Goal: Task Accomplishment & Management: Manage account settings

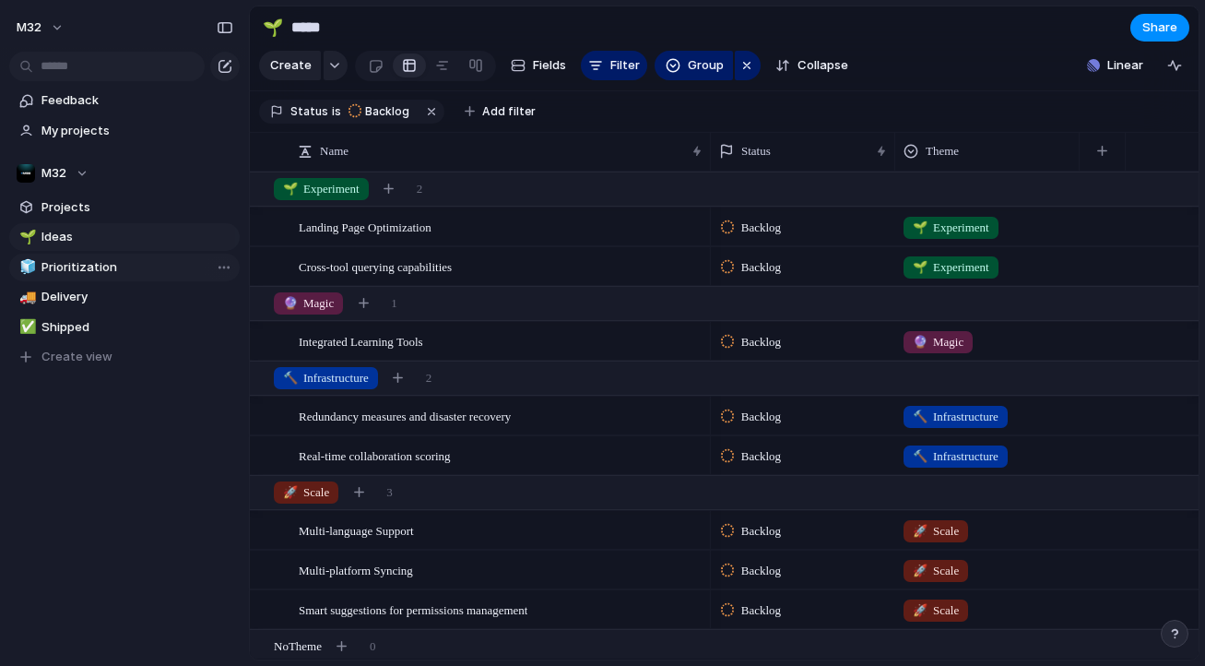
click at [164, 265] on span "Prioritization" at bounding box center [137, 267] width 192 height 18
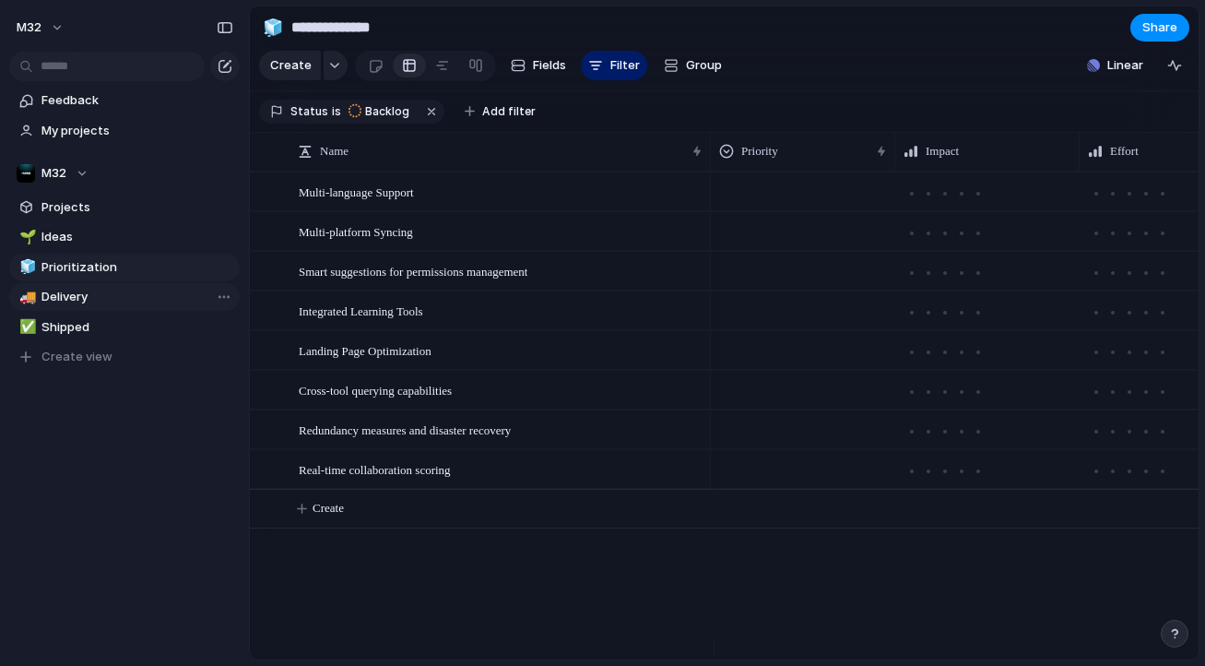
click at [131, 299] on span "Delivery" at bounding box center [137, 297] width 192 height 18
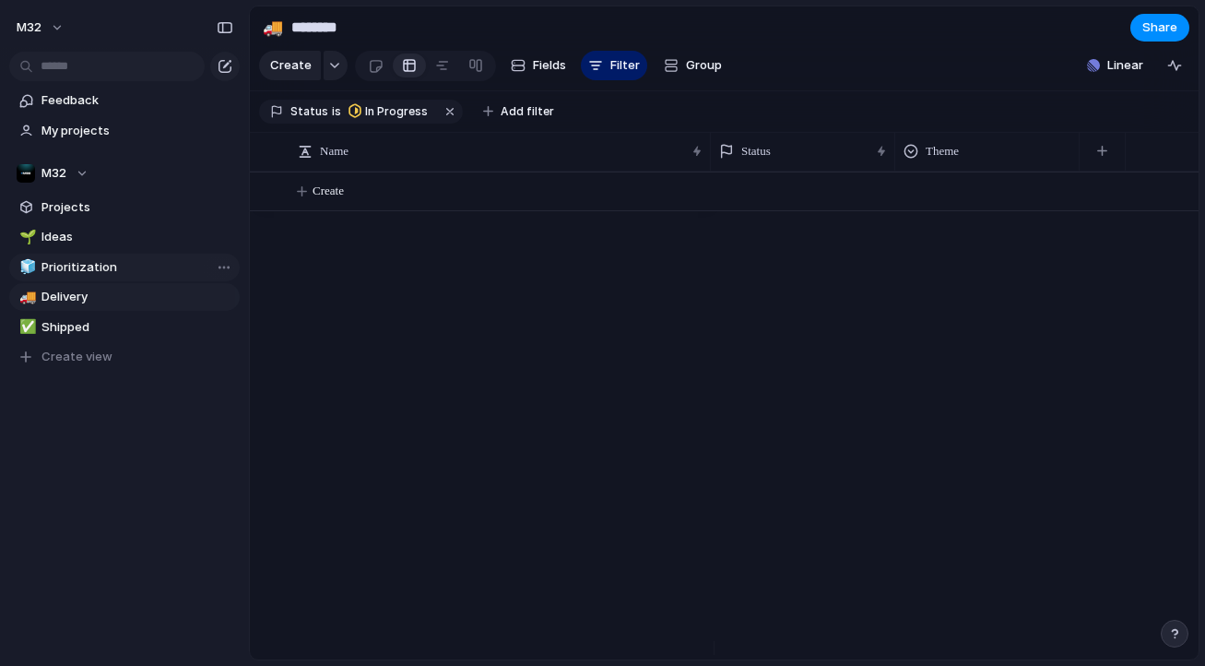
click at [126, 265] on span "Prioritization" at bounding box center [137, 267] width 192 height 18
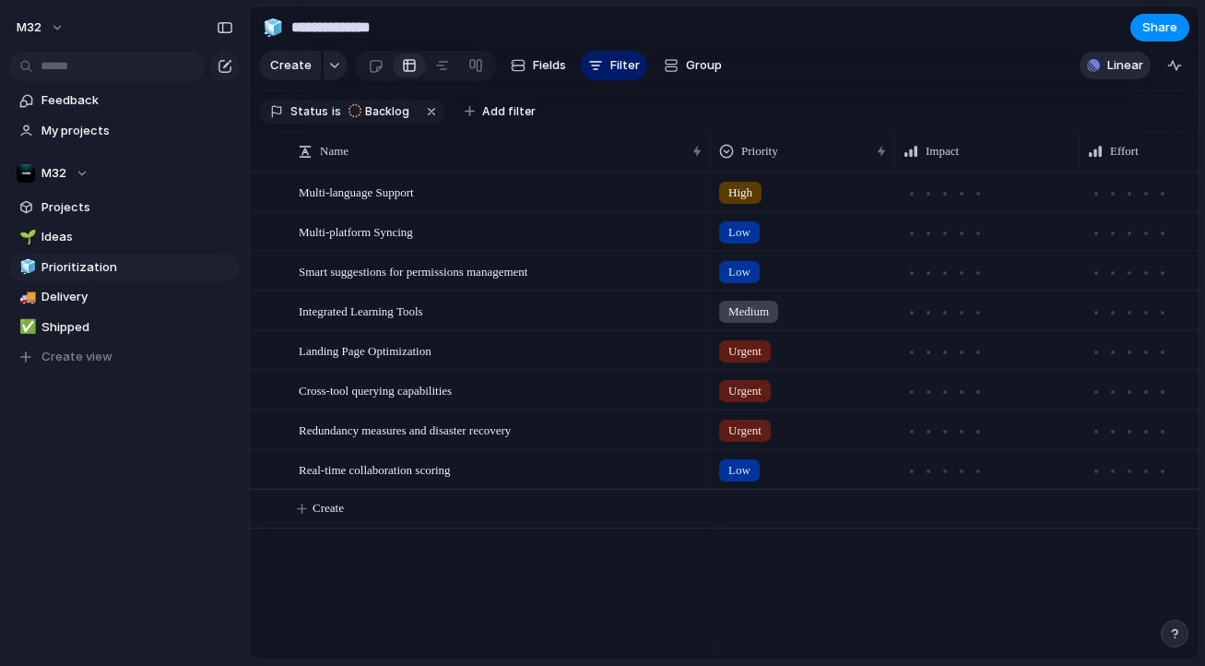
click at [1129, 75] on span "Linear" at bounding box center [1125, 65] width 36 height 18
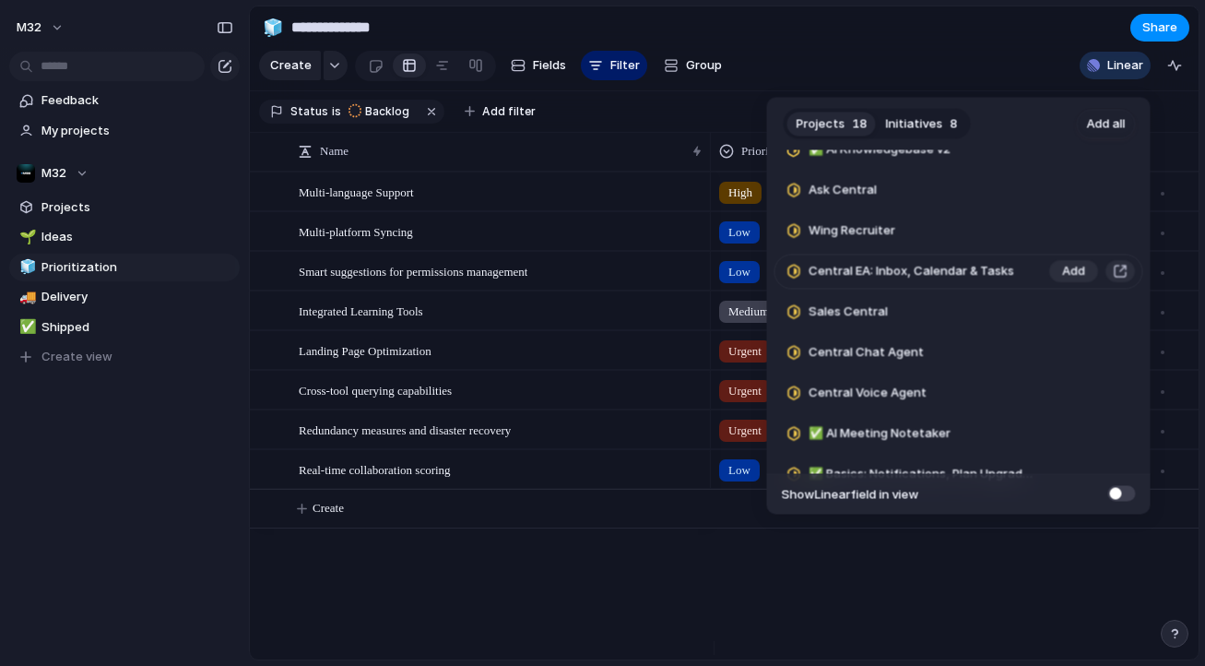
scroll to position [451, 0]
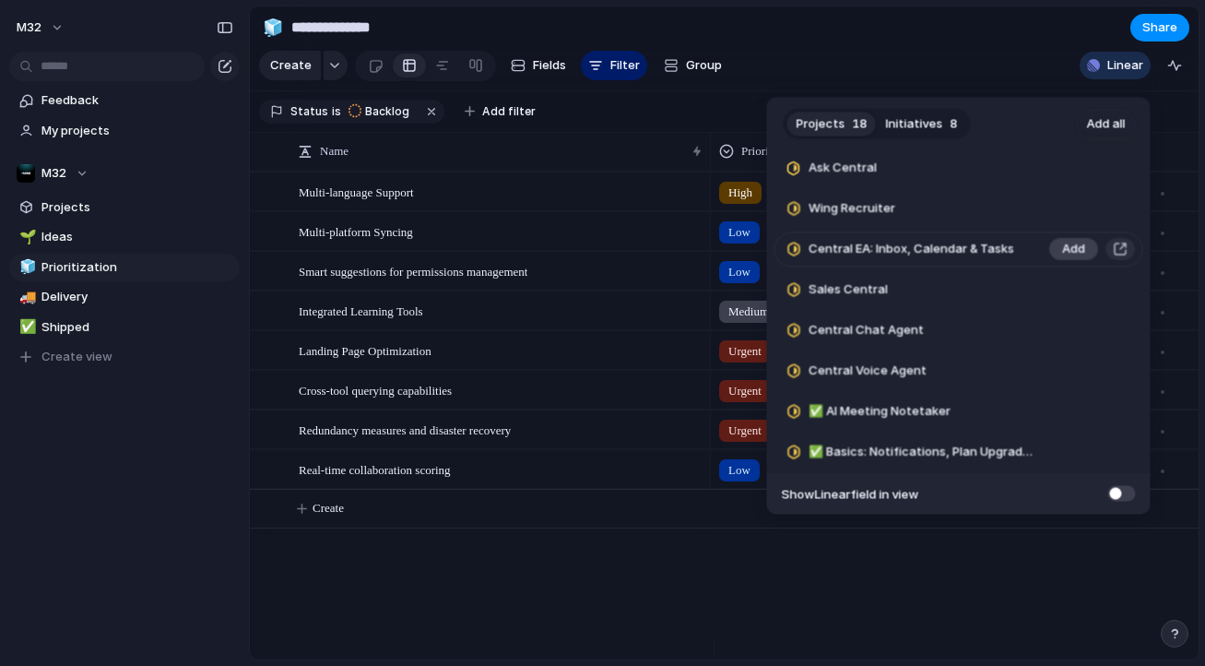
click at [1077, 245] on button "Add" at bounding box center [1073, 250] width 49 height 22
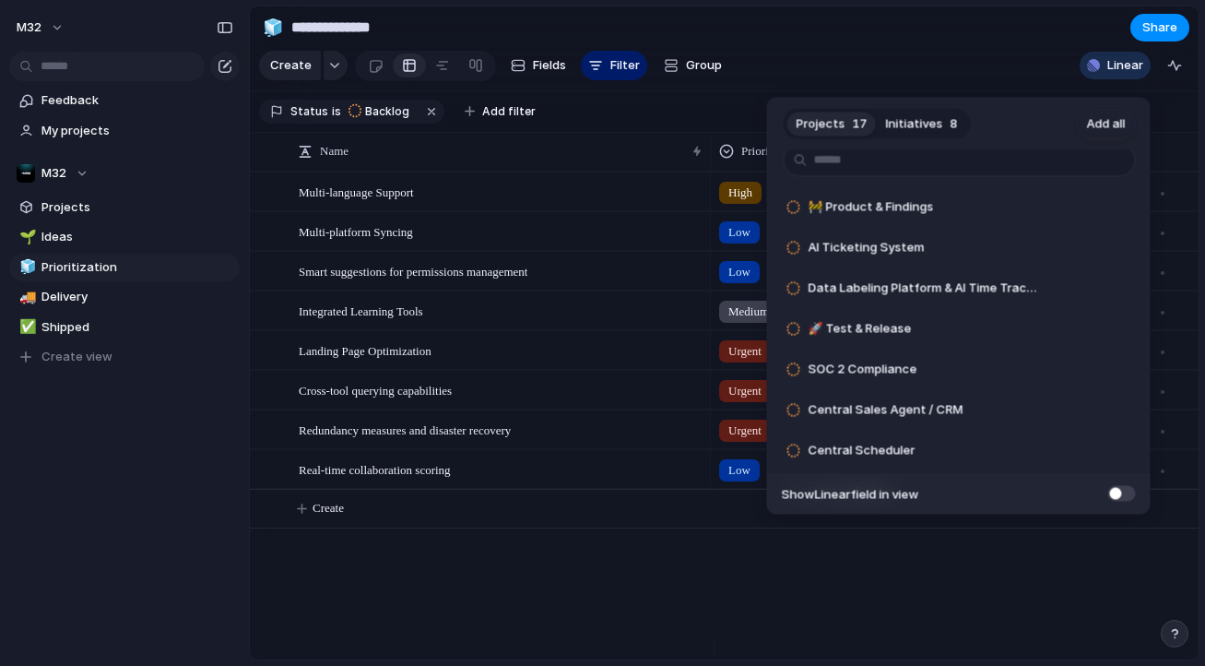
scroll to position [0, 0]
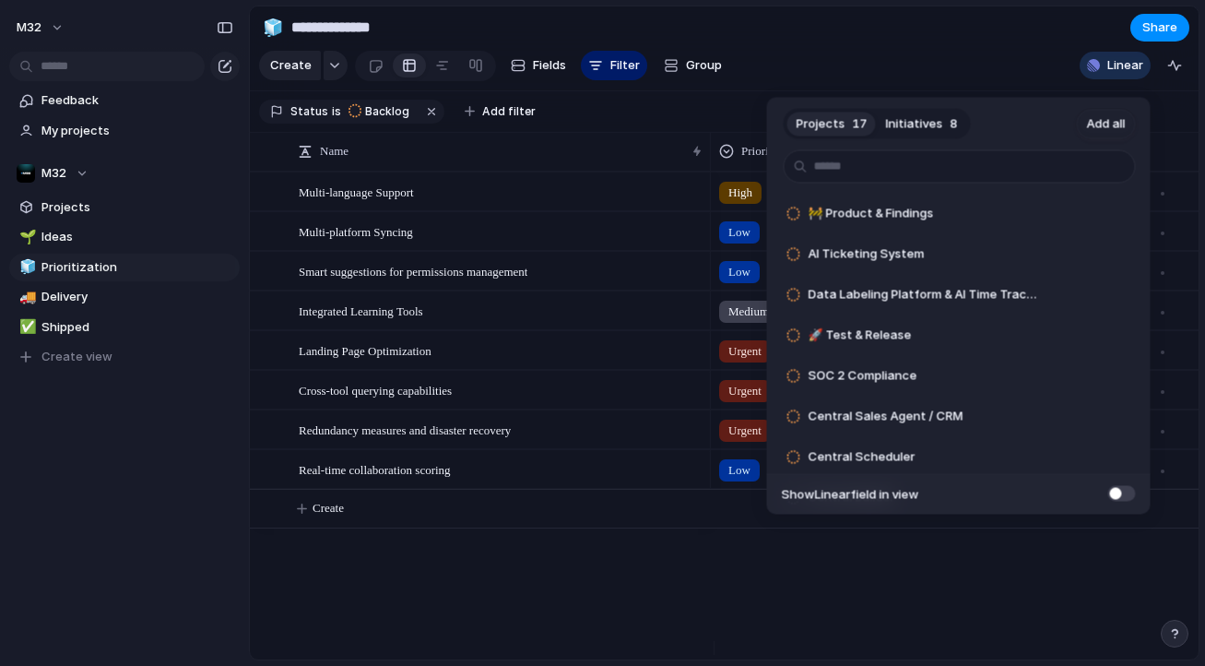
click at [834, 53] on div "Projects 17 Initiatives 8 Add all 🚧 Product & Findings Add AI Ticketing System …" at bounding box center [602, 333] width 1205 height 666
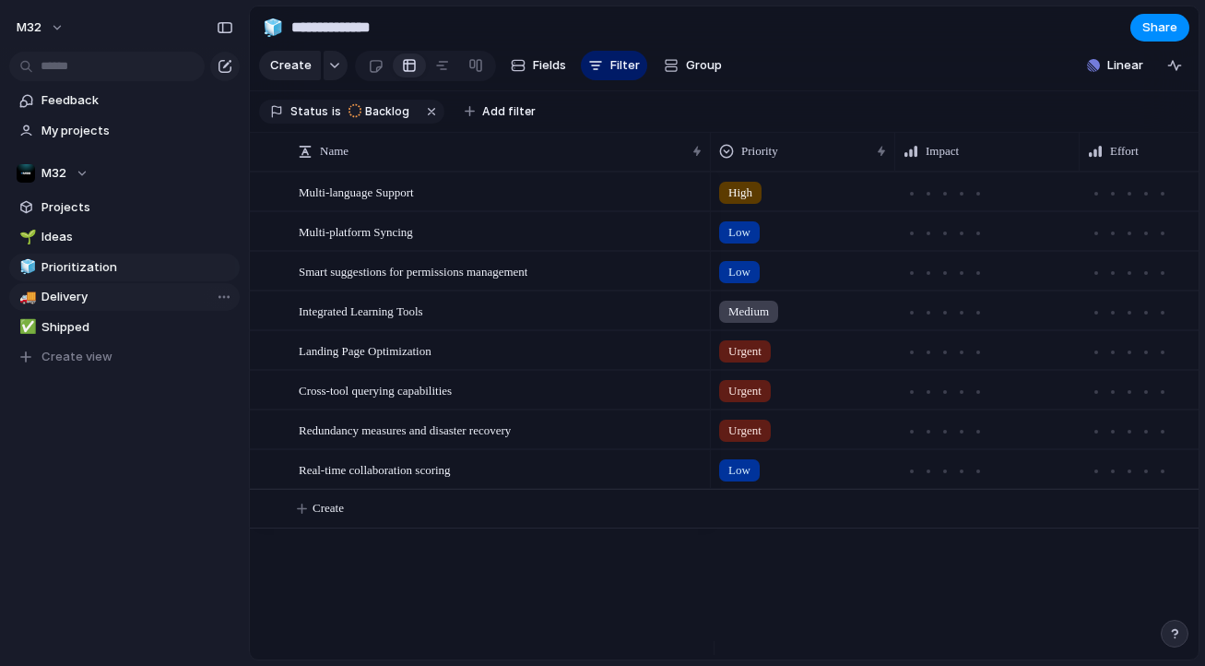
click at [53, 296] on span "Delivery" at bounding box center [137, 297] width 192 height 18
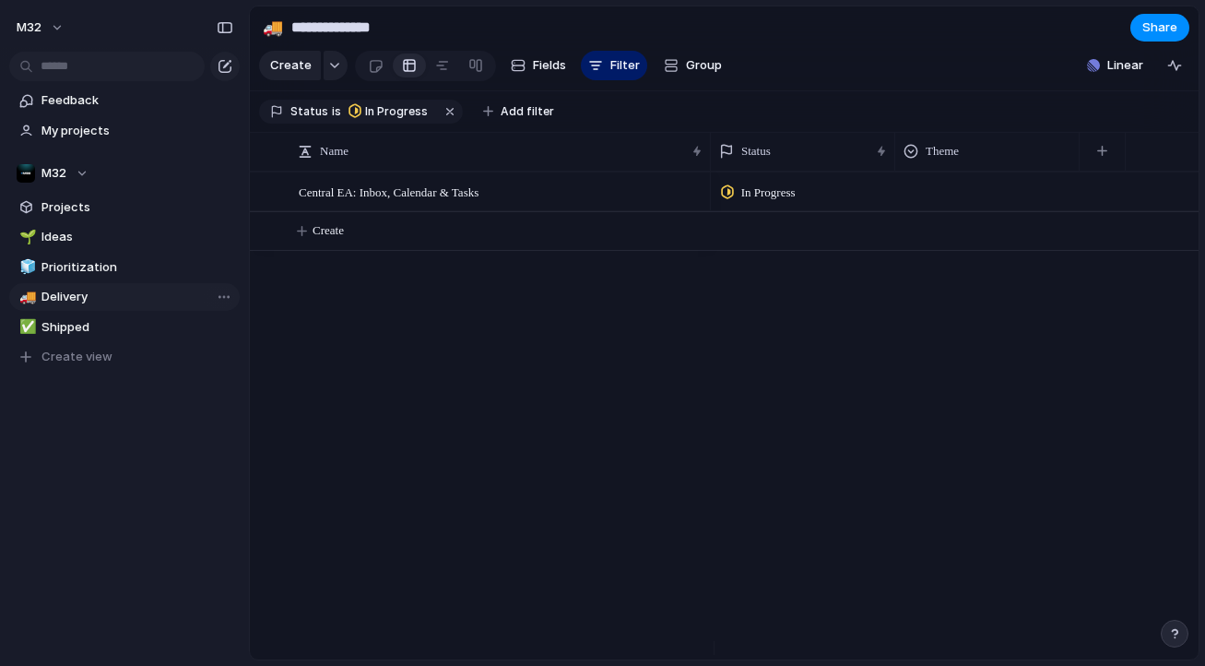
type input "********"
click at [96, 207] on span "Projects" at bounding box center [137, 207] width 192 height 18
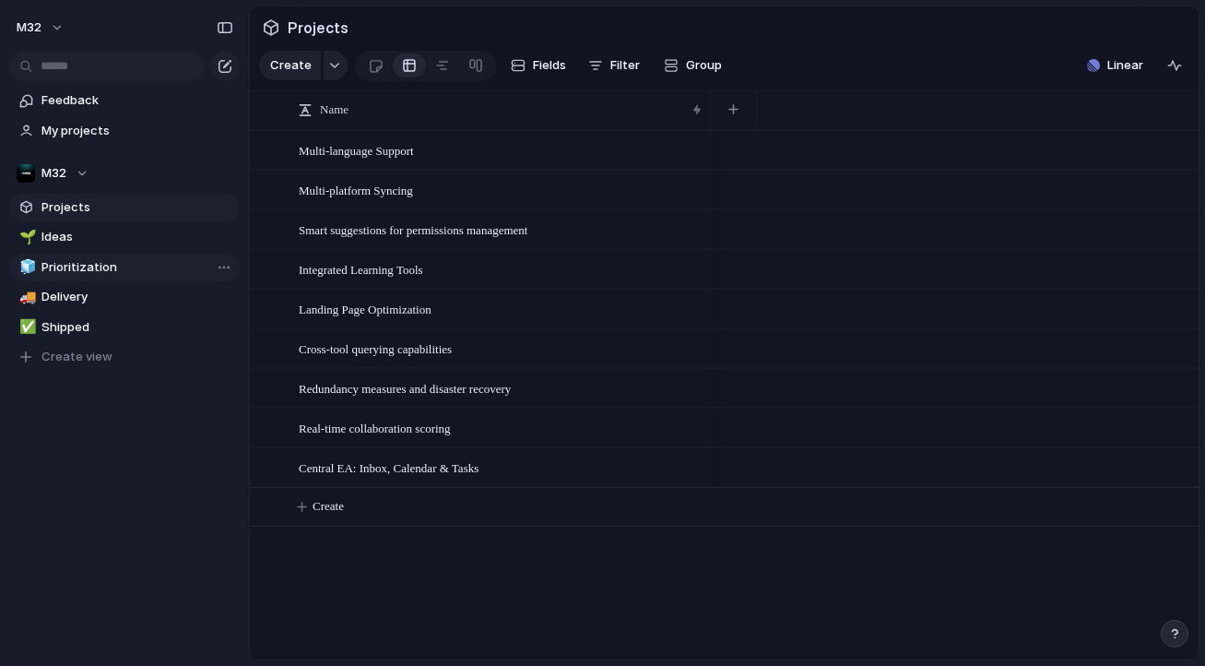
click at [22, 257] on div "🧊" at bounding box center [25, 266] width 13 height 21
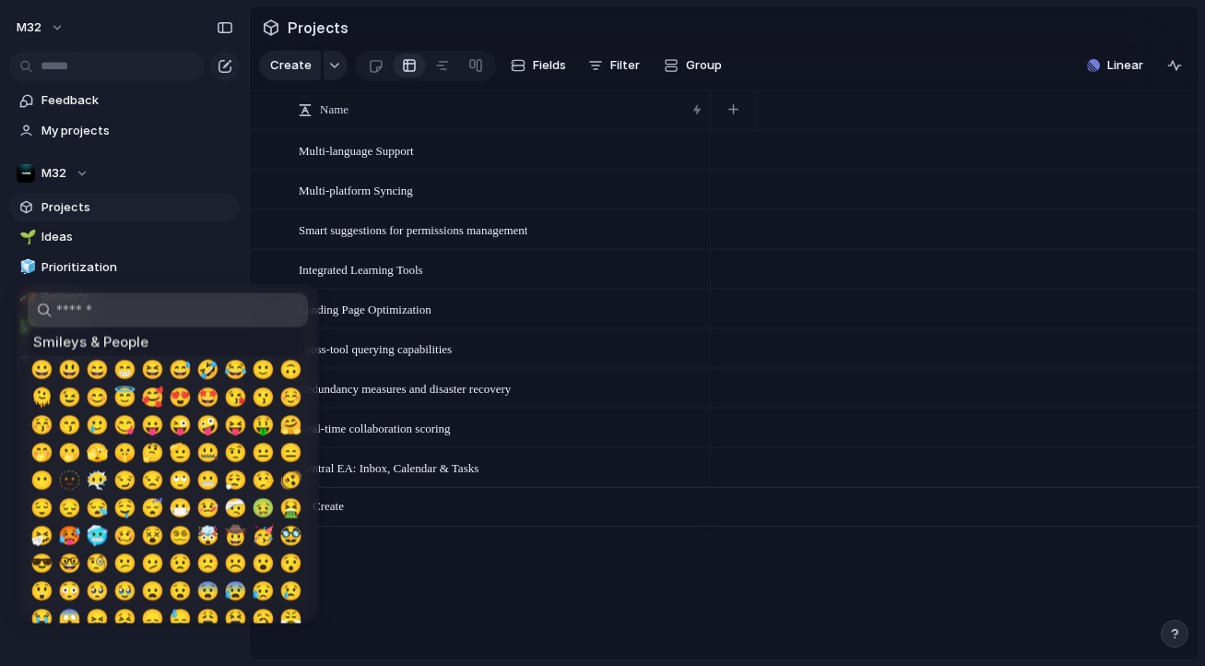
click at [44, 241] on div at bounding box center [602, 333] width 1205 height 666
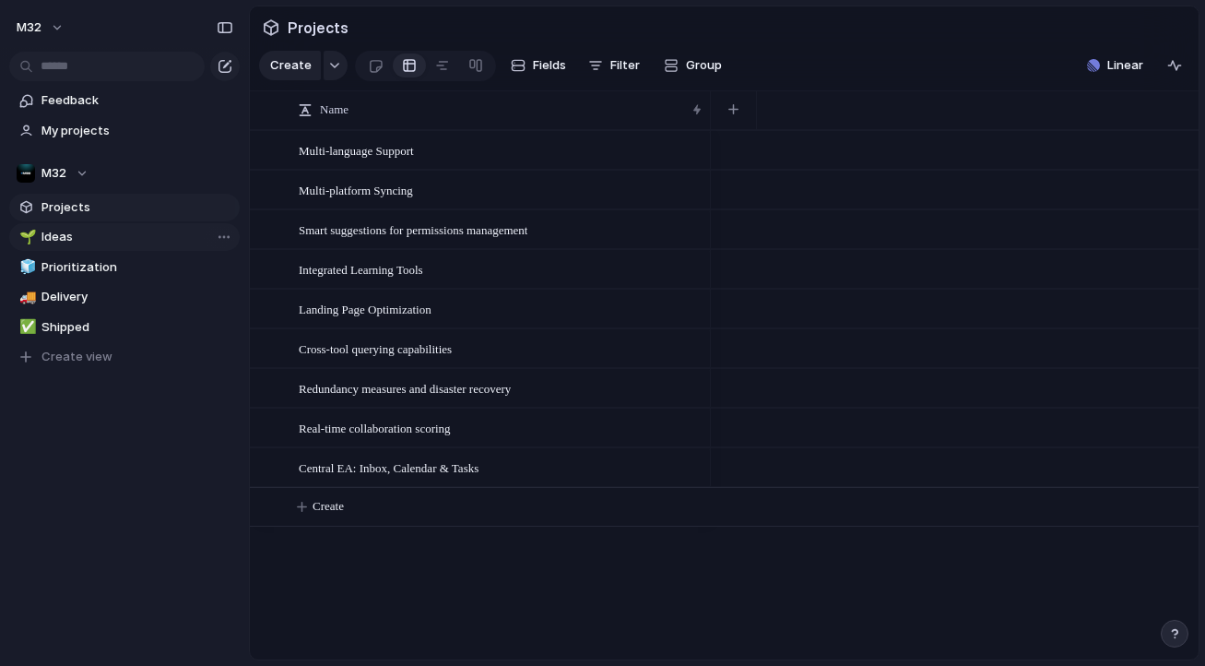
click at [58, 245] on span "Ideas" at bounding box center [137, 237] width 192 height 18
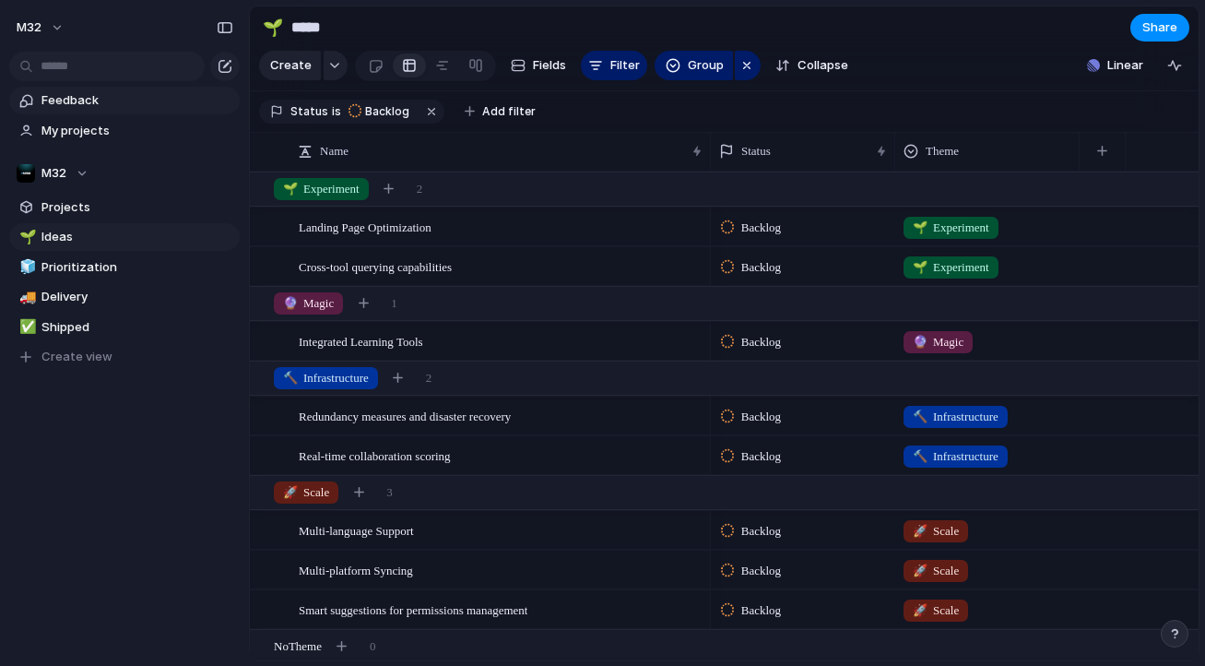
click at [95, 100] on span "Feedback" at bounding box center [137, 100] width 192 height 18
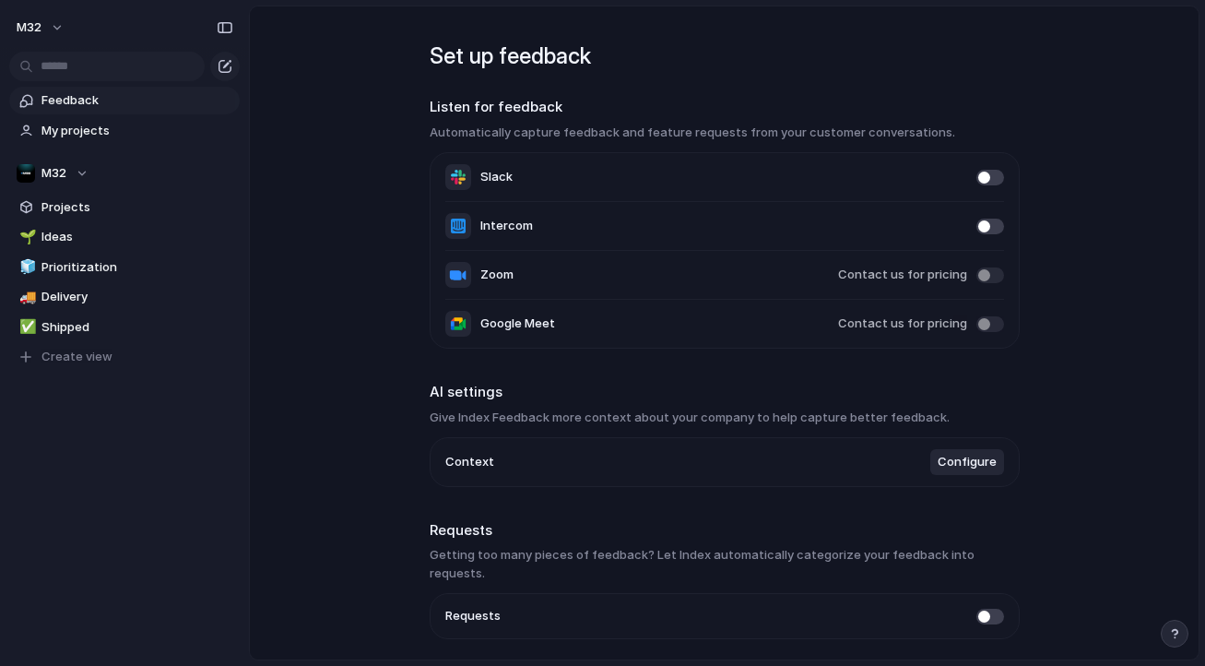
click at [976, 177] on span at bounding box center [990, 178] width 28 height 16
click at [983, 183] on span at bounding box center [990, 178] width 28 height 16
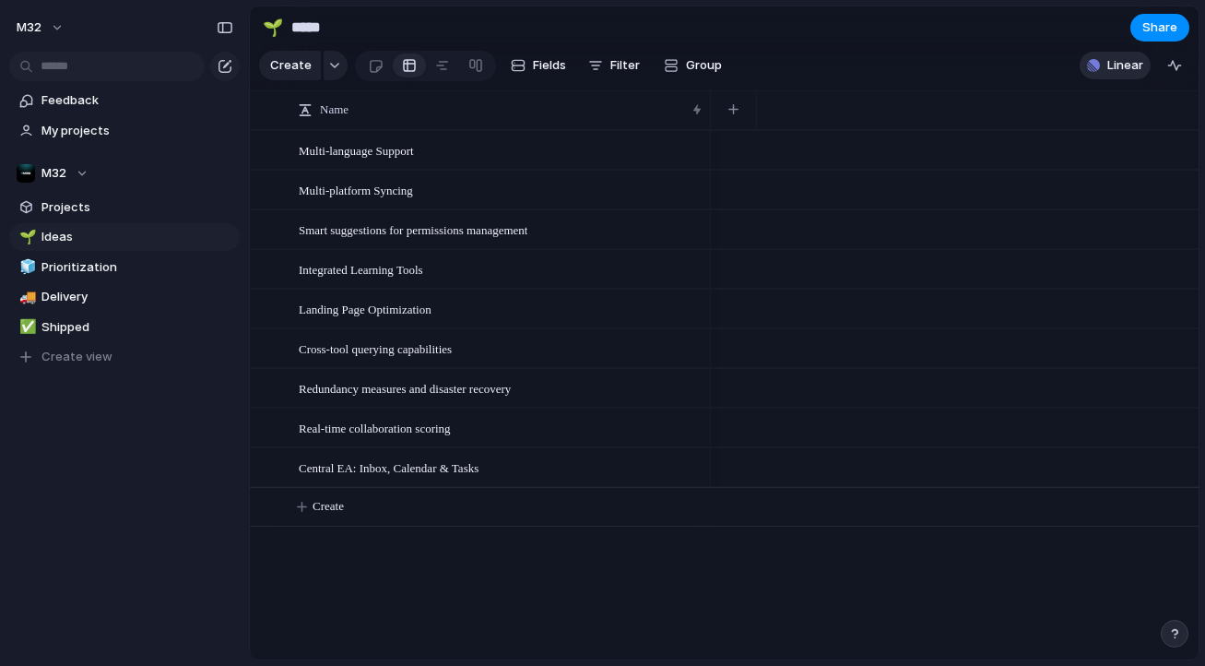
click at [1133, 75] on span "Linear" at bounding box center [1125, 65] width 36 height 18
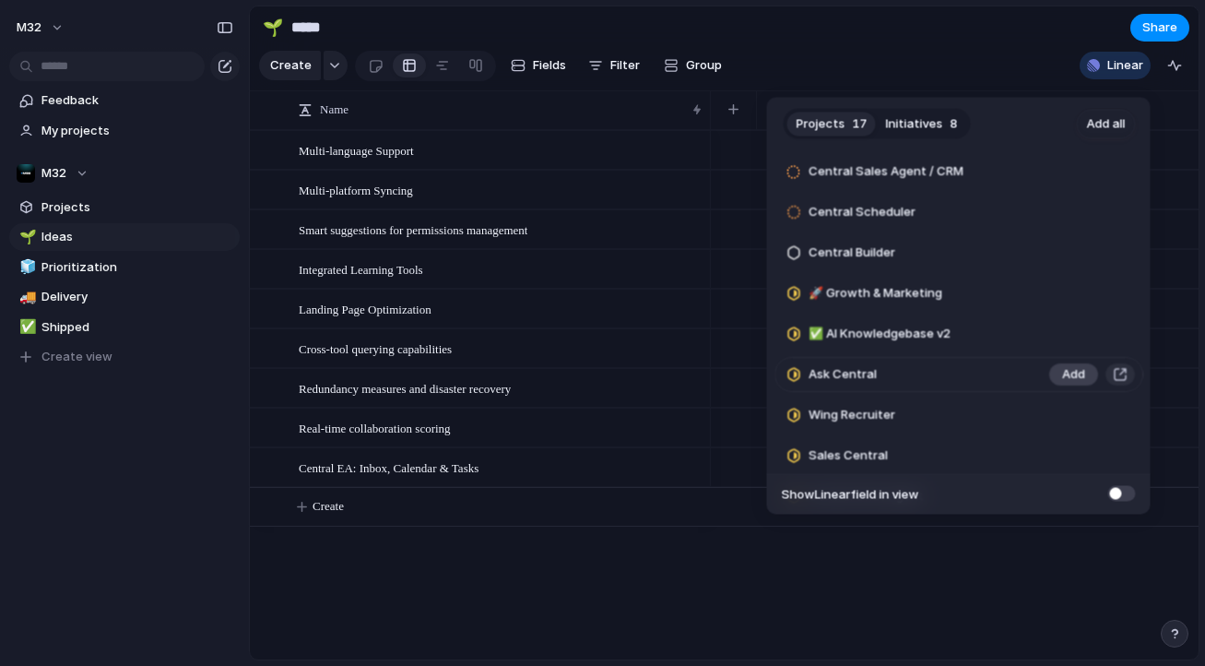
scroll to position [268, 0]
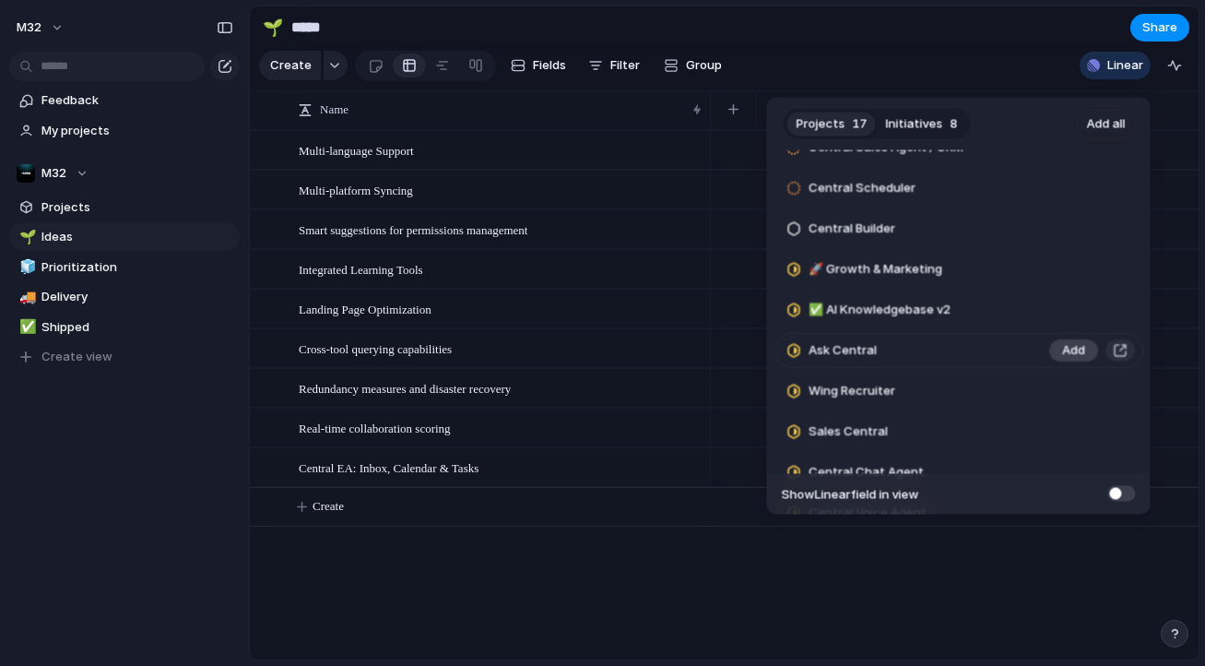
click at [1064, 353] on span "Add" at bounding box center [1073, 351] width 23 height 18
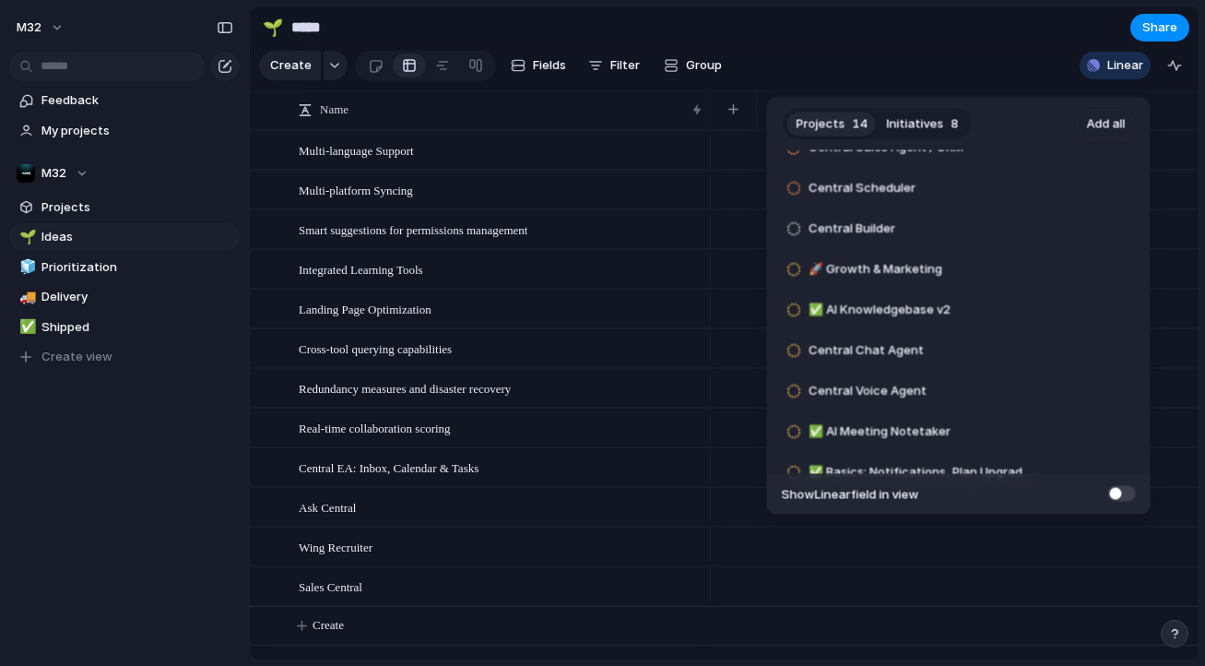
click at [1064, 353] on span "Add" at bounding box center [1073, 351] width 23 height 18
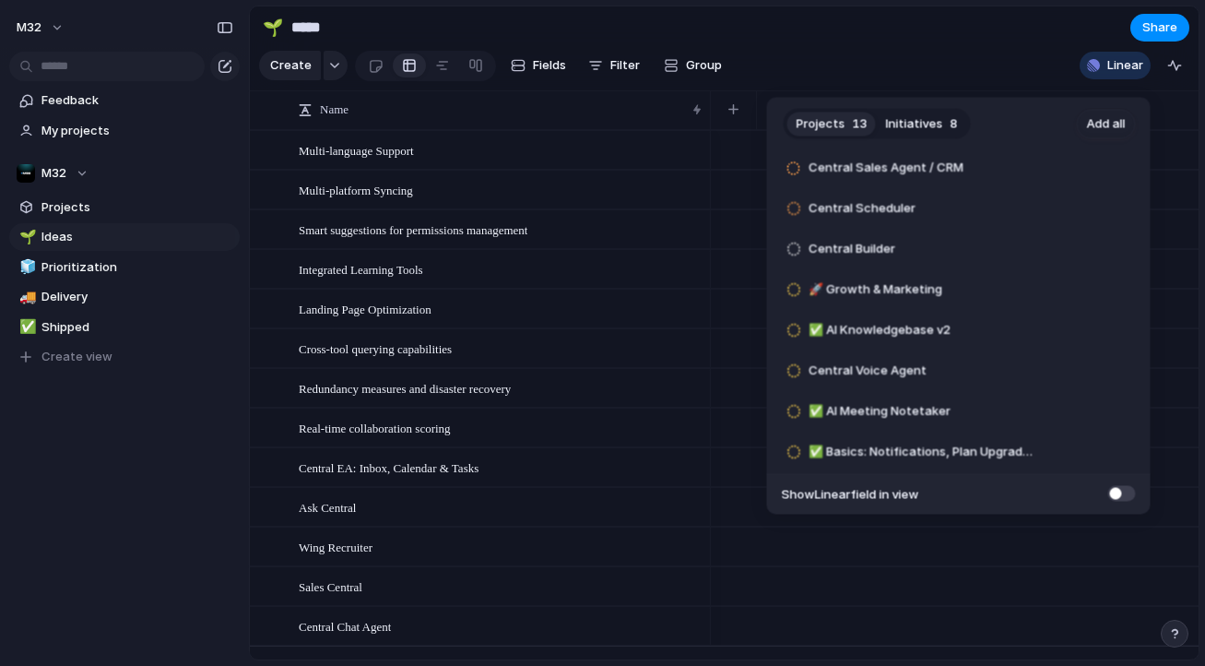
click at [1064, 354] on li "Central Voice Agent Add" at bounding box center [958, 371] width 369 height 35
click at [1069, 370] on span "Add" at bounding box center [1073, 371] width 23 height 18
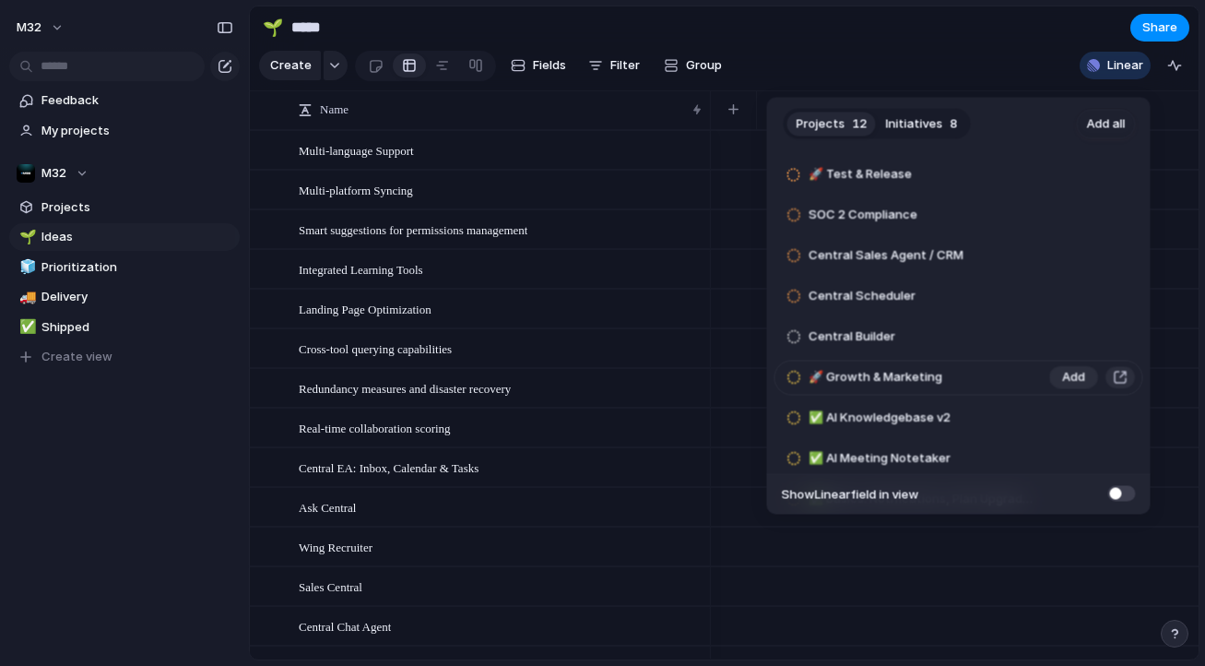
scroll to position [136, 0]
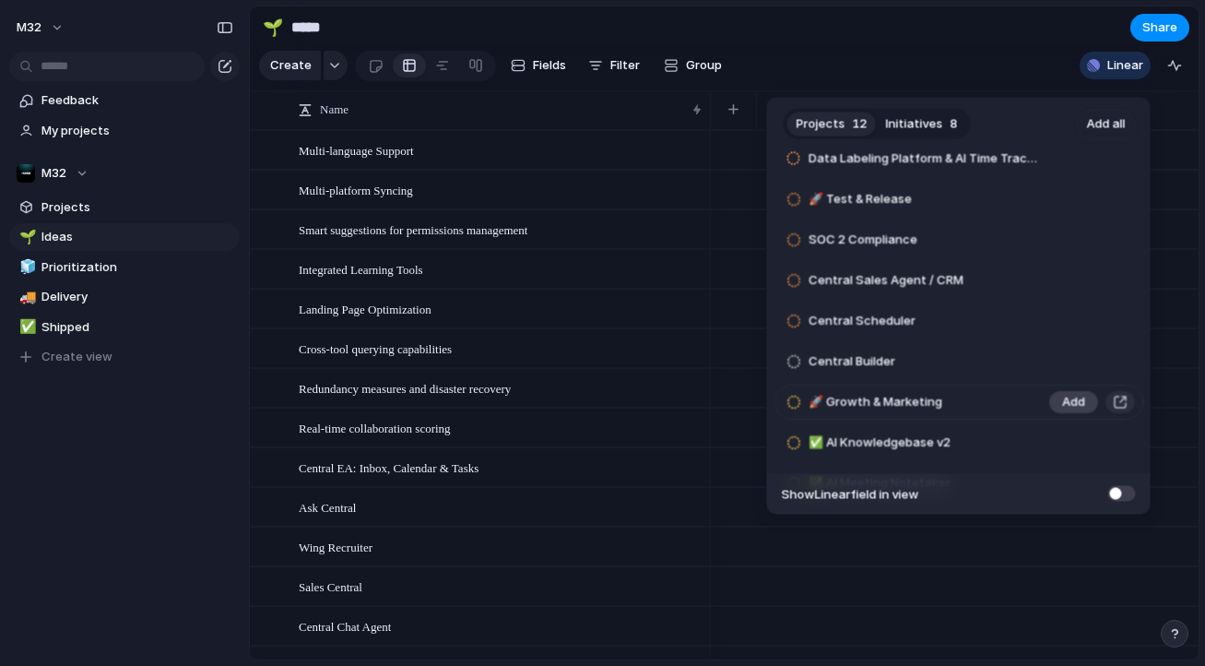
click at [1067, 398] on span "Add" at bounding box center [1073, 402] width 23 height 18
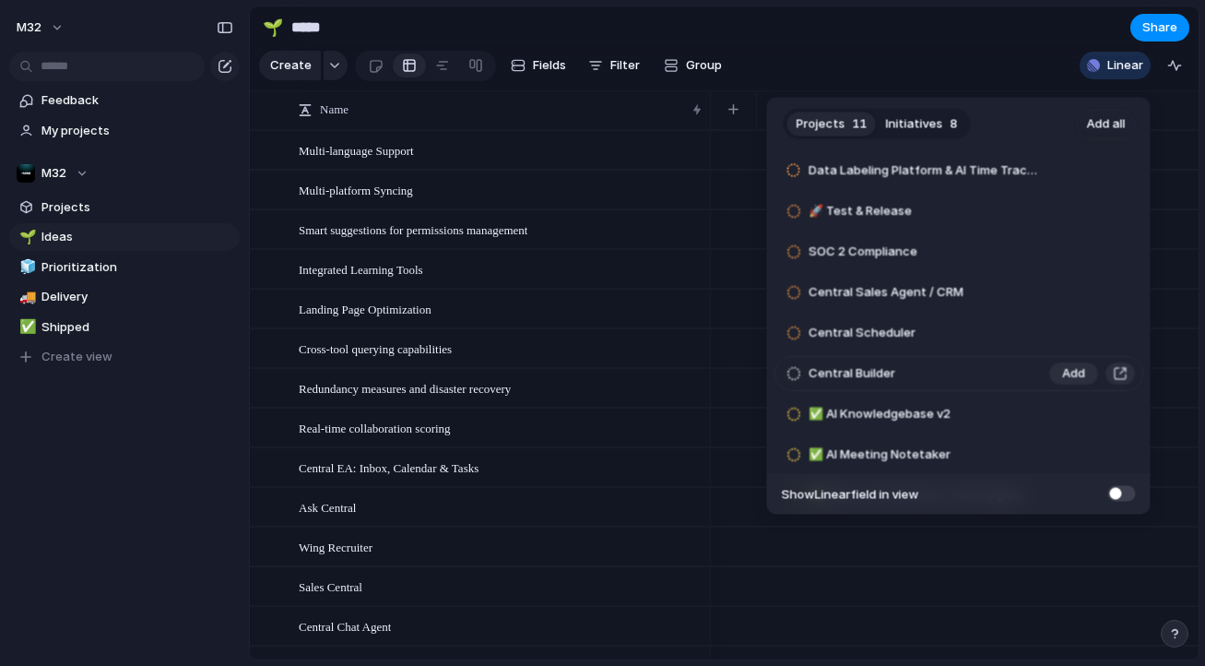
scroll to position [112, 0]
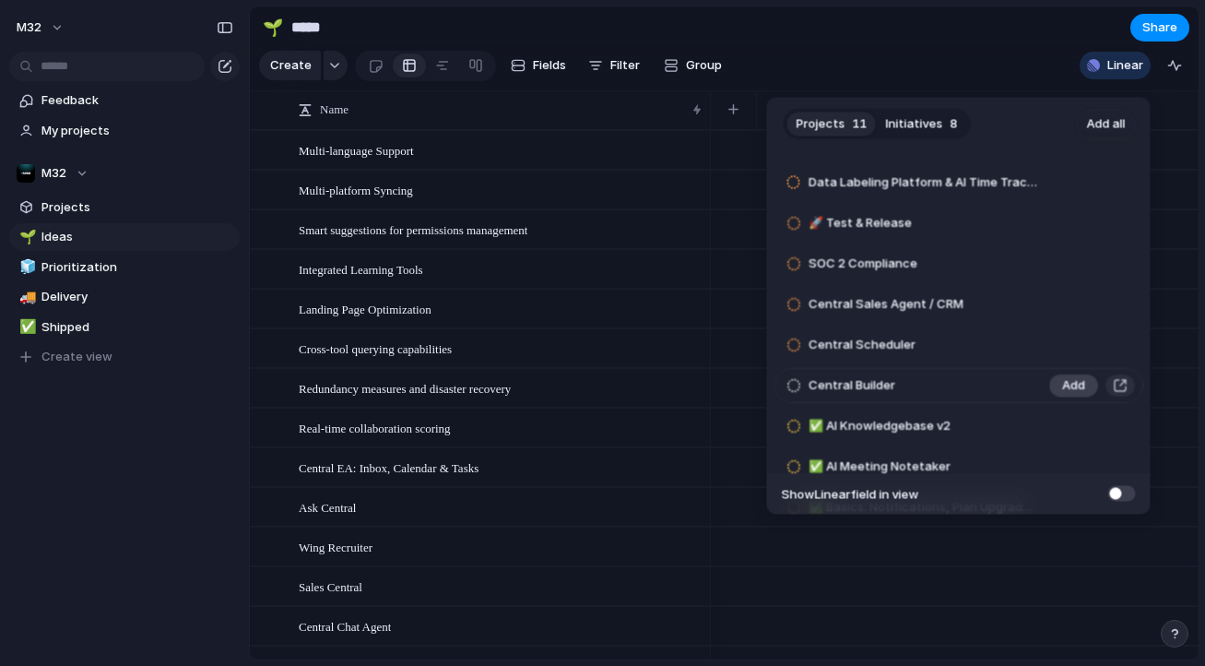
click at [1069, 381] on span "Add" at bounding box center [1073, 385] width 23 height 18
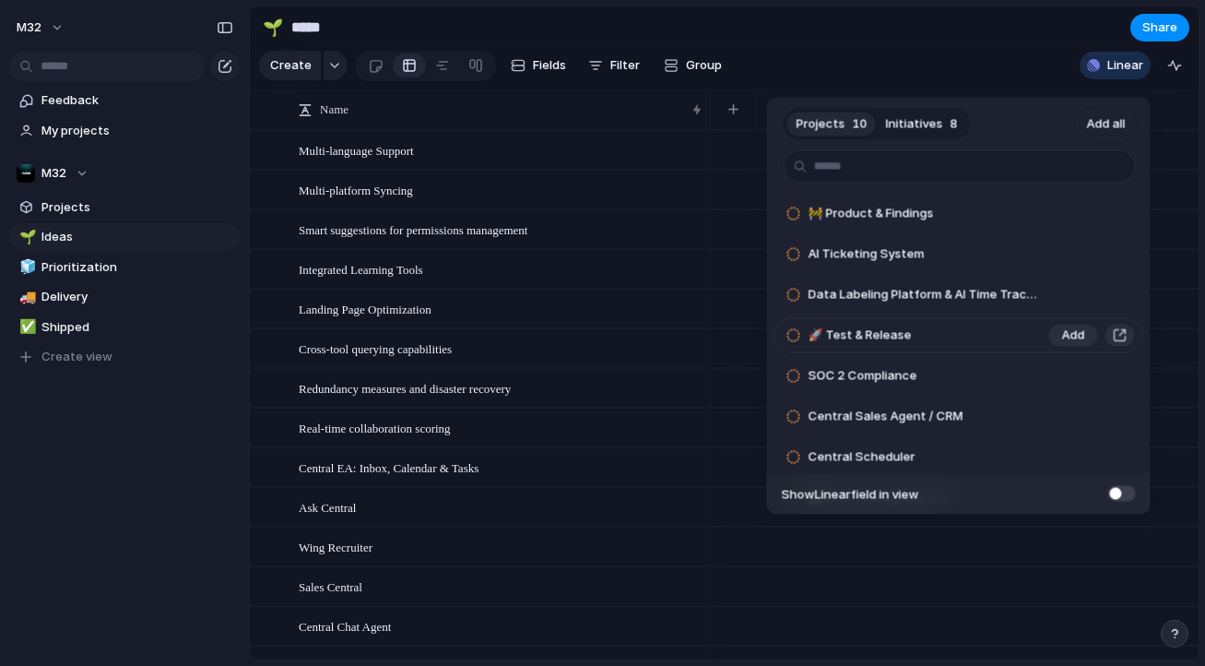
scroll to position [12, 0]
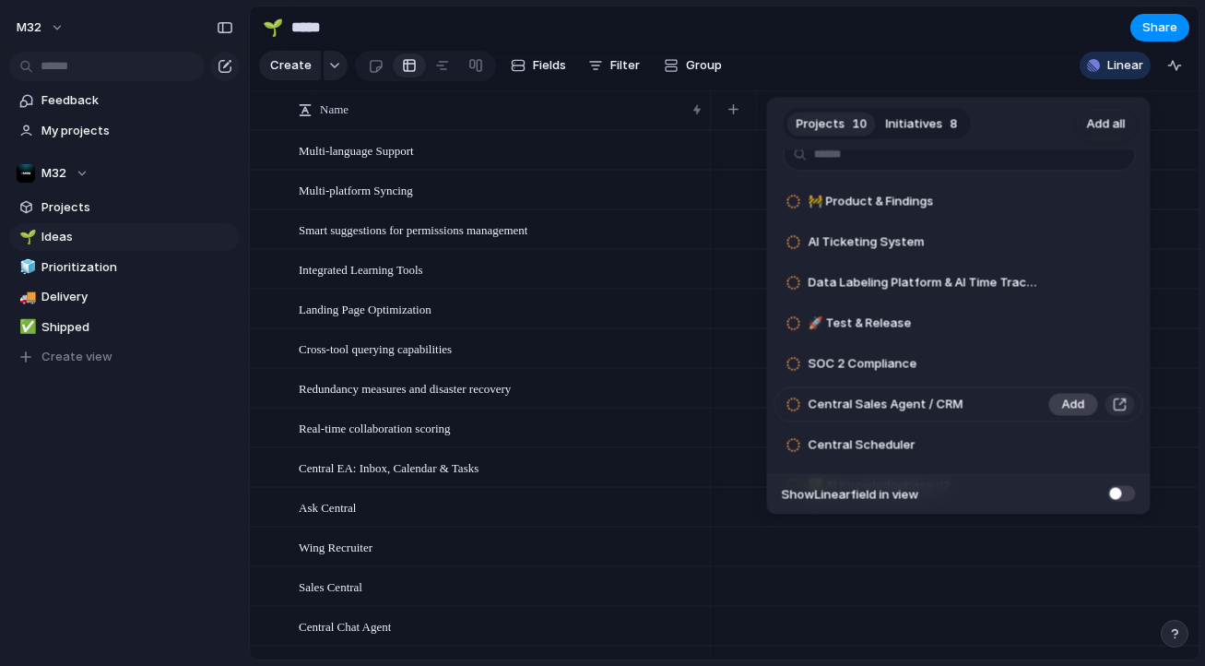
click at [1067, 404] on span "Add" at bounding box center [1073, 404] width 23 height 18
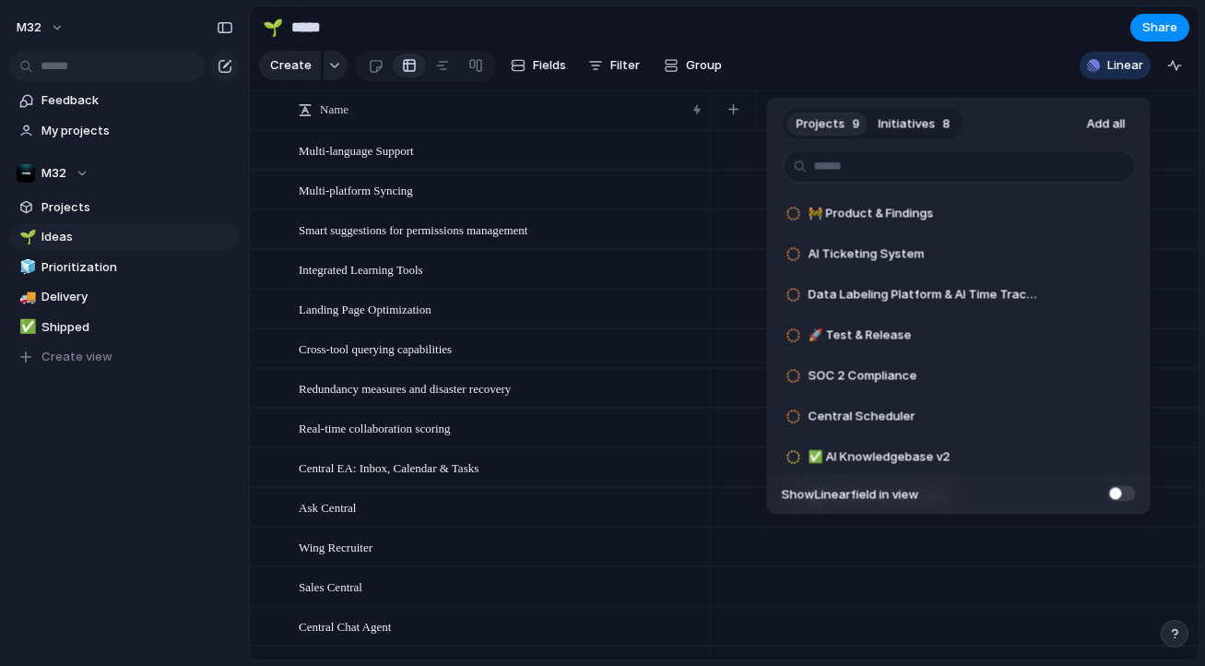
click at [673, 298] on div "Projects 9 Initiatives 8 Add all 🚧 Product & Findings Add AI Ticketing System A…" at bounding box center [602, 333] width 1205 height 666
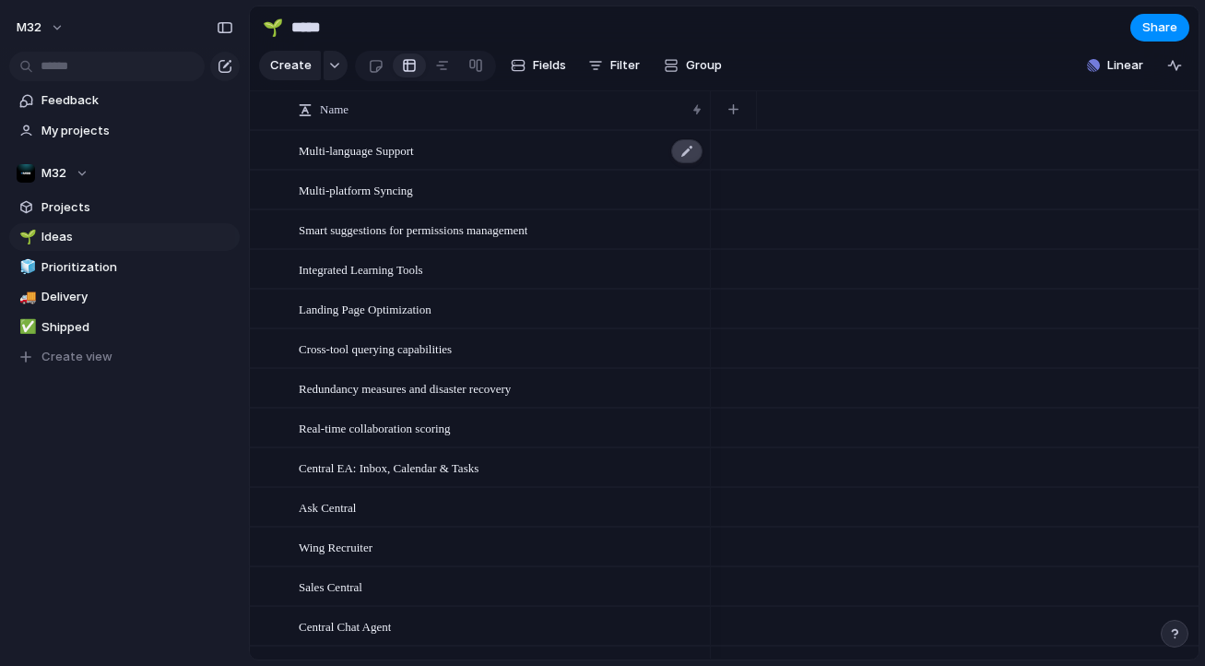
click at [674, 163] on div at bounding box center [686, 151] width 31 height 24
click at [153, 262] on span "Prioritization" at bounding box center [137, 267] width 192 height 18
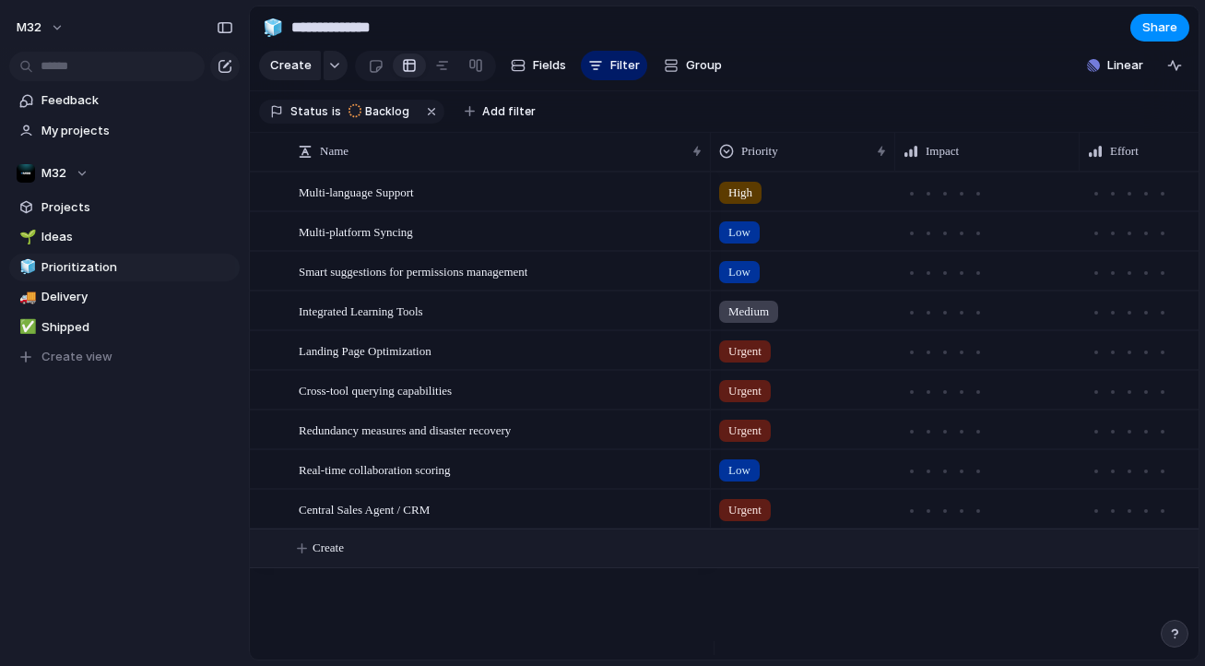
click at [332, 557] on span "Create" at bounding box center [328, 547] width 31 height 18
click at [1118, 75] on span "Linear" at bounding box center [1125, 65] width 36 height 18
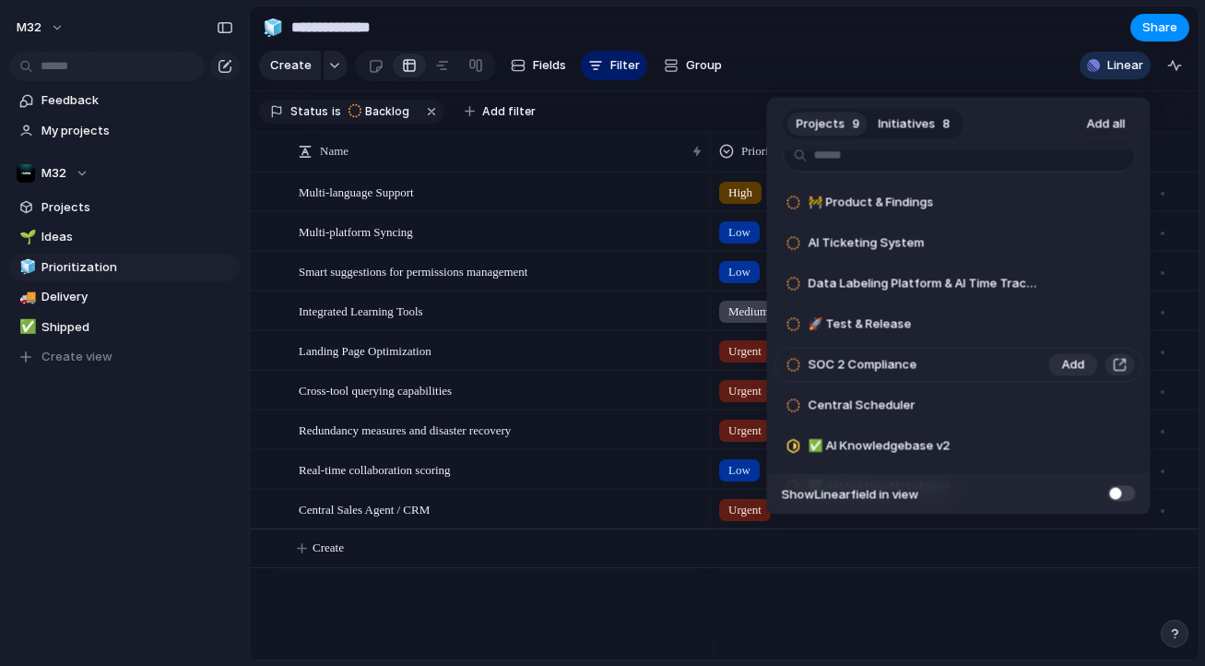
scroll to position [23, 0]
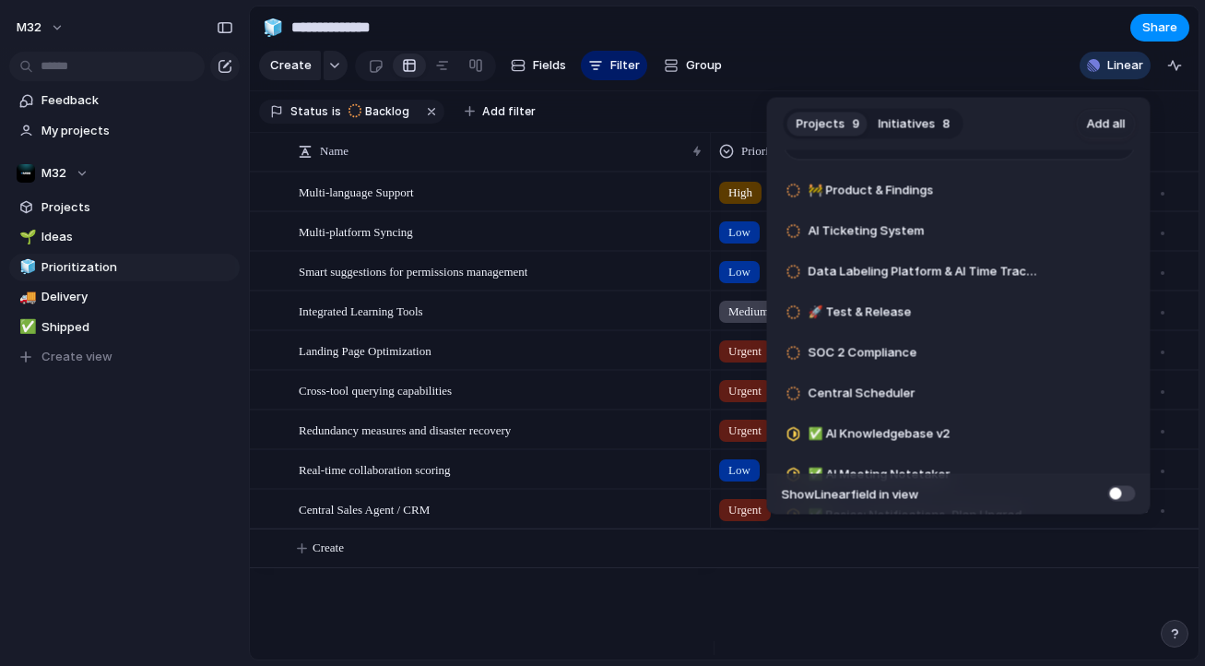
click at [1115, 493] on span at bounding box center [1122, 493] width 28 height 16
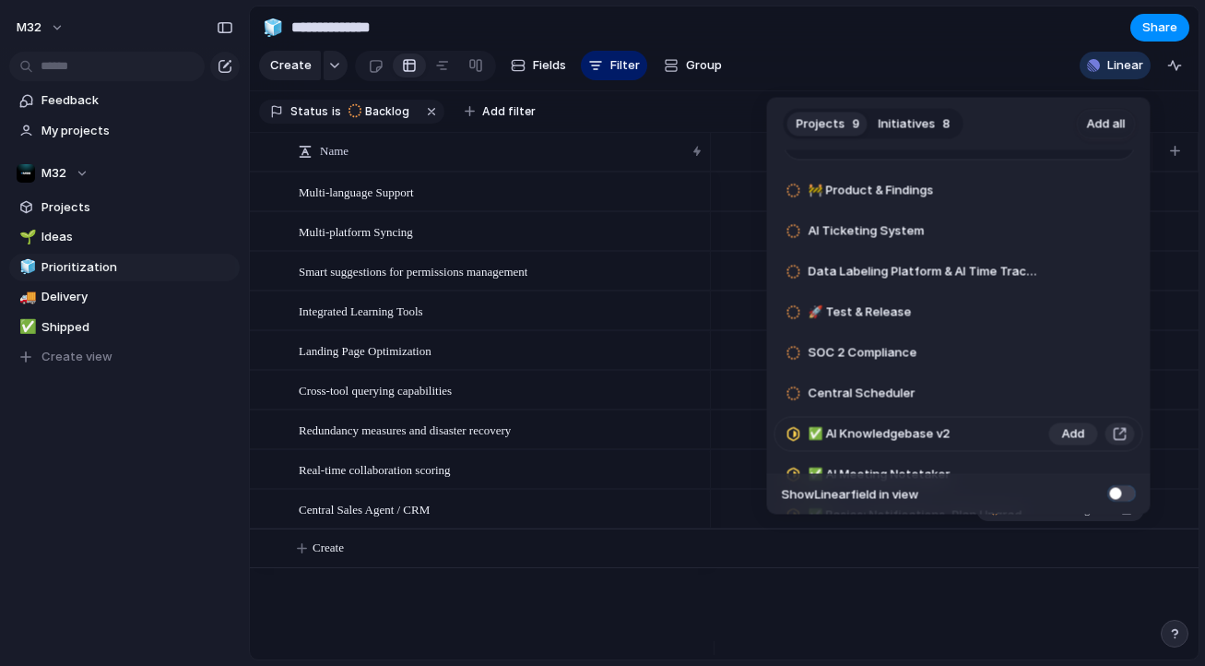
scroll to position [86, 0]
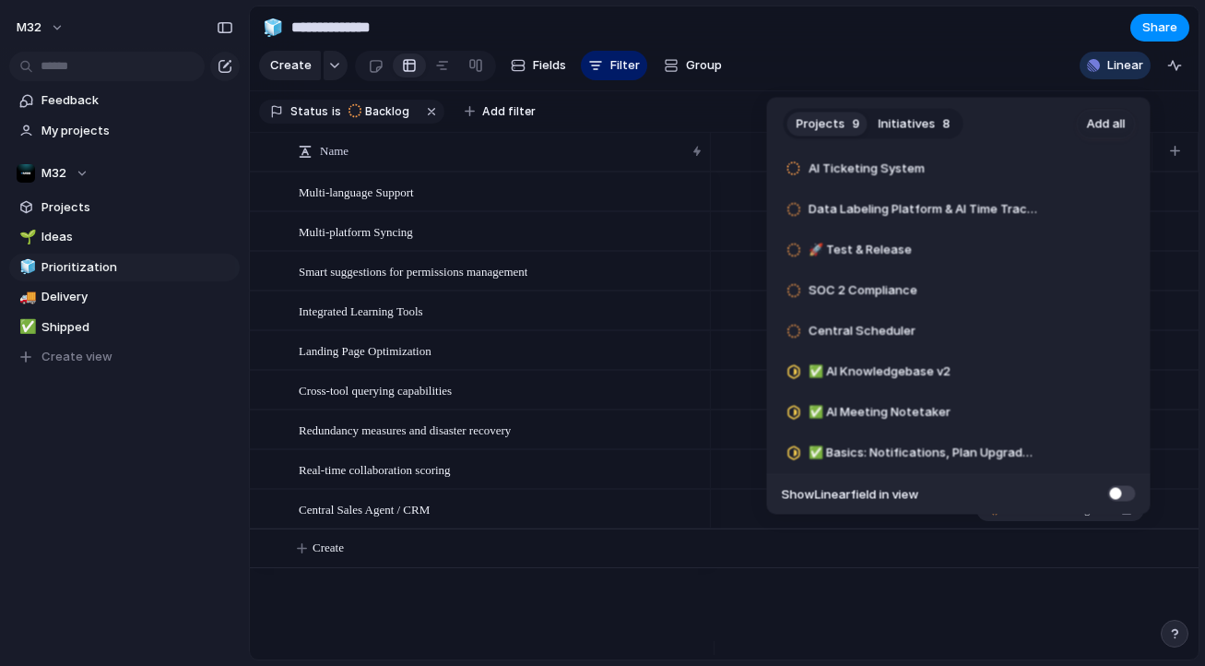
click at [623, 578] on div "Projects 9 Initiatives 8 Add all 🚧 Product & Findings Add AI Ticketing System A…" at bounding box center [602, 333] width 1205 height 666
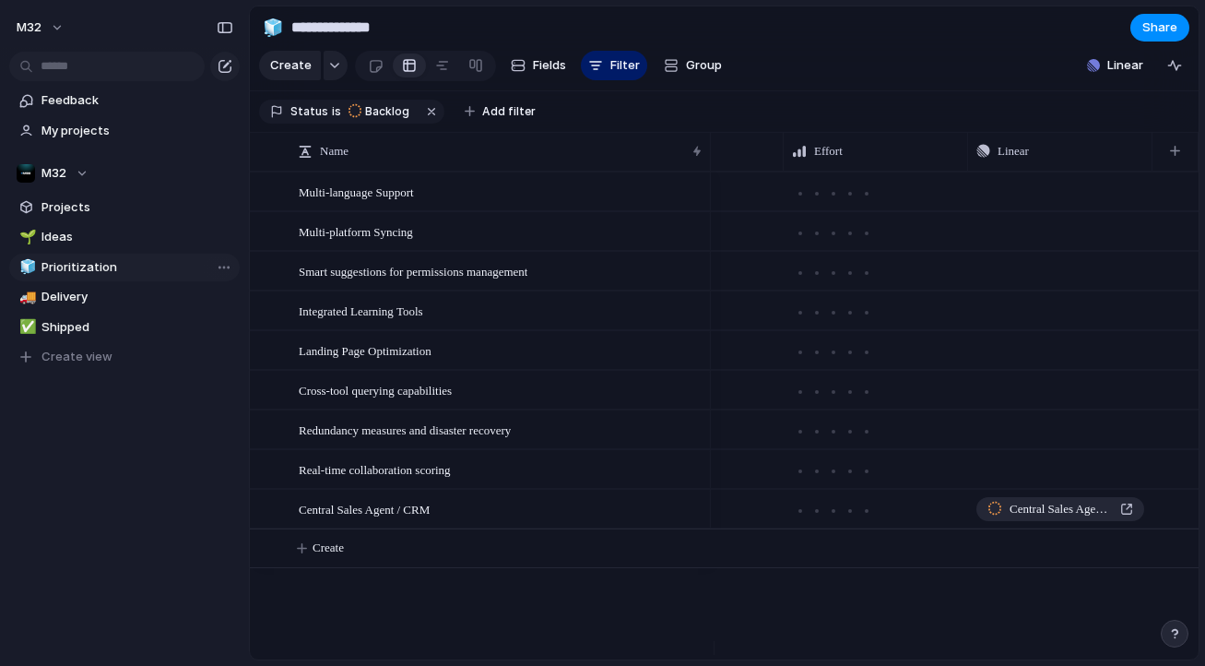
click at [156, 278] on link "🧊 Prioritization" at bounding box center [124, 268] width 230 height 28
click at [148, 289] on span "Delivery" at bounding box center [137, 297] width 192 height 18
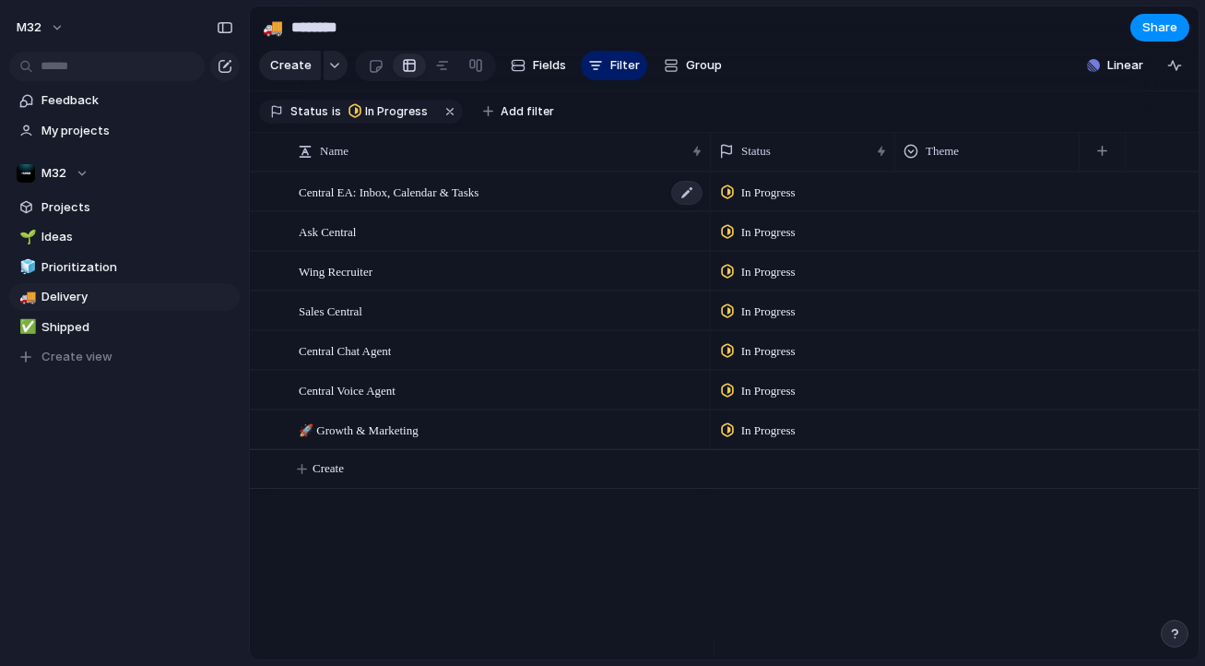
click at [448, 202] on span "Central EA: Inbox, Calendar & Tasks" at bounding box center [389, 191] width 180 height 21
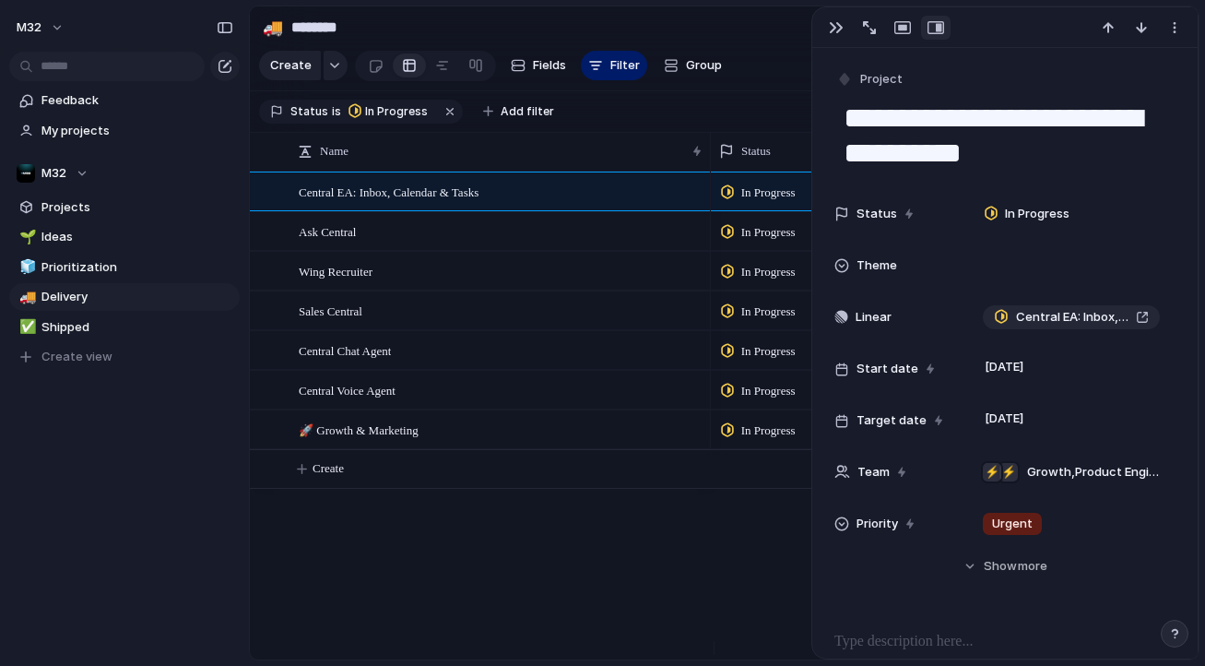
scroll to position [395, 0]
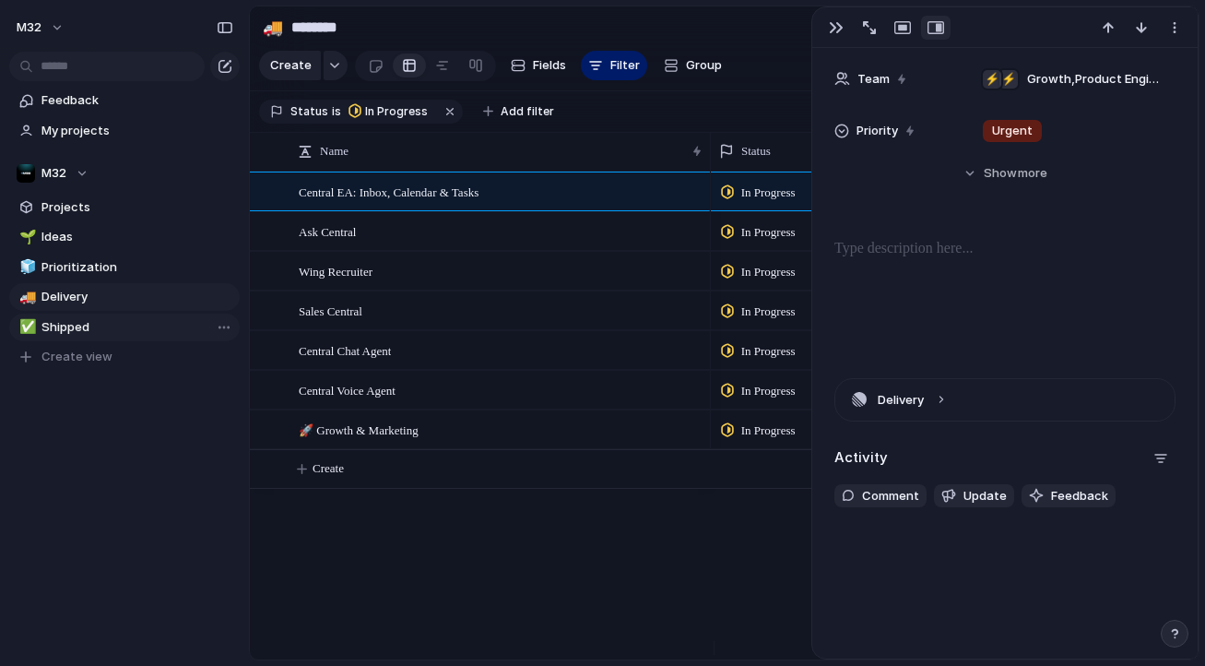
click at [176, 315] on link "✅ Shipped" at bounding box center [124, 327] width 230 height 28
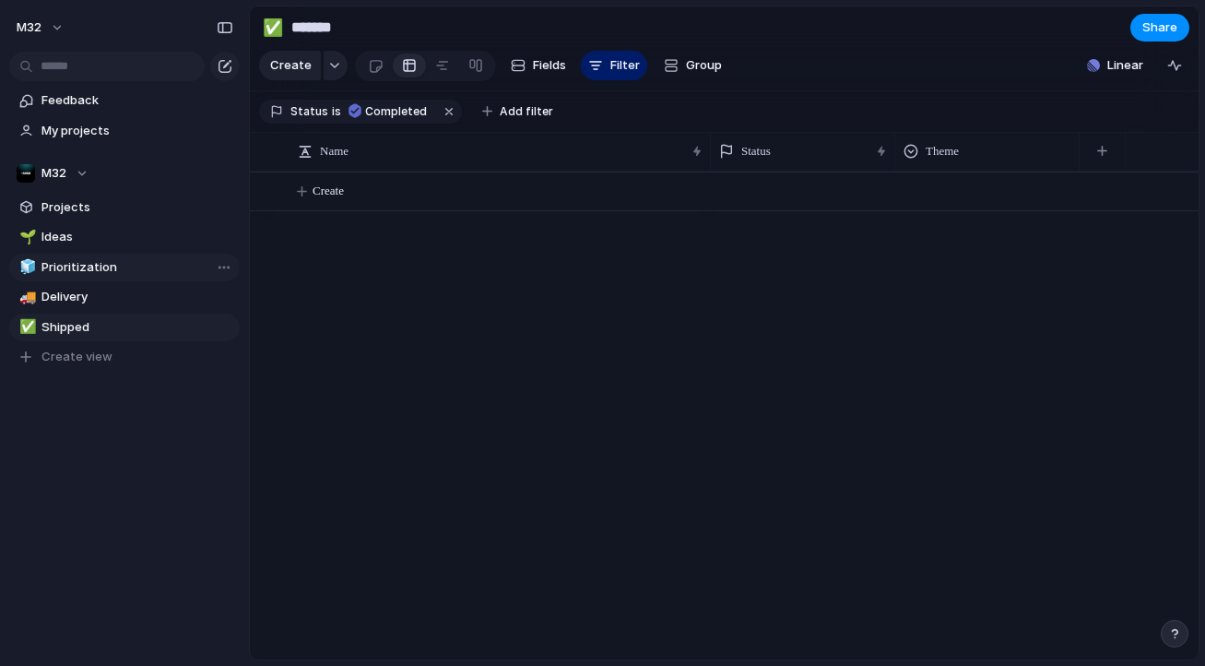
click at [159, 271] on span "Prioritization" at bounding box center [137, 267] width 192 height 18
type input "**********"
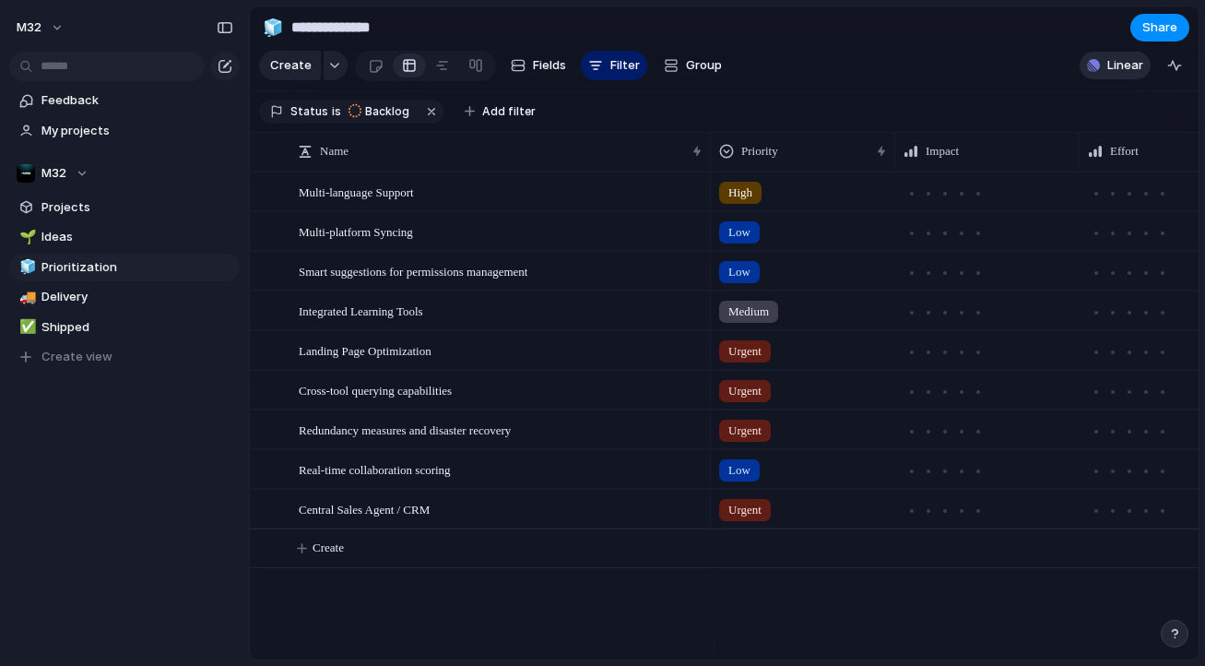
click at [1109, 75] on span "Linear" at bounding box center [1125, 65] width 36 height 18
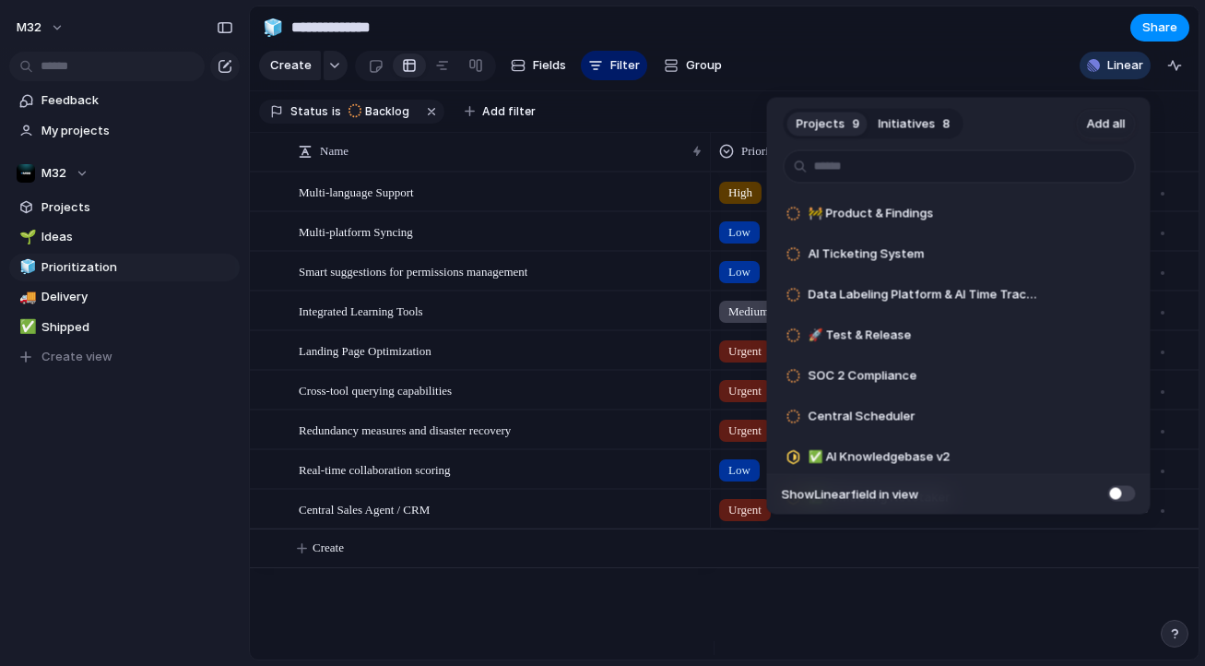
click at [890, 121] on span "Initiatives" at bounding box center [907, 123] width 57 height 18
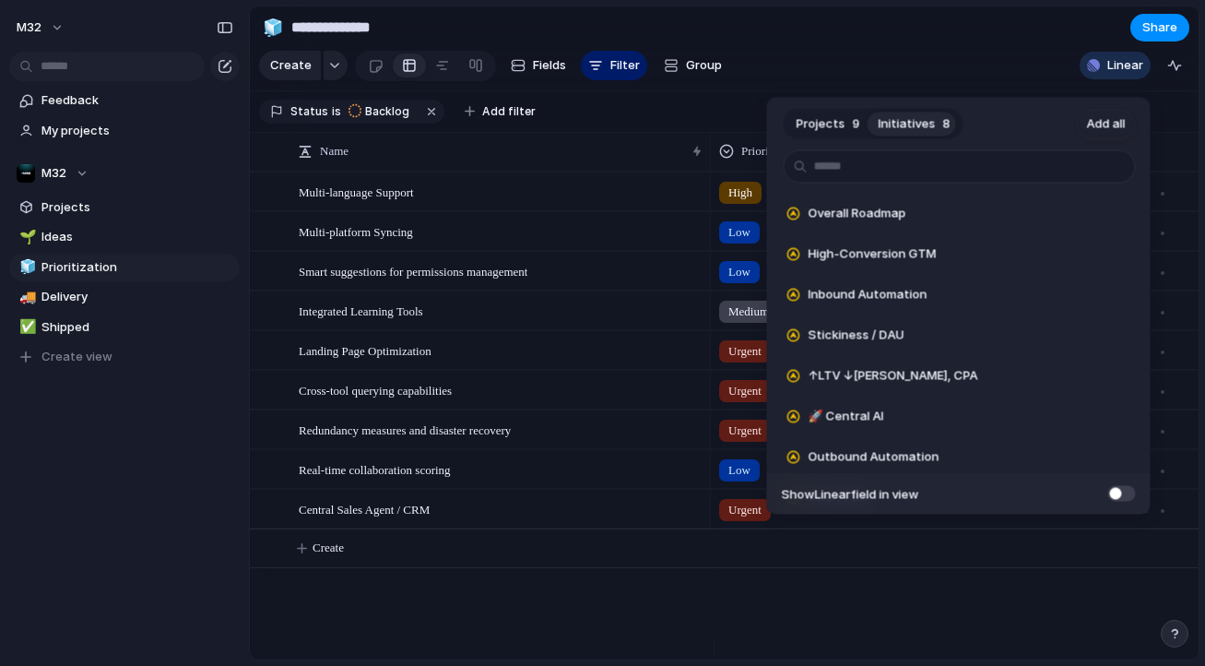
click at [828, 126] on span "Projects" at bounding box center [820, 123] width 49 height 18
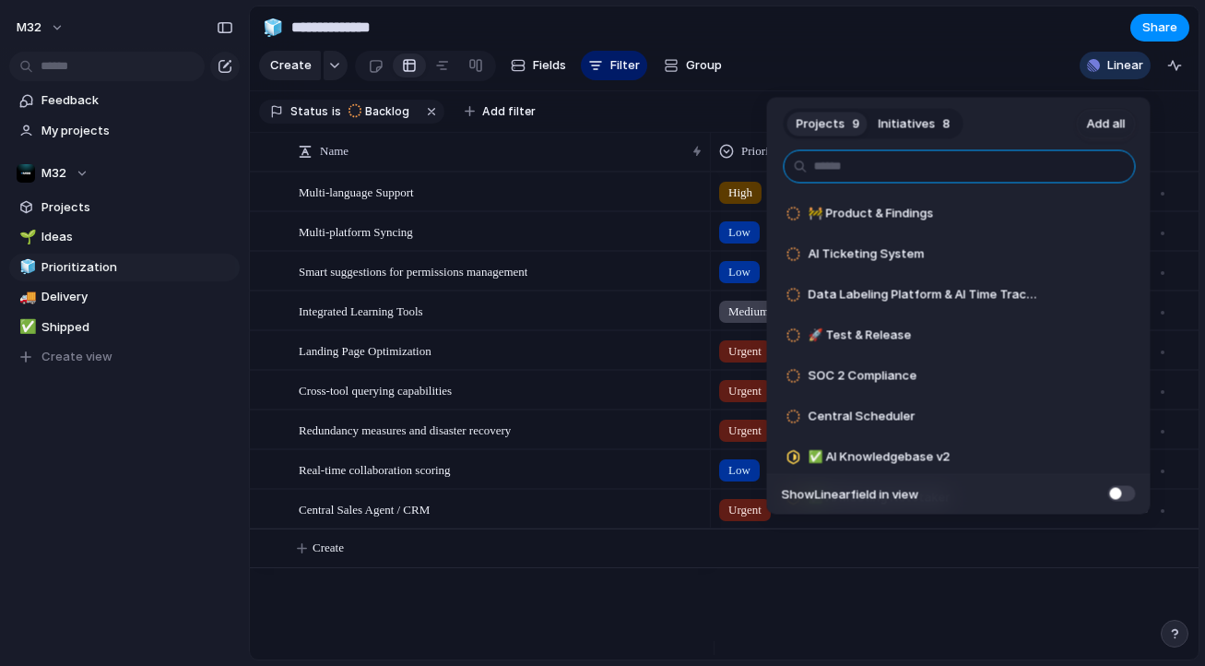
click at [954, 166] on input "text" at bounding box center [960, 166] width 352 height 33
type input "*"
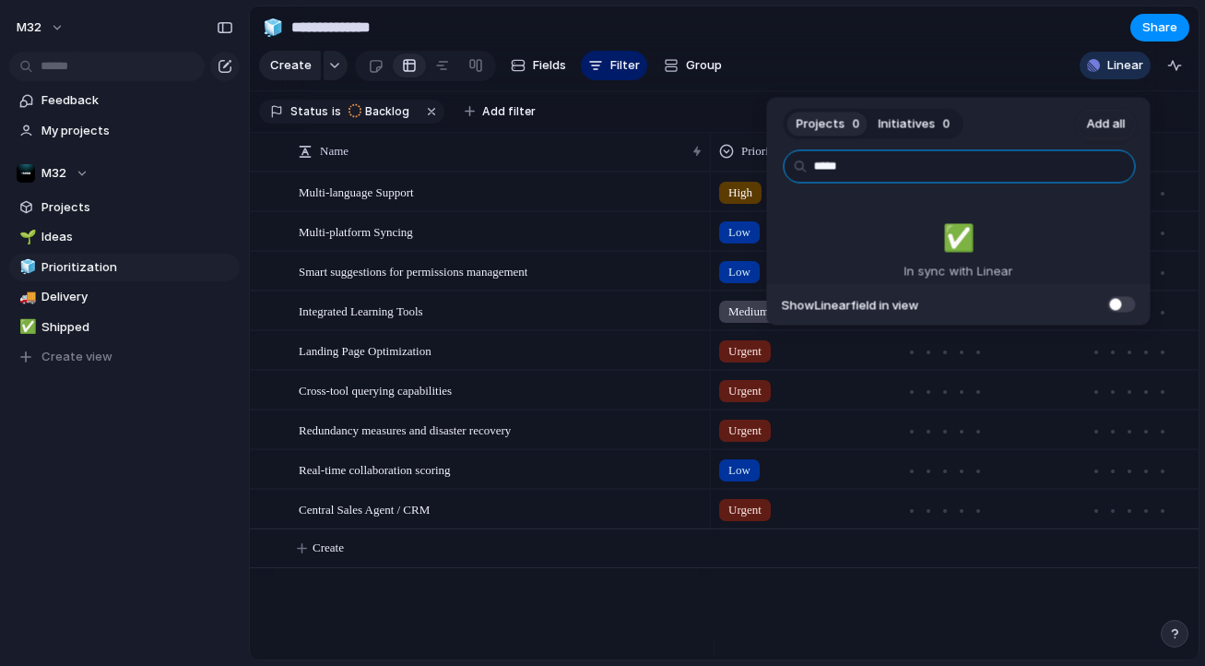
type input "*****"
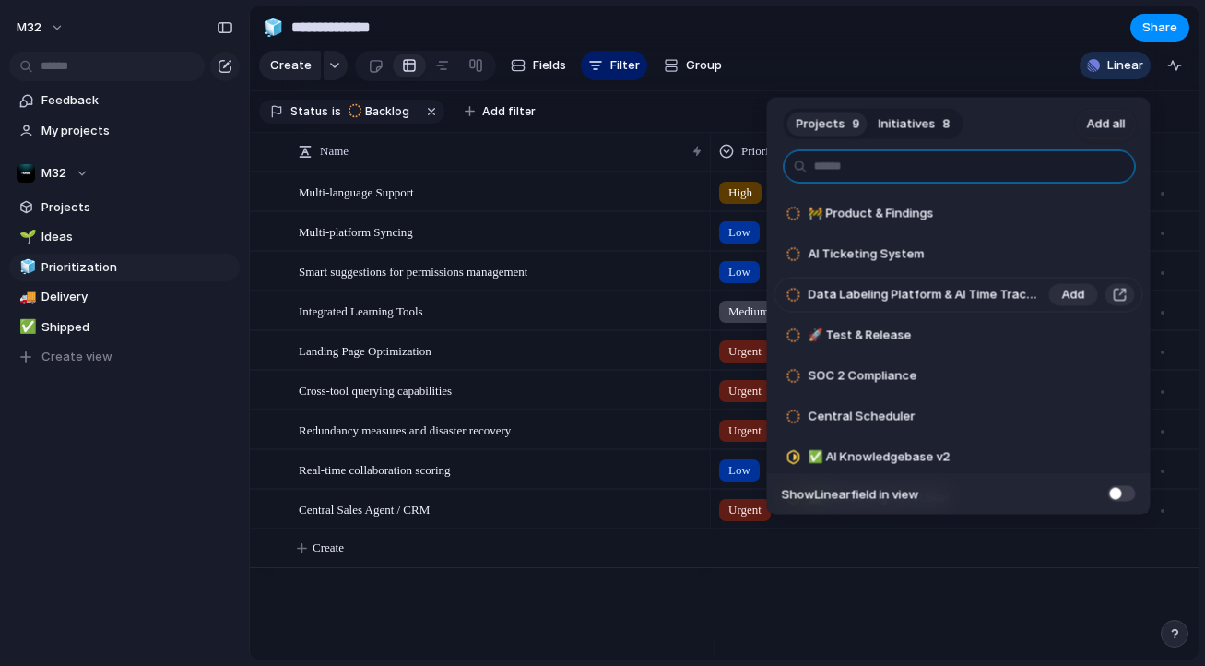
scroll to position [86, 0]
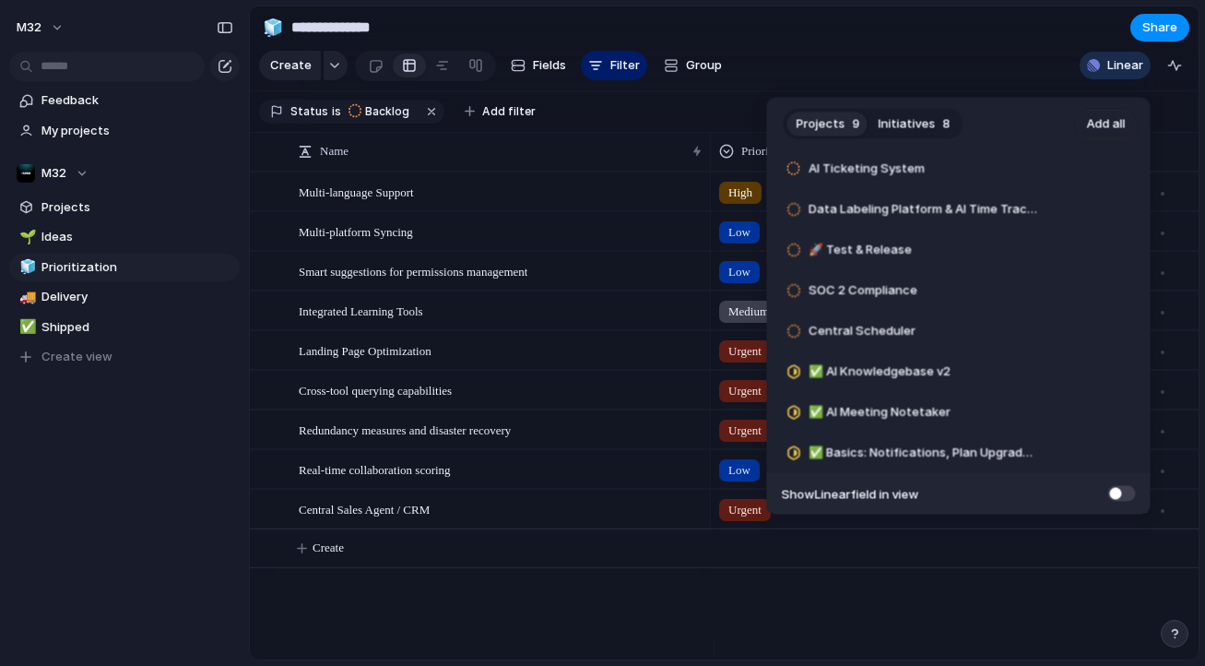
click at [610, 160] on div "Projects 9 Initiatives 8 Add all 🚧 Product & Findings Add AI Ticketing System A…" at bounding box center [602, 333] width 1205 height 666
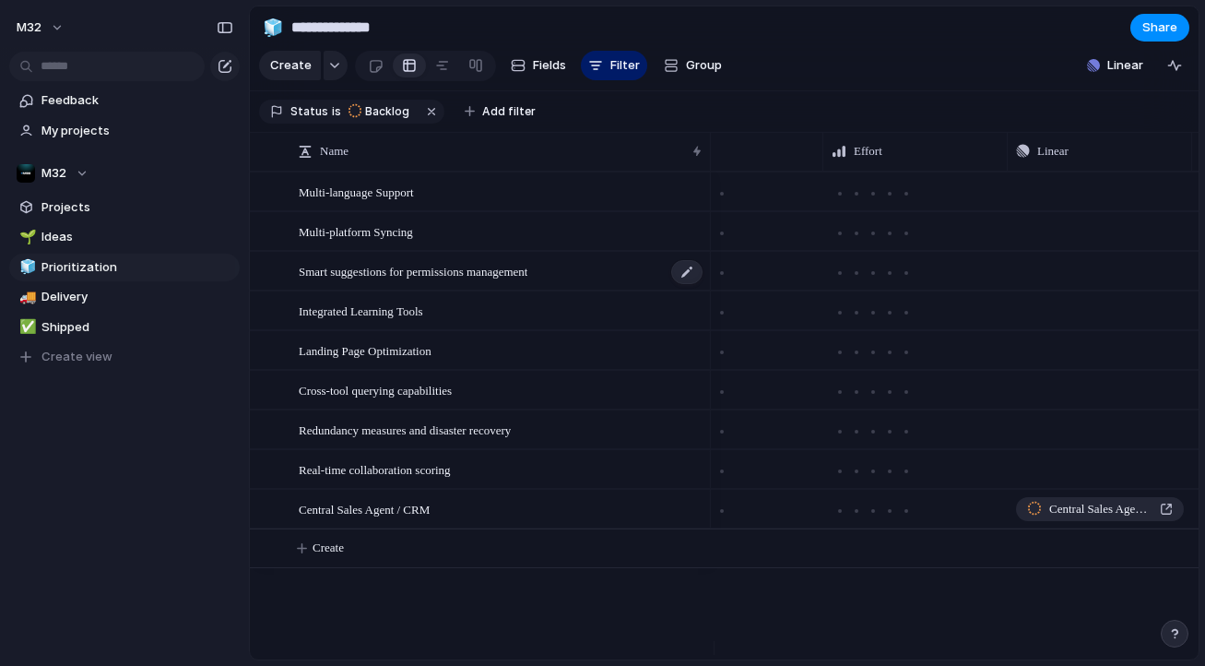
scroll to position [0, 0]
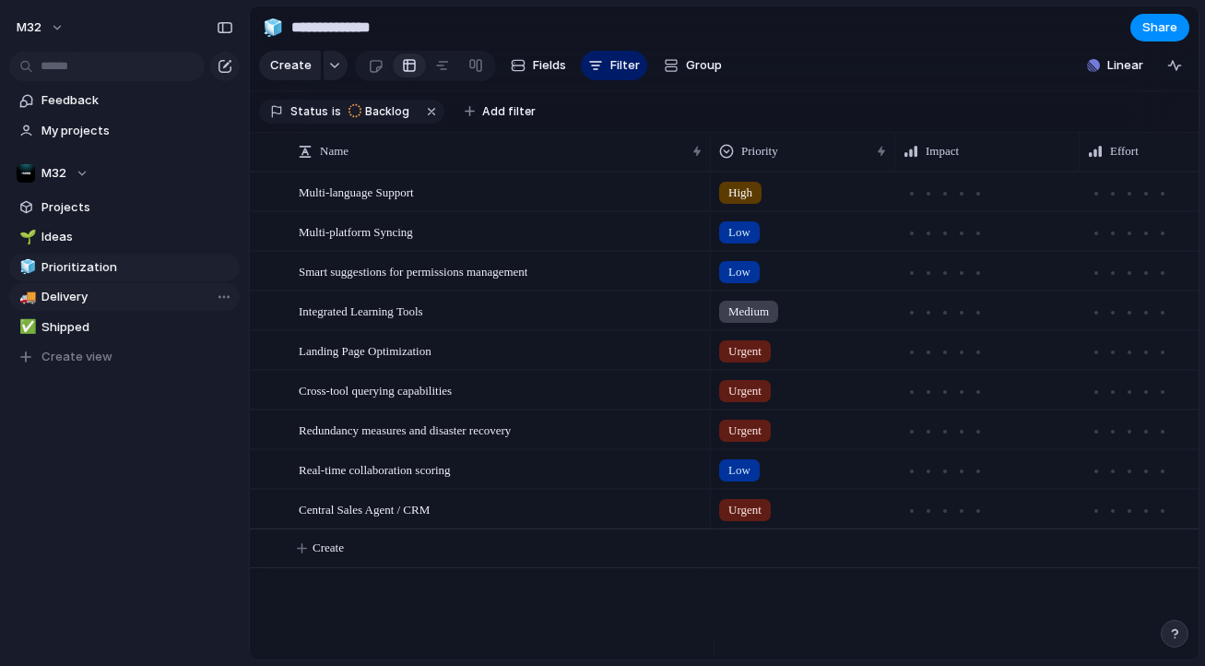
click at [112, 304] on span "Delivery" at bounding box center [137, 297] width 192 height 18
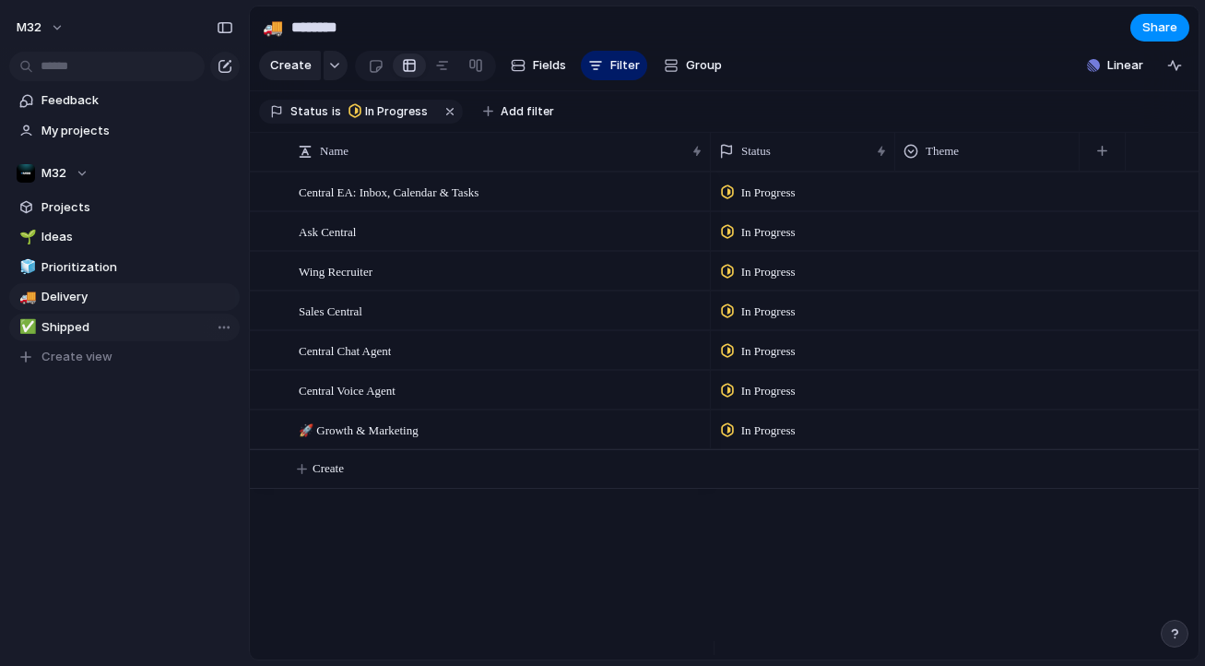
click at [109, 324] on span "Shipped" at bounding box center [137, 327] width 192 height 18
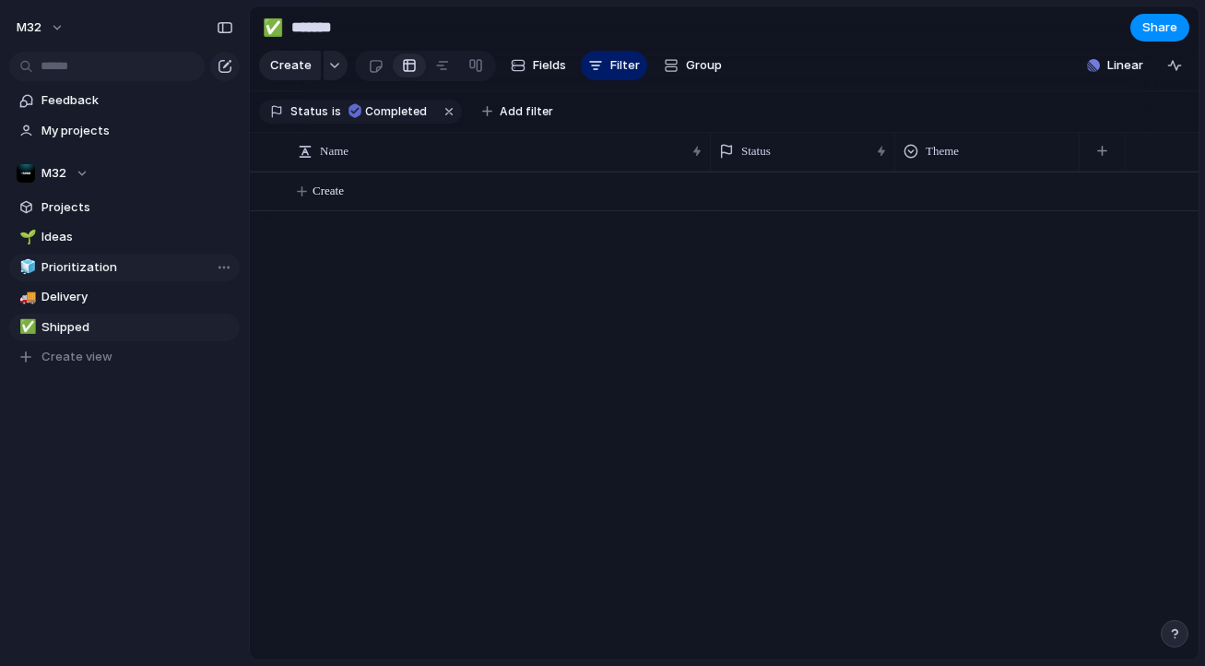
click at [122, 261] on span "Prioritization" at bounding box center [137, 267] width 192 height 18
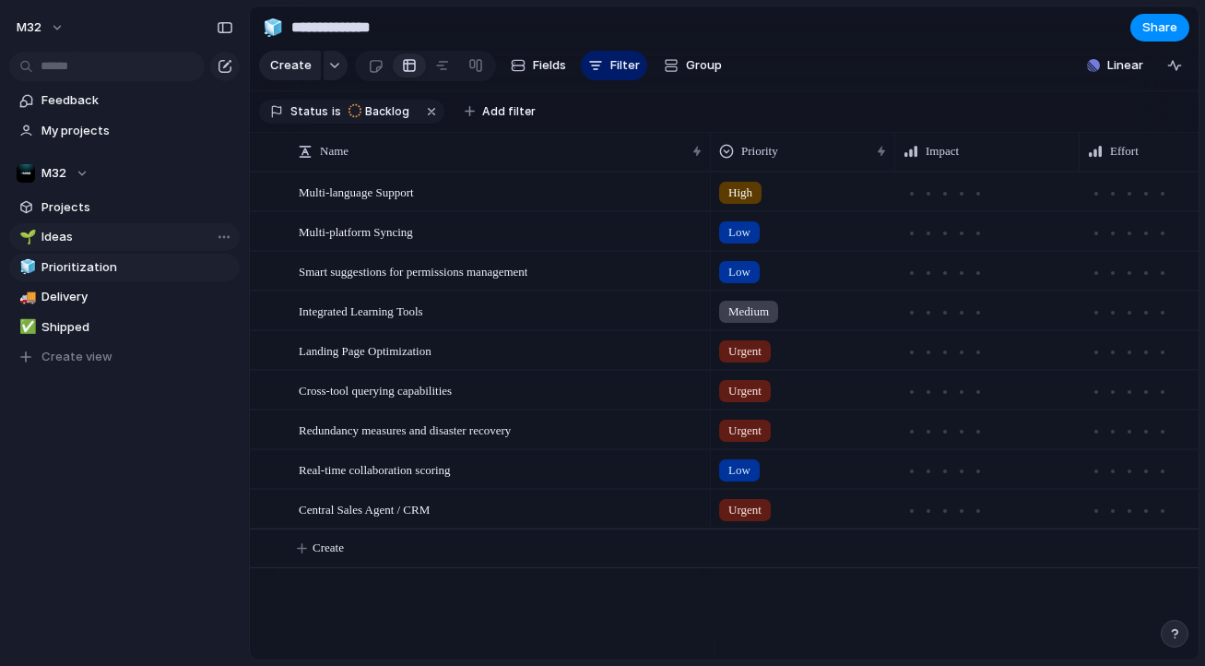
click at [126, 236] on span "Ideas" at bounding box center [137, 237] width 192 height 18
type input "*****"
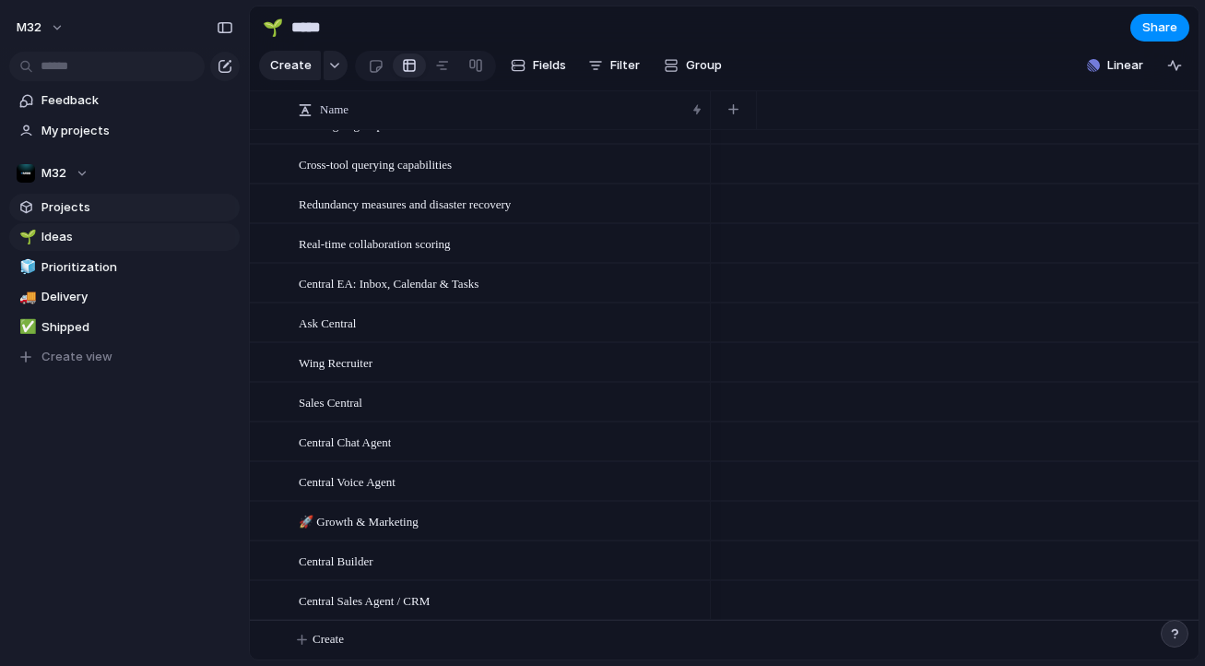
click at [154, 215] on span "Projects" at bounding box center [137, 207] width 192 height 18
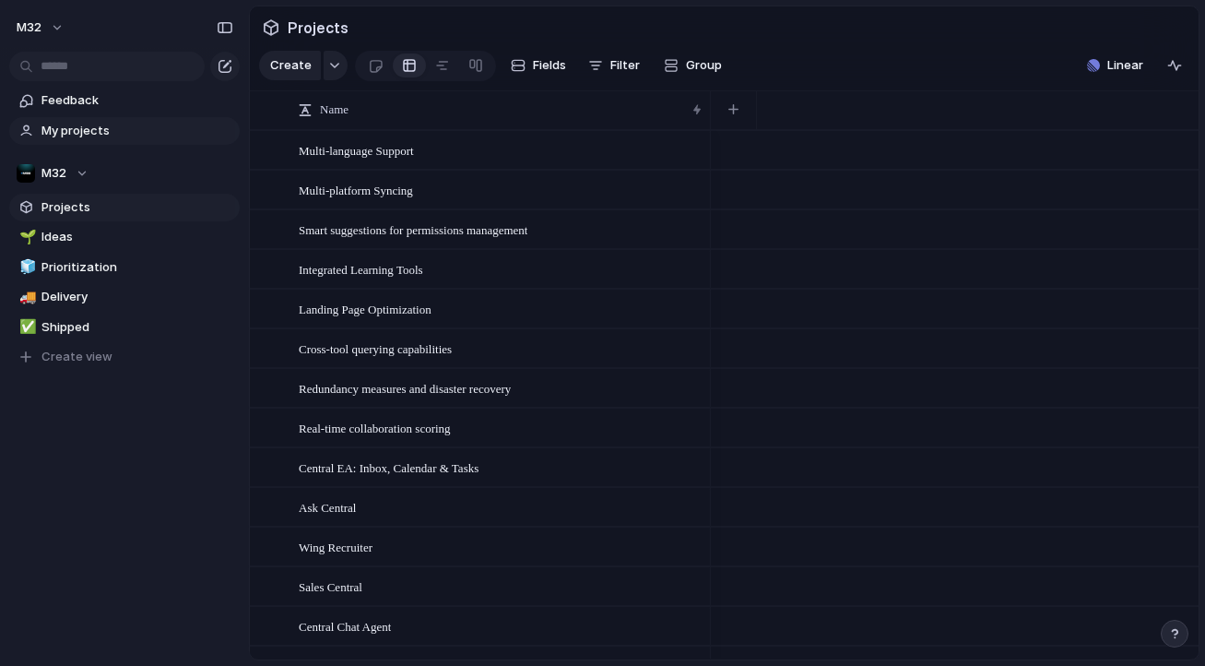
click at [150, 143] on link "My projects" at bounding box center [124, 131] width 230 height 28
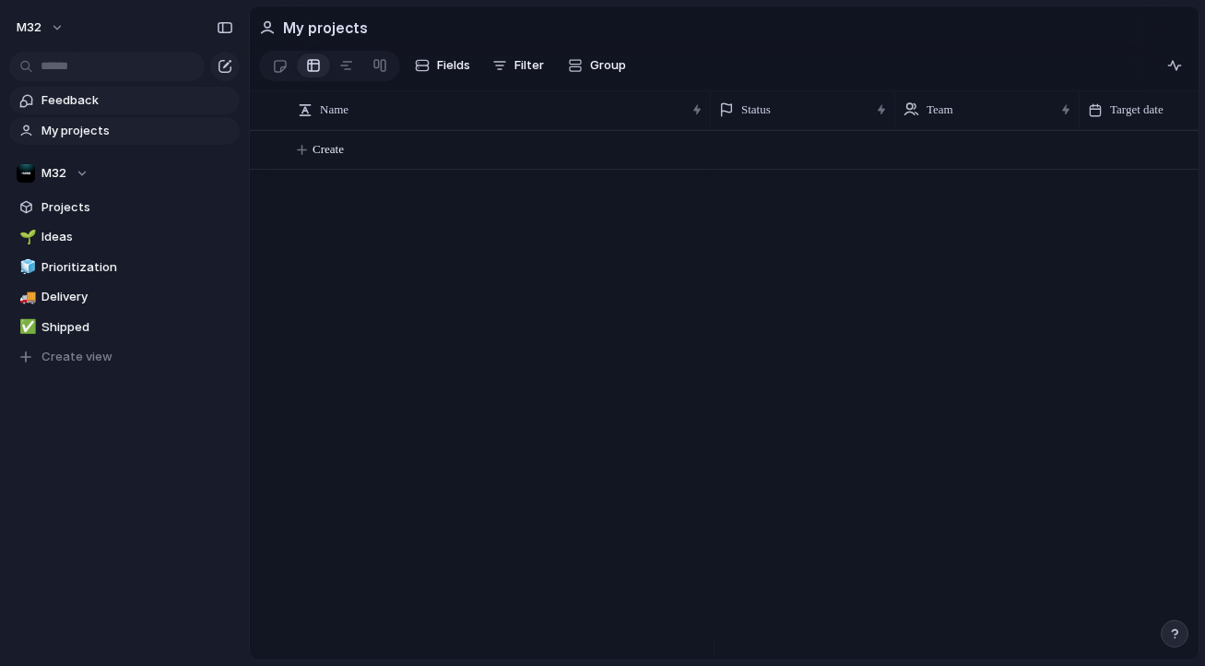
click at [155, 96] on span "Feedback" at bounding box center [137, 100] width 192 height 18
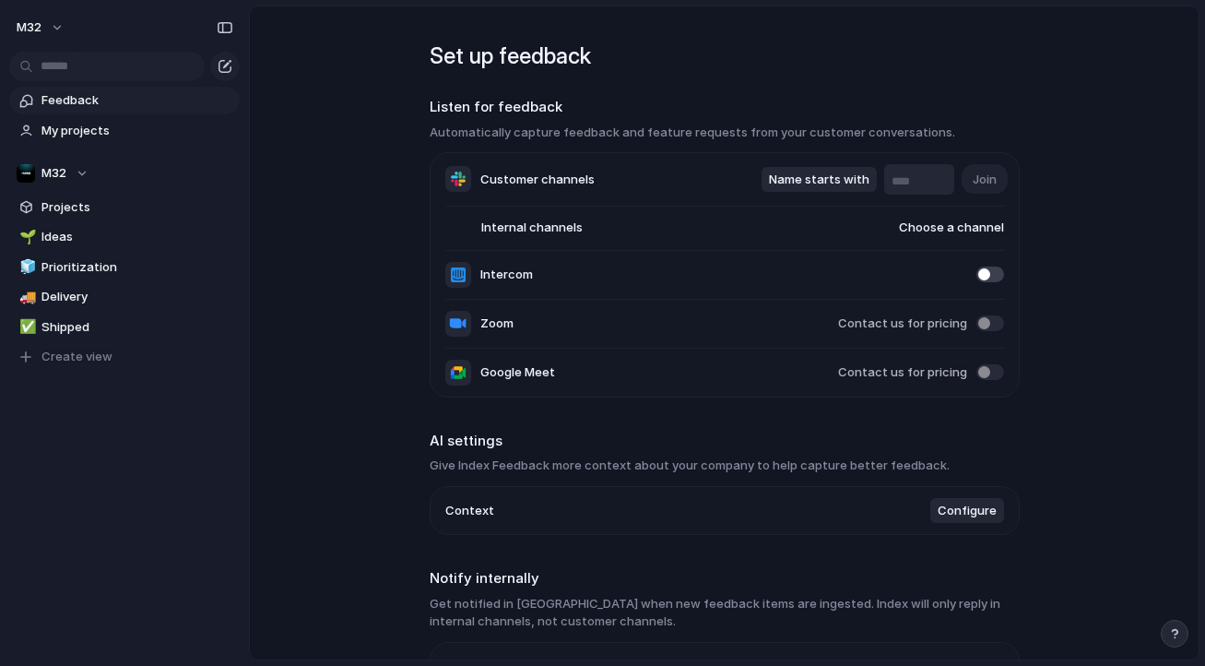
click at [897, 183] on input "text" at bounding box center [918, 181] width 55 height 18
click at [855, 183] on span "Name starts with" at bounding box center [819, 180] width 100 height 18
click at [917, 183] on div "Name contains Name starts with Name ends with" at bounding box center [602, 333] width 1205 height 666
click at [849, 182] on span "Name starts with" at bounding box center [819, 180] width 100 height 18
click at [894, 188] on div "Name contains Name starts with Name ends with" at bounding box center [602, 333] width 1205 height 666
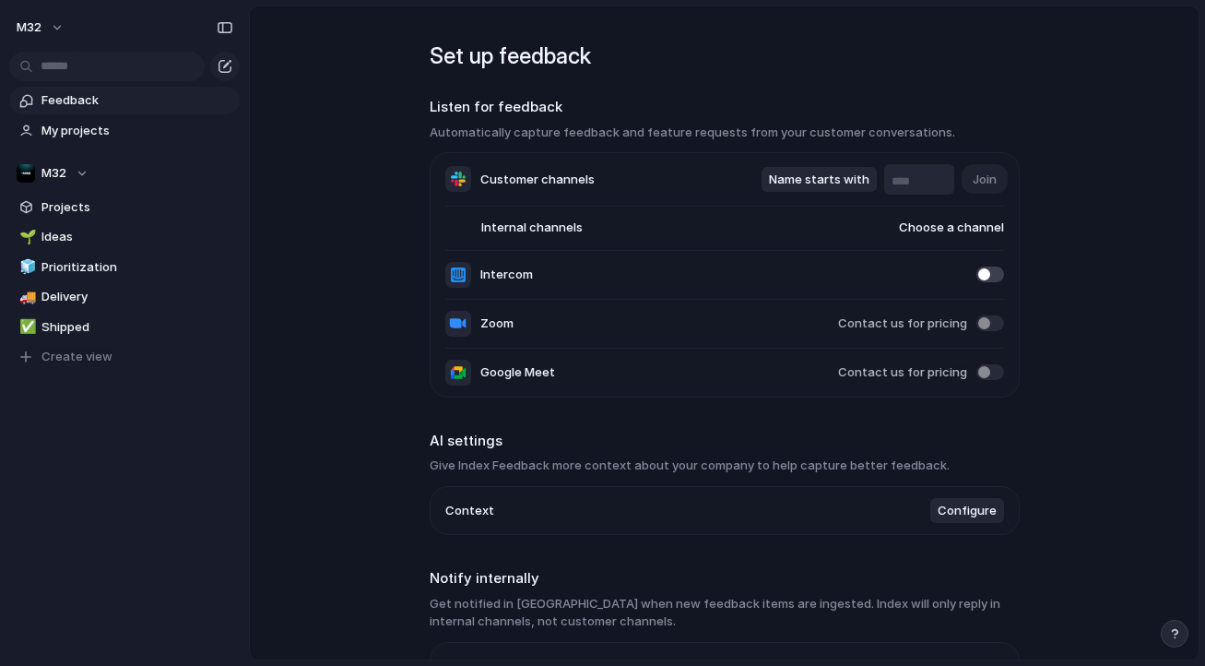
click at [900, 185] on input "text" at bounding box center [918, 181] width 55 height 18
type input "*"
type input "********"
click at [976, 192] on button "Join" at bounding box center [984, 178] width 46 height 29
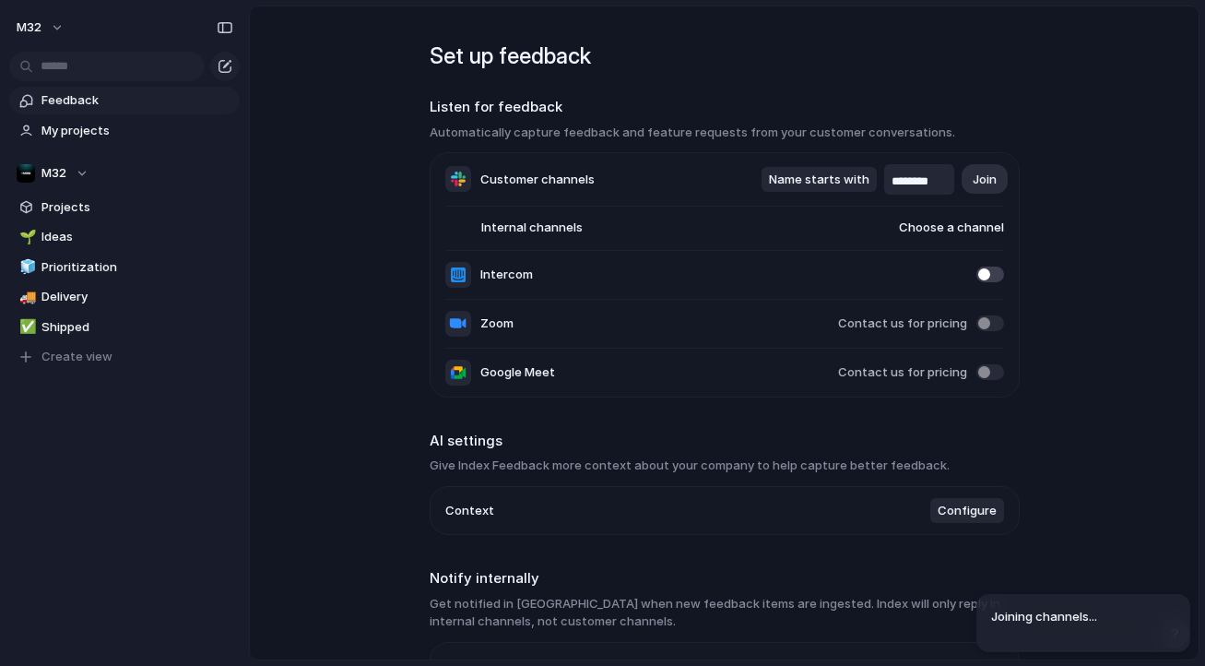
click at [807, 233] on li "Internal channels Choose a channel" at bounding box center [724, 228] width 559 height 44
click at [910, 232] on span "Choose a channel" at bounding box center [933, 227] width 141 height 18
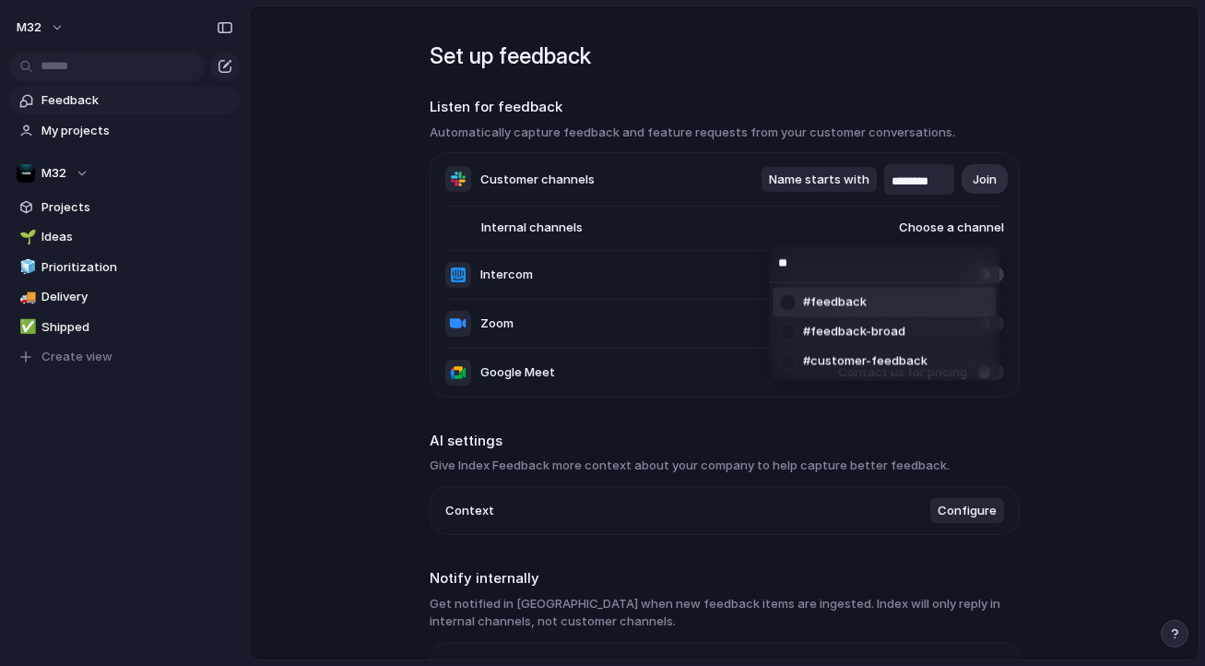
click at [789, 297] on div at bounding box center [788, 302] width 32 height 32
click at [789, 324] on div at bounding box center [788, 331] width 32 height 32
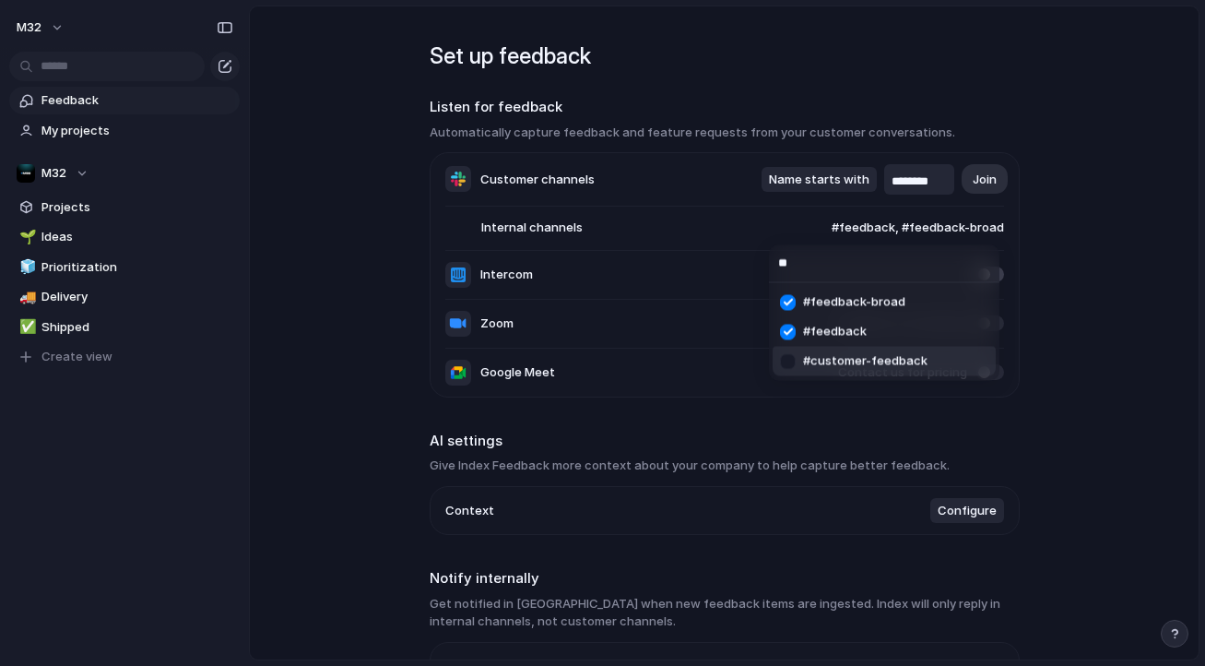
click at [789, 357] on div at bounding box center [788, 361] width 32 height 32
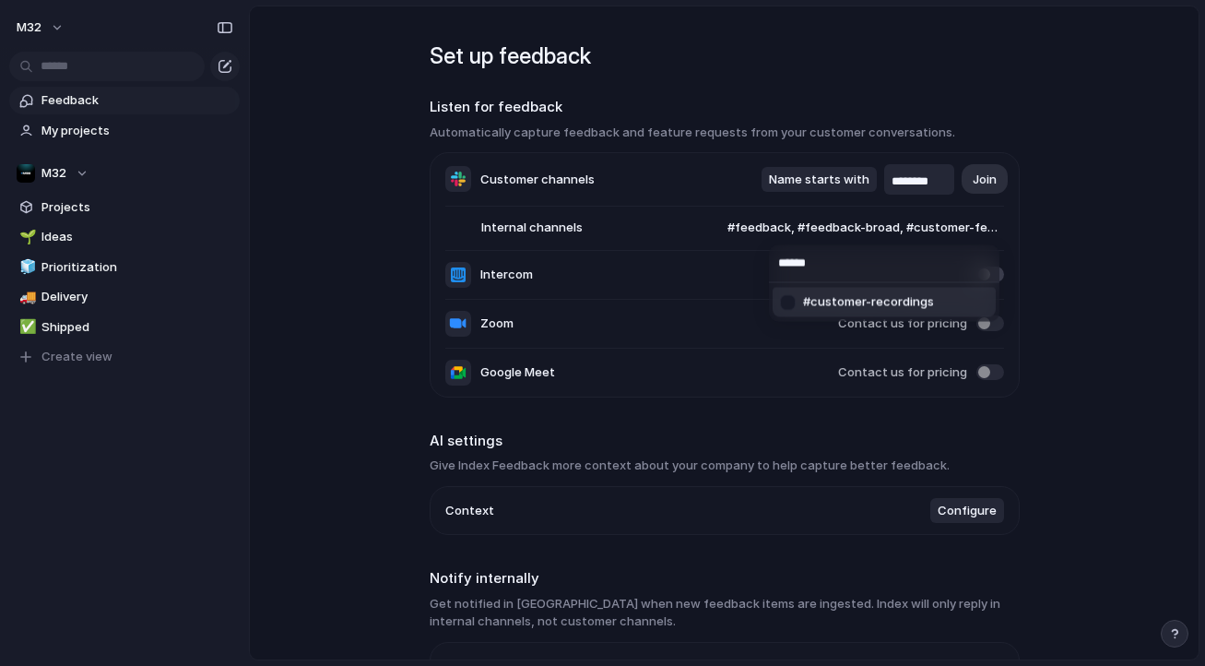
click at [793, 301] on div at bounding box center [788, 302] width 32 height 32
type input "******"
type input "*****"
click at [1039, 299] on div "#customer-recordings #customer-feedback #feedback-broad #feedback #social #gene…" at bounding box center [602, 333] width 1205 height 666
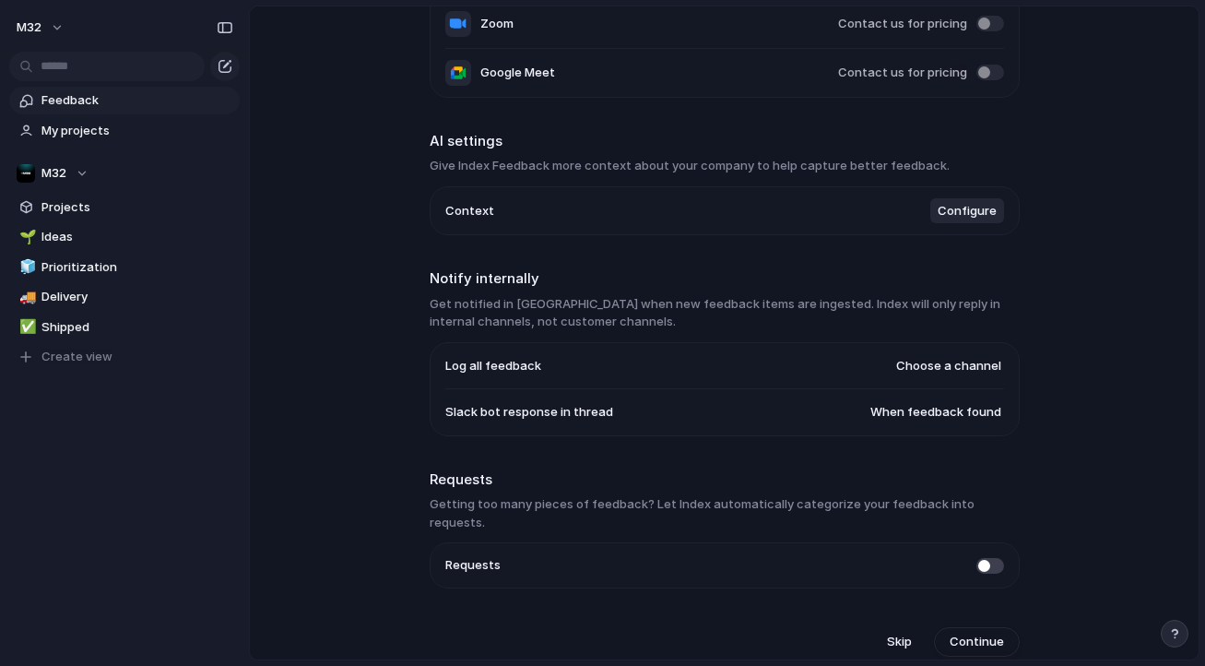
click at [953, 367] on span "Choose a channel" at bounding box center [948, 366] width 105 height 18
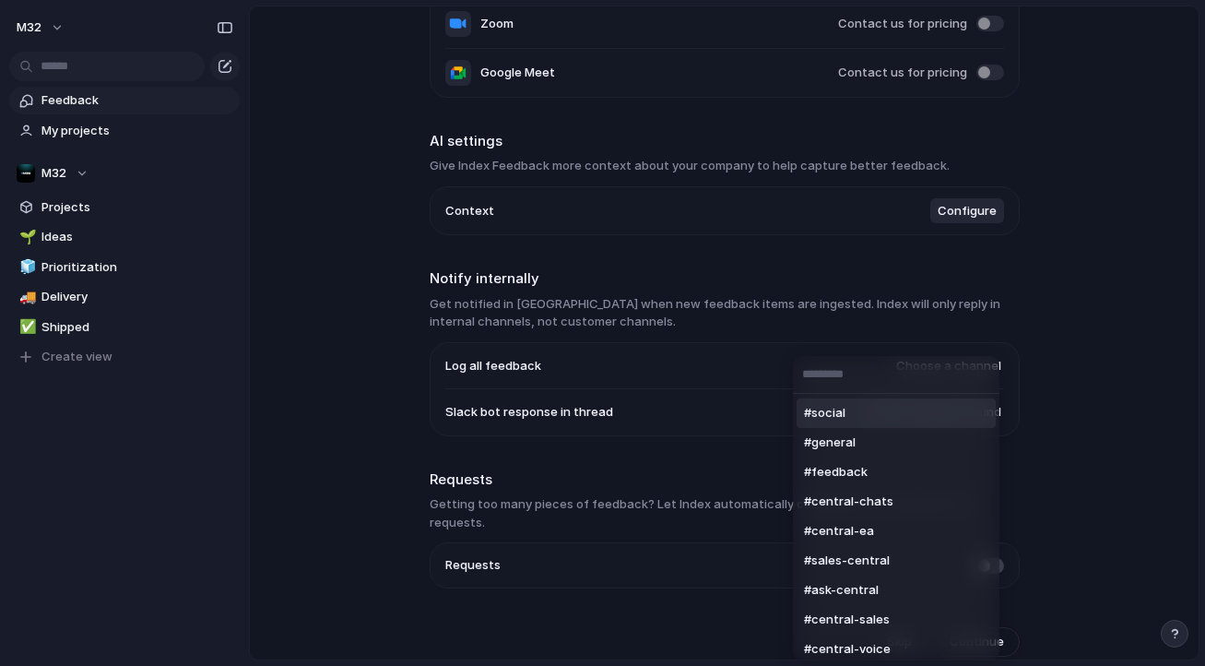
click at [1047, 318] on div "#social #general #feedback #central-chats #central-ea #sales-central #ask-centr…" at bounding box center [602, 333] width 1205 height 666
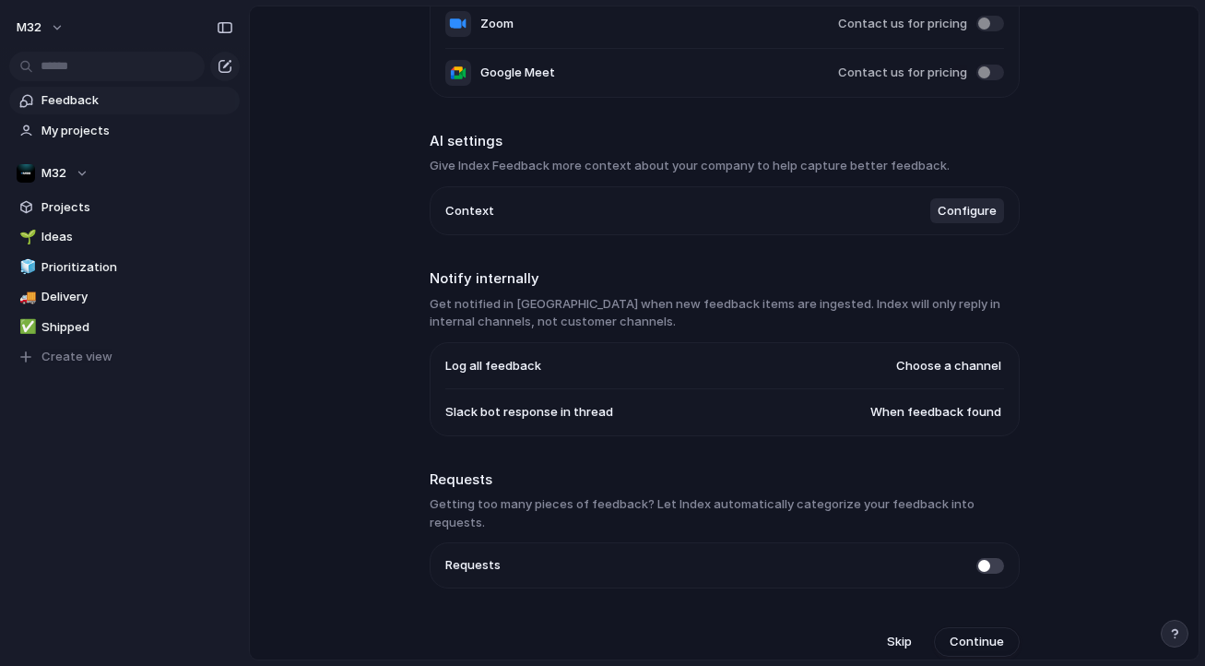
click at [950, 377] on button "Choose a channel" at bounding box center [948, 366] width 111 height 24
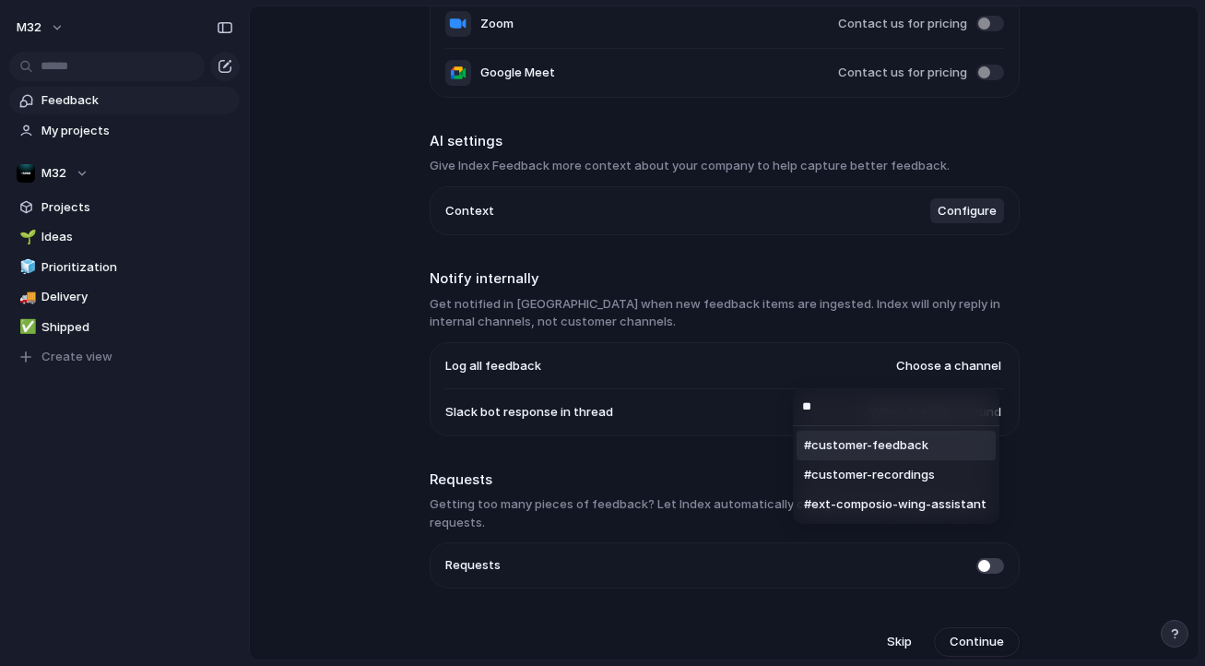
type input "***"
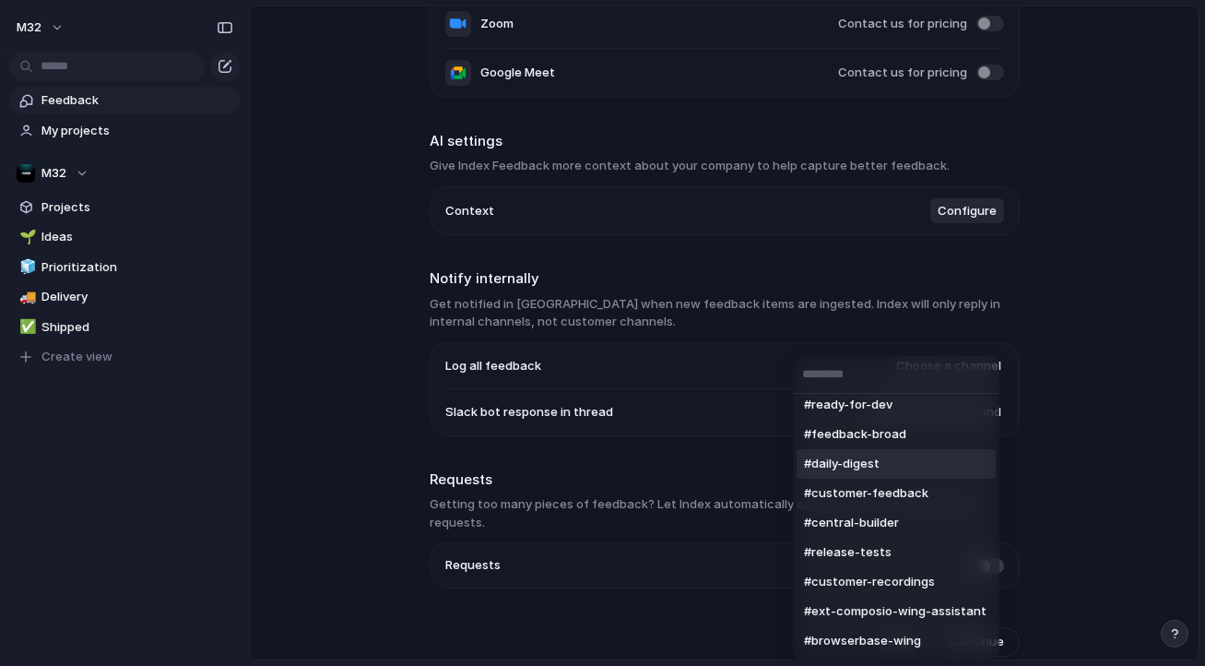
click at [1052, 396] on div "#social #general #feedback #central-chats #central-ea #sales-central #ask-centr…" at bounding box center [602, 333] width 1205 height 666
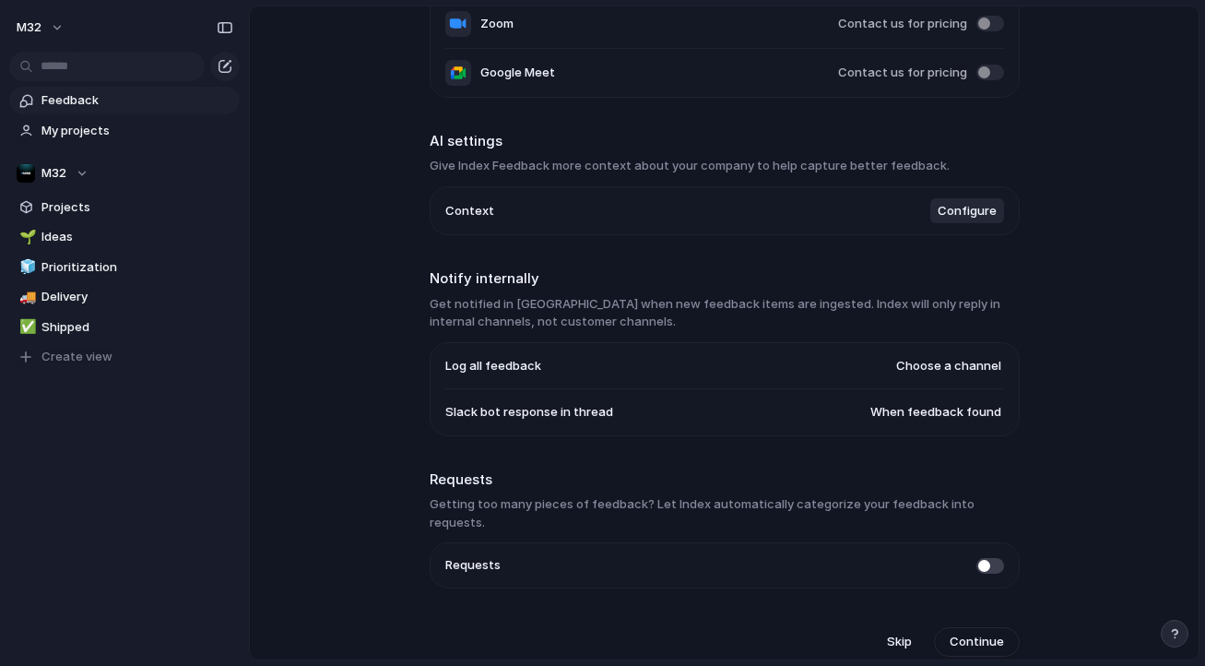
click at [983, 559] on span at bounding box center [990, 566] width 28 height 16
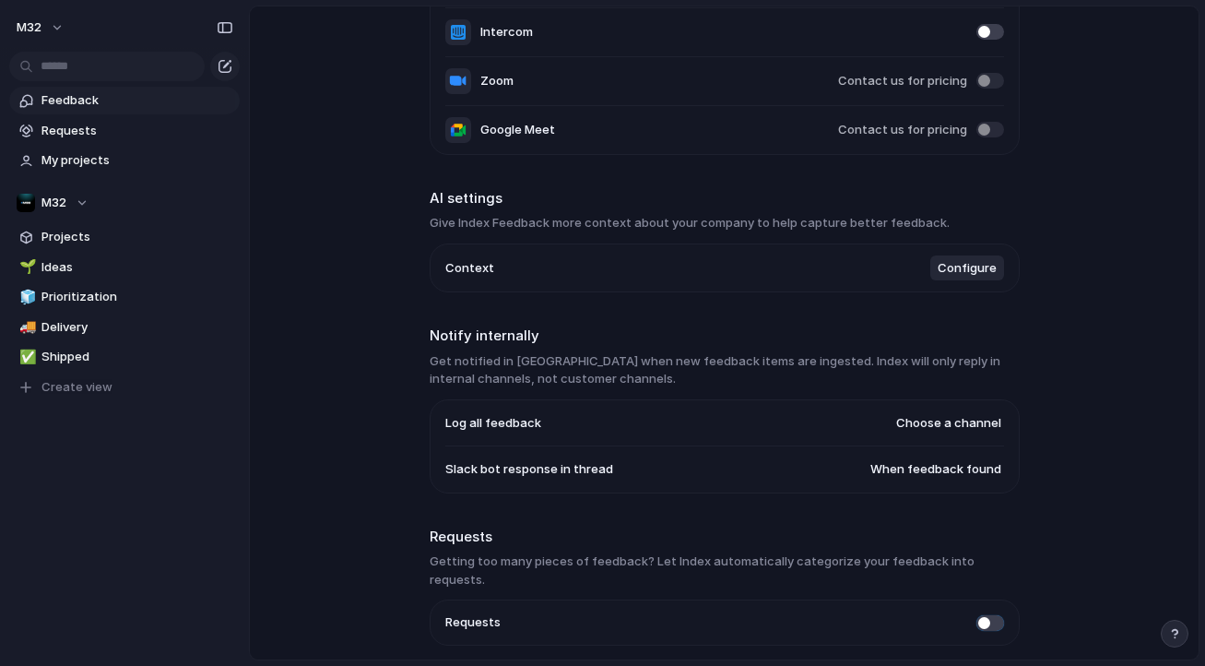
scroll to position [199, 0]
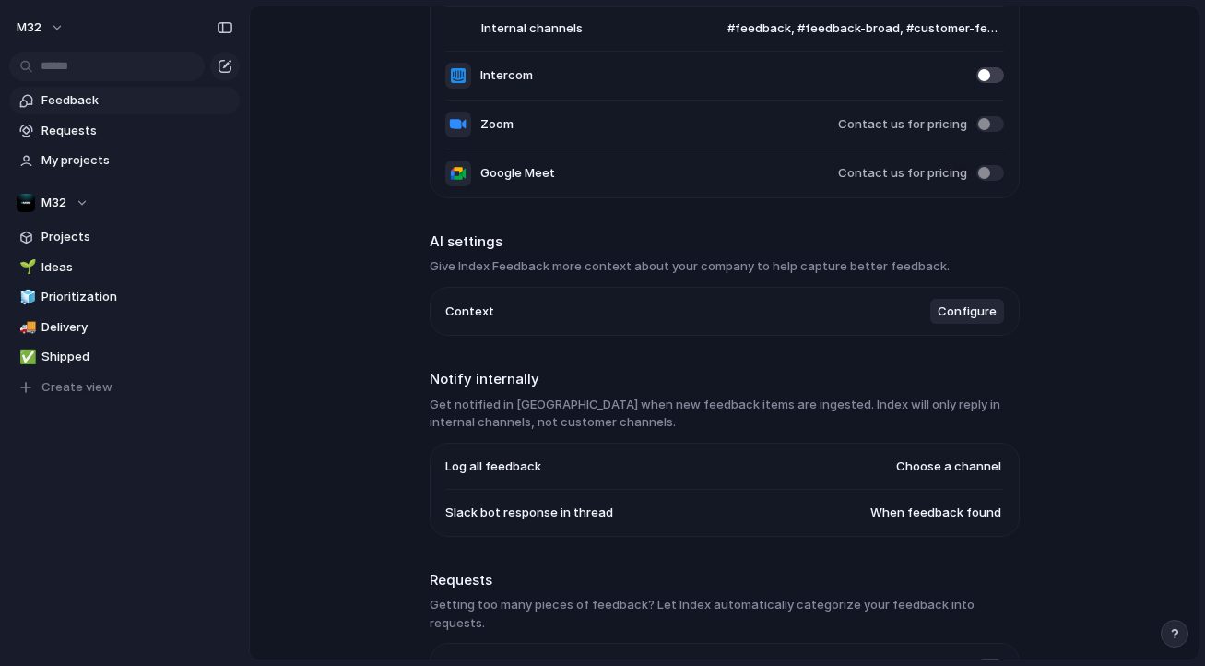
click at [969, 522] on span "When feedback found" at bounding box center [935, 512] width 131 height 18
click at [1033, 459] on div "Always When feedback found Never" at bounding box center [602, 333] width 1205 height 666
click at [987, 459] on button "Choose a channel" at bounding box center [948, 466] width 111 height 24
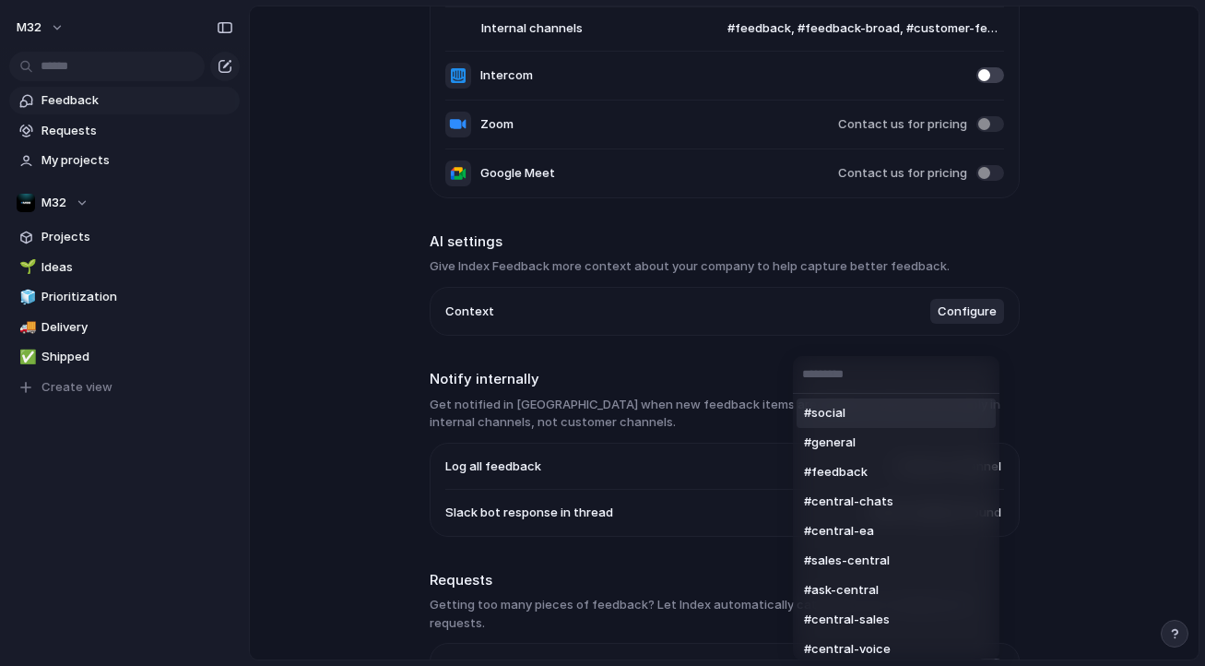
click at [1001, 399] on div "#social #general #feedback #central-chats #central-ea #sales-central #ask-centr…" at bounding box center [602, 333] width 1205 height 666
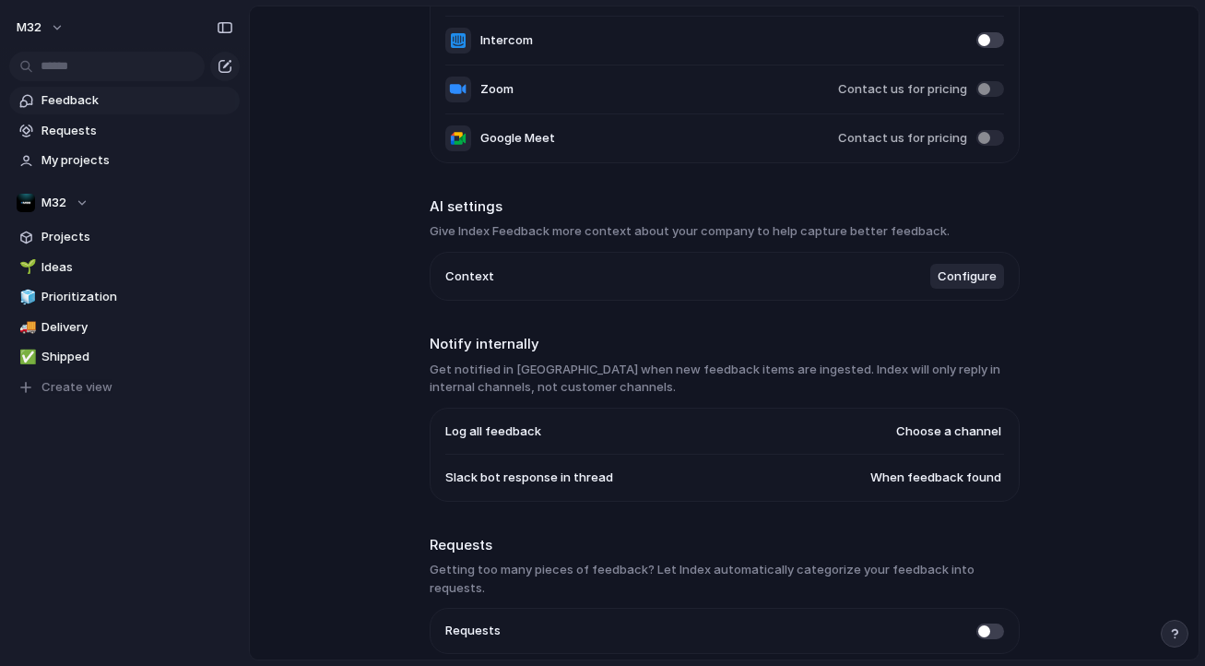
scroll to position [244, 0]
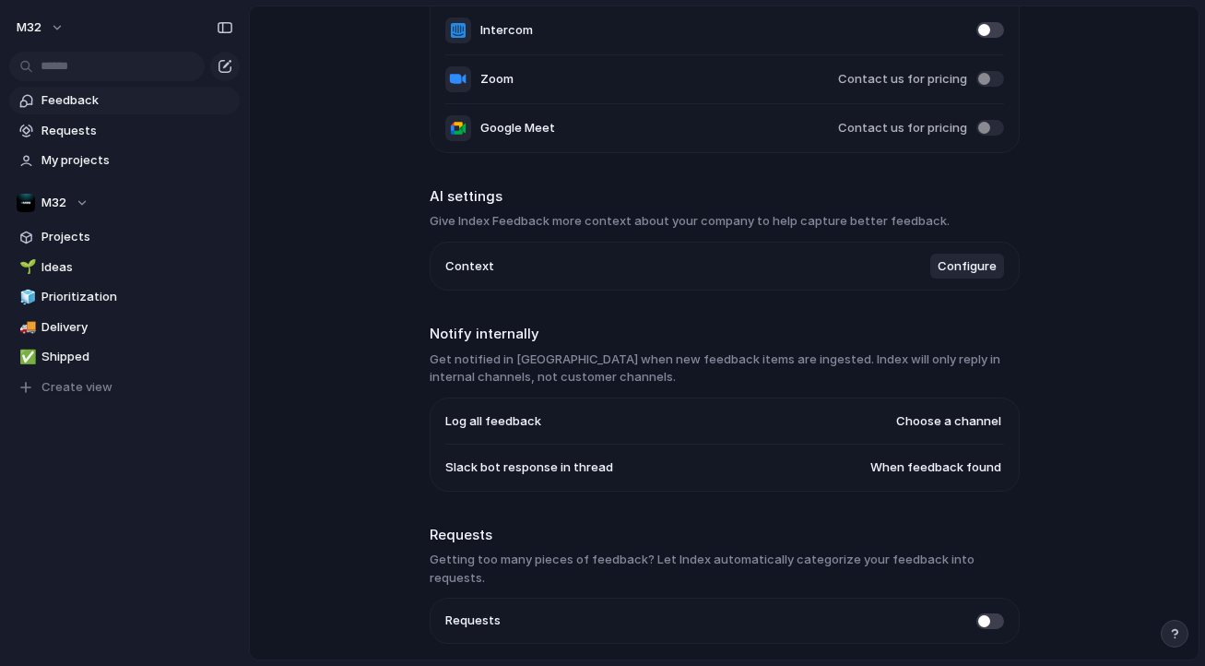
click at [981, 424] on span "Choose a channel" at bounding box center [948, 421] width 105 height 18
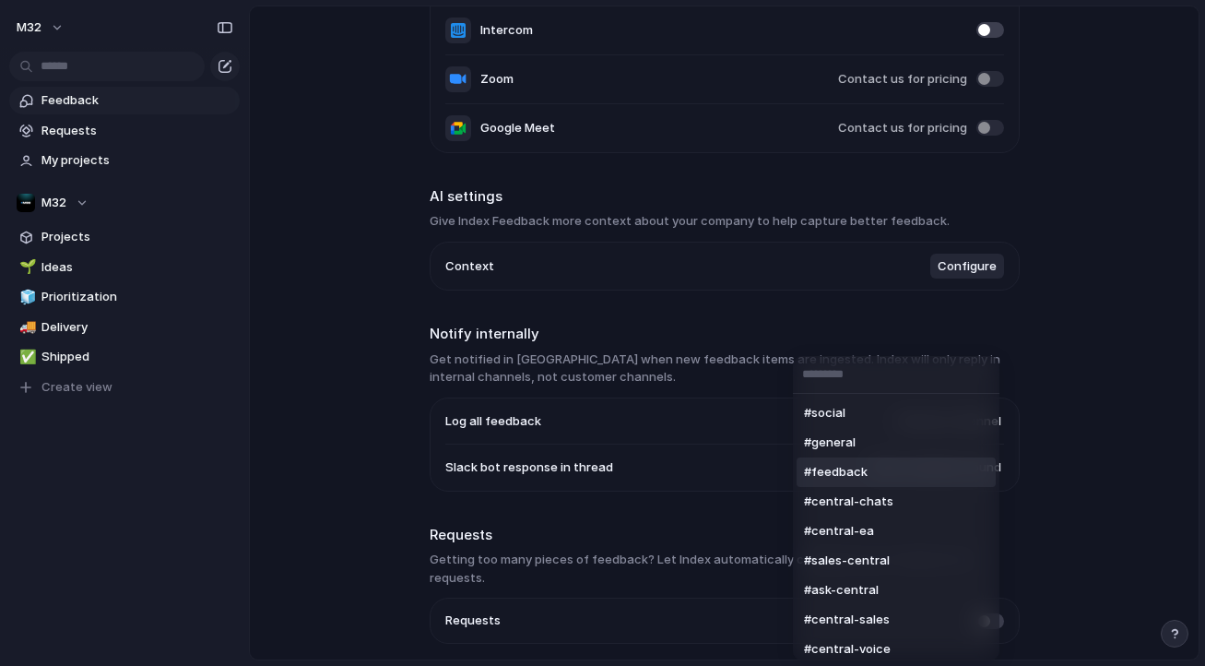
click at [885, 470] on li "#feedback" at bounding box center [895, 471] width 199 height 29
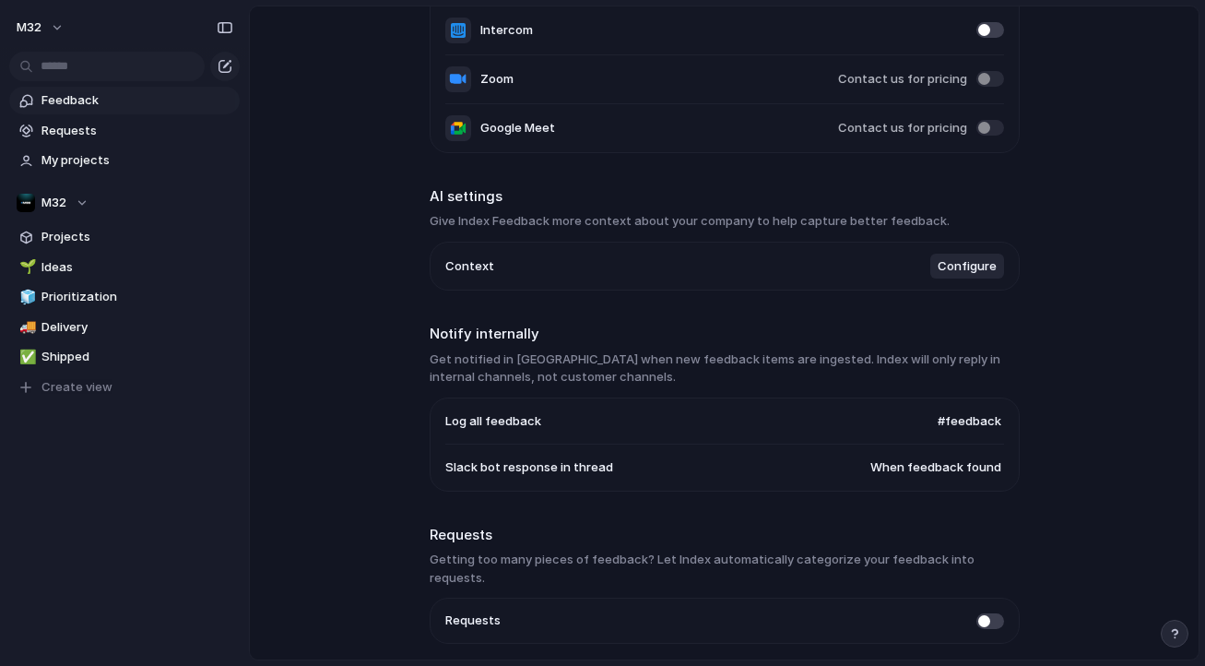
click at [972, 423] on span "#feedback" at bounding box center [970, 421] width 64 height 18
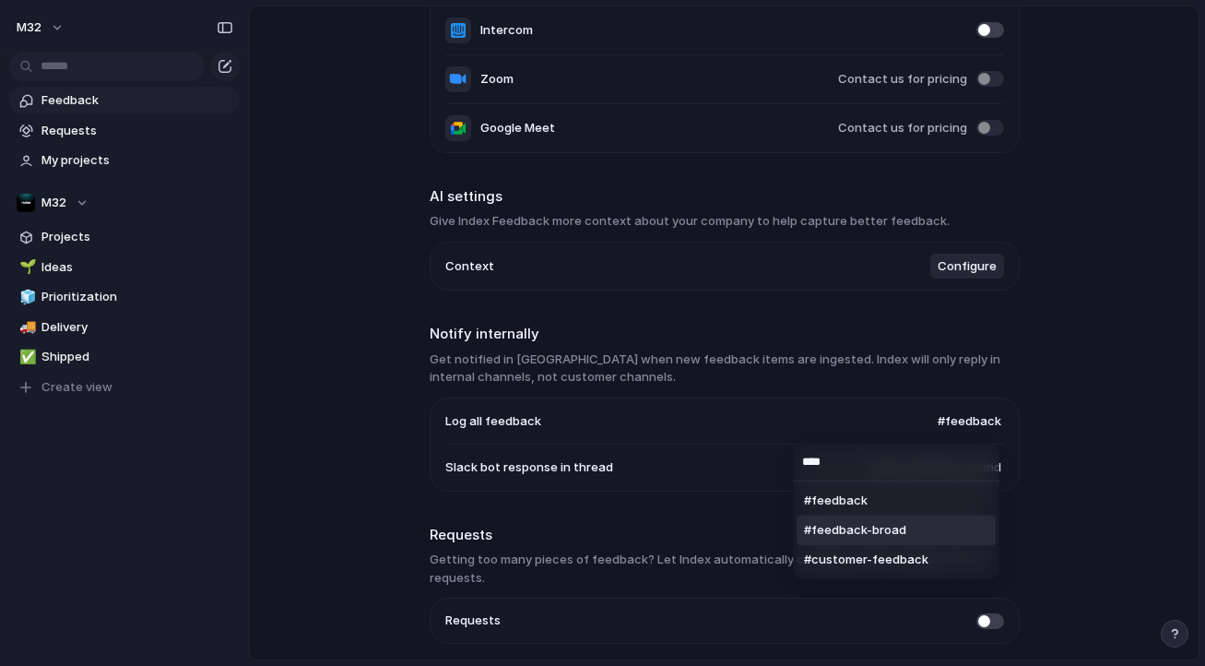
type input "****"
click at [898, 528] on span "#feedback-broad" at bounding box center [855, 530] width 102 height 18
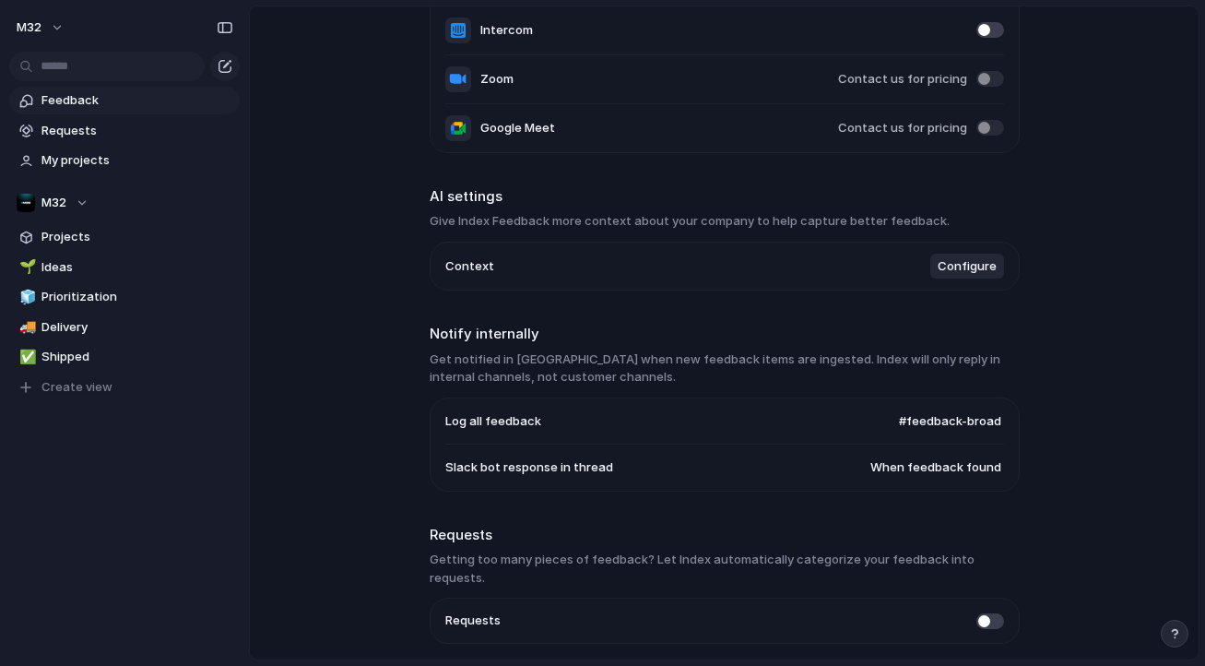
click at [931, 431] on span "#feedback-broad" at bounding box center [950, 421] width 102 height 18
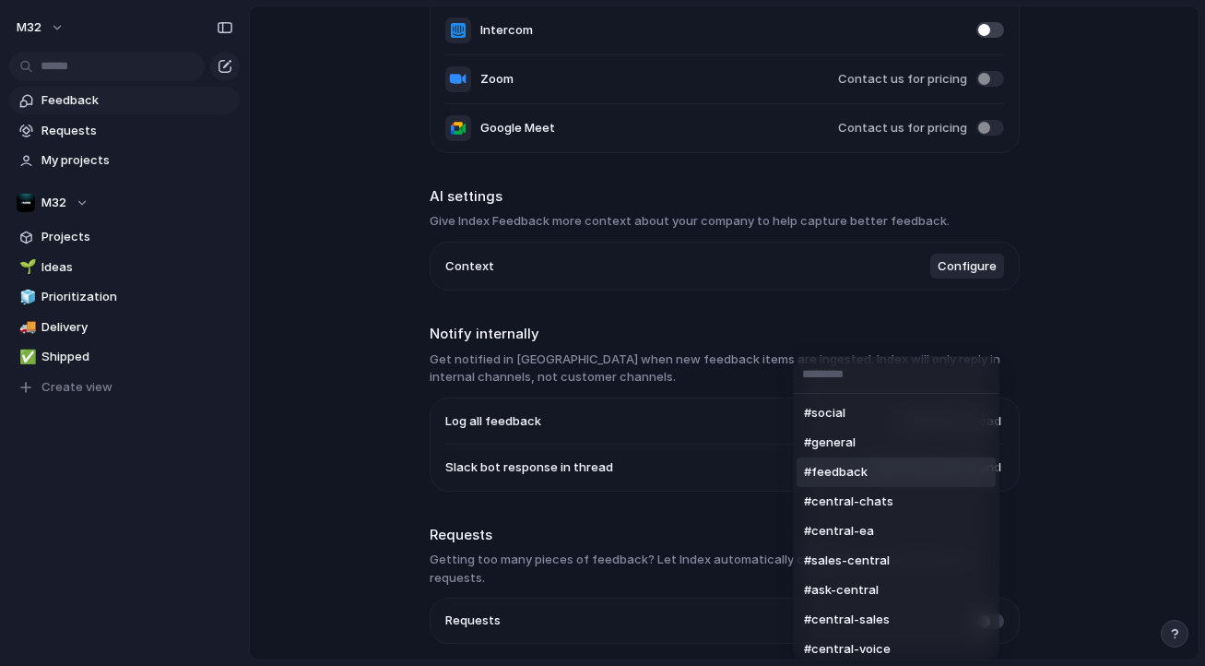
click at [921, 468] on li "#feedback" at bounding box center [895, 471] width 199 height 29
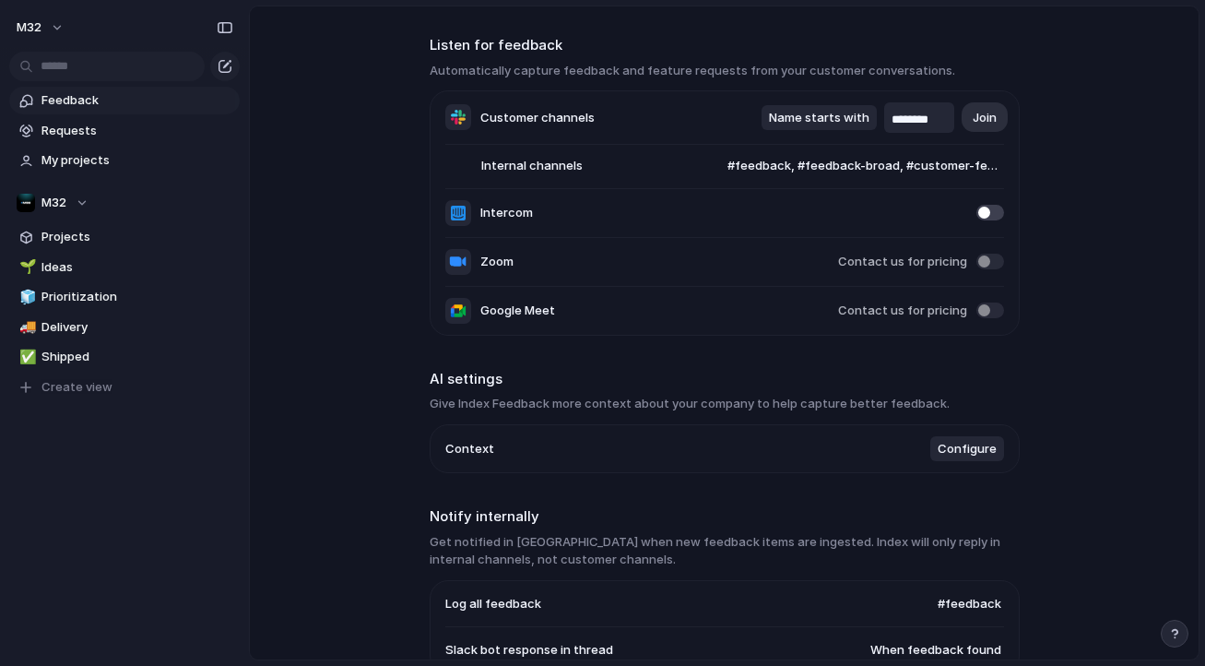
scroll to position [37, 0]
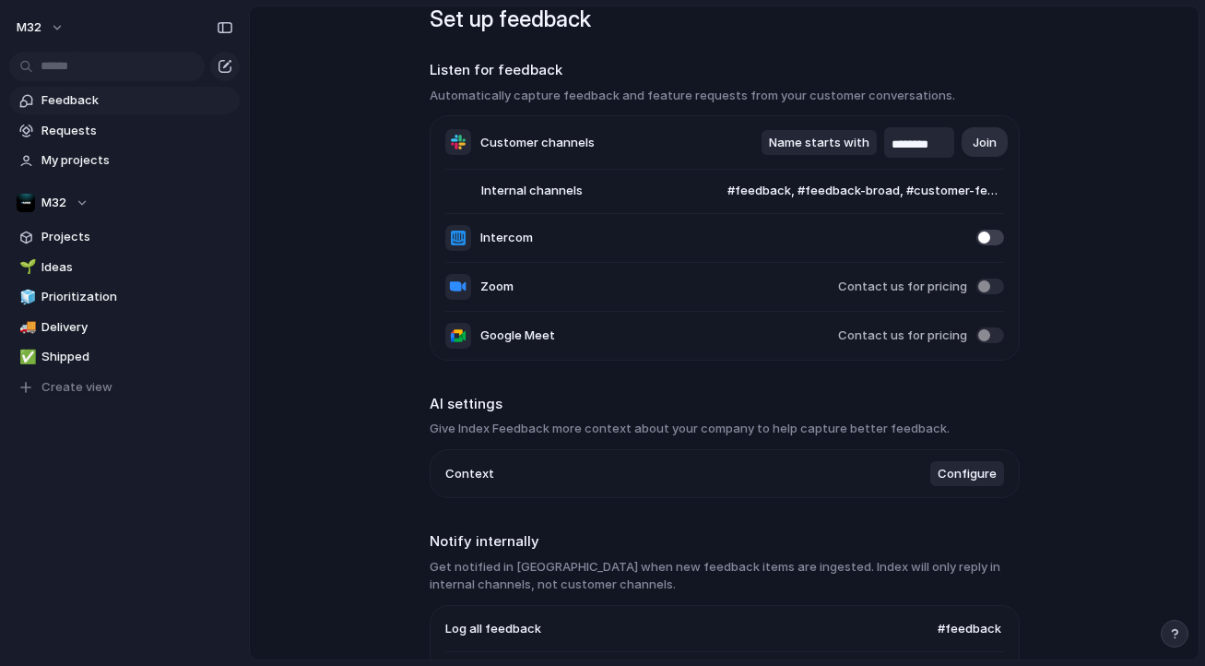
click at [961, 481] on span "Configure" at bounding box center [967, 474] width 59 height 18
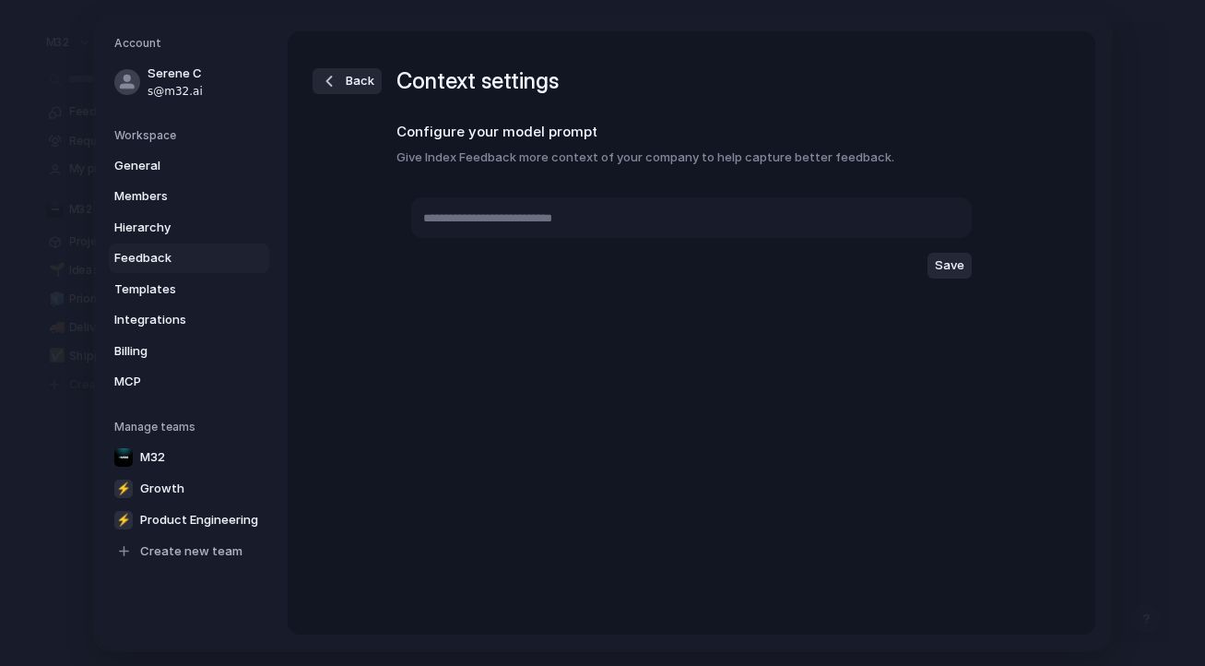
type textarea "**********"
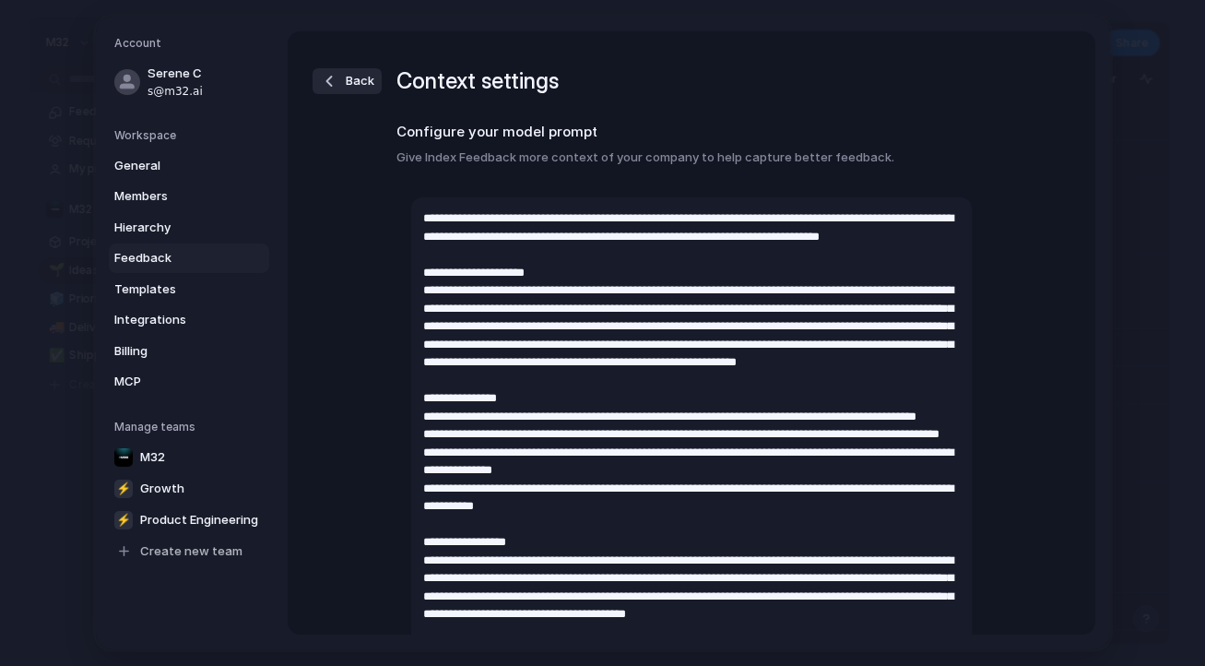
click at [358, 81] on span "Back" at bounding box center [360, 81] width 29 height 18
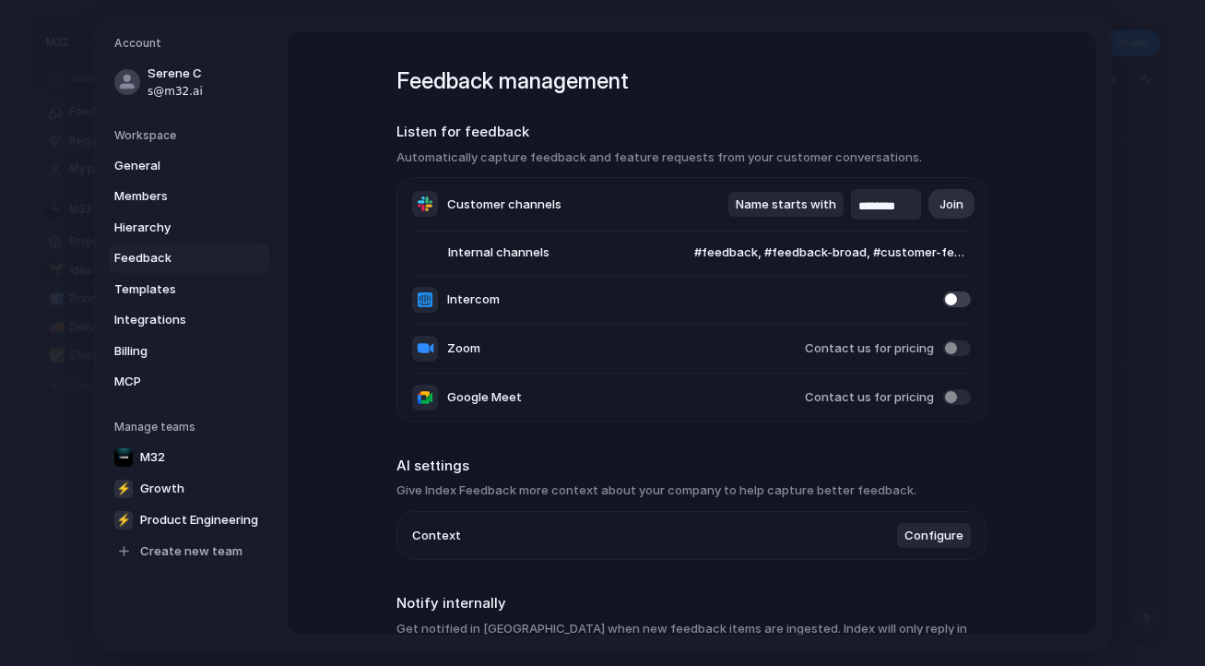
click at [951, 301] on span at bounding box center [957, 299] width 28 height 16
click at [1103, 237] on div "Account Serene C s@m32.ai Workspace General Members Hierarchy Feedback Template…" at bounding box center [603, 333] width 1014 height 632
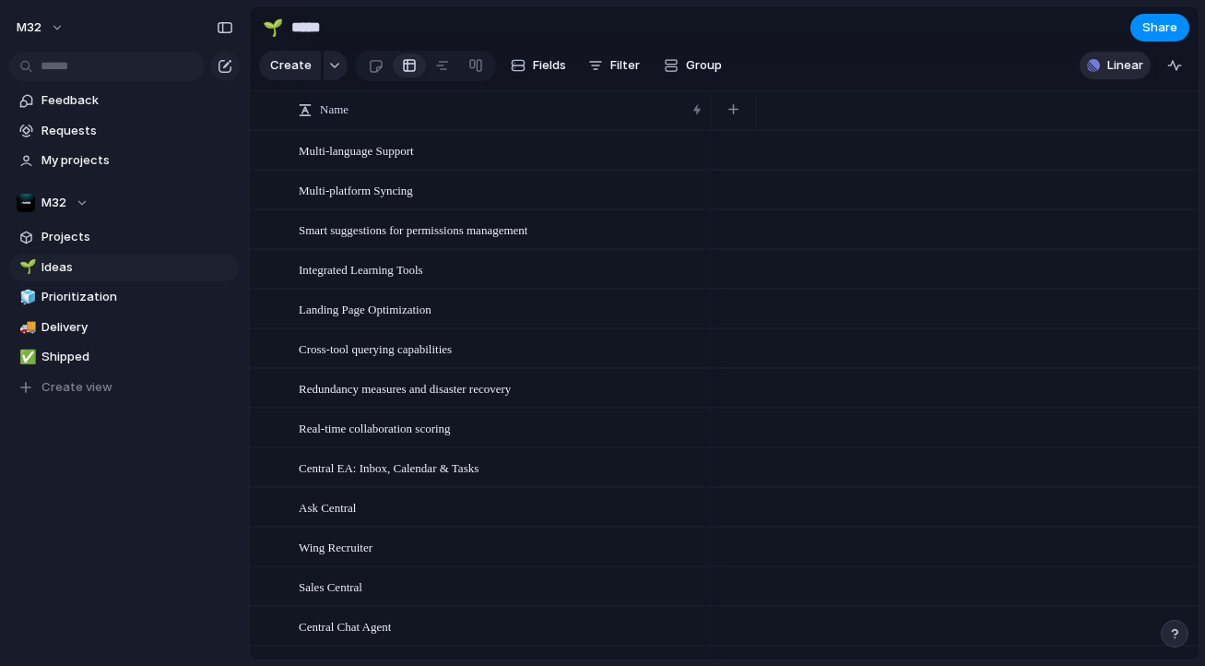
click at [1118, 66] on span "Linear" at bounding box center [1125, 65] width 36 height 18
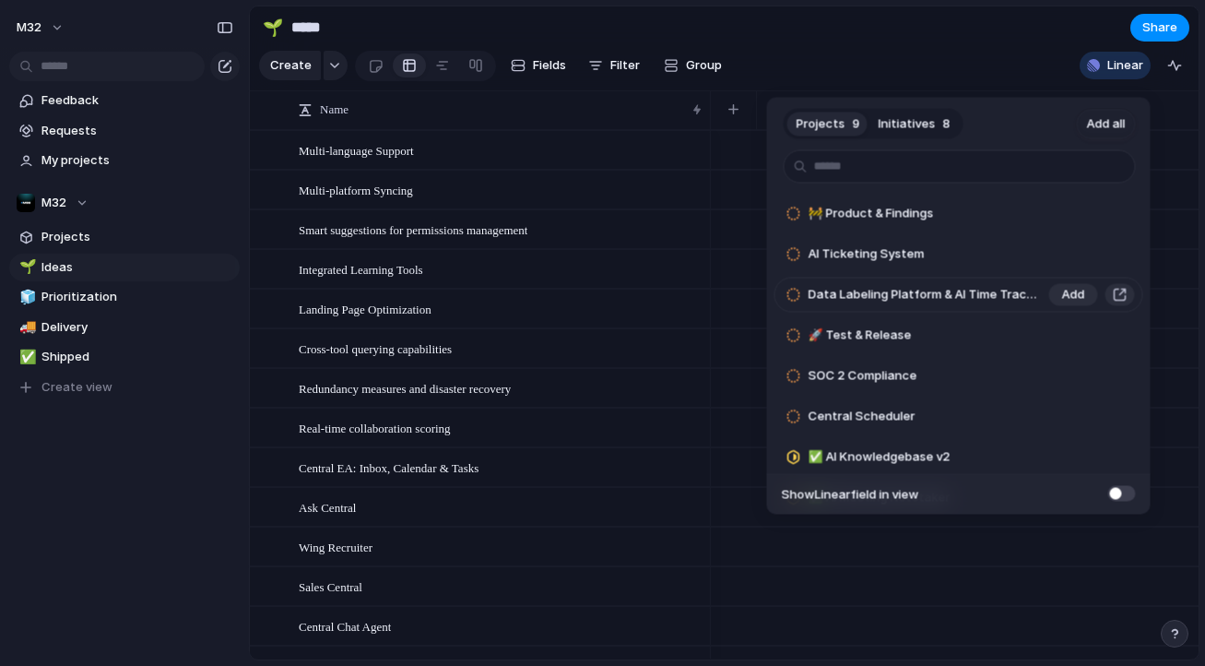
scroll to position [86, 0]
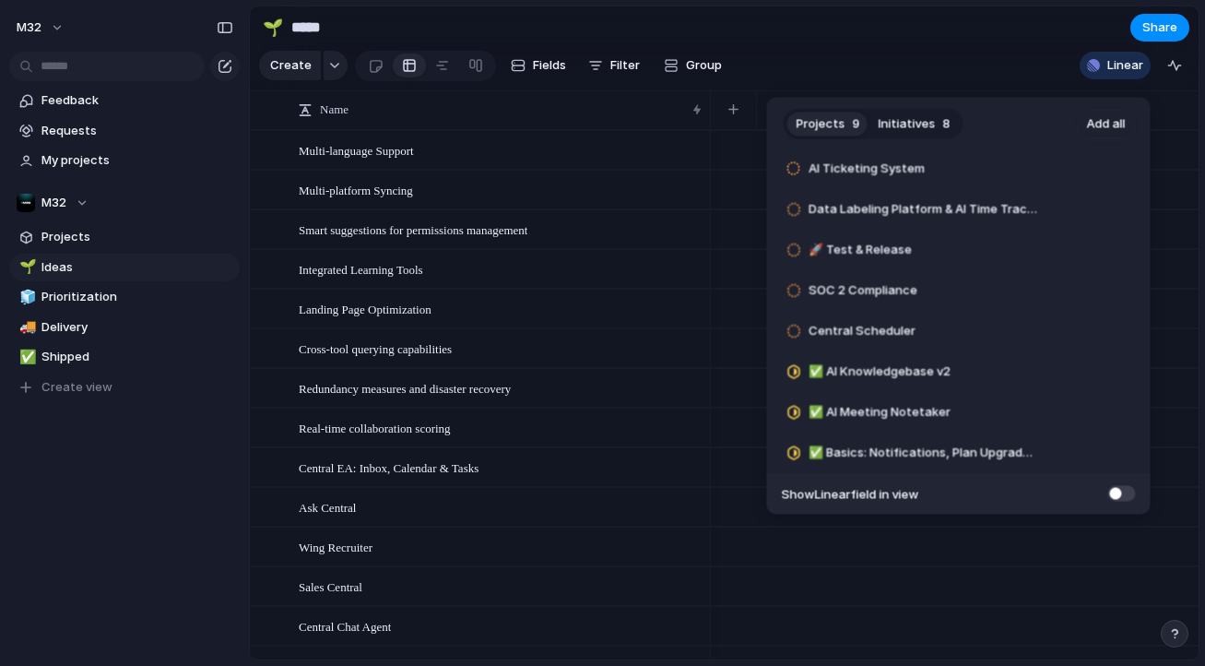
click at [938, 51] on div "Projects 9 Initiatives 8 Add all 🚧 Product & Findings Add AI Ticketing System A…" at bounding box center [602, 333] width 1205 height 666
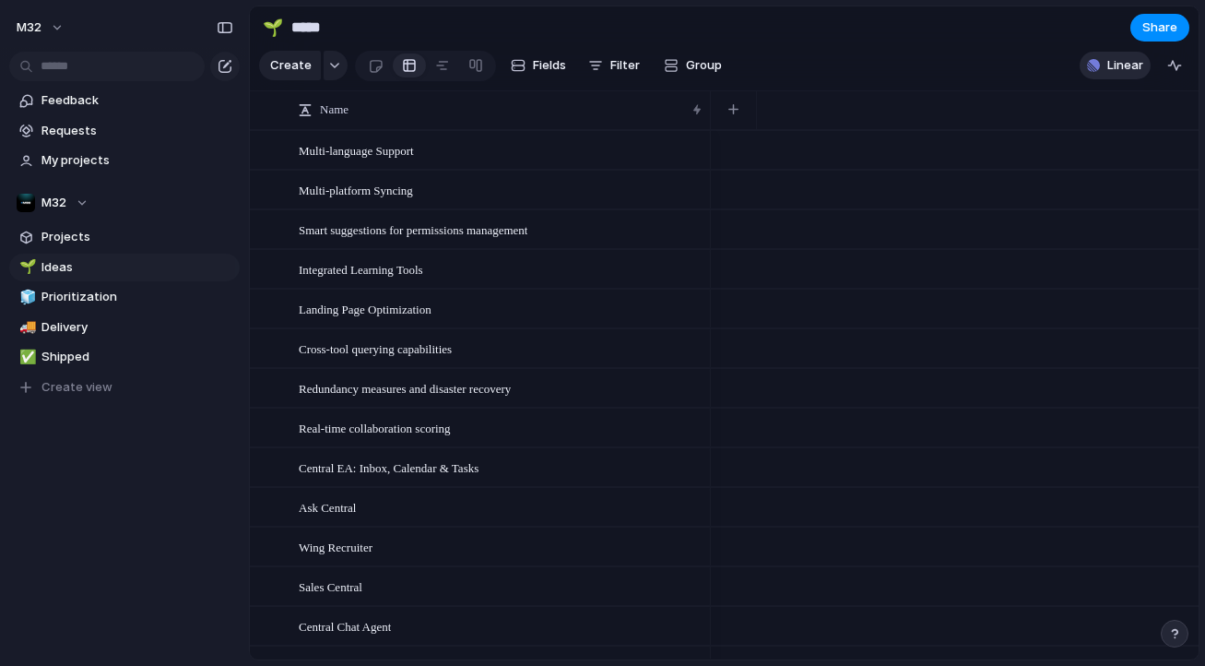
click at [1146, 79] on button "Linear" at bounding box center [1114, 66] width 71 height 28
click at [1174, 79] on div "Projects 9 Initiatives 8 Add all 🚧 Product & Findings Add AI Ticketing System A…" at bounding box center [602, 333] width 1205 height 666
click at [1126, 75] on span "Linear" at bounding box center [1125, 65] width 36 height 18
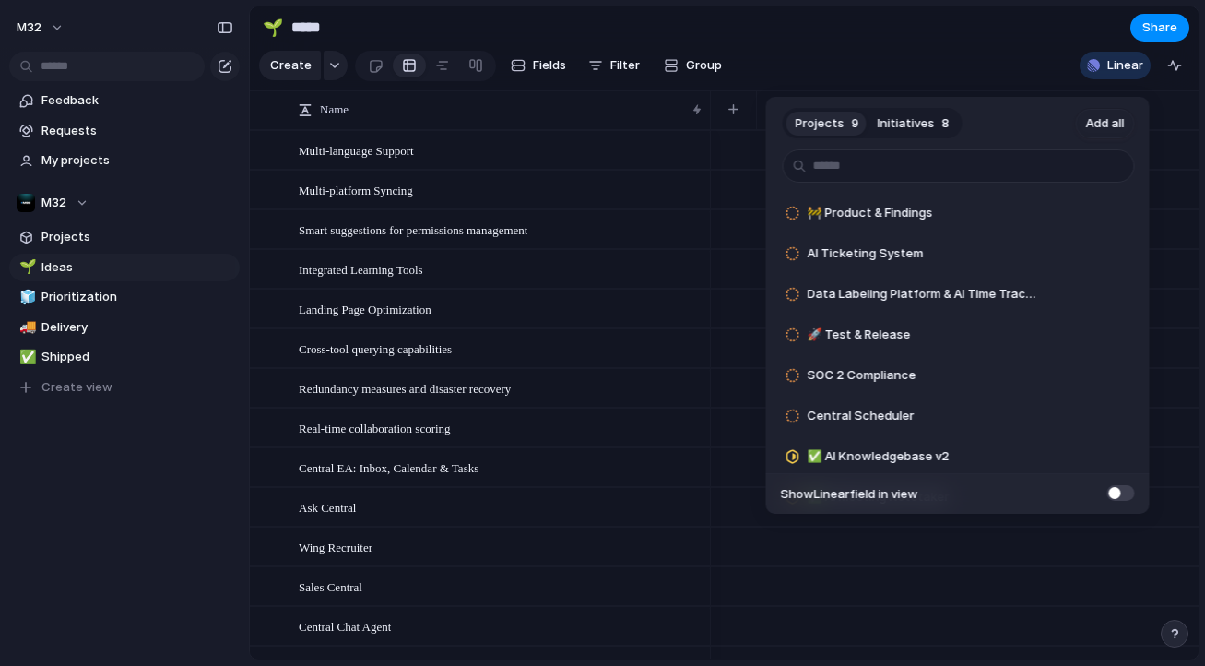
click at [1114, 489] on span at bounding box center [1121, 493] width 28 height 16
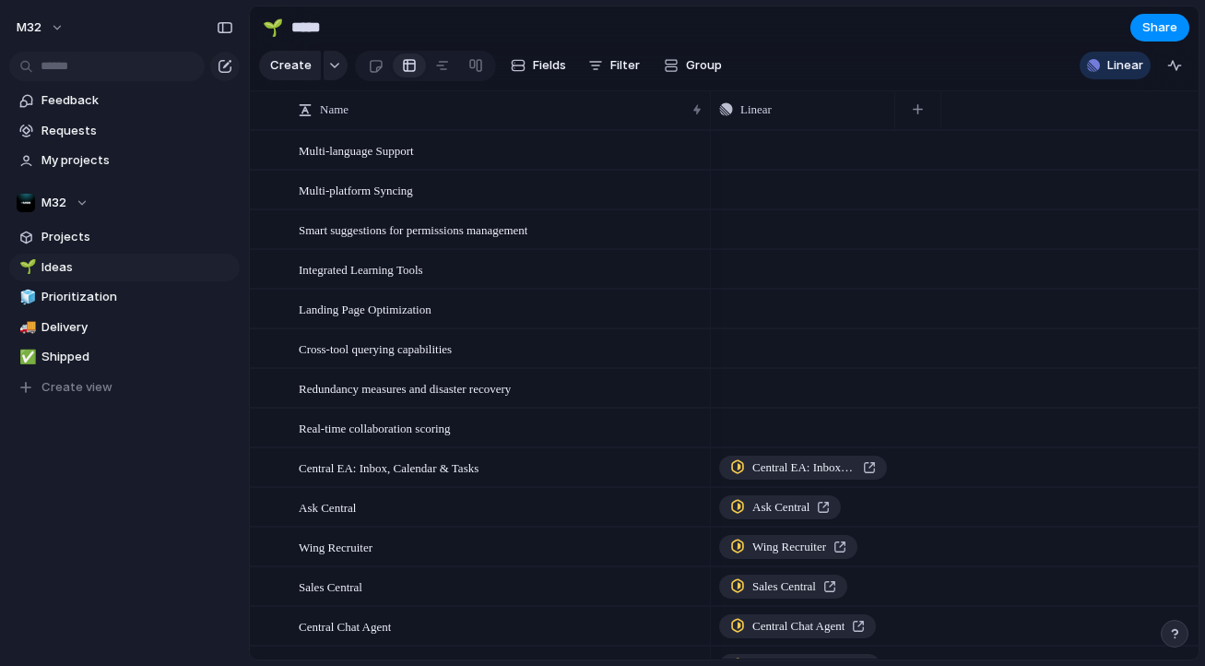
click at [724, 403] on div "Projects 9 Initiatives 8 Add all 🚧 Product & Findings Add AI Ticketing System A…" at bounding box center [602, 333] width 1205 height 666
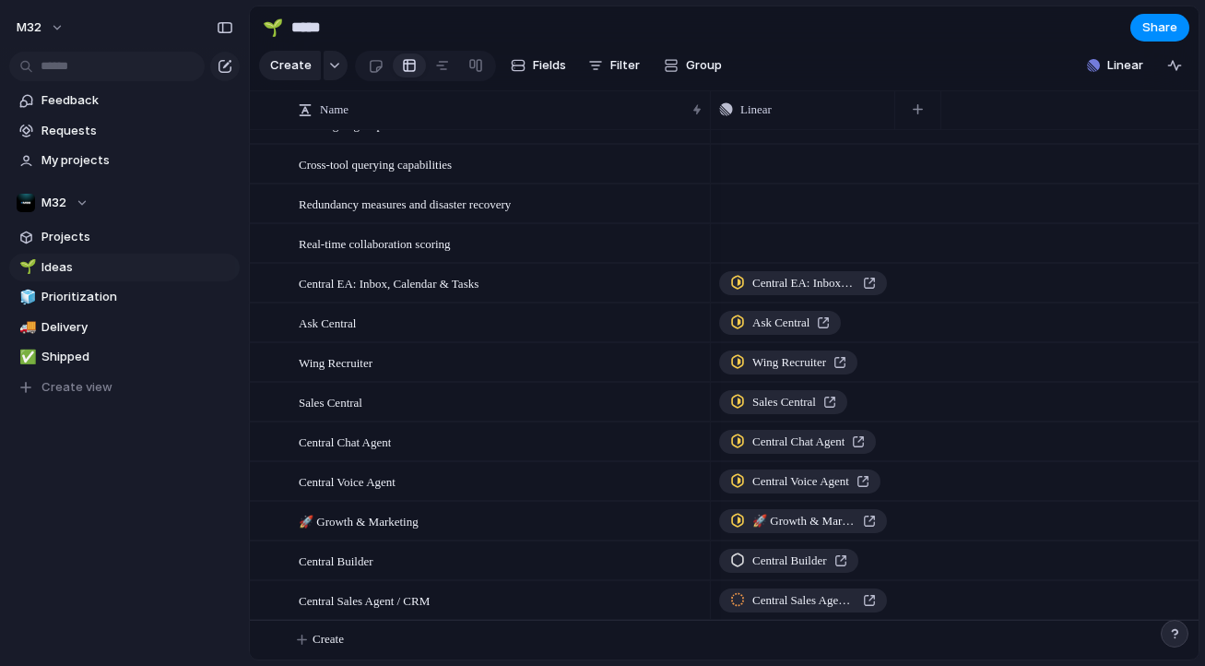
scroll to position [0, 0]
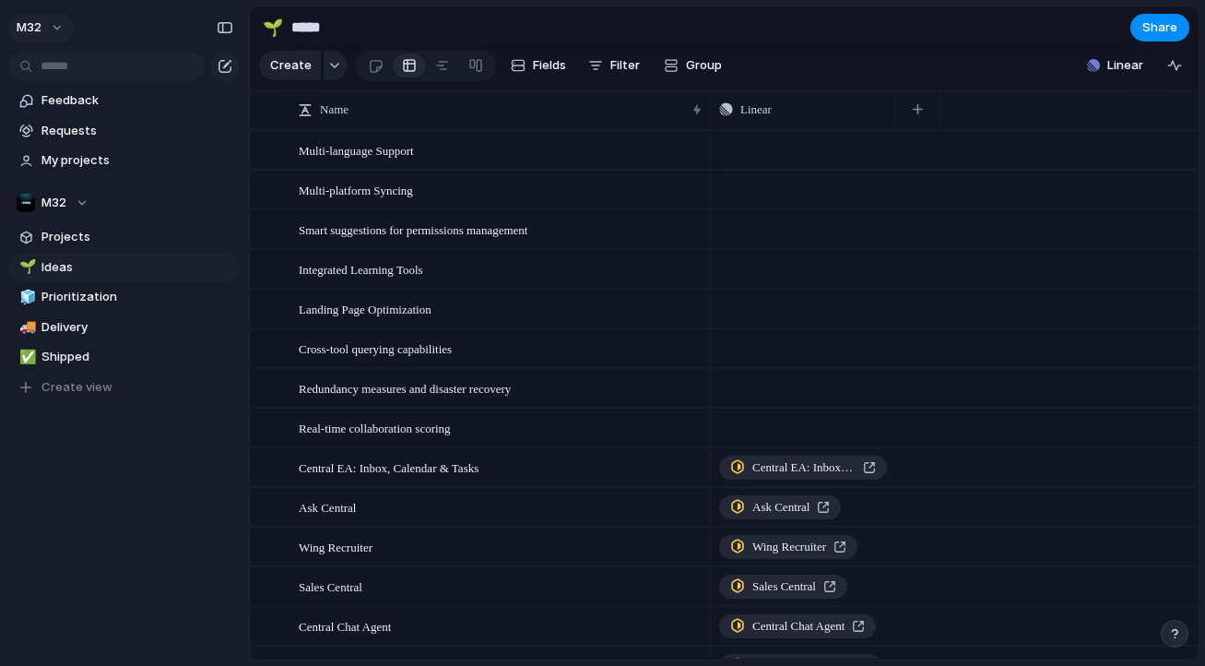
click at [65, 28] on button "m32" at bounding box center [40, 27] width 65 height 29
click at [77, 65] on span "Settings" at bounding box center [67, 69] width 51 height 18
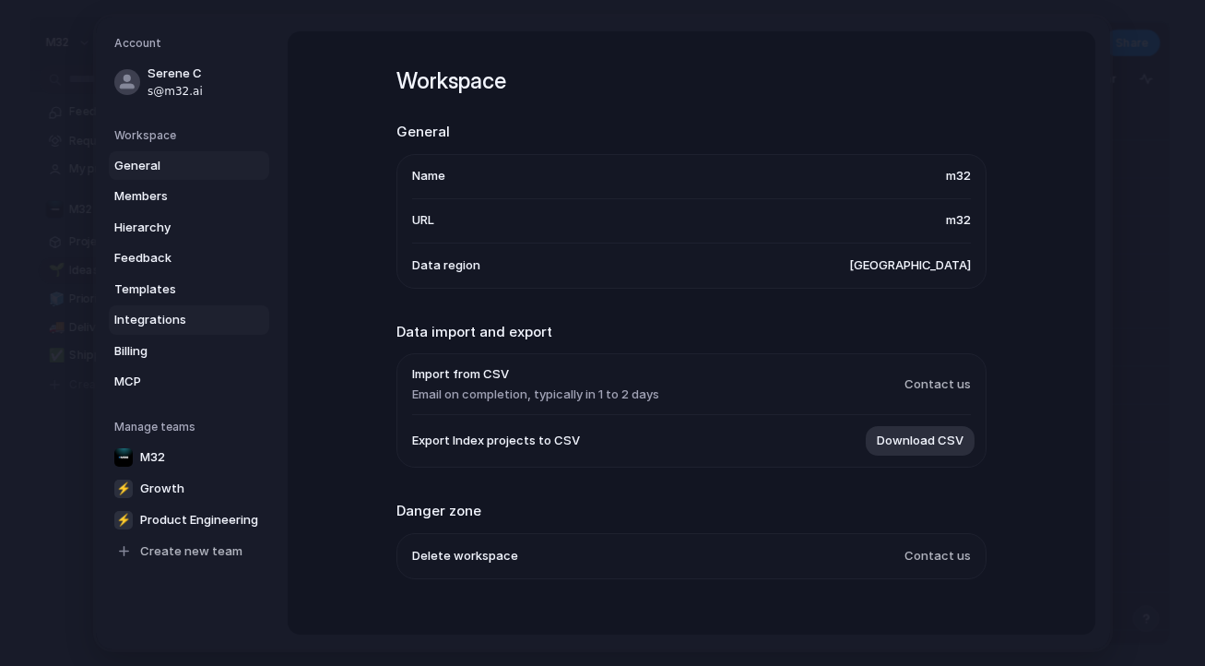
click at [207, 315] on span "Integrations" at bounding box center [173, 320] width 118 height 18
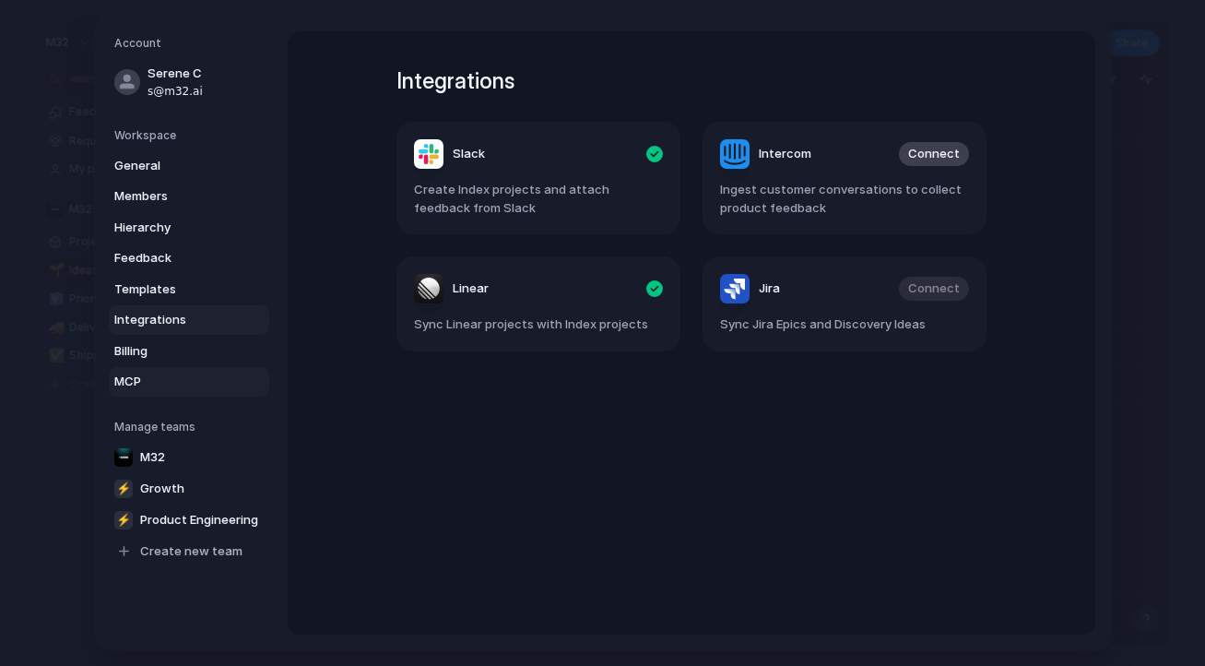
click at [211, 375] on span "MCP" at bounding box center [173, 381] width 118 height 18
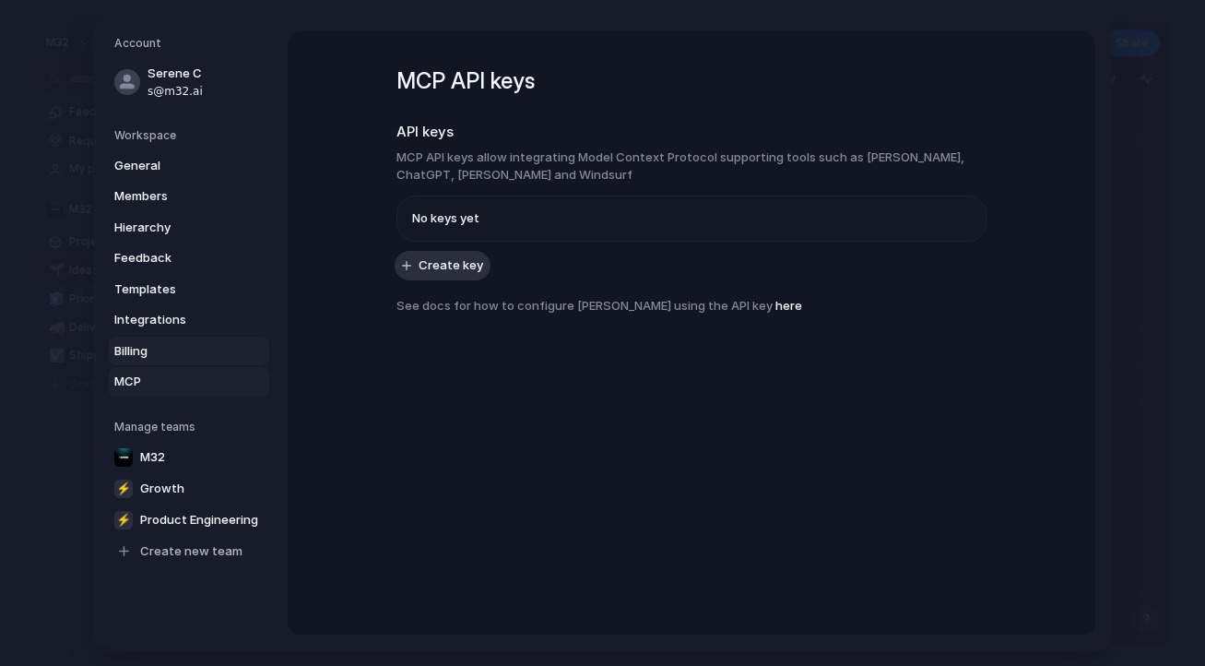
click at [211, 352] on span "Billing" at bounding box center [173, 351] width 118 height 18
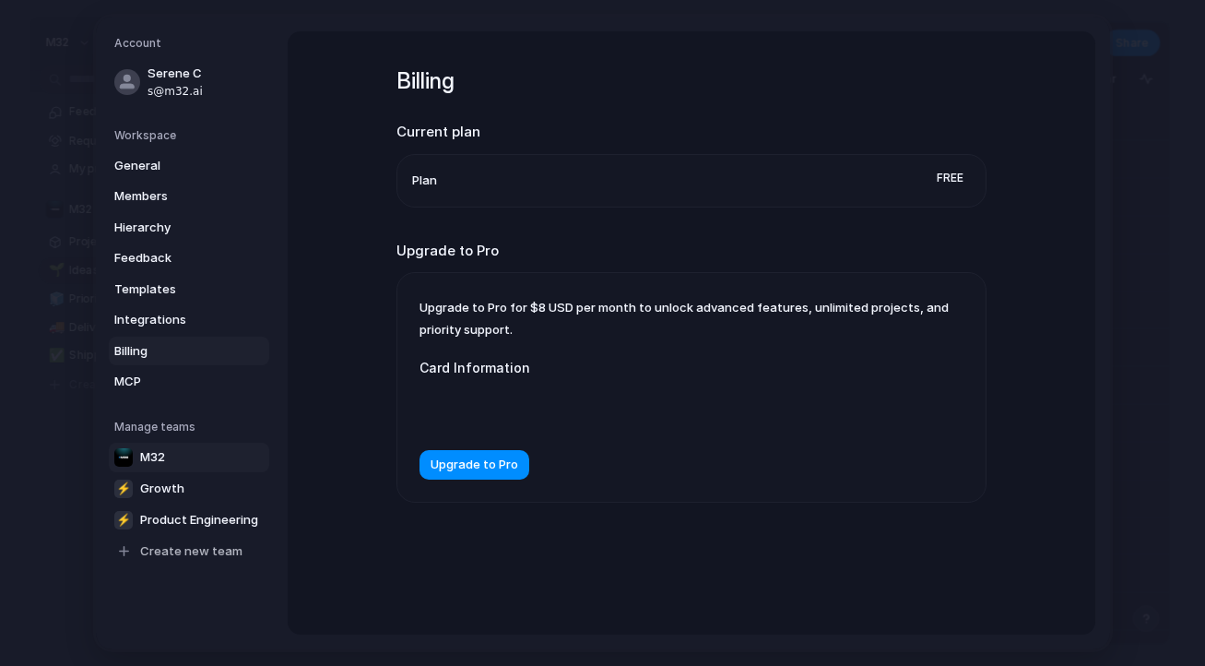
click at [207, 462] on link "M32" at bounding box center [189, 456] width 160 height 29
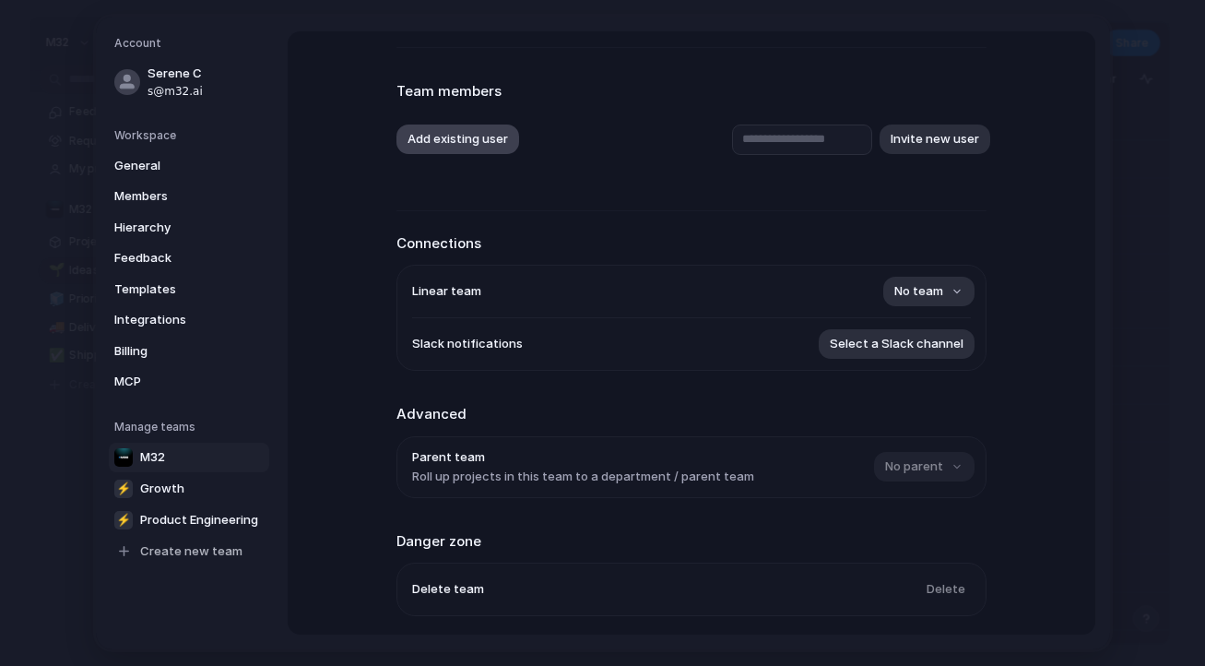
scroll to position [142, 0]
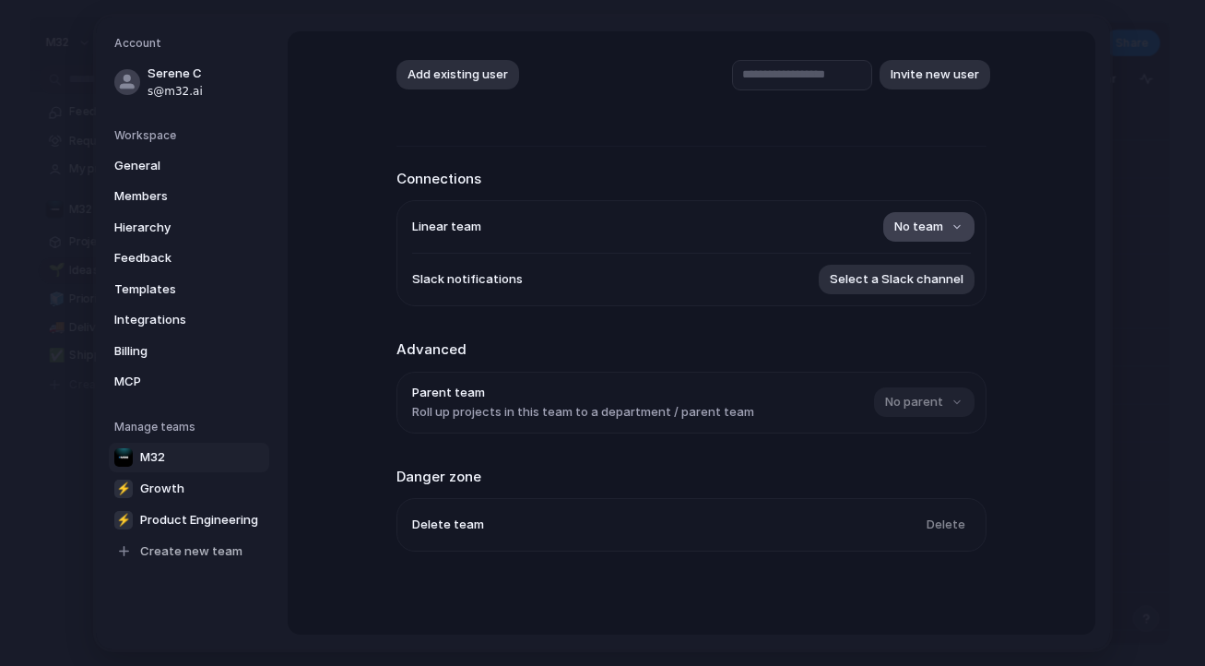
click at [933, 219] on span "No team" at bounding box center [918, 227] width 49 height 18
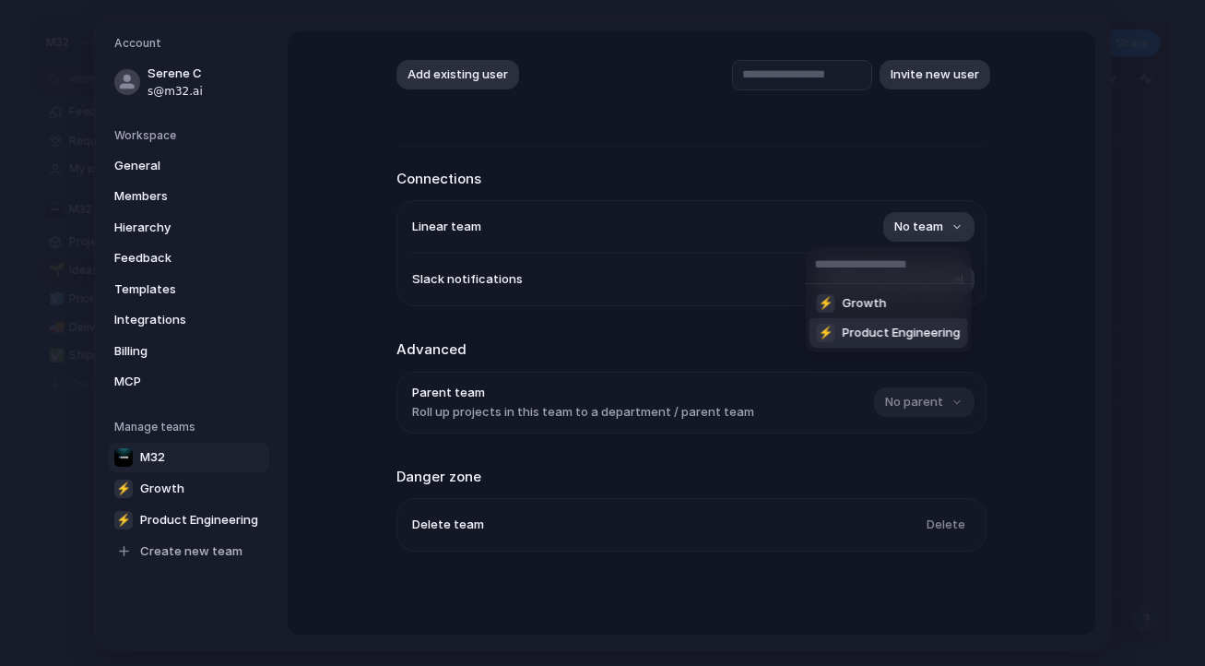
click at [877, 323] on li "⚡ Product Engineering" at bounding box center [888, 332] width 159 height 29
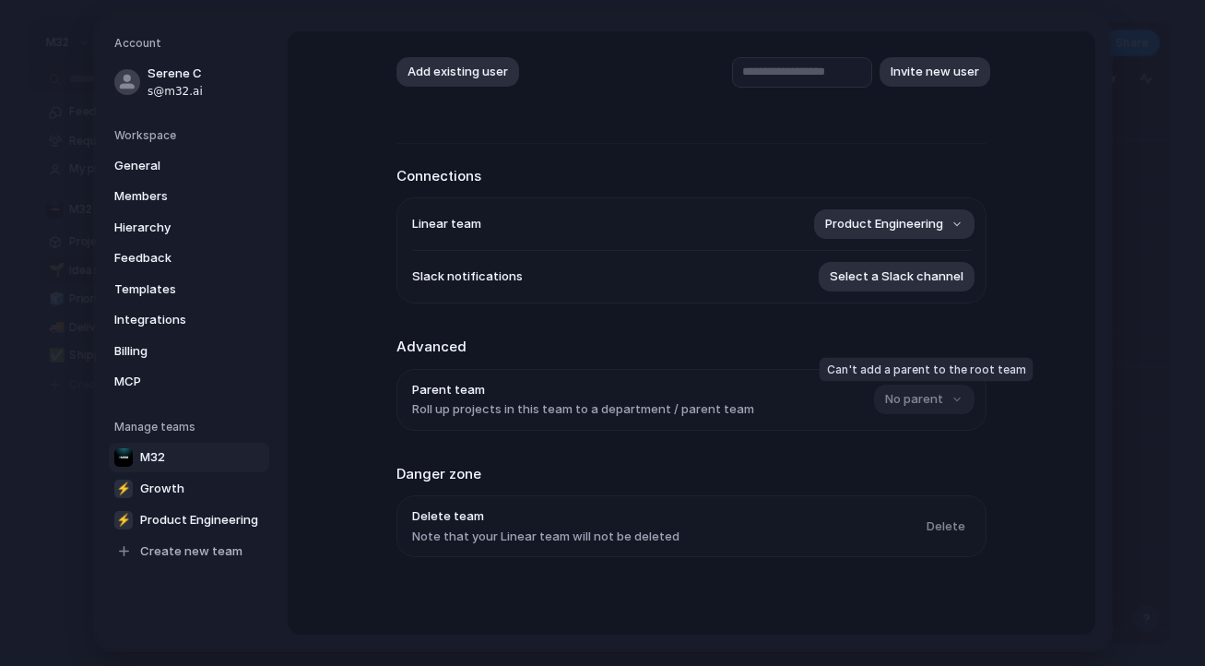
click at [897, 401] on div "No parent" at bounding box center [922, 398] width 97 height 29
click at [915, 284] on span "Select a Slack channel" at bounding box center [897, 276] width 134 height 18
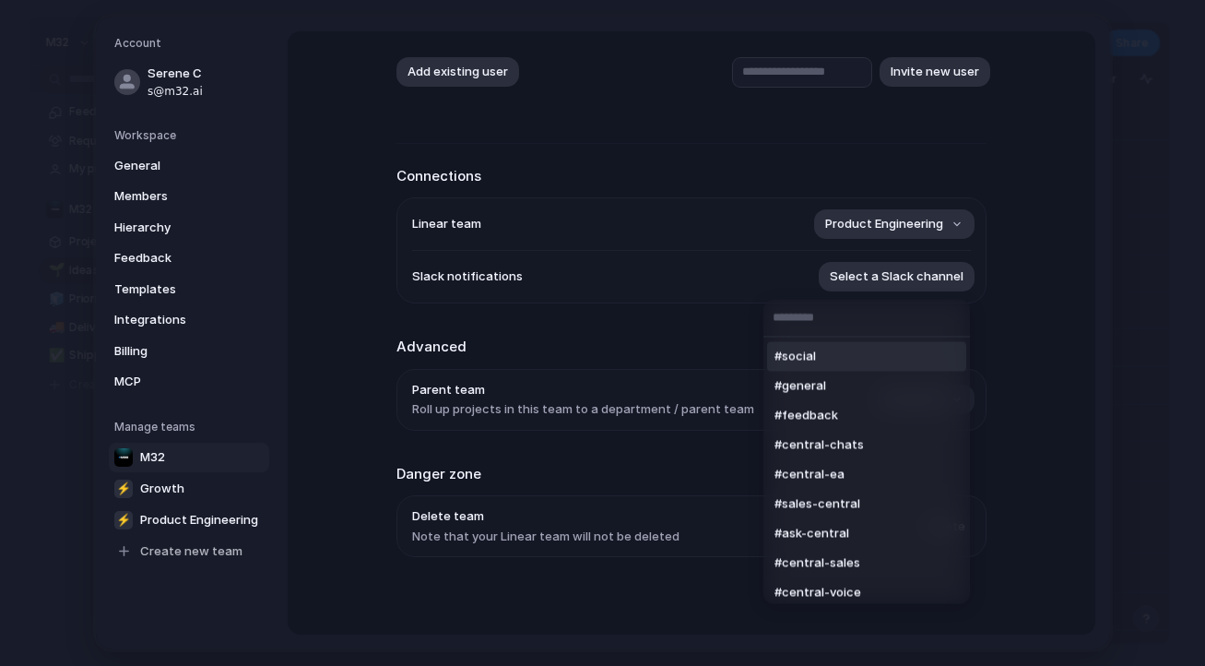
click at [729, 211] on div "#social #general #feedback #central-chats #central-ea #sales-central #ask-centr…" at bounding box center [602, 333] width 1205 height 666
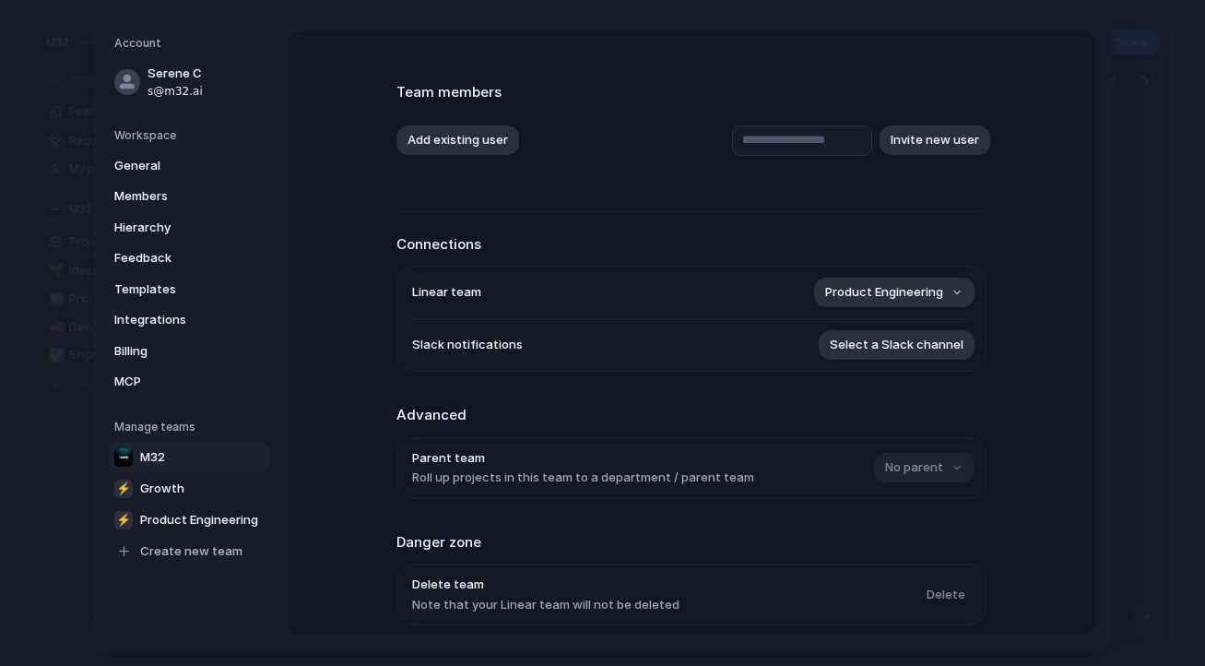
scroll to position [0, 0]
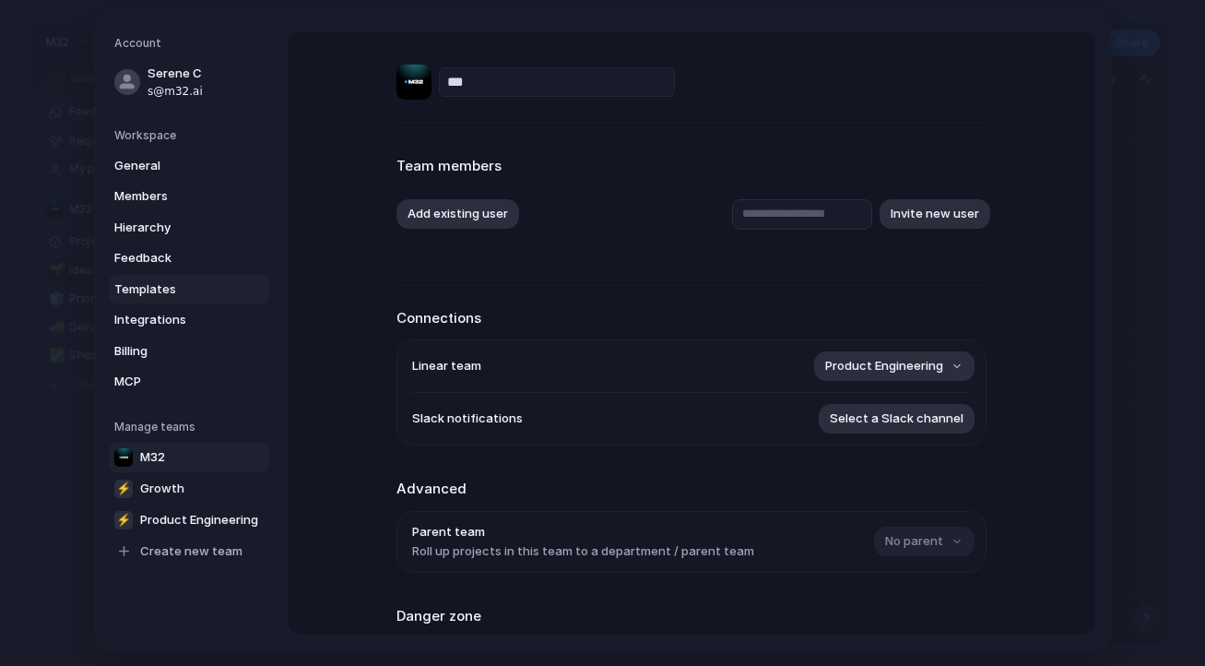
click at [199, 282] on span "Templates" at bounding box center [173, 289] width 118 height 18
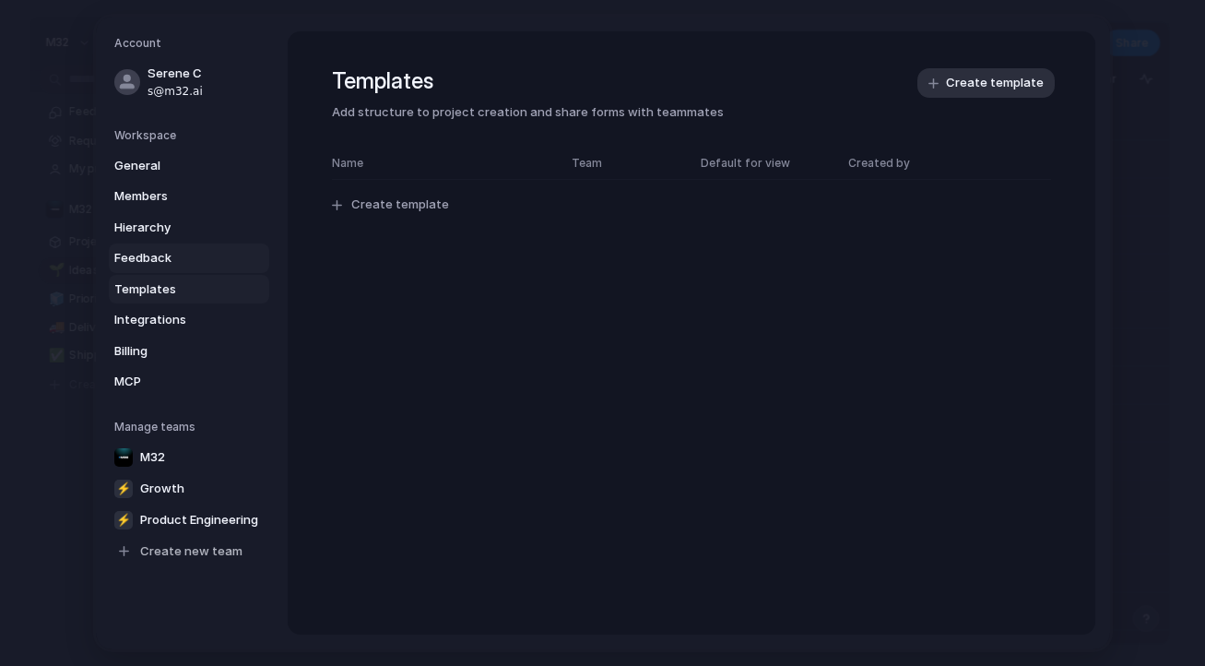
click at [193, 263] on span "Feedback" at bounding box center [173, 258] width 118 height 18
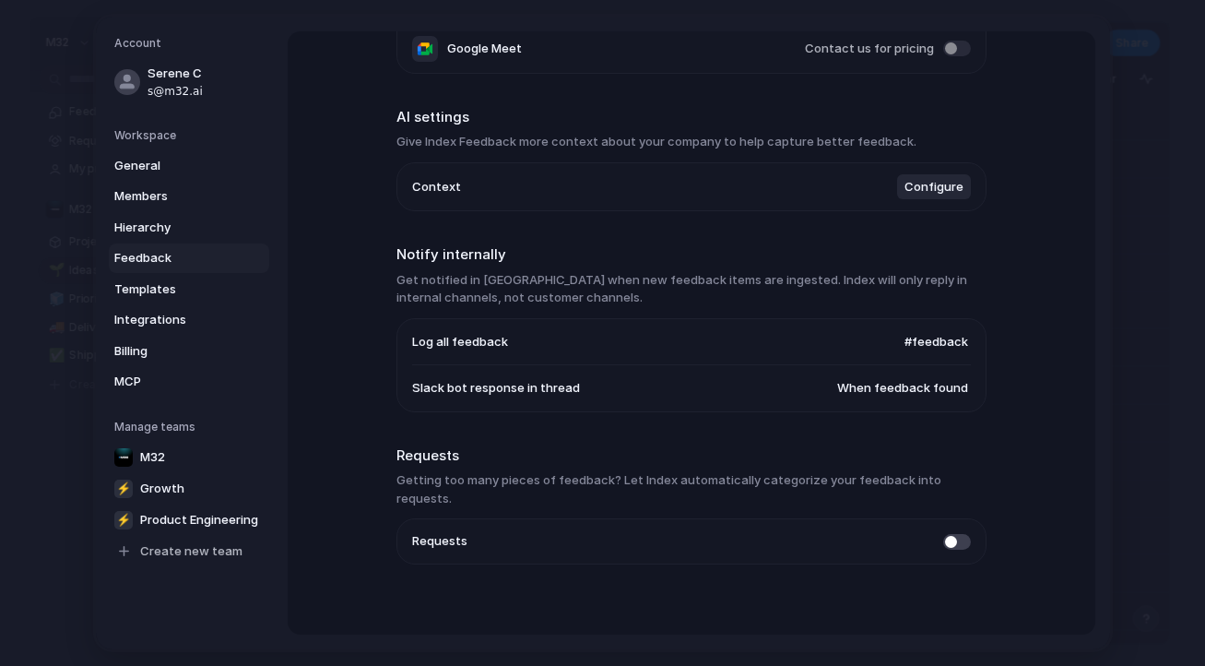
scroll to position [147, 0]
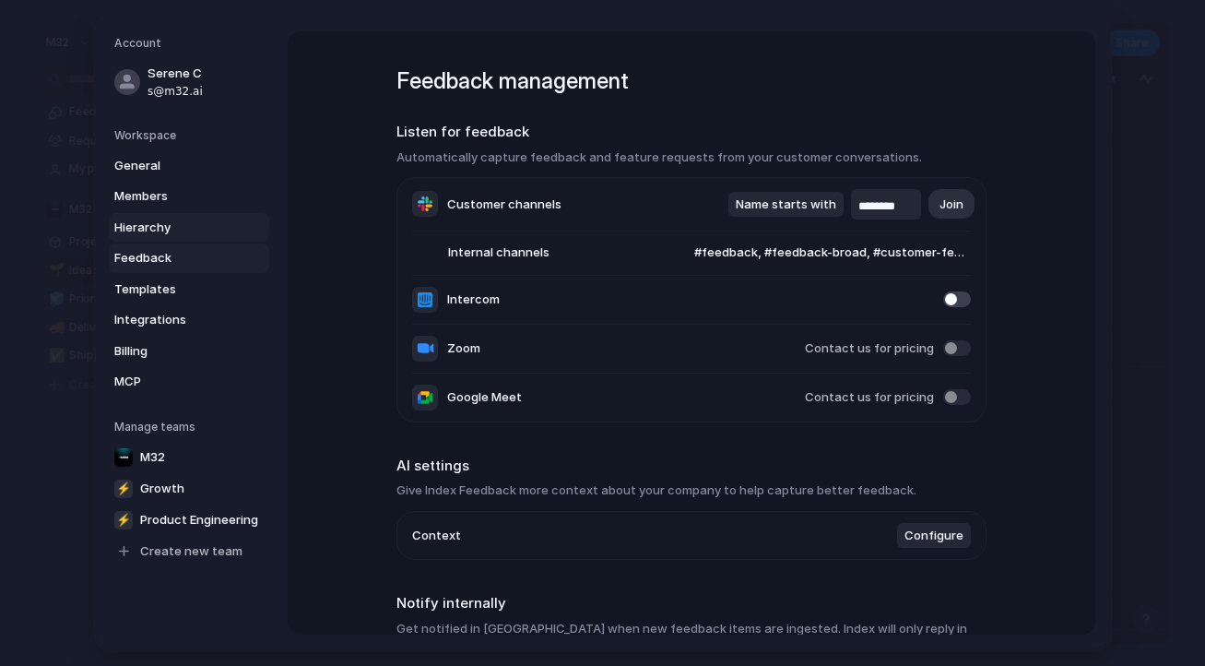
click at [230, 235] on span "Hierarchy" at bounding box center [173, 227] width 118 height 18
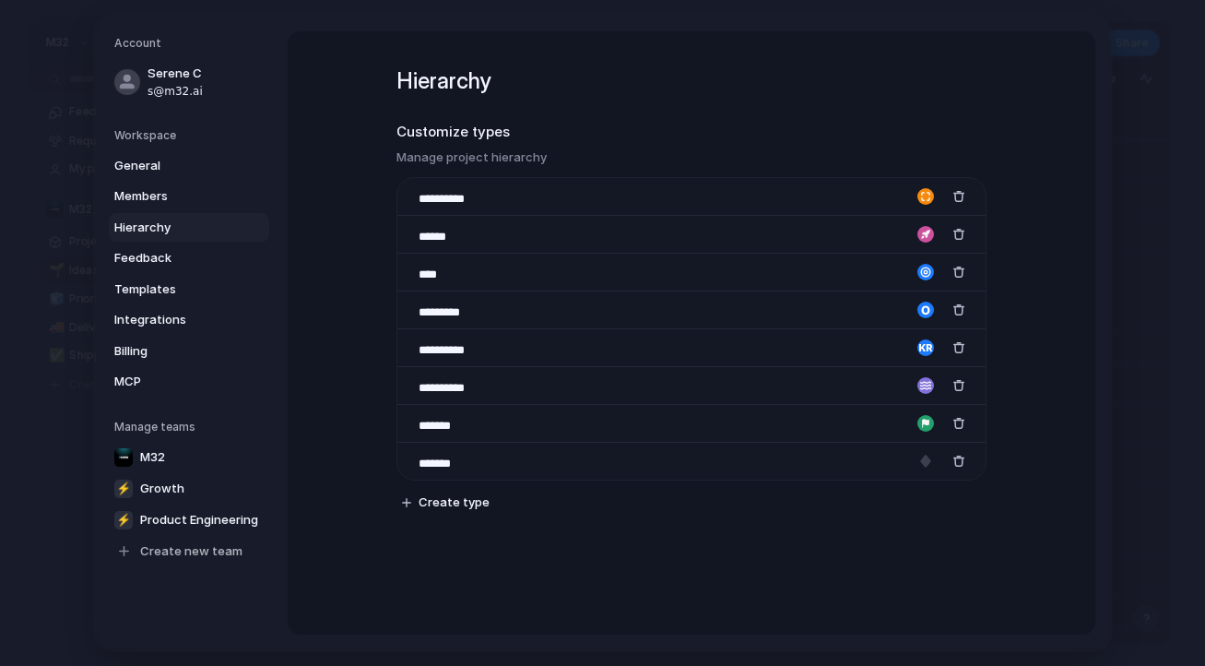
click at [221, 213] on link "Hierarchy" at bounding box center [189, 227] width 160 height 29
click at [201, 194] on span "Members" at bounding box center [173, 196] width 118 height 18
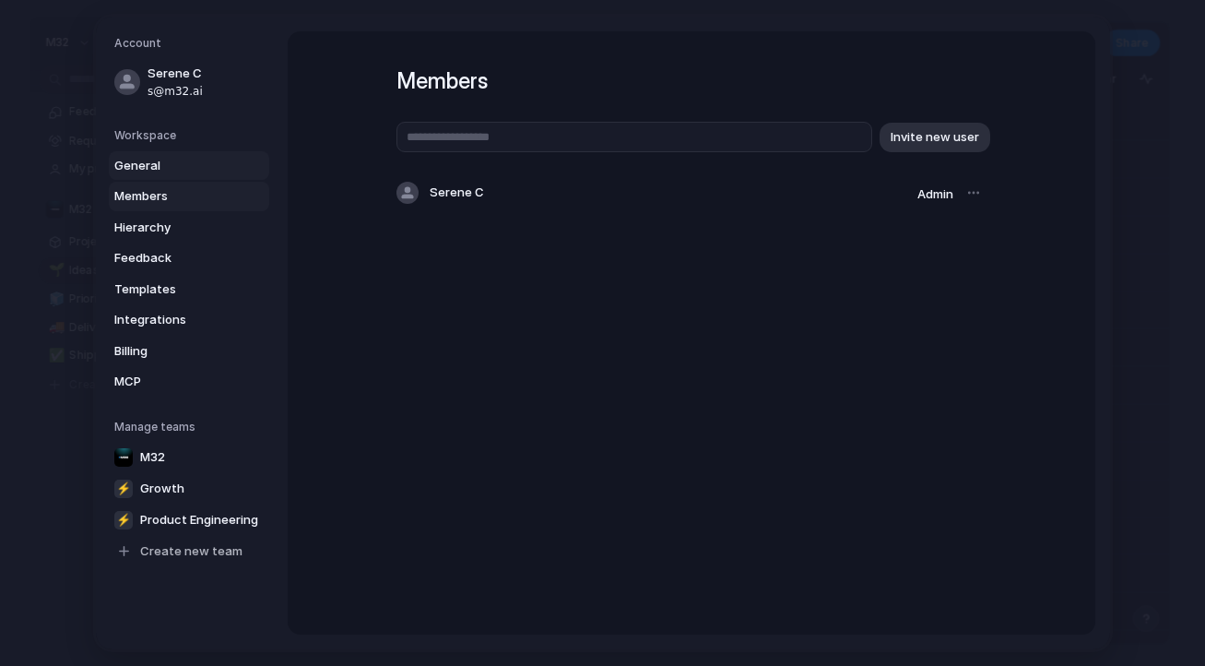
click at [201, 171] on span "General" at bounding box center [173, 166] width 118 height 18
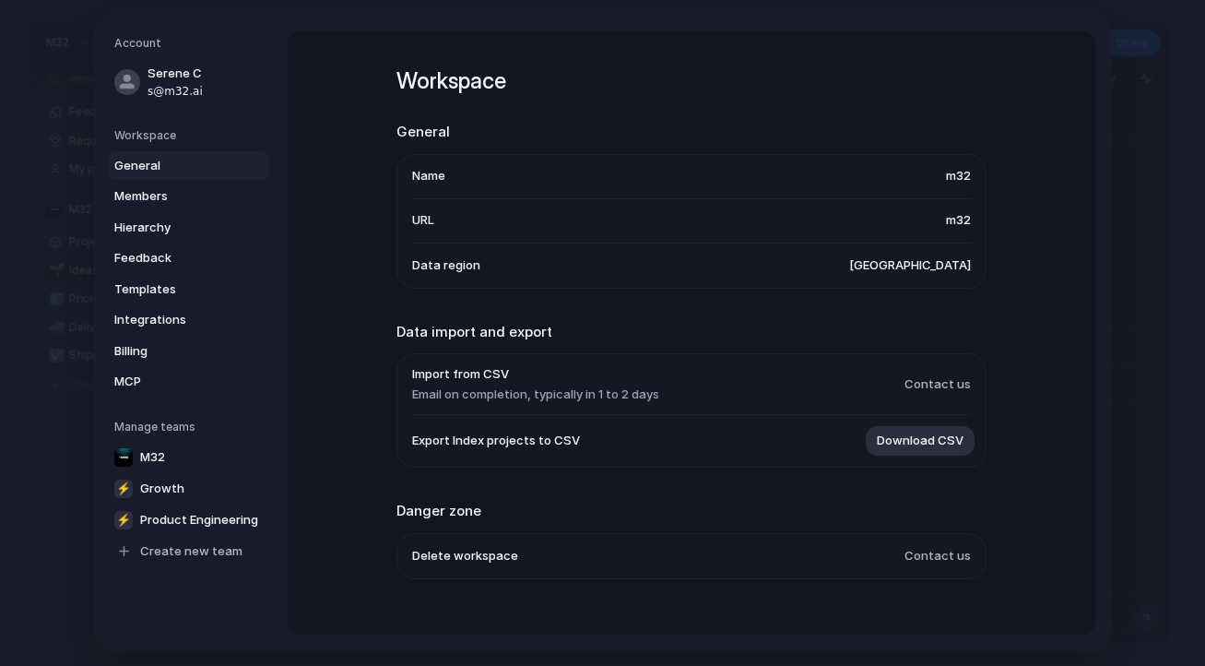
scroll to position [30, 0]
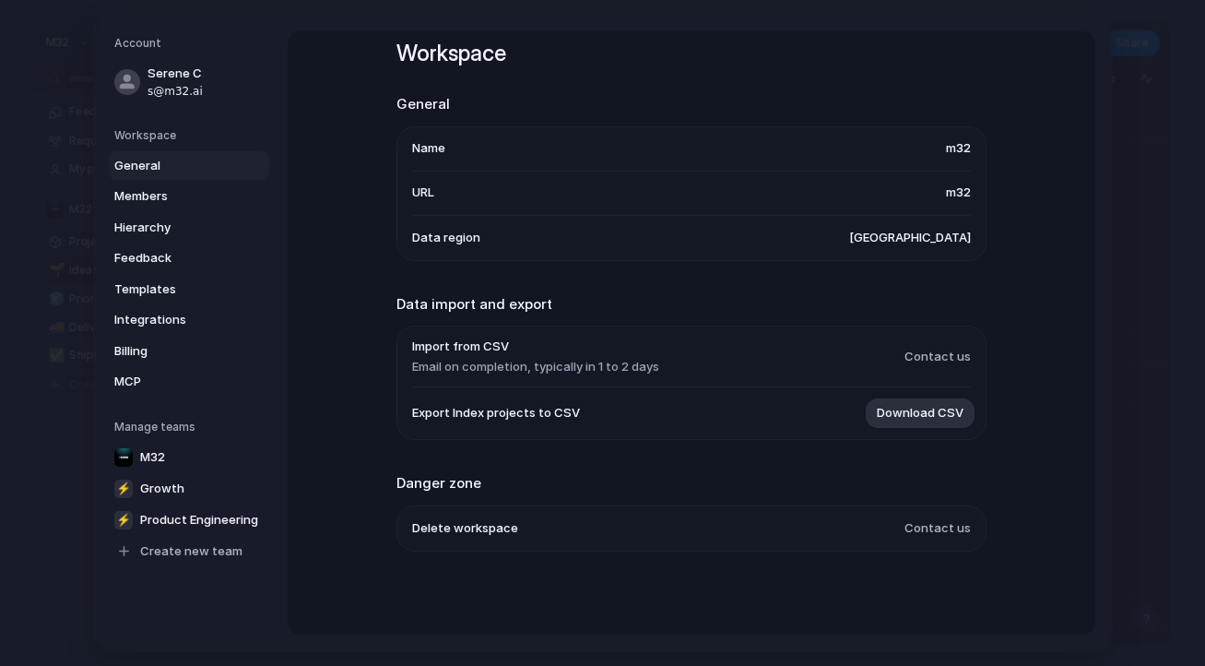
click at [206, 210] on div "General Members Hierarchy Feedback Templates Integrations Billing MCP" at bounding box center [191, 273] width 155 height 245
click at [204, 195] on span "Members" at bounding box center [173, 196] width 118 height 18
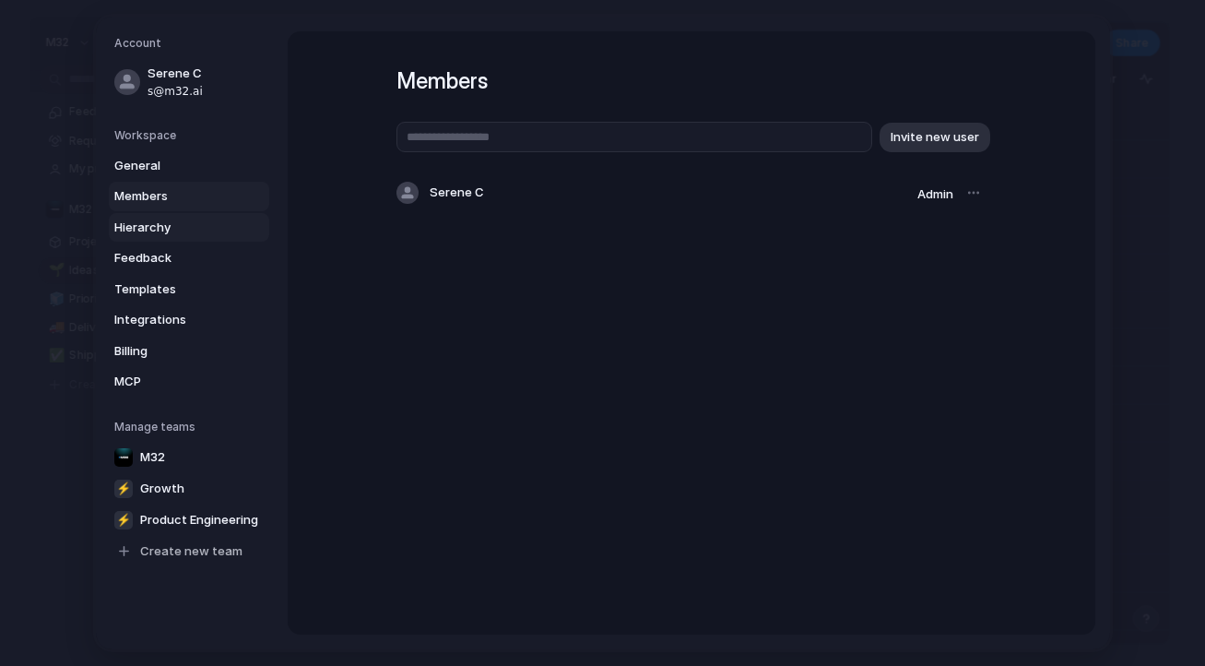
click at [196, 216] on link "Hierarchy" at bounding box center [189, 227] width 160 height 29
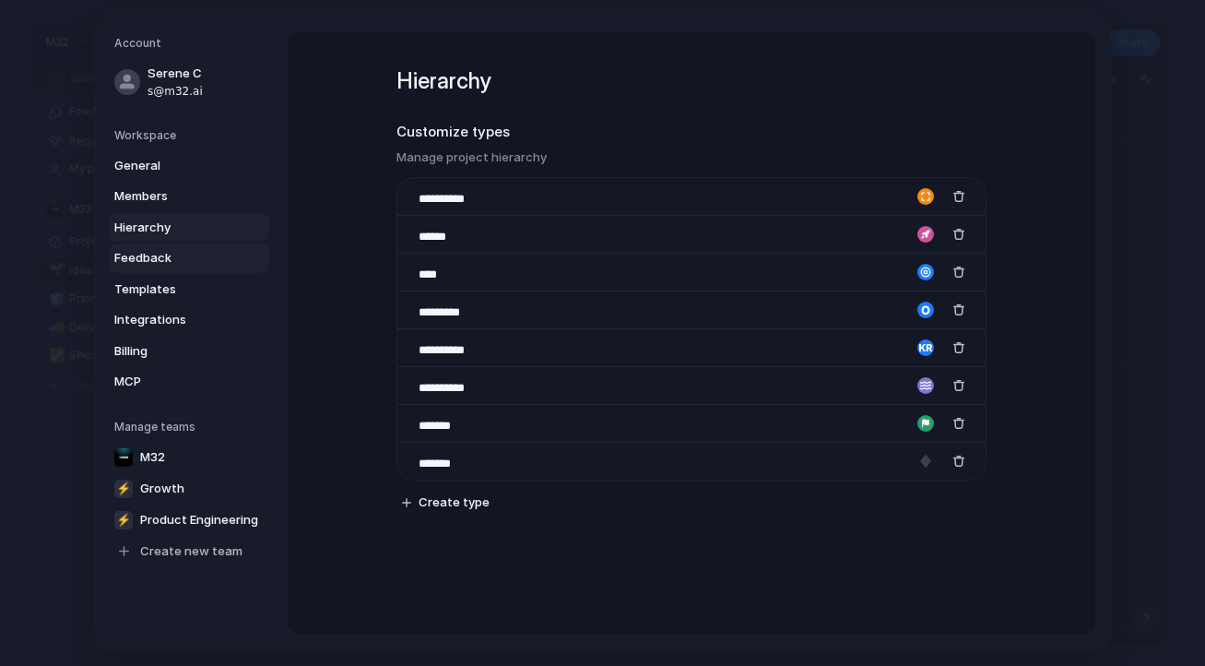
click at [189, 251] on span "Feedback" at bounding box center [173, 258] width 118 height 18
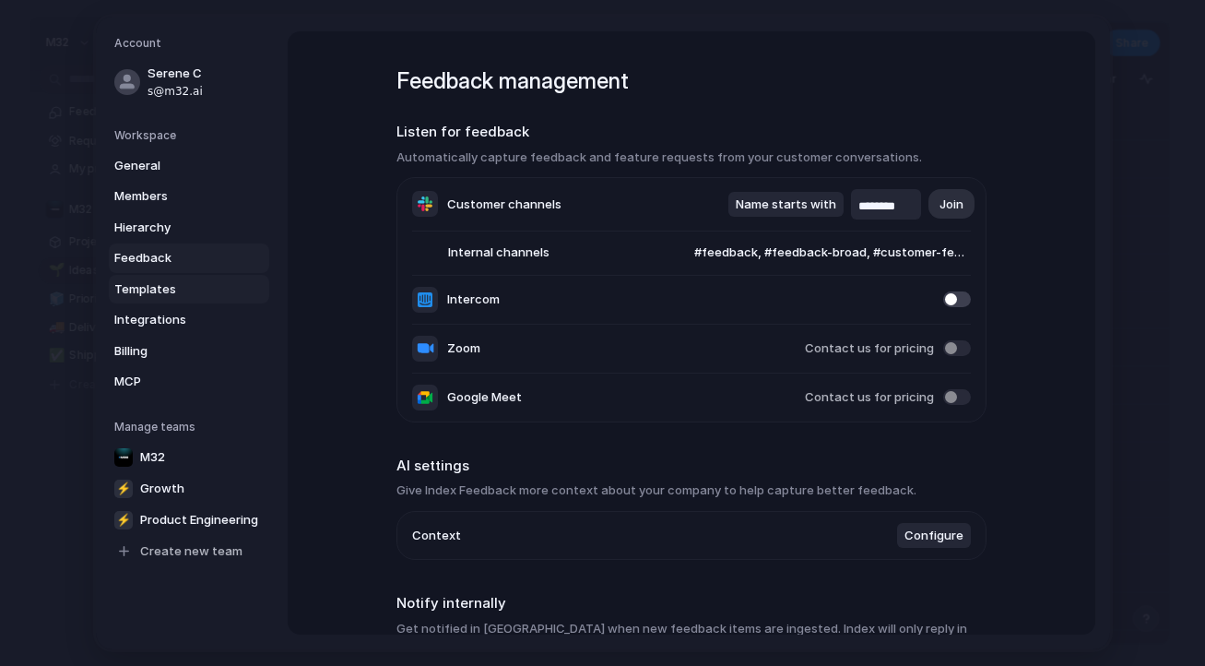
click at [202, 277] on link "Templates" at bounding box center [189, 289] width 160 height 29
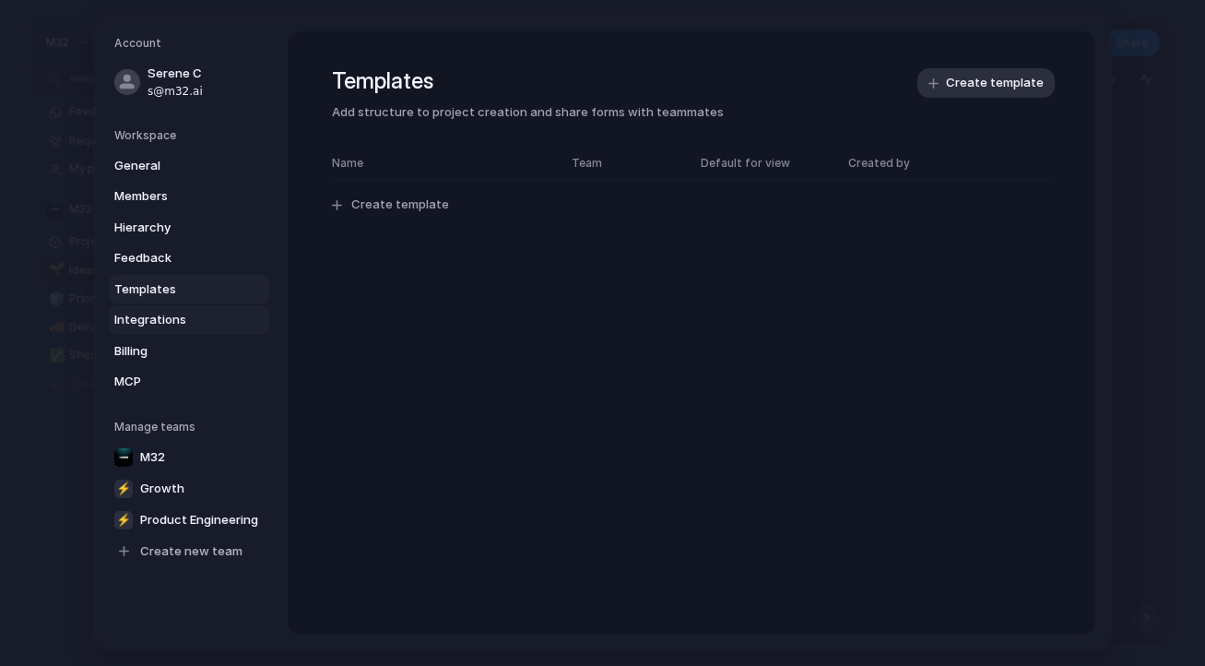
click at [188, 319] on span "Integrations" at bounding box center [173, 320] width 118 height 18
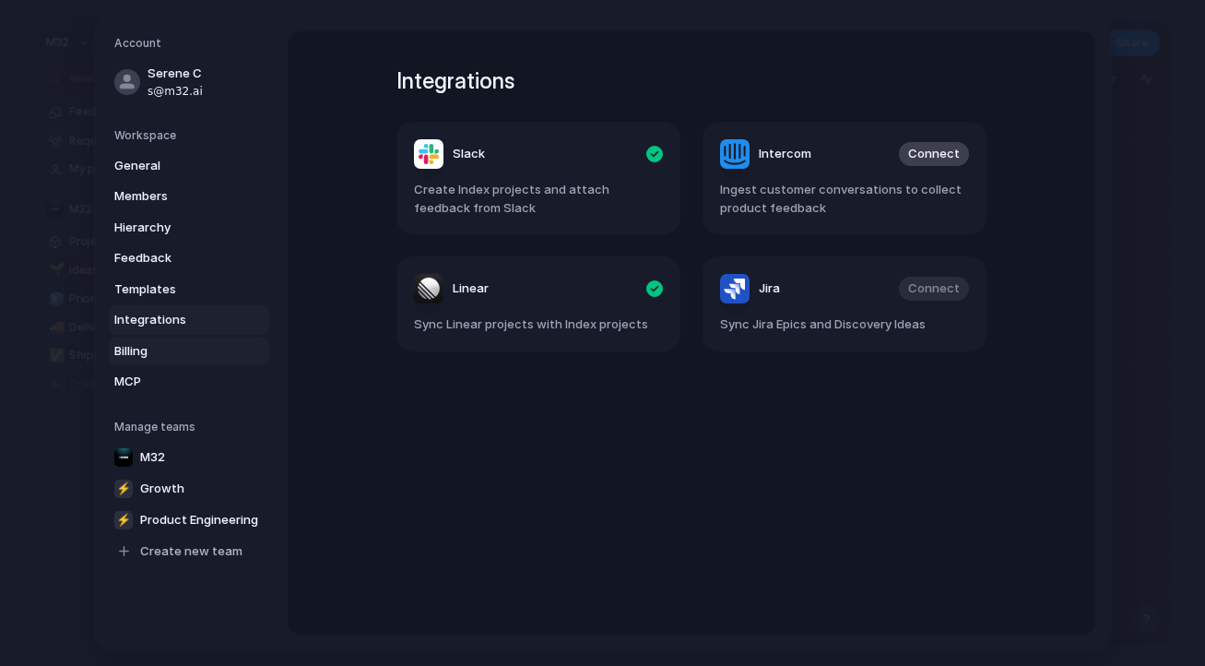
click at [184, 349] on span "Billing" at bounding box center [173, 351] width 118 height 18
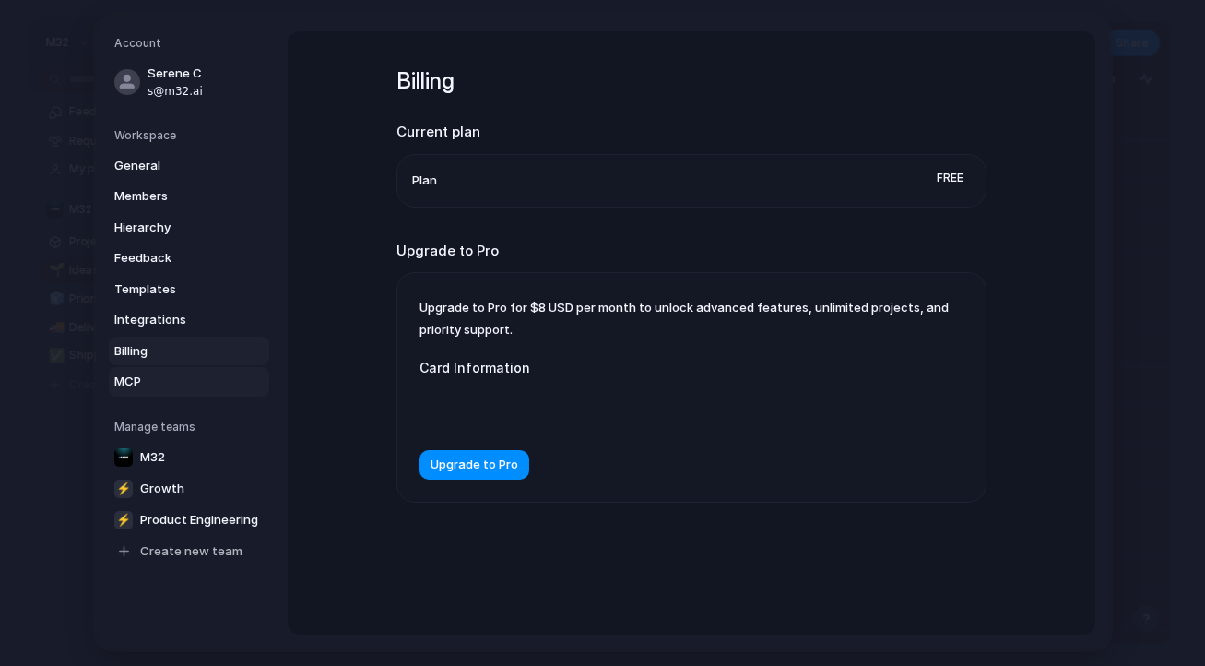
click at [184, 381] on span "MCP" at bounding box center [173, 381] width 118 height 18
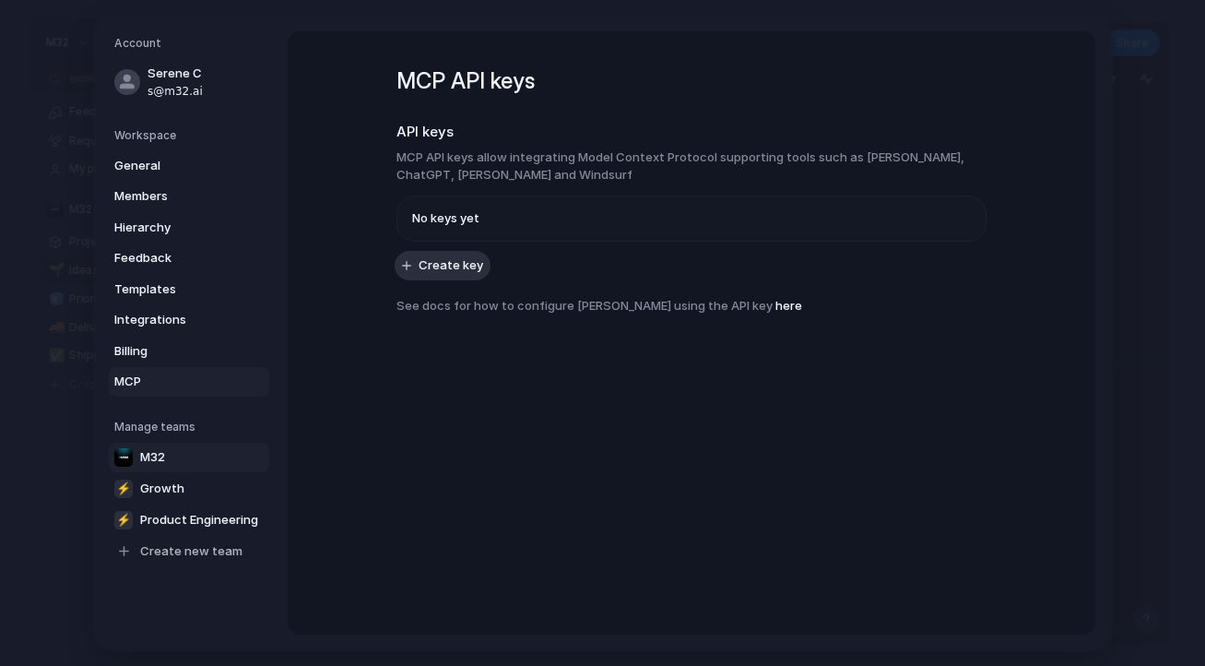
click at [168, 460] on link "M32" at bounding box center [189, 456] width 160 height 29
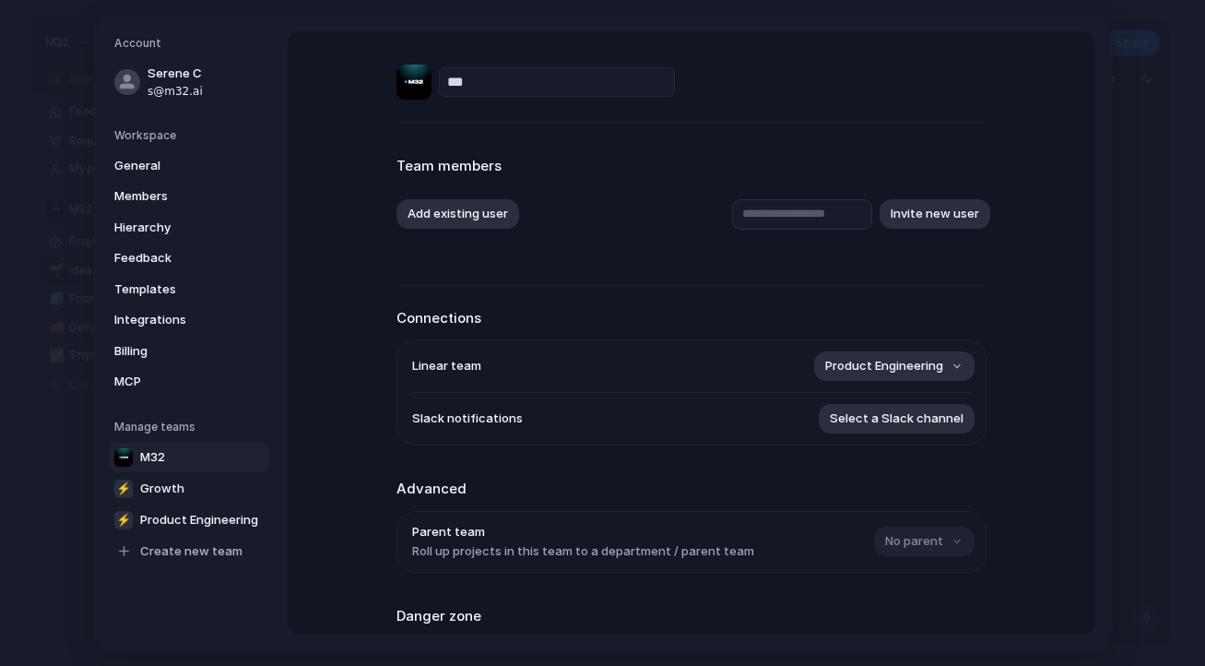
scroll to position [150, 0]
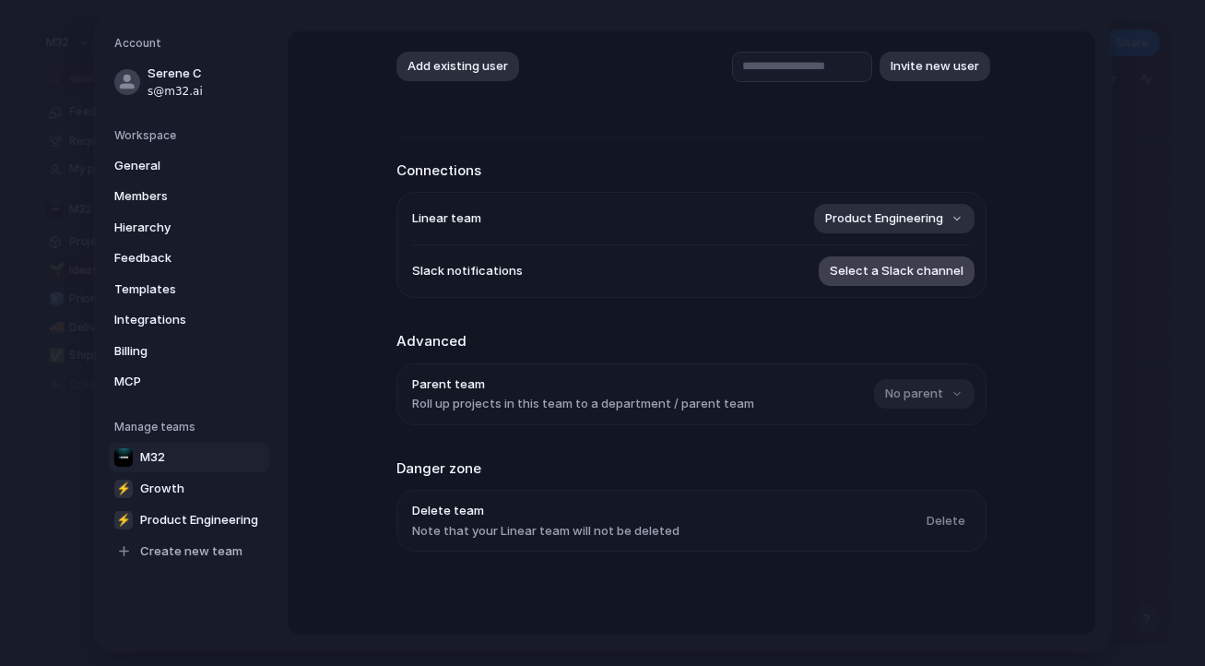
click at [915, 272] on span "Select a Slack channel" at bounding box center [897, 271] width 134 height 18
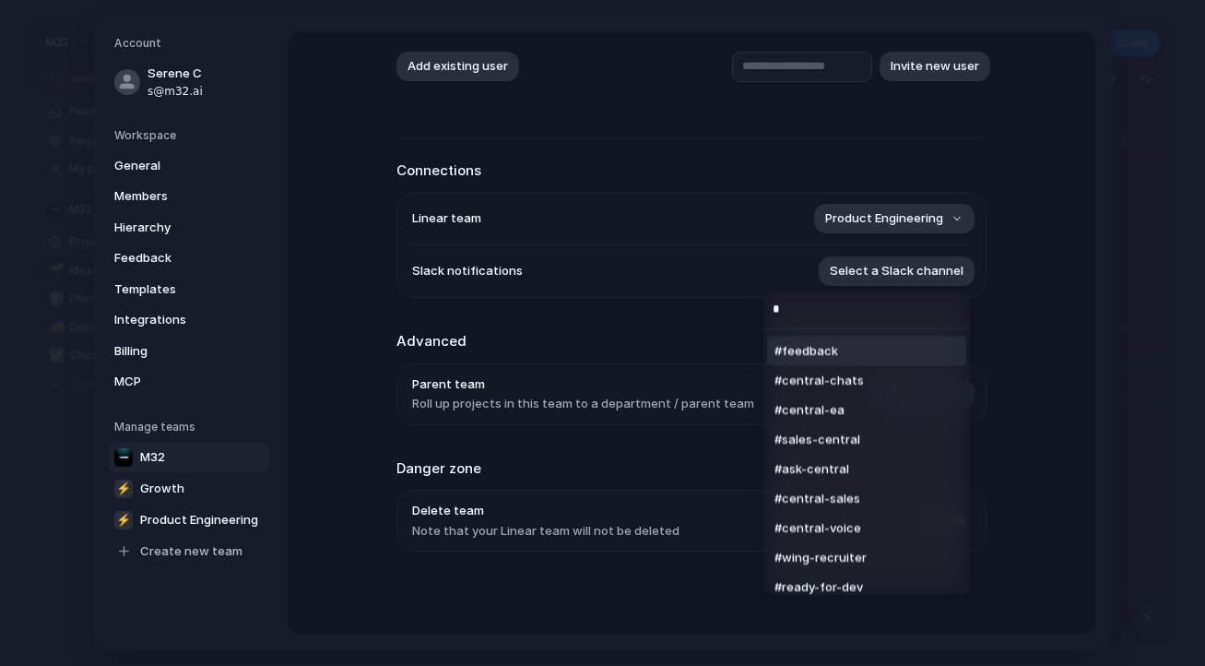
scroll to position [0, 0]
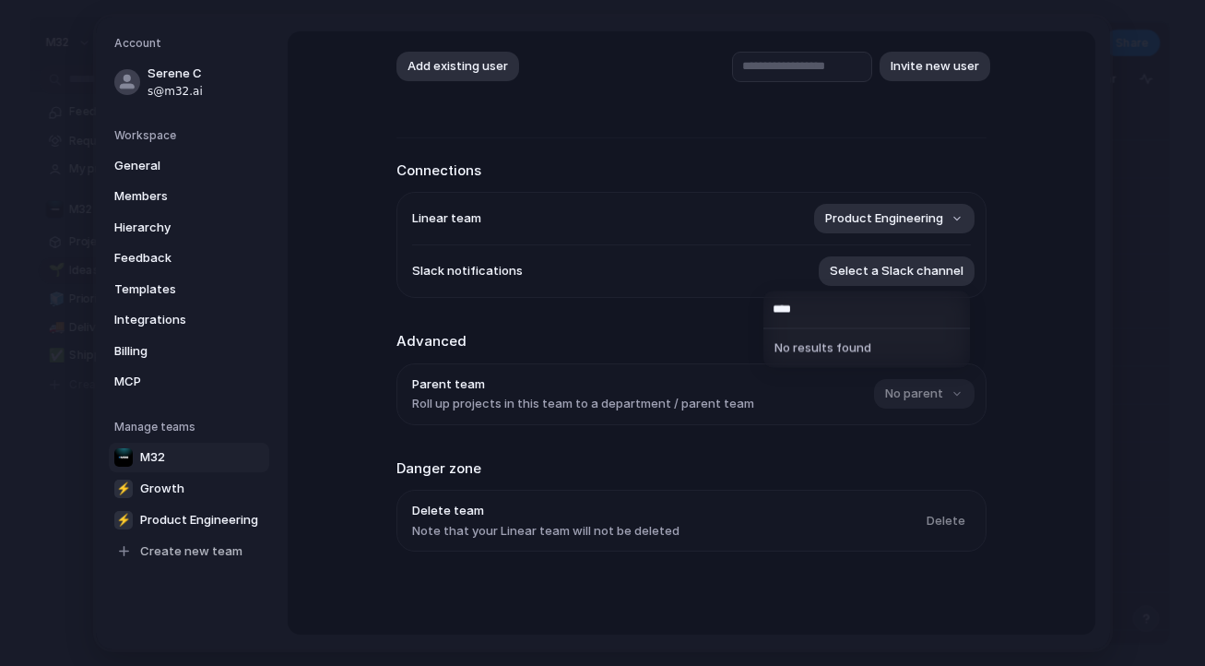
type input "*****"
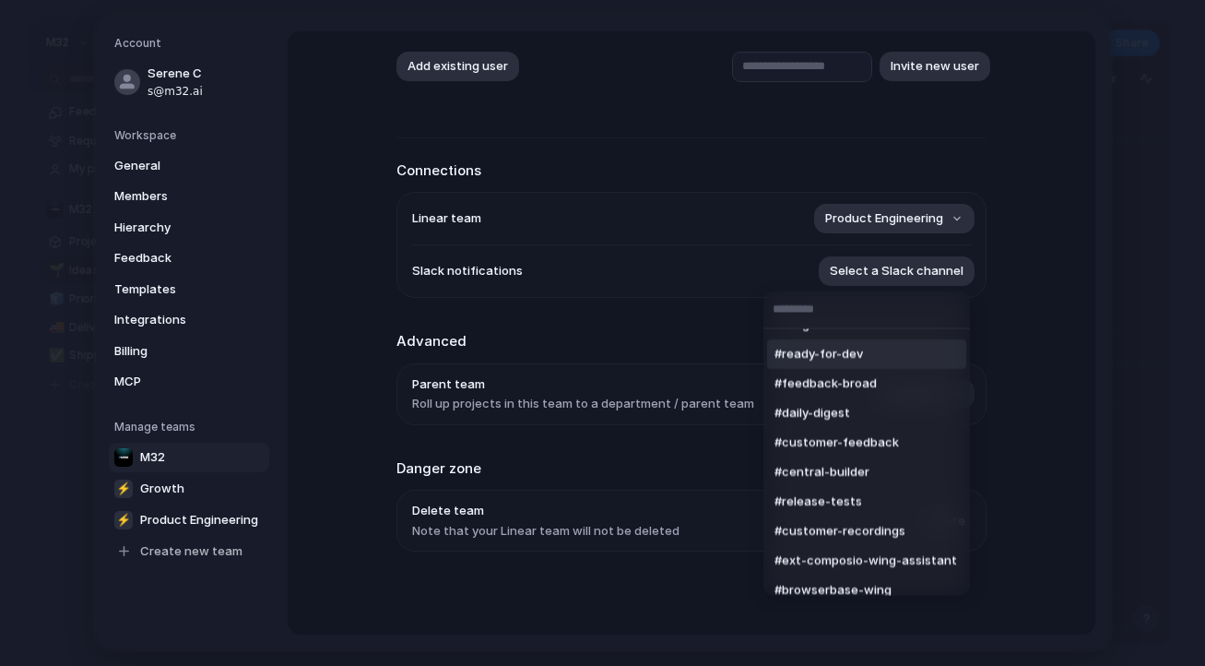
scroll to position [303, 0]
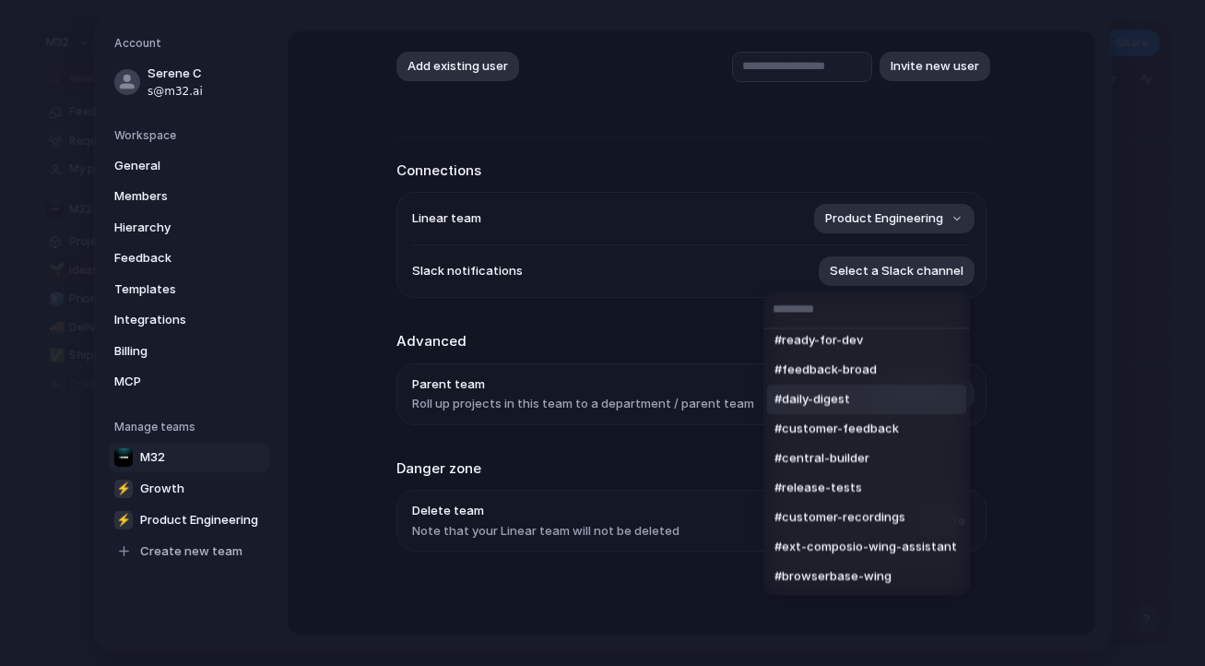
click at [855, 396] on li "#daily-digest" at bounding box center [866, 398] width 199 height 29
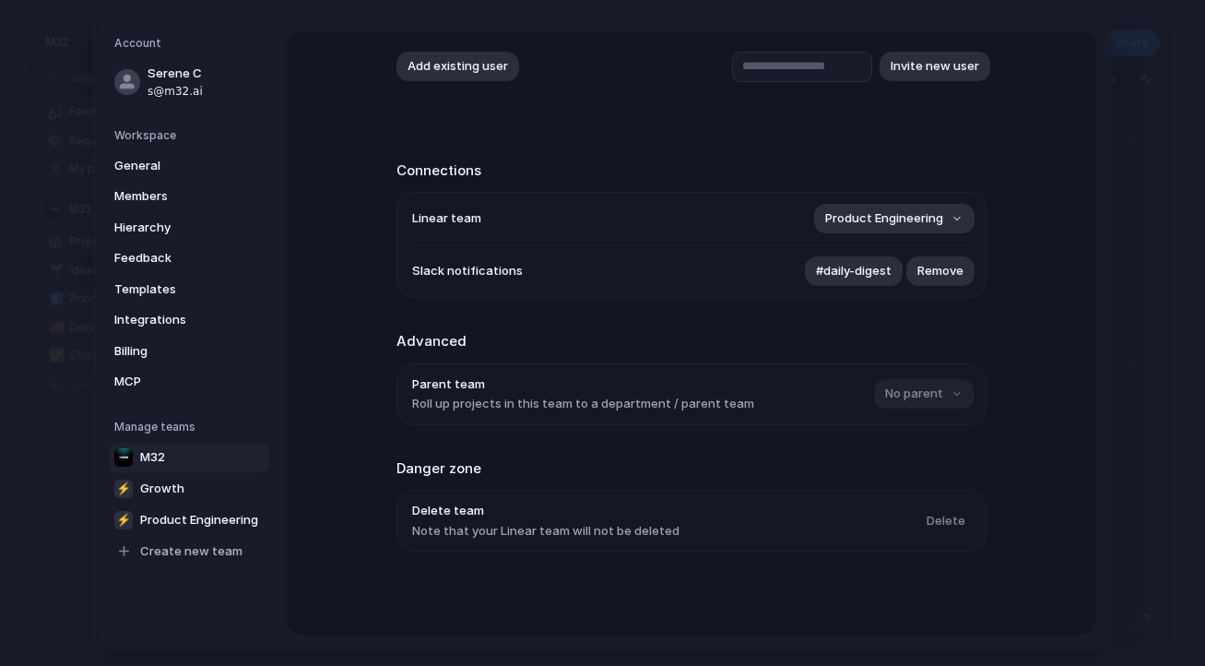
click at [926, 312] on div "*** Team members Add existing user Invite new user Connections Linear team Prod…" at bounding box center [691, 259] width 590 height 750
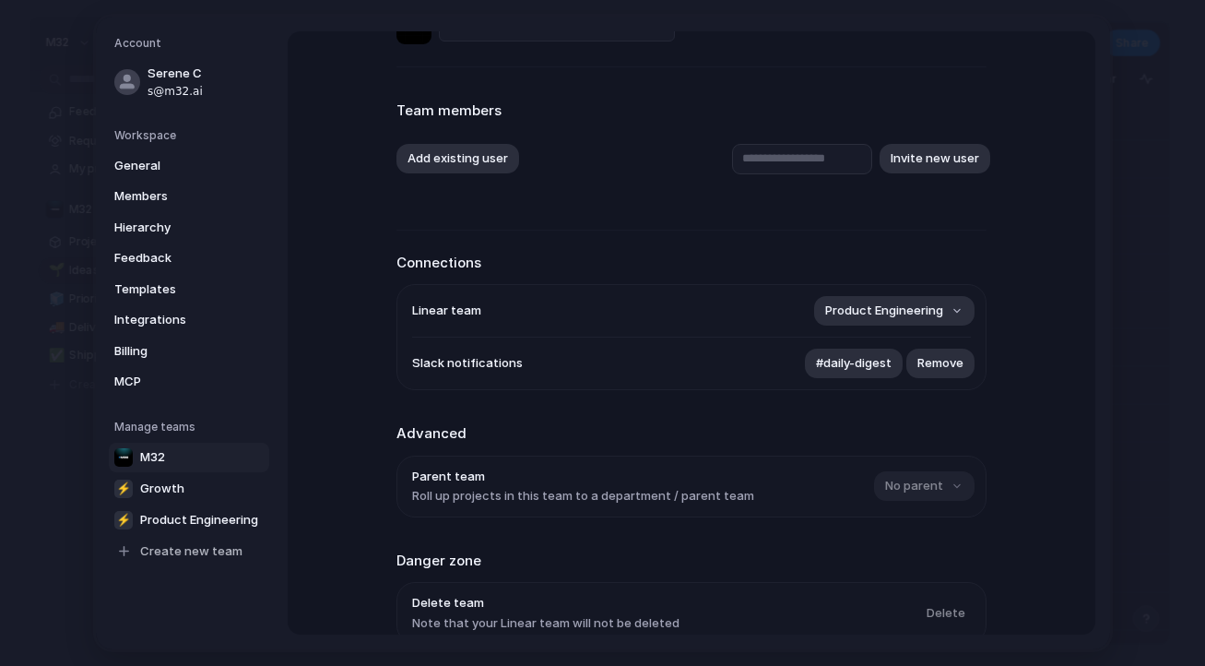
scroll to position [0, 0]
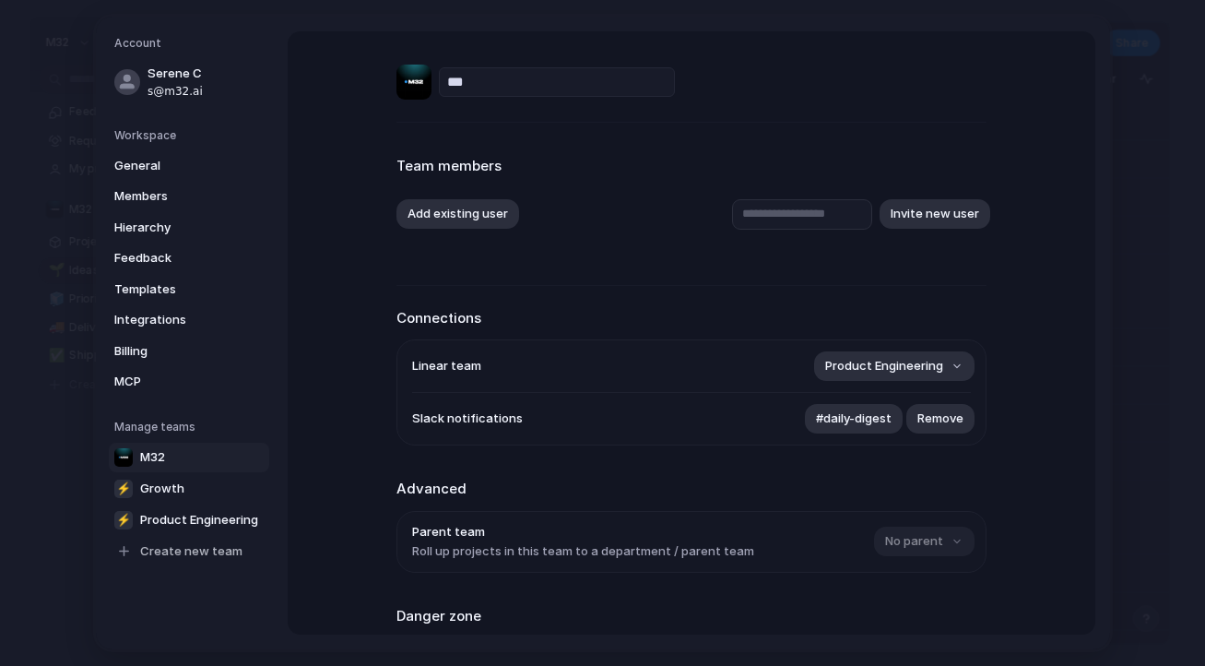
click at [1103, 151] on div "Account Serene C s@m32.ai Workspace General Members Hierarchy Feedback Template…" at bounding box center [603, 333] width 1014 height 632
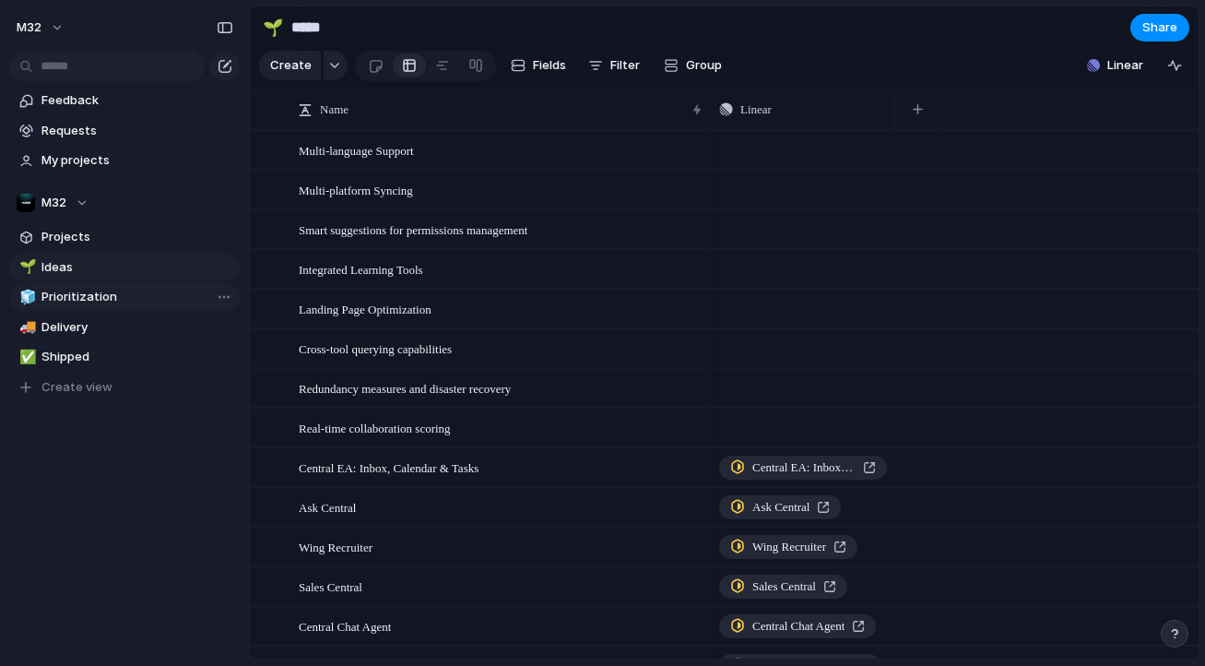
click at [133, 307] on link "🧊 Prioritization" at bounding box center [124, 297] width 230 height 28
type input "**********"
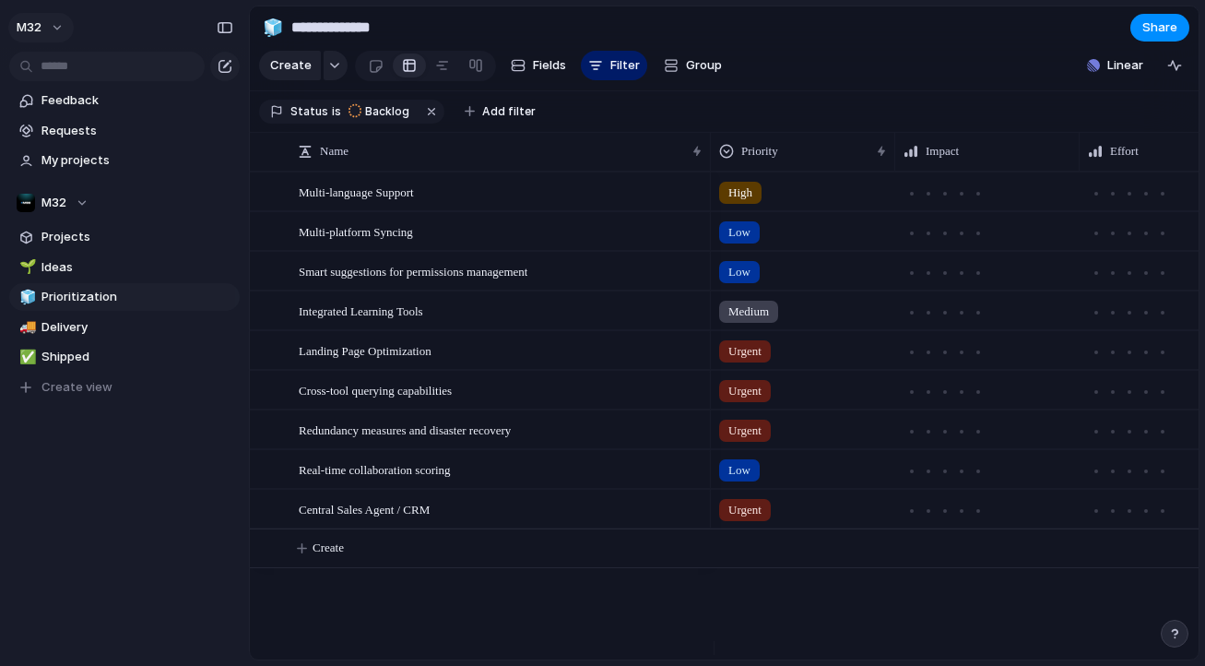
click at [55, 27] on button "m32" at bounding box center [40, 27] width 65 height 29
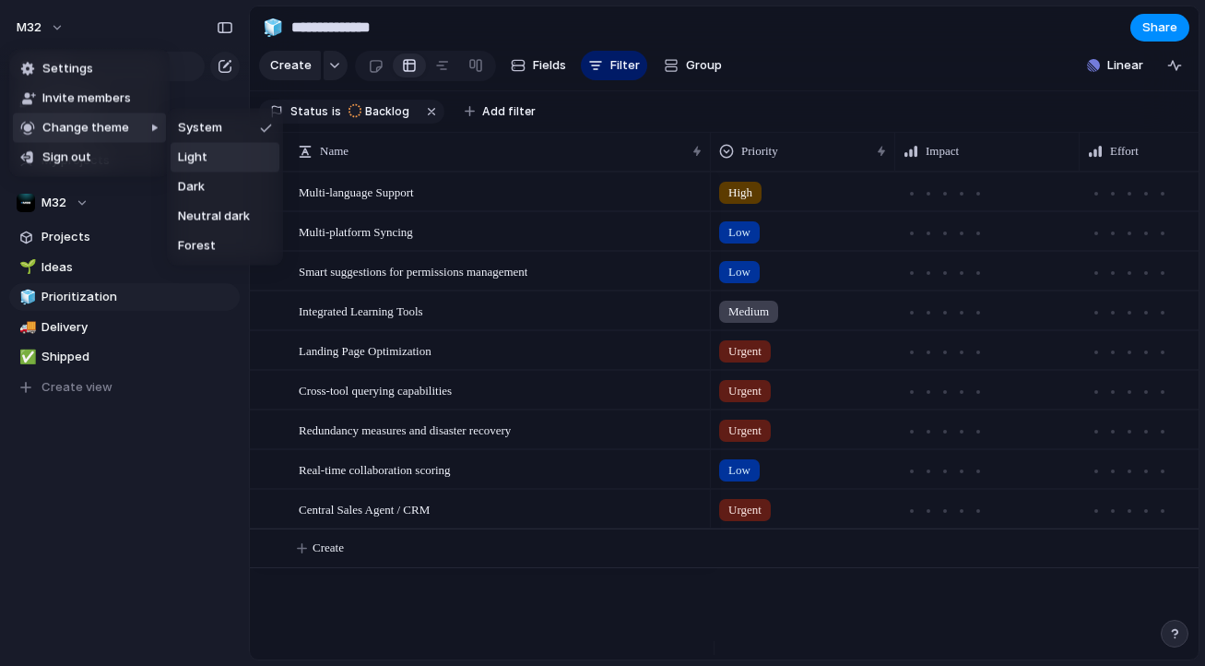
click at [246, 170] on li "Light" at bounding box center [225, 157] width 109 height 29
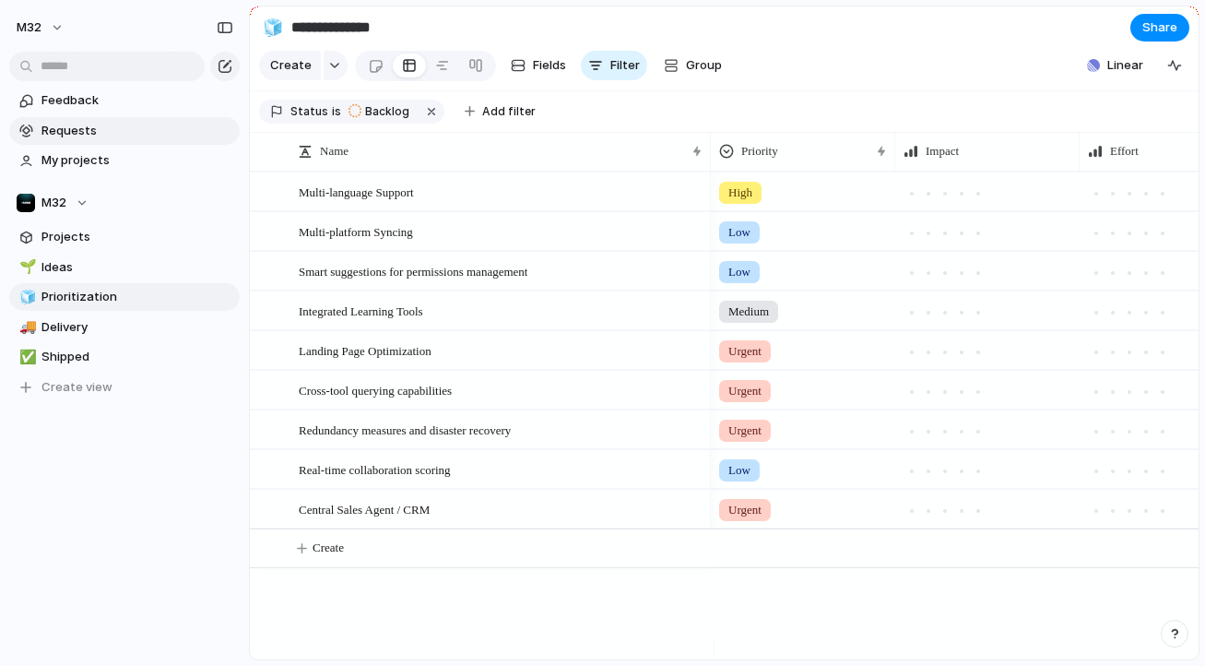
click at [129, 124] on span "Requests" at bounding box center [137, 131] width 192 height 18
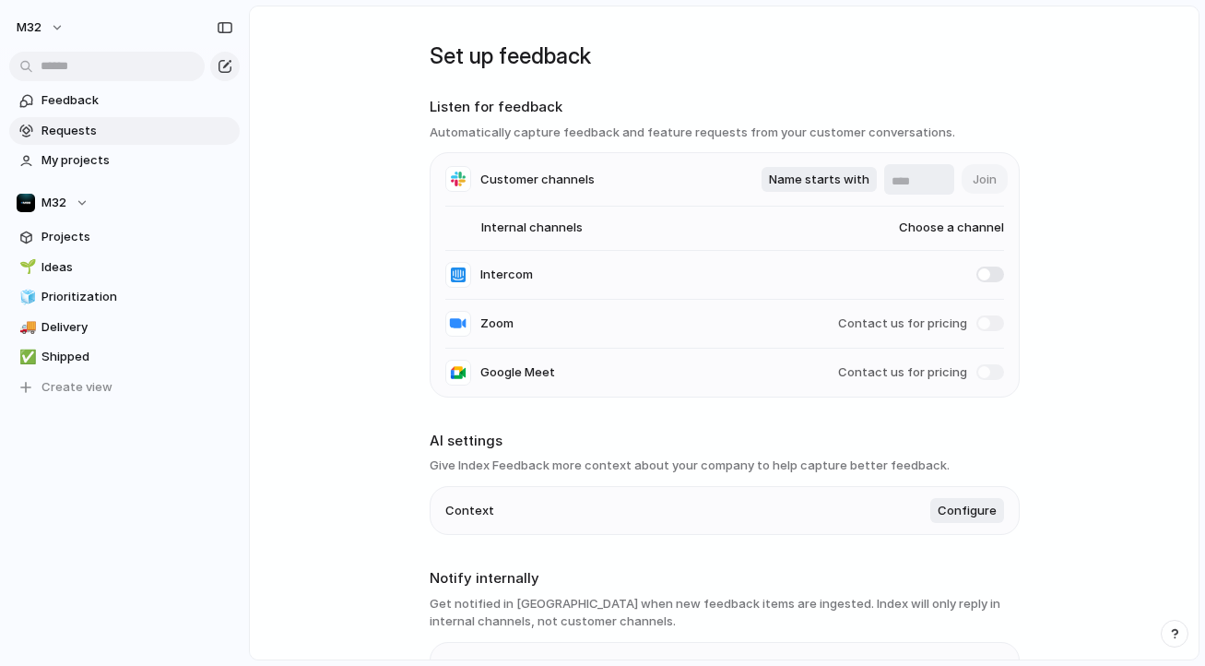
type input "********"
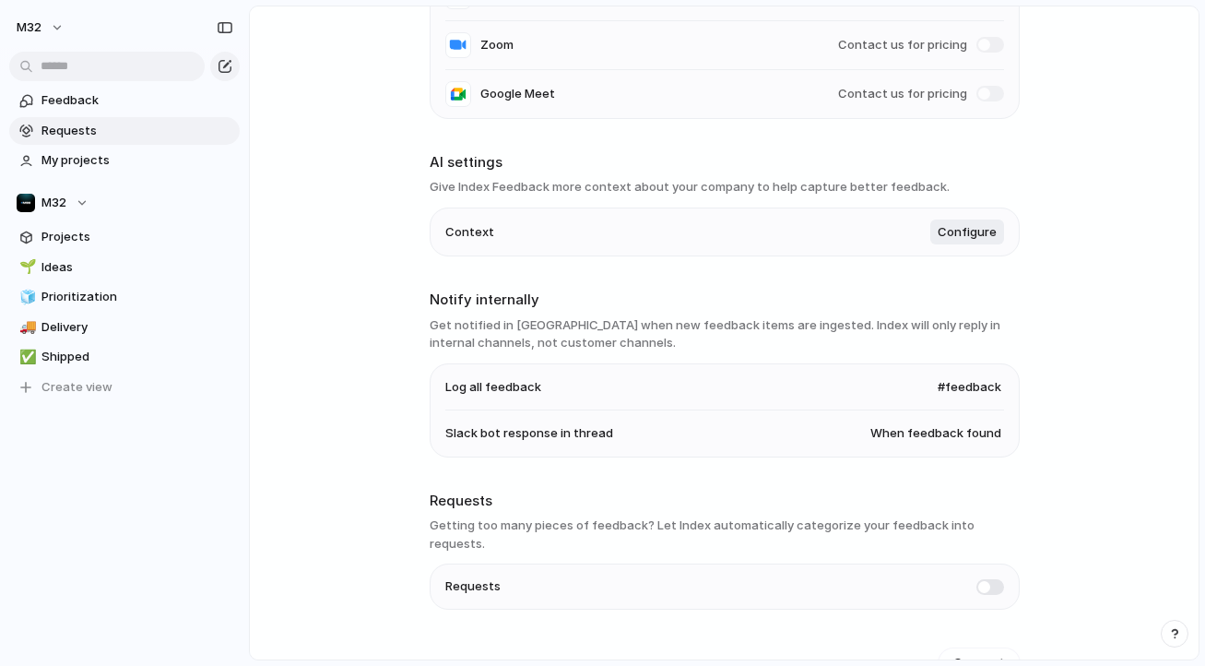
scroll to position [300, 0]
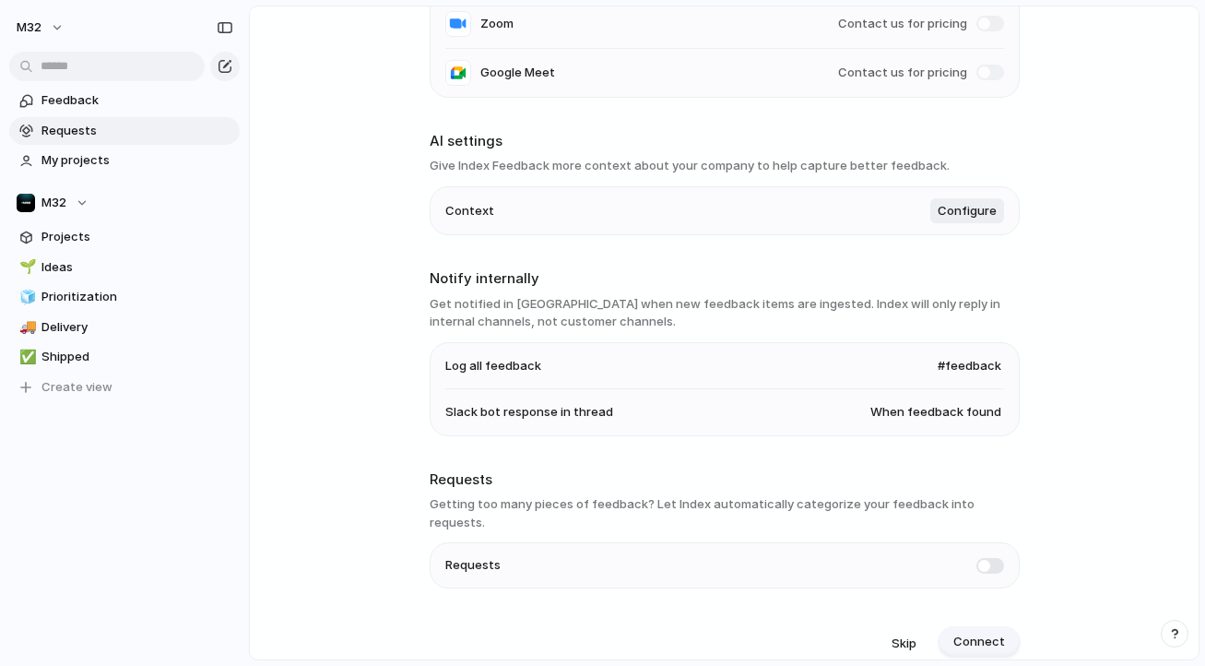
click at [985, 632] on span "Connect" at bounding box center [979, 641] width 52 height 18
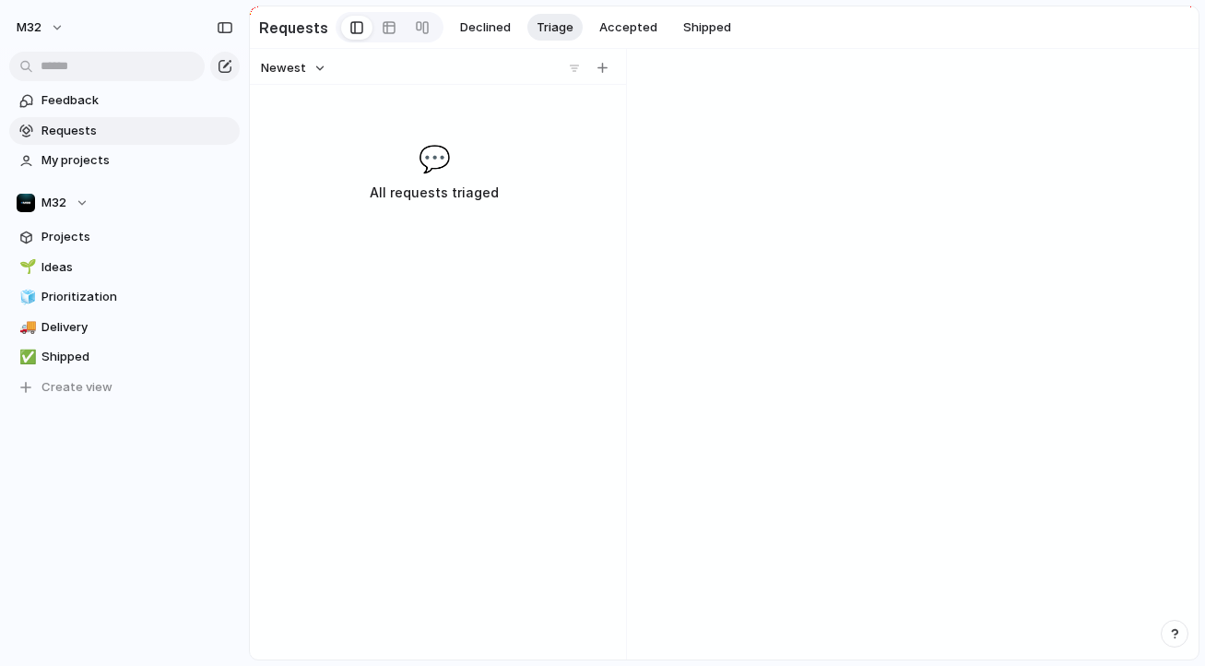
scroll to position [0, 0]
click at [628, 18] on span "Accepted" at bounding box center [628, 27] width 58 height 18
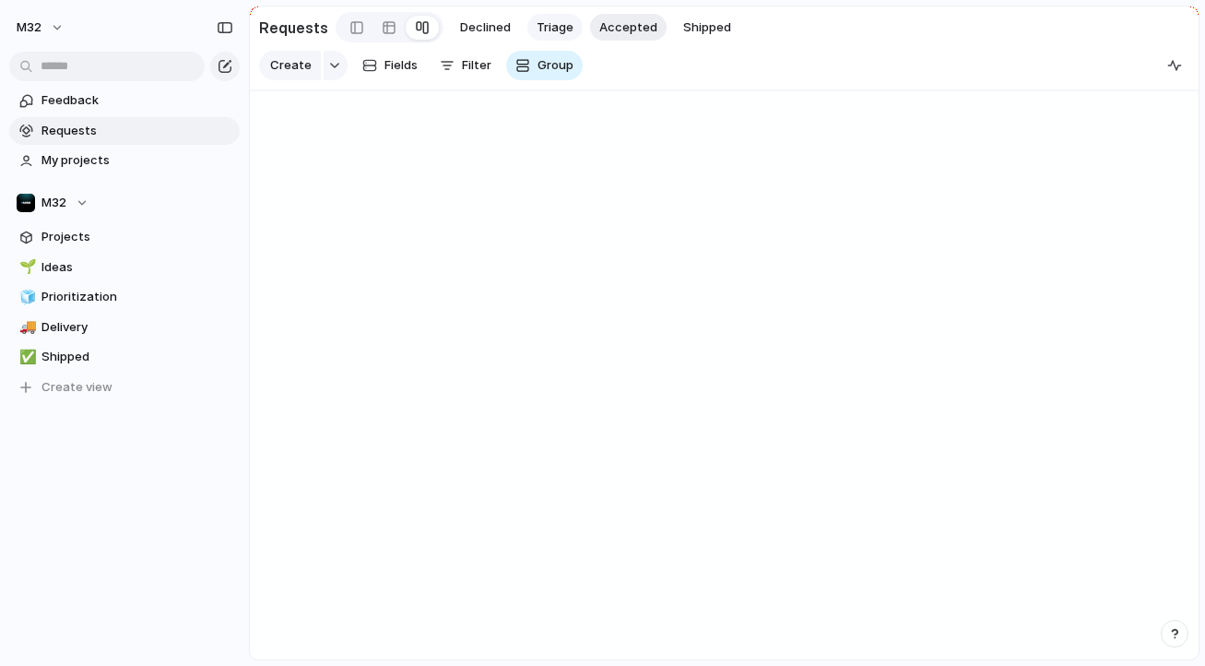
click at [550, 18] on span "Triage" at bounding box center [555, 27] width 37 height 18
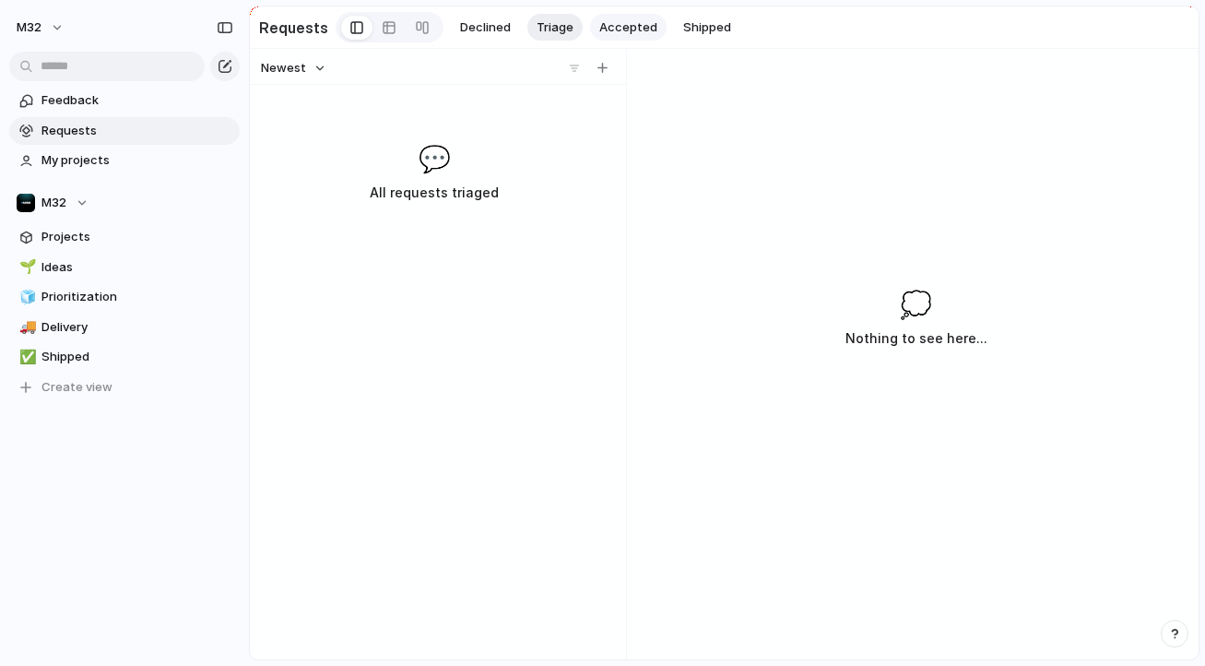
click at [628, 18] on span "Accepted" at bounding box center [628, 27] width 58 height 18
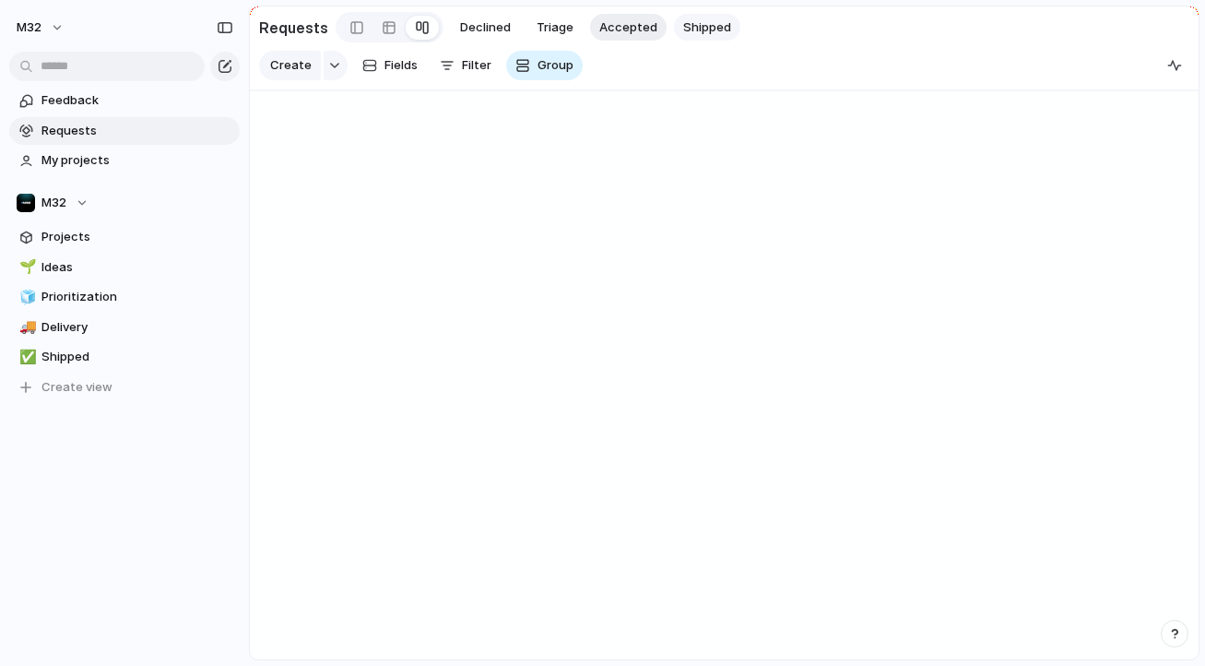
click at [700, 18] on span "Shipped" at bounding box center [707, 27] width 48 height 18
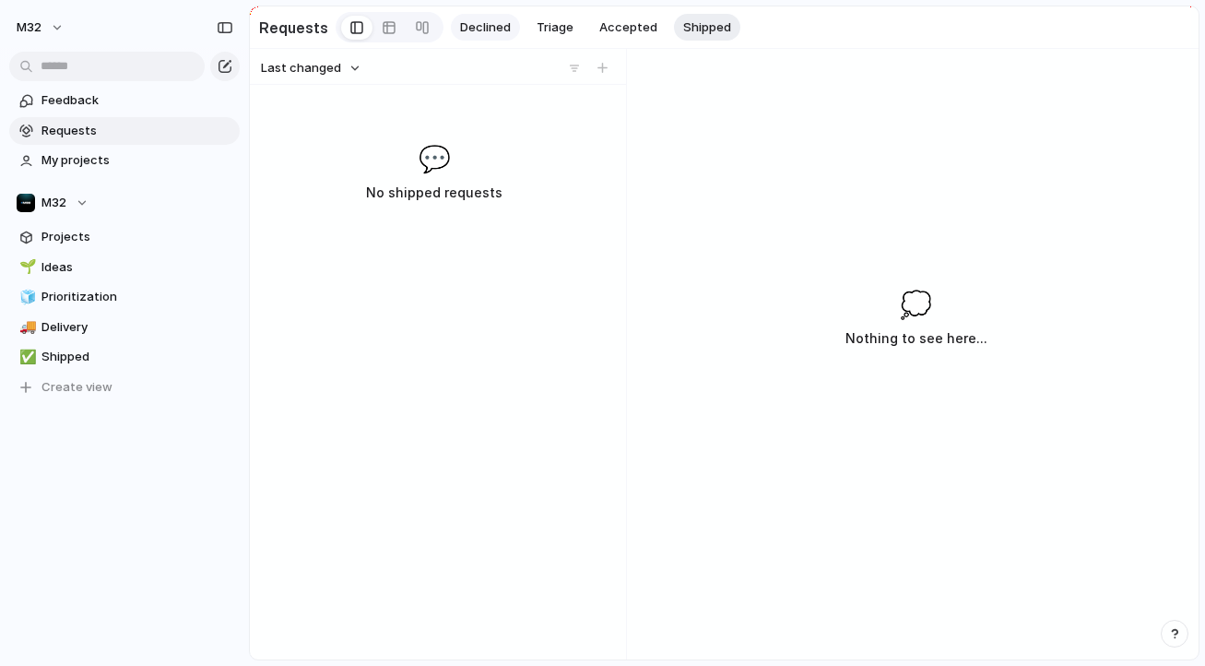
click at [492, 23] on span "Declined" at bounding box center [485, 27] width 51 height 18
click at [130, 107] on span "Feedback" at bounding box center [137, 100] width 192 height 18
click at [128, 128] on span "Requests" at bounding box center [137, 131] width 192 height 18
click at [128, 166] on span "My projects" at bounding box center [137, 160] width 192 height 18
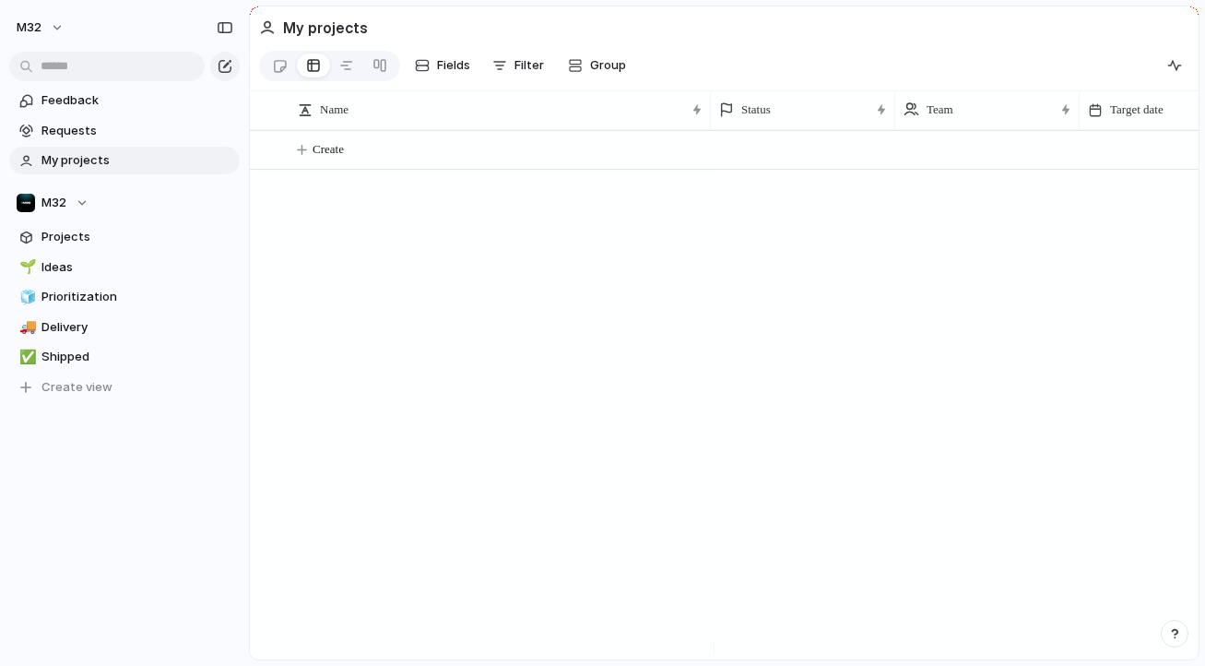
click at [112, 157] on span "My projects" at bounding box center [137, 160] width 192 height 18
click at [199, 139] on link "Requests" at bounding box center [124, 131] width 230 height 28
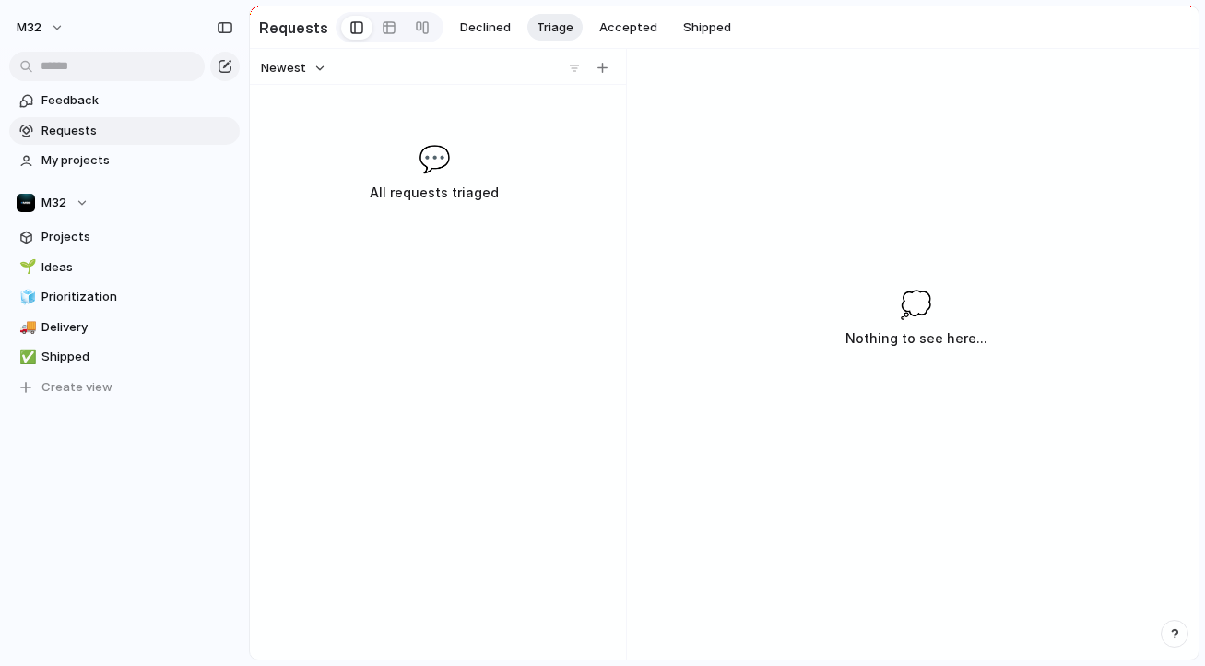
click at [235, 260] on section "M32 Projects 🌱 Ideas 🧊 Prioritization 🚚 Delivery ✅ Shipped To pick up a draggab…" at bounding box center [124, 287] width 249 height 227
click at [136, 252] on section "M32 Projects 🌱 Ideas 🧊 Prioritization 🚚 Delivery ✅ Shipped To pick up a draggab…" at bounding box center [124, 287] width 249 height 227
click at [136, 241] on span "Projects" at bounding box center [137, 237] width 192 height 18
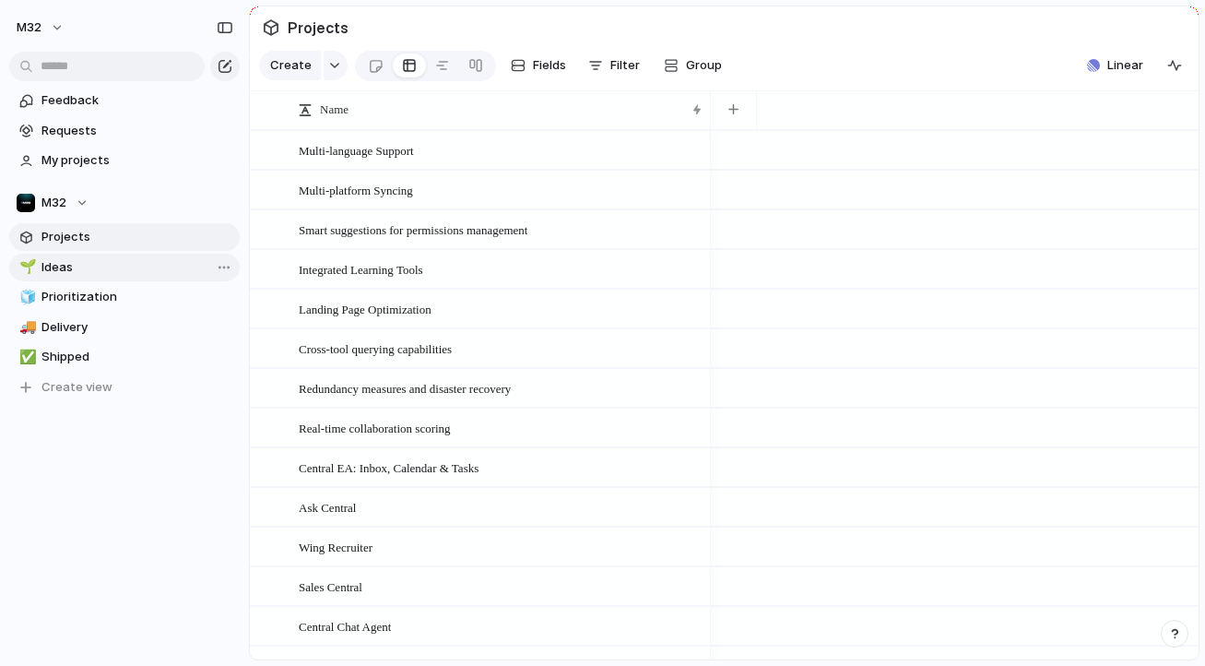
click at [127, 263] on span "Ideas" at bounding box center [137, 267] width 192 height 18
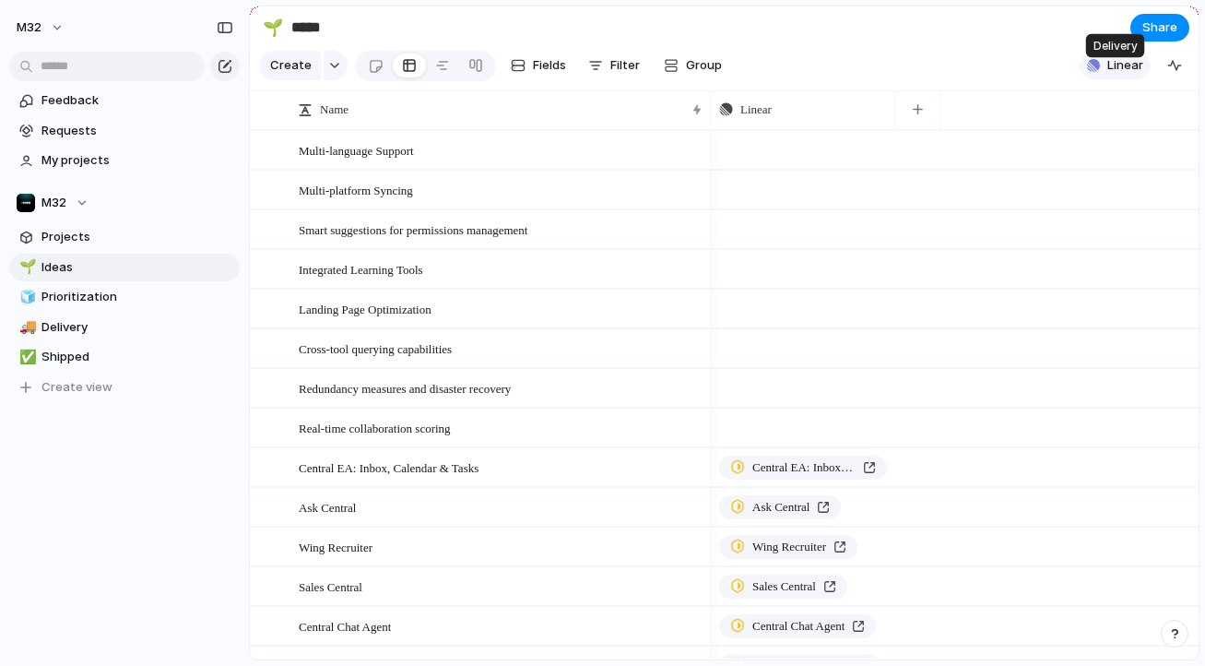
click at [1113, 75] on span "Linear" at bounding box center [1125, 65] width 36 height 18
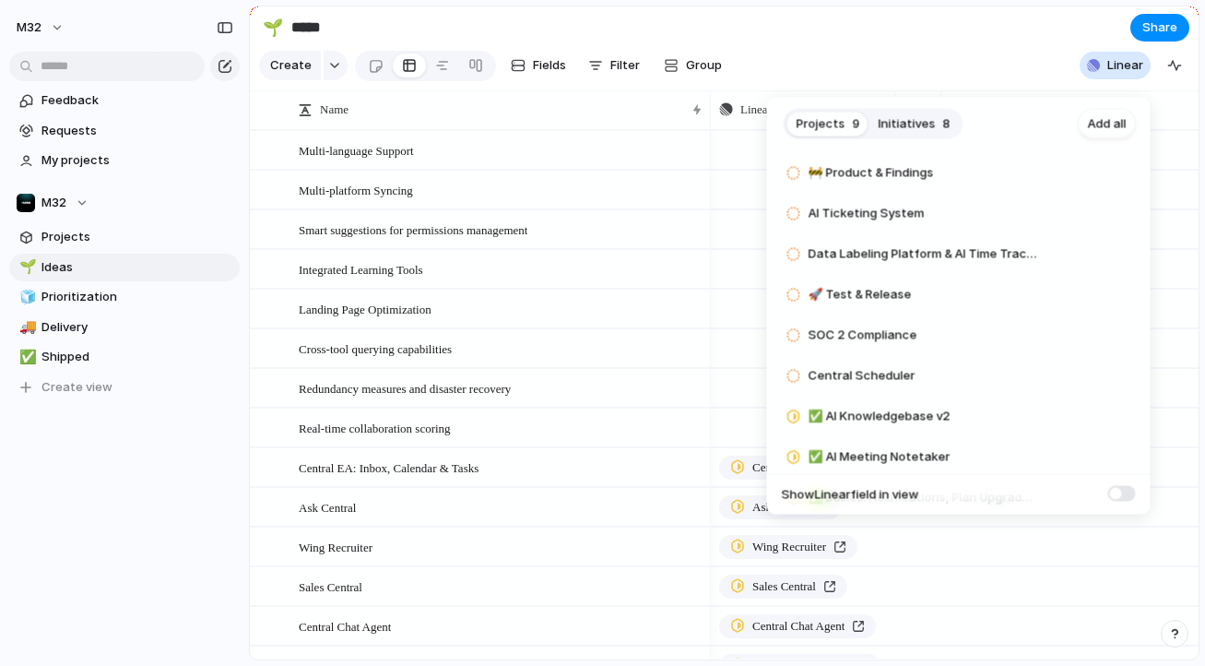
scroll to position [39, 0]
click at [792, 171] on div at bounding box center [793, 174] width 15 height 17
click at [898, 169] on span "🚧 Product & Findings" at bounding box center [870, 175] width 125 height 18
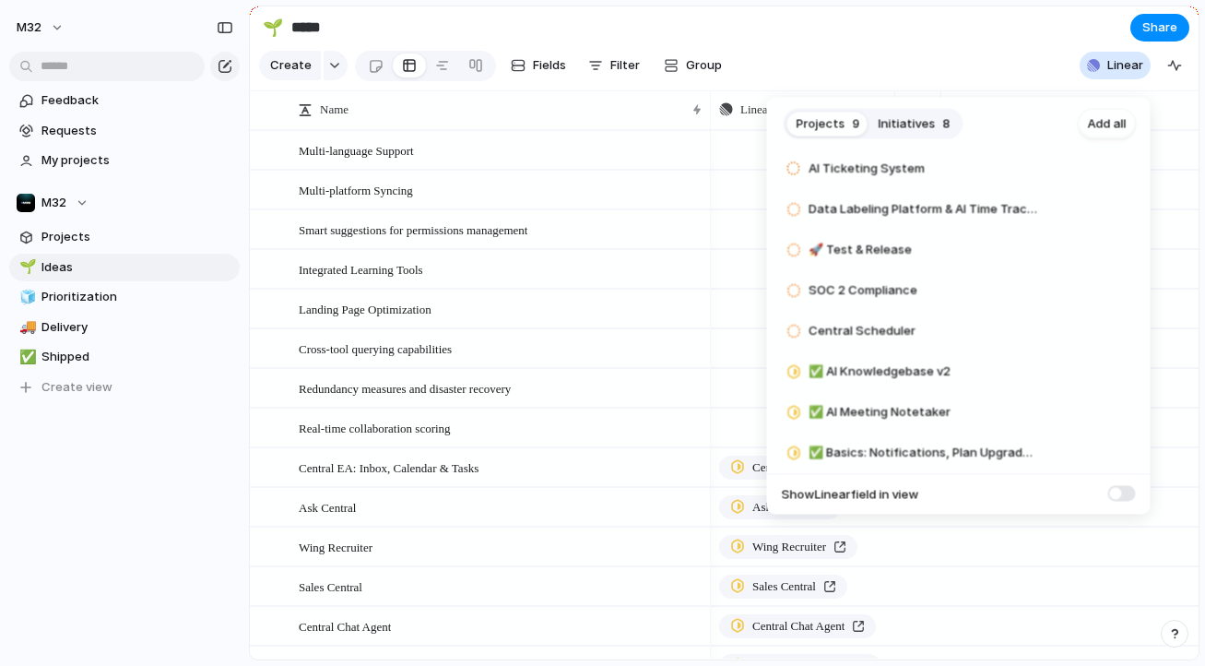
click at [107, 282] on div "Projects 9 Initiatives 8 Add all 🚧 Product & Findings Add AI Ticketing System A…" at bounding box center [602, 333] width 1205 height 666
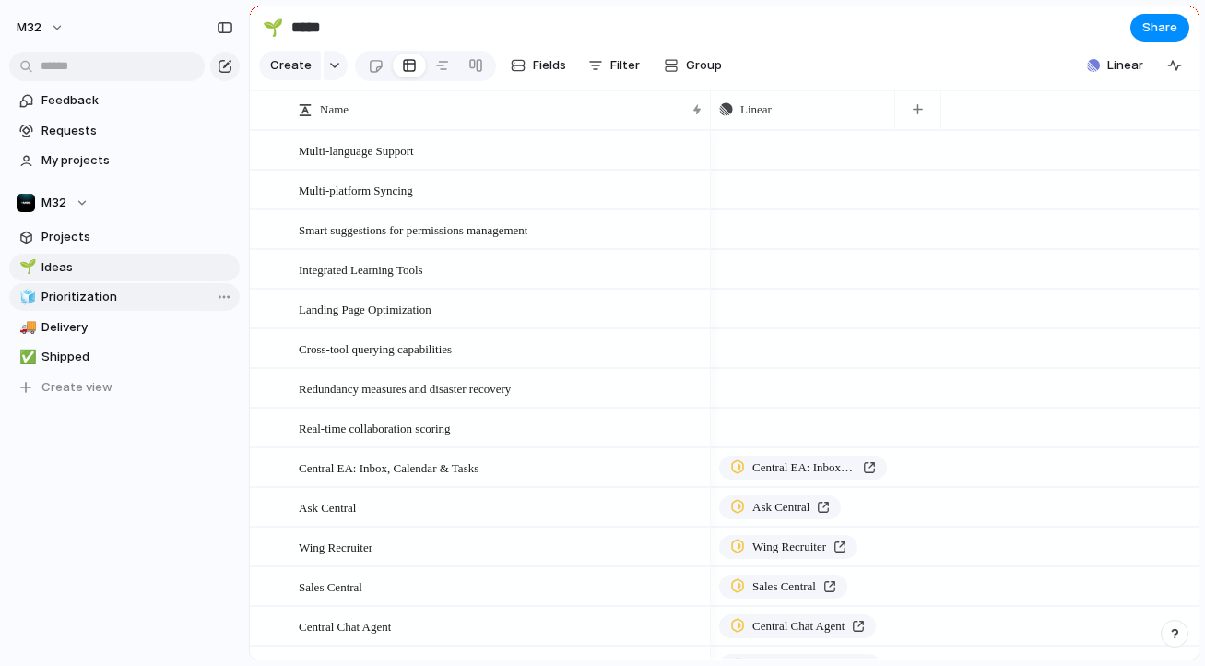
click at [107, 292] on span "Prioritization" at bounding box center [137, 297] width 192 height 18
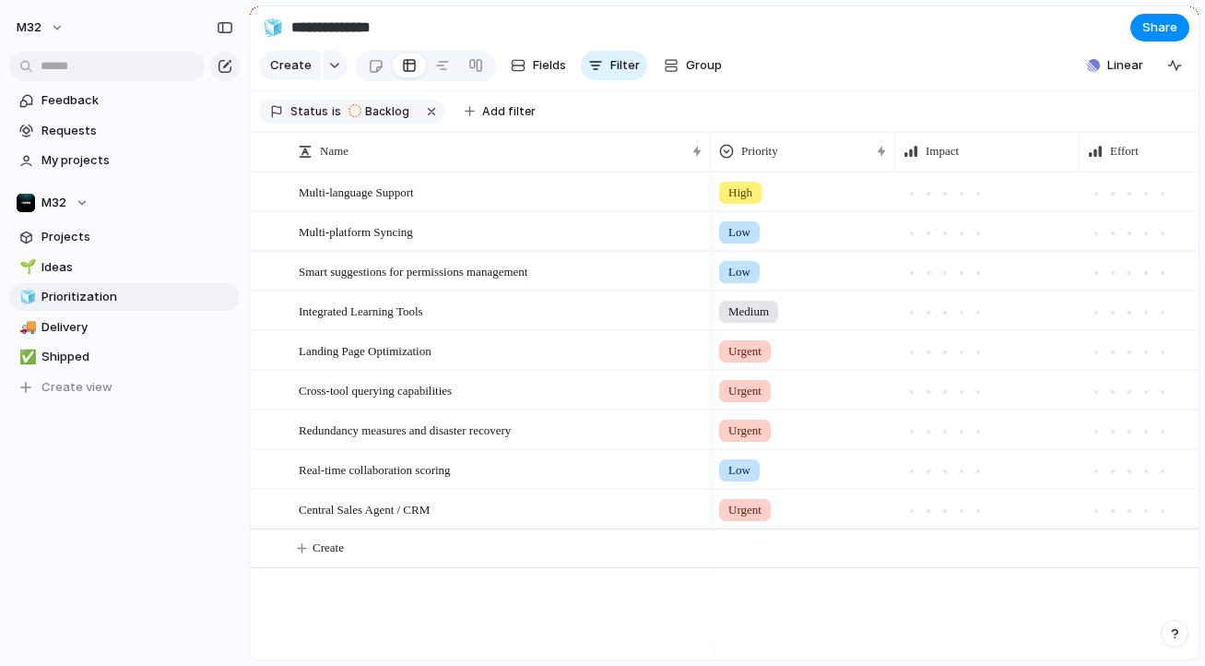
click at [1075, 91] on section "Create Fields Filter Group Zoom Collapse Linear" at bounding box center [724, 69] width 949 height 44
click at [1087, 79] on button "Linear" at bounding box center [1114, 66] width 71 height 28
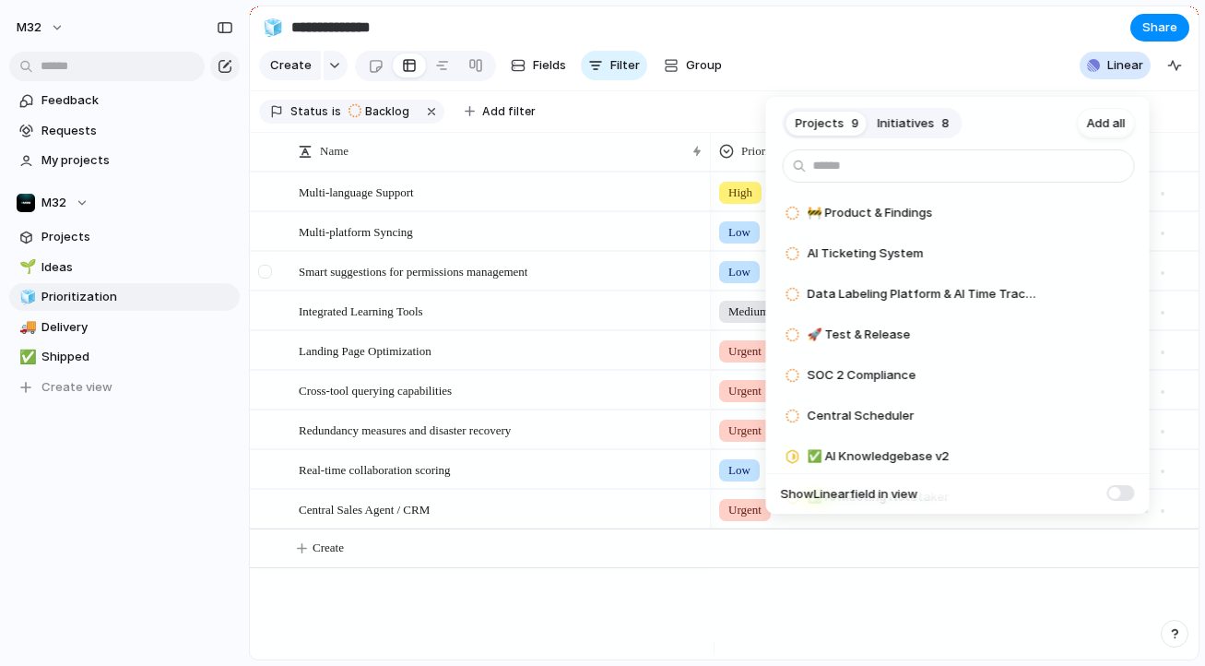
drag, startPoint x: 1015, startPoint y: 56, endPoint x: 289, endPoint y: 272, distance: 757.8
click at [1014, 56] on div "Projects 9 Initiatives 8 Add all 🚧 Product & Findings Add AI Ticketing System A…" at bounding box center [602, 333] width 1205 height 666
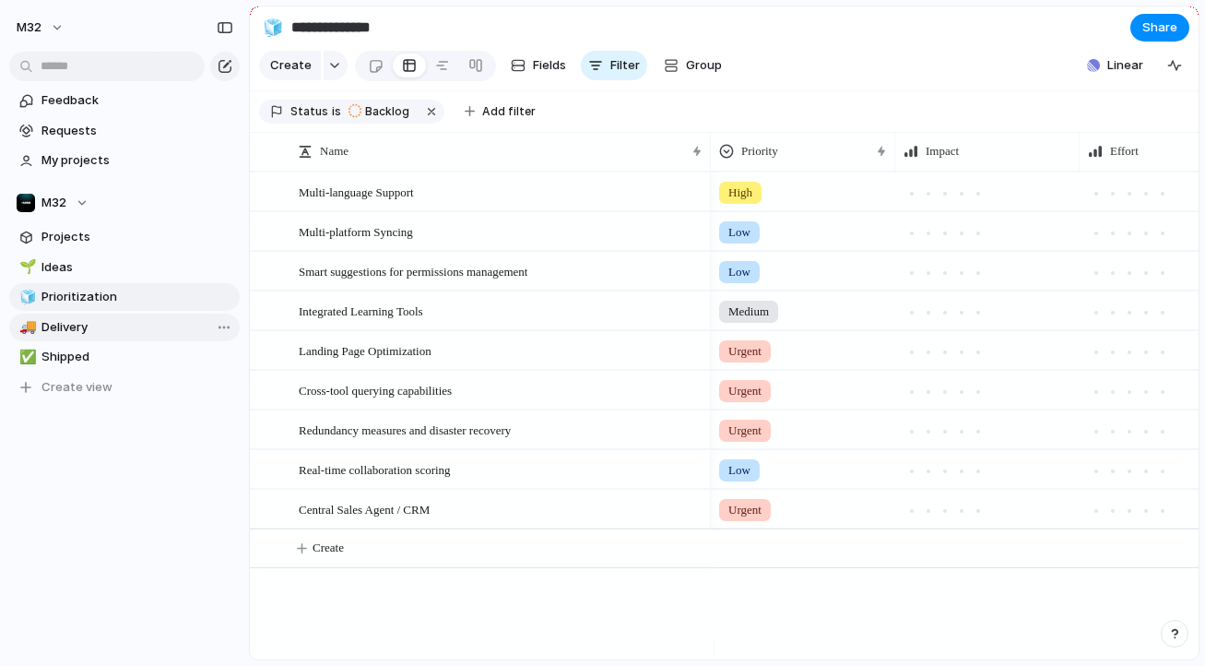
click at [147, 318] on span "Delivery" at bounding box center [137, 327] width 192 height 18
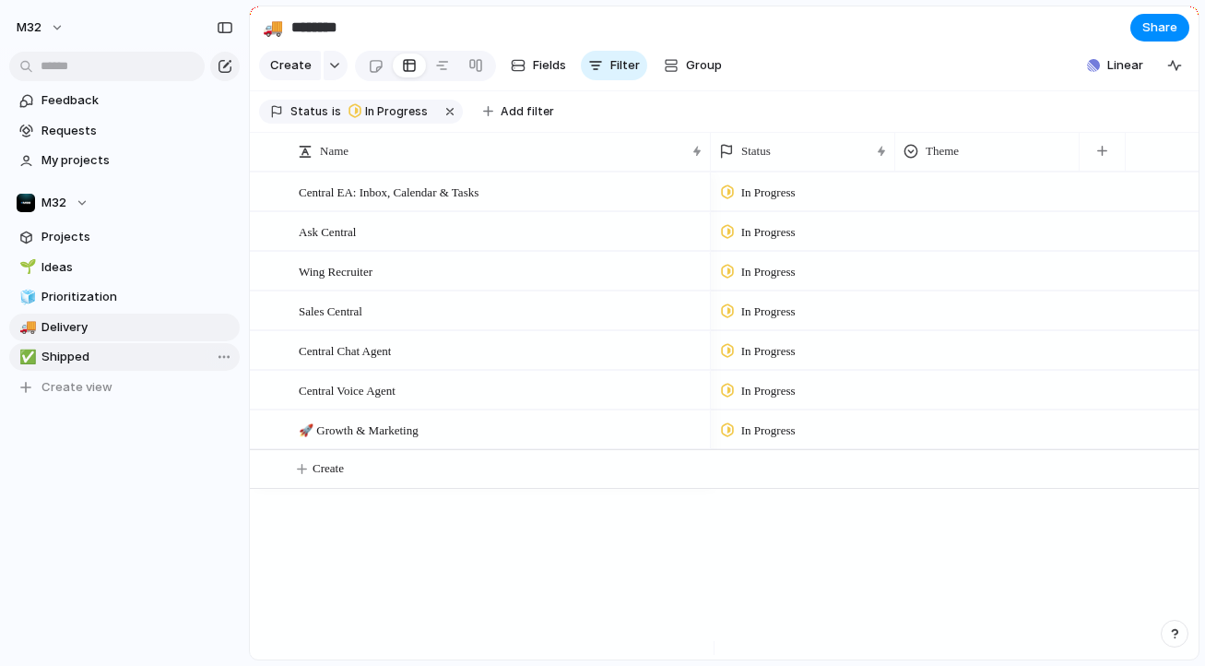
click at [168, 348] on span "Shipped" at bounding box center [137, 357] width 192 height 18
type input "*******"
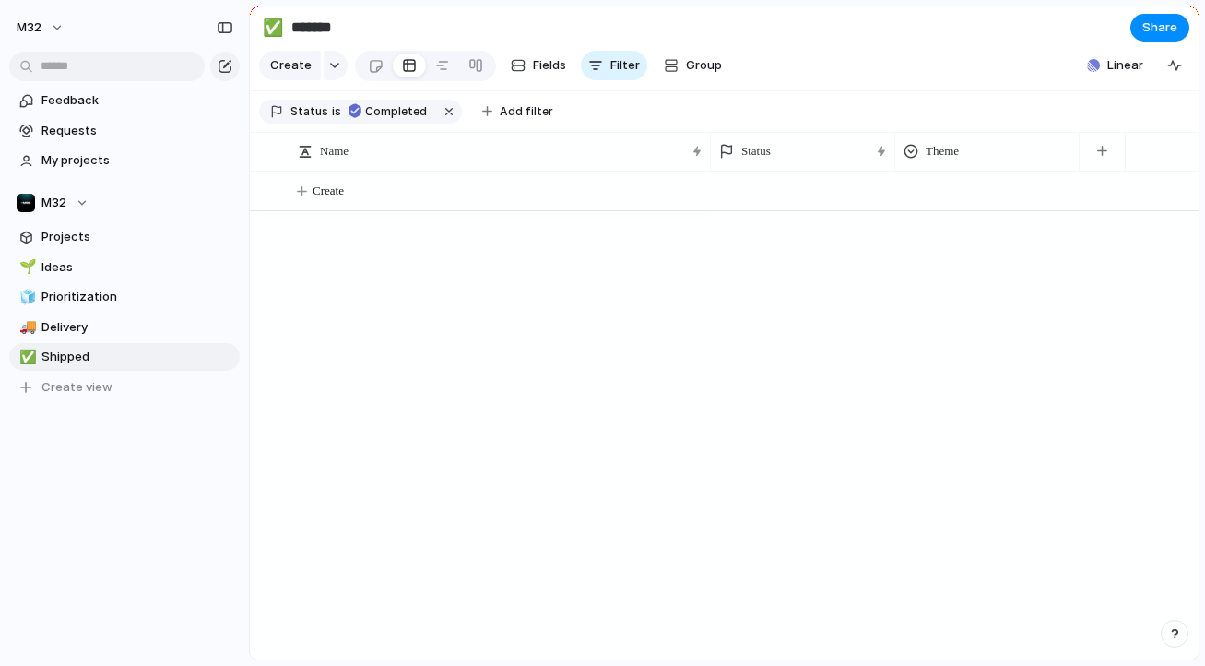
click at [329, 39] on input "*******" at bounding box center [396, 27] width 217 height 33
click at [49, 27] on button "m32" at bounding box center [40, 27] width 65 height 29
click at [71, 62] on span "Settings" at bounding box center [67, 69] width 51 height 18
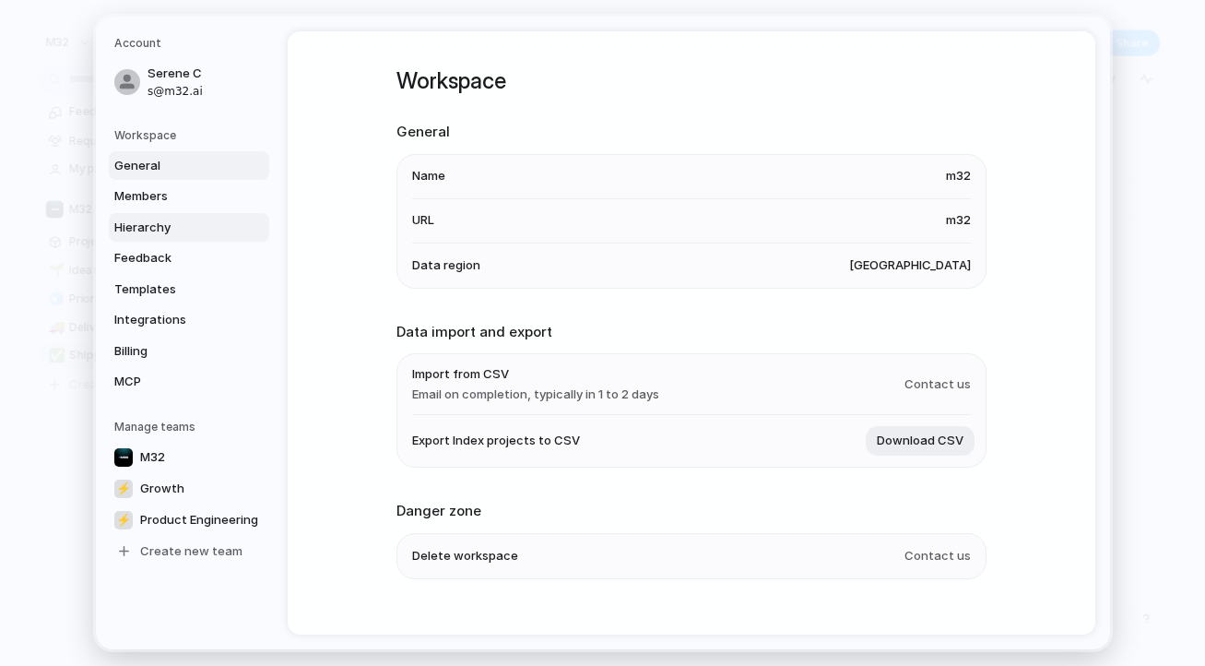
click at [183, 219] on span "Hierarchy" at bounding box center [173, 227] width 118 height 18
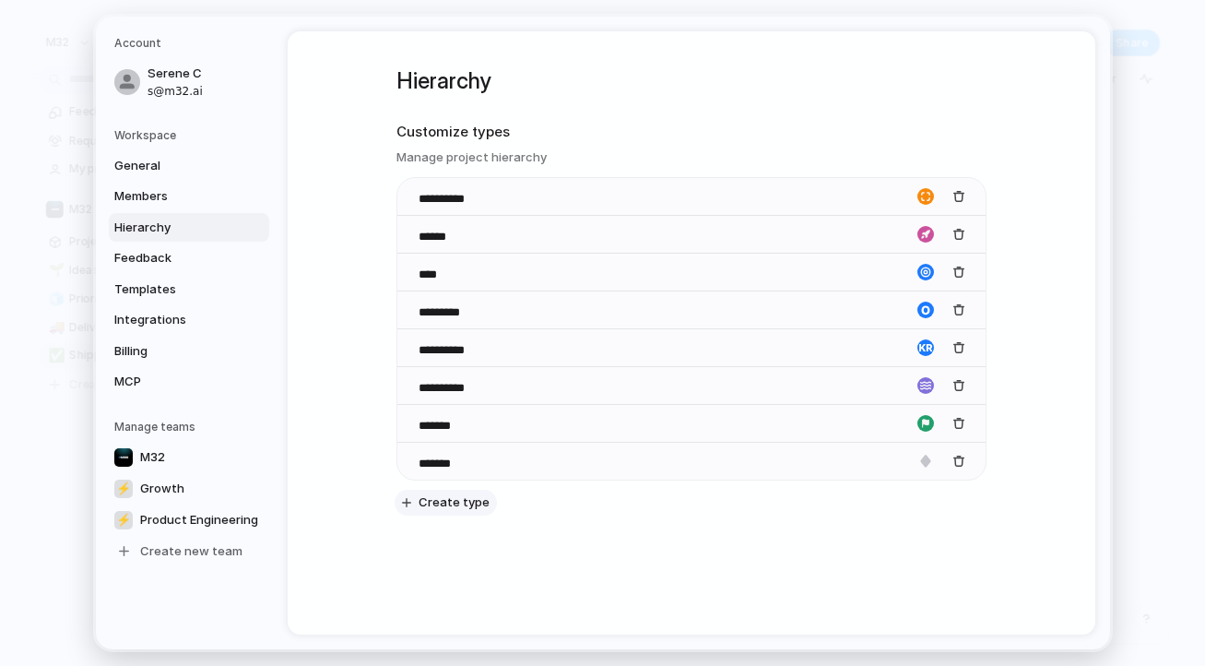
click at [476, 496] on span "Create type" at bounding box center [454, 502] width 71 height 18
click at [472, 499] on input at bounding box center [451, 501] width 65 height 18
type input "*****"
click at [439, 558] on div "**********" at bounding box center [691, 325] width 590 height 588
click at [440, 547] on span "Create type" at bounding box center [454, 540] width 71 height 18
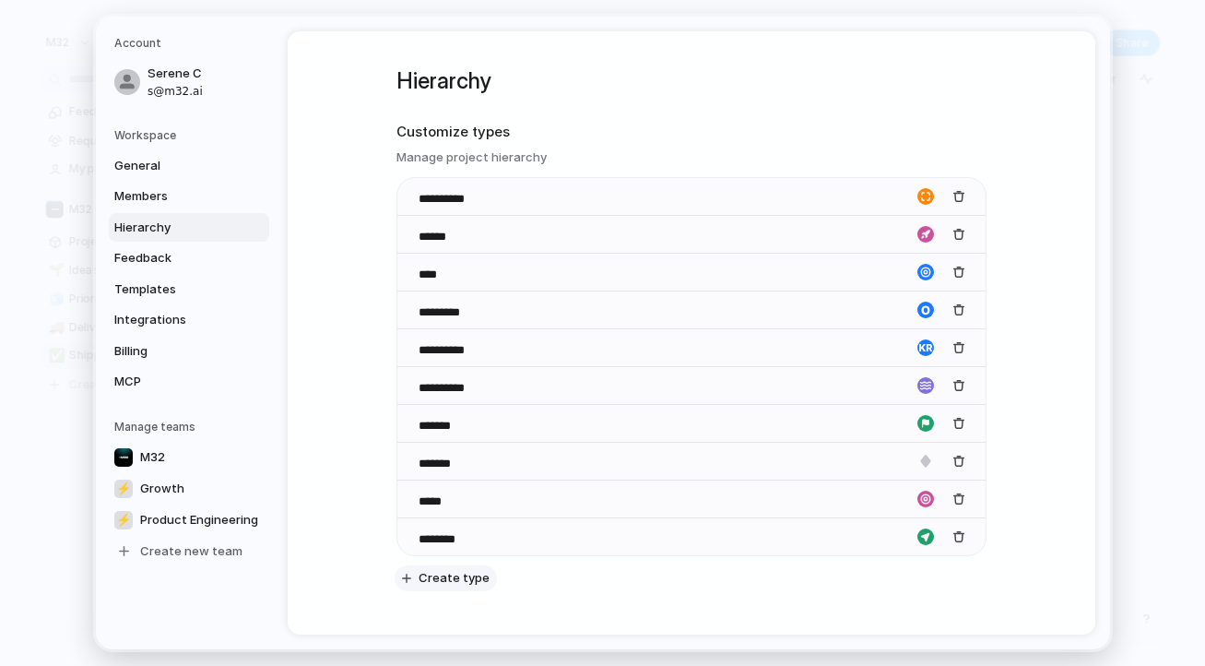
type input "********"
click at [405, 579] on div "button" at bounding box center [406, 577] width 9 height 9
type input "*********"
drag, startPoint x: 398, startPoint y: 582, endPoint x: 398, endPoint y: 520, distance: 61.8
click at [398, 520] on div "**********" at bounding box center [691, 385] width 588 height 416
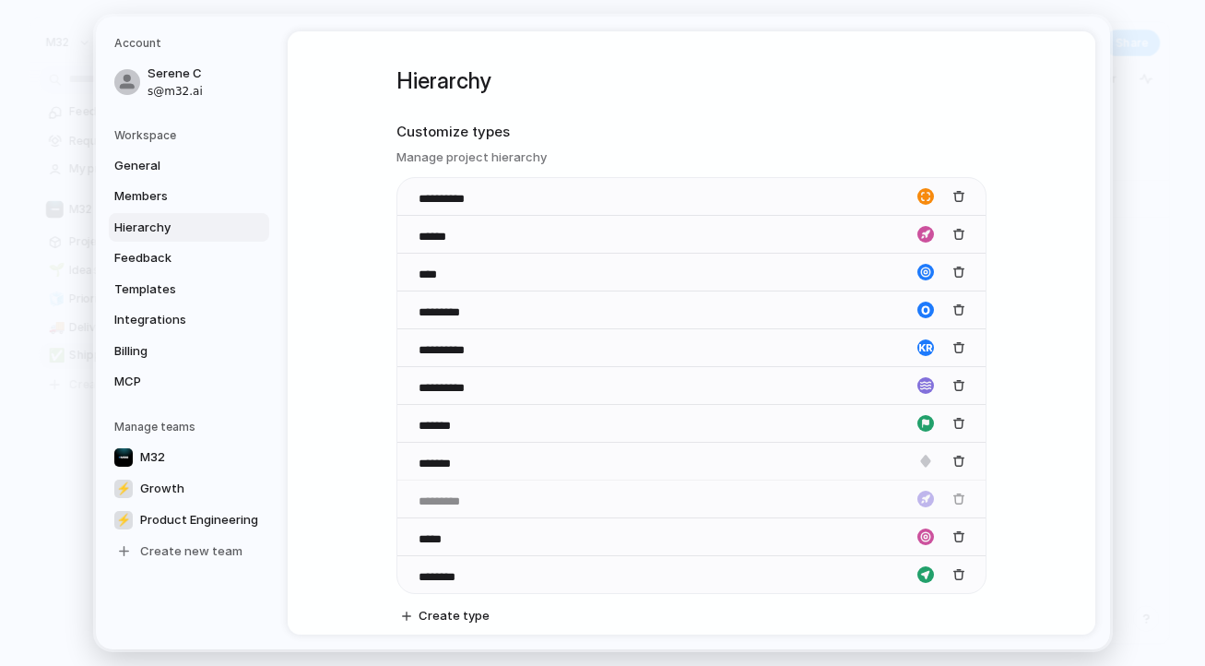
drag, startPoint x: 405, startPoint y: 578, endPoint x: 406, endPoint y: 502, distance: 75.6
click at [406, 502] on body "m32 Feedback Requests My projects M32 Projects 🌱 Ideas 🧊 Prioritization 🚚 Deliv…" at bounding box center [602, 333] width 1205 height 666
click at [996, 481] on div "**********" at bounding box center [692, 332] width 808 height 603
click at [178, 266] on span "Feedback" at bounding box center [173, 258] width 118 height 18
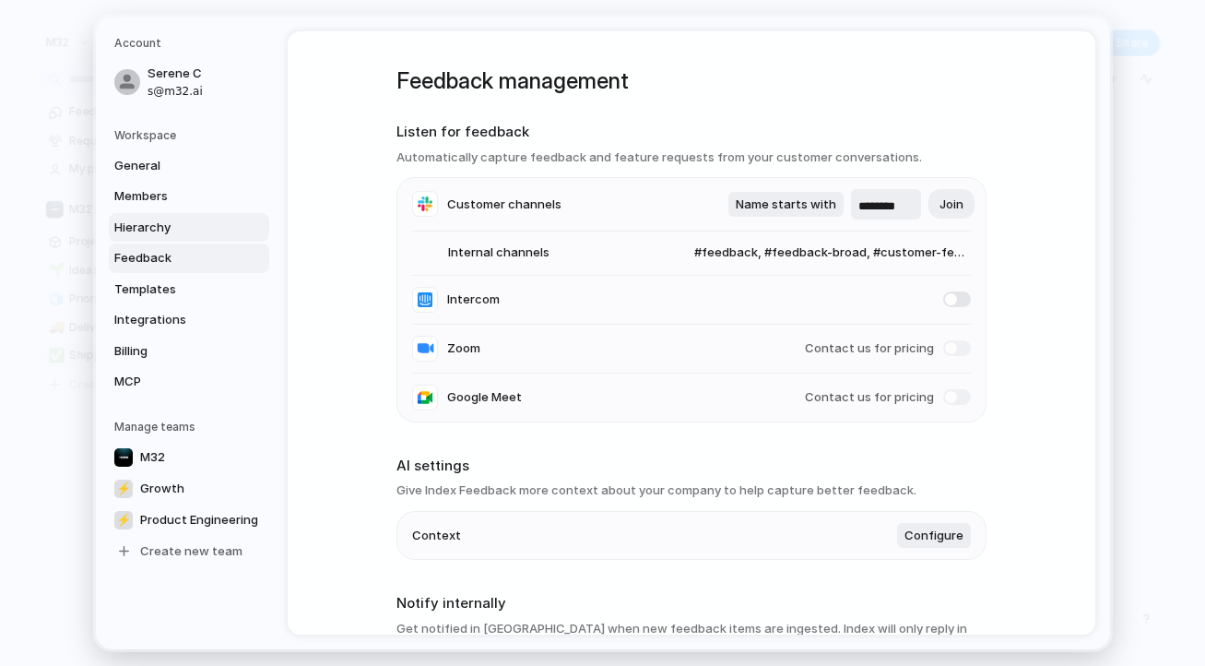
click at [184, 232] on span "Hierarchy" at bounding box center [173, 227] width 118 height 18
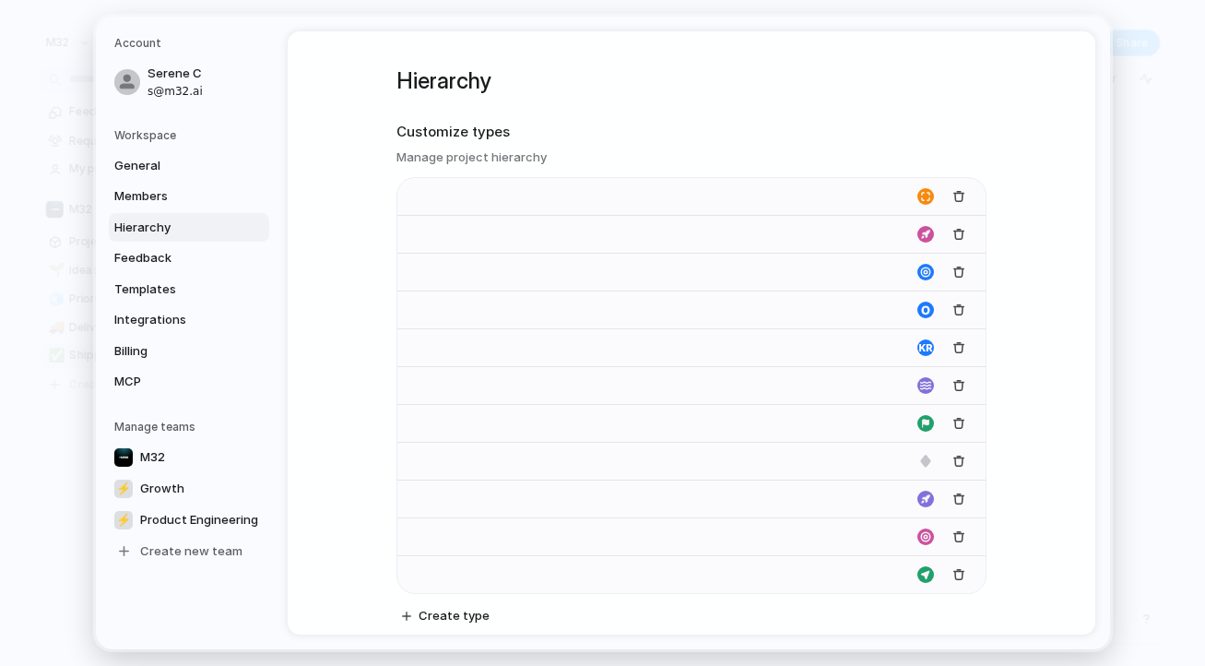
type input "**********"
type input "******"
type input "****"
type input "*********"
type input "**********"
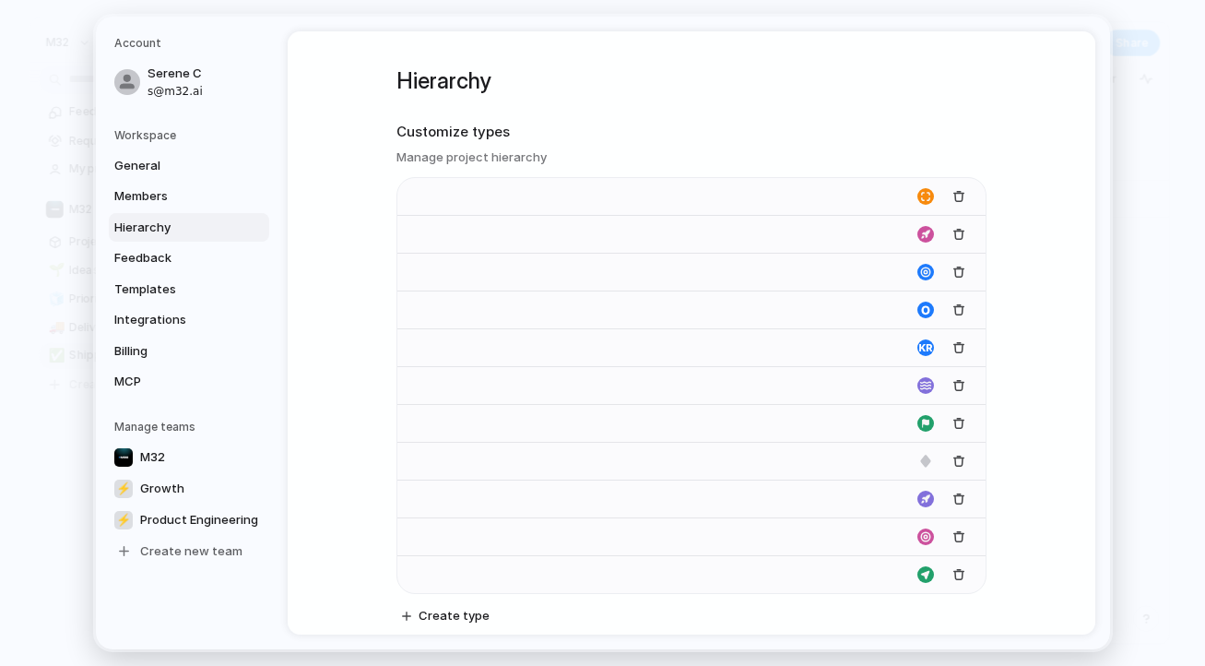
type input "**********"
type input "*******"
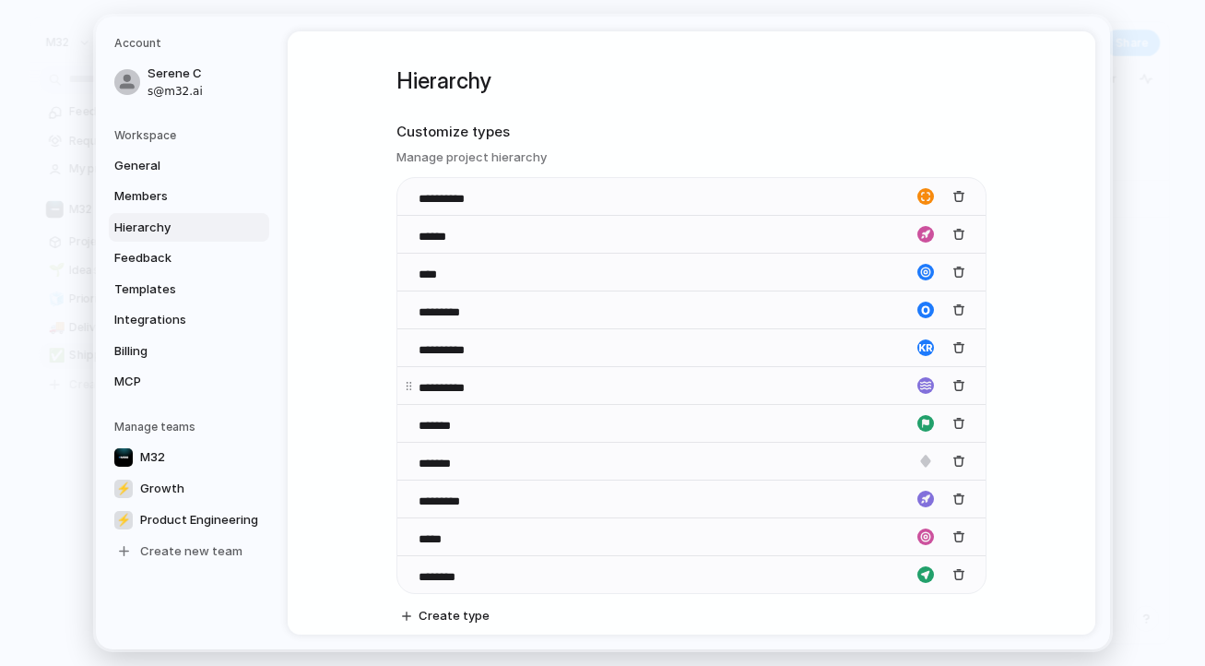
scroll to position [61, 0]
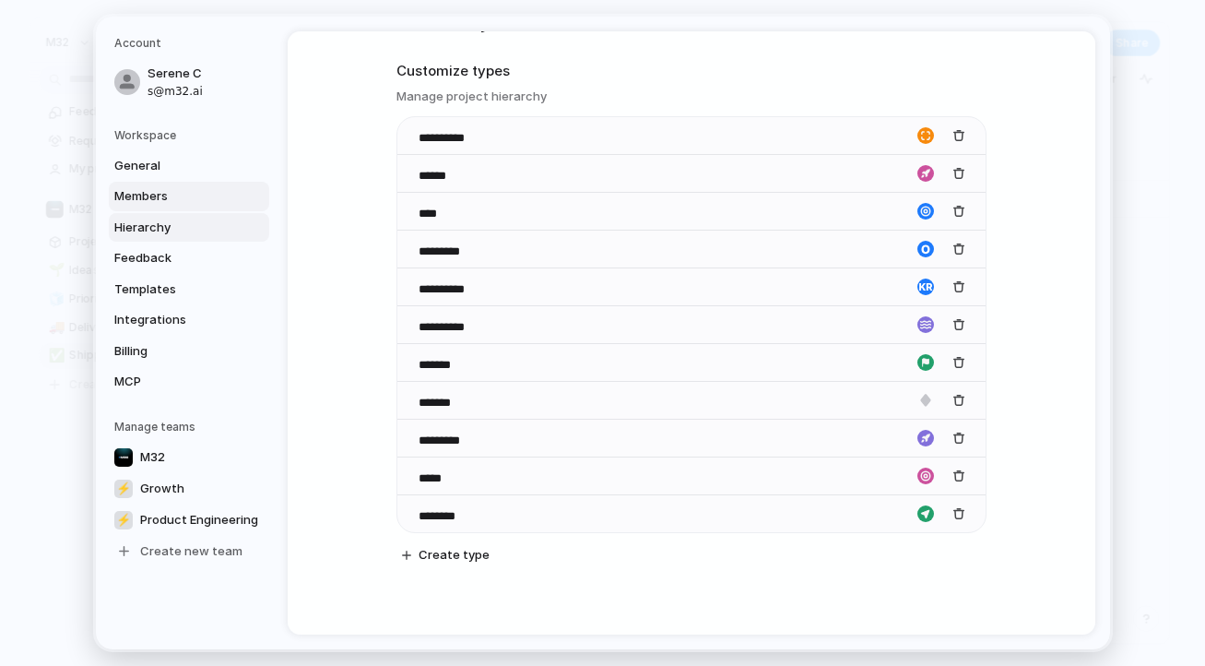
click at [176, 200] on span "Members" at bounding box center [173, 196] width 118 height 18
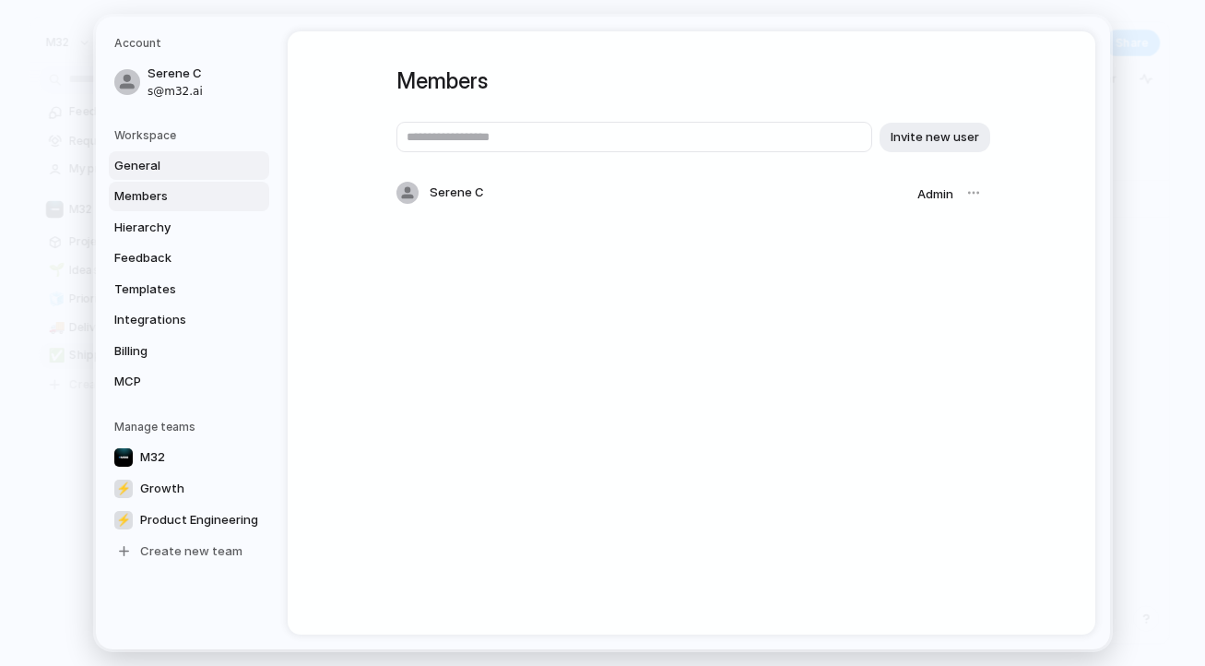
click at [178, 172] on span "General" at bounding box center [173, 166] width 118 height 18
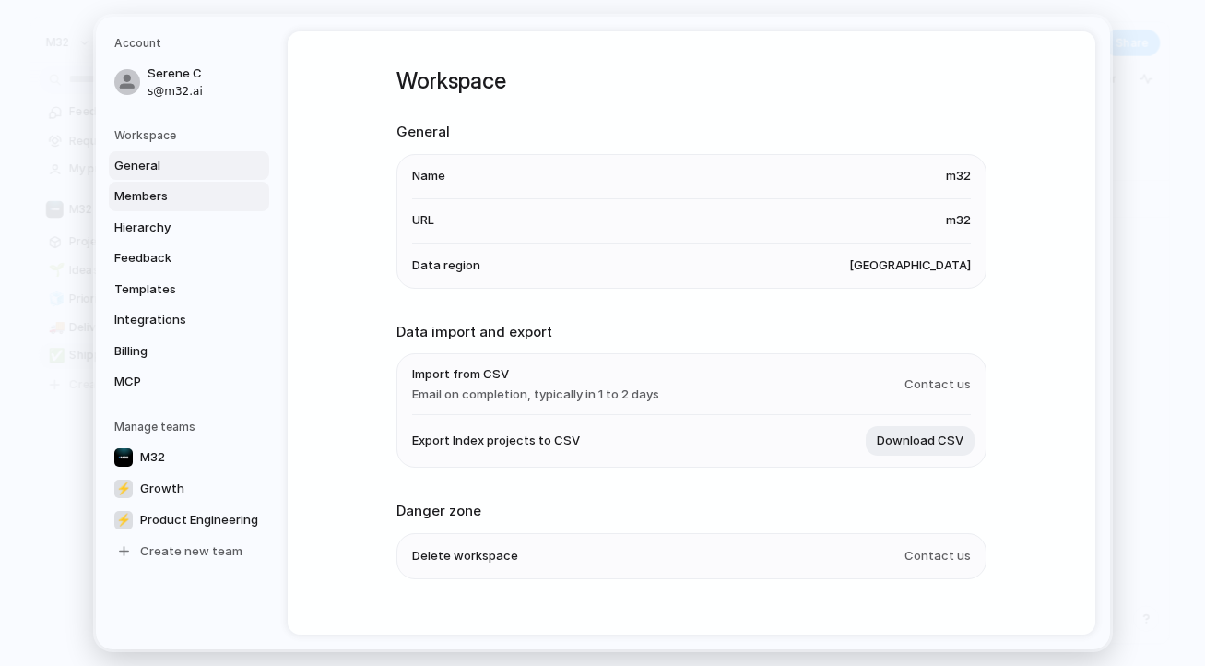
click at [174, 182] on link "Members" at bounding box center [189, 196] width 160 height 29
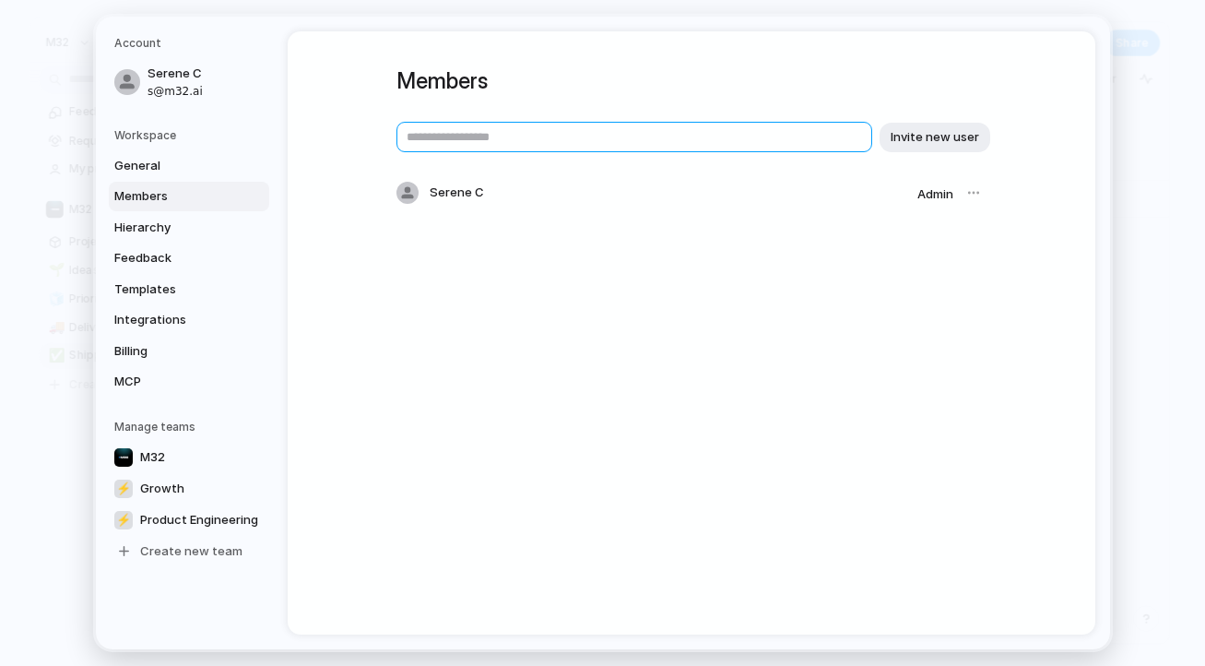
click at [457, 140] on input "text" at bounding box center [634, 137] width 476 height 30
type input "********"
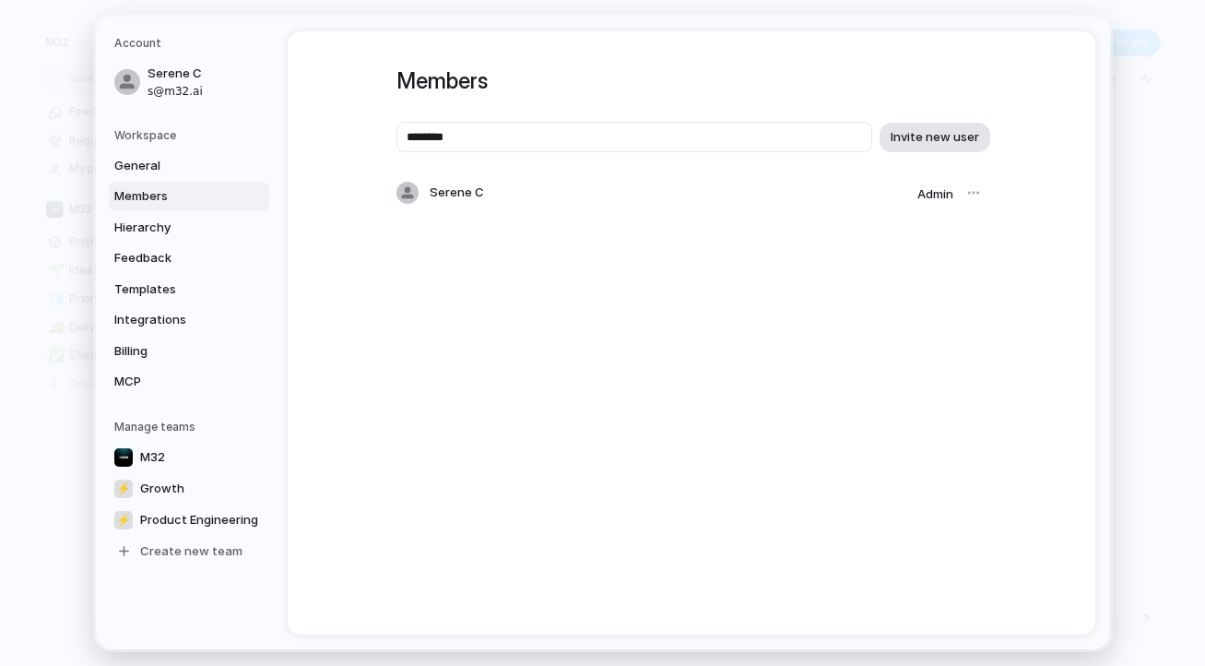
click at [918, 150] on button "Invite new user" at bounding box center [934, 137] width 111 height 29
click at [206, 171] on span "General" at bounding box center [173, 166] width 118 height 18
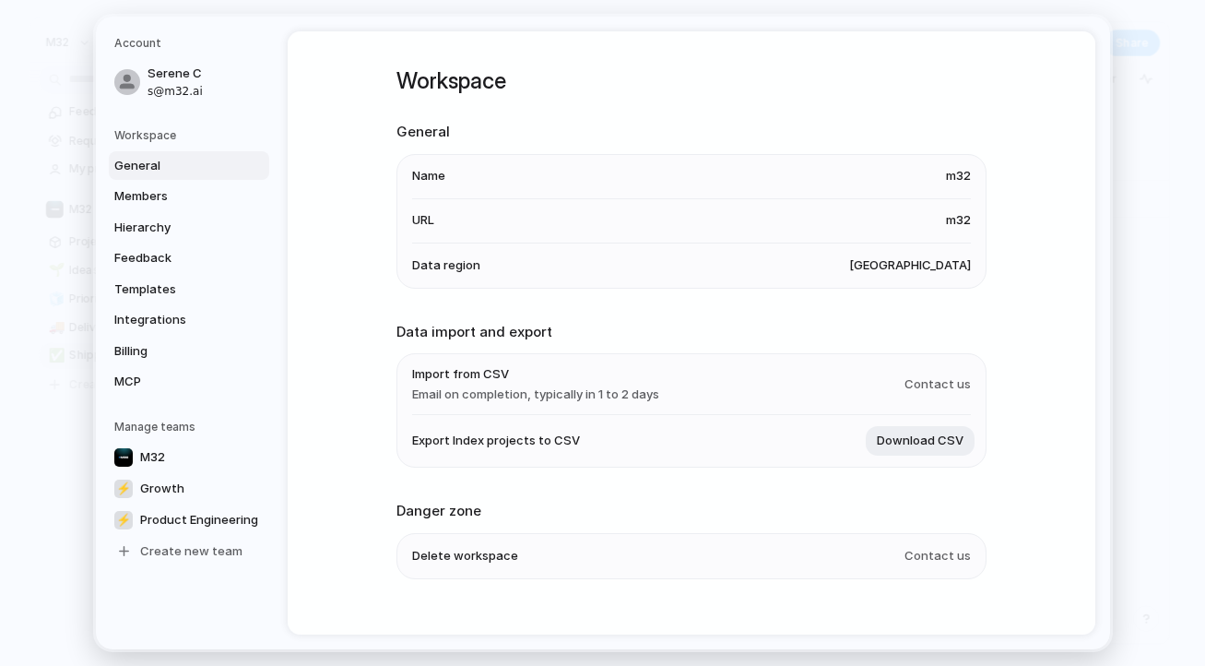
scroll to position [30, 0]
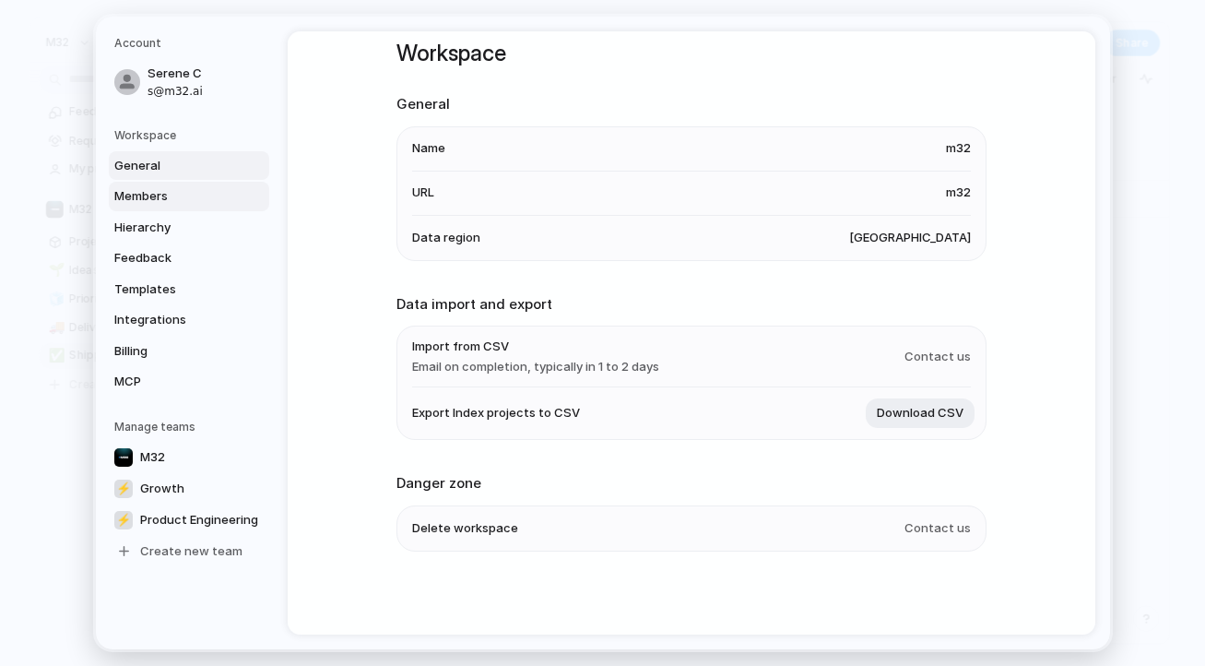
click at [187, 186] on link "Members" at bounding box center [189, 196] width 160 height 29
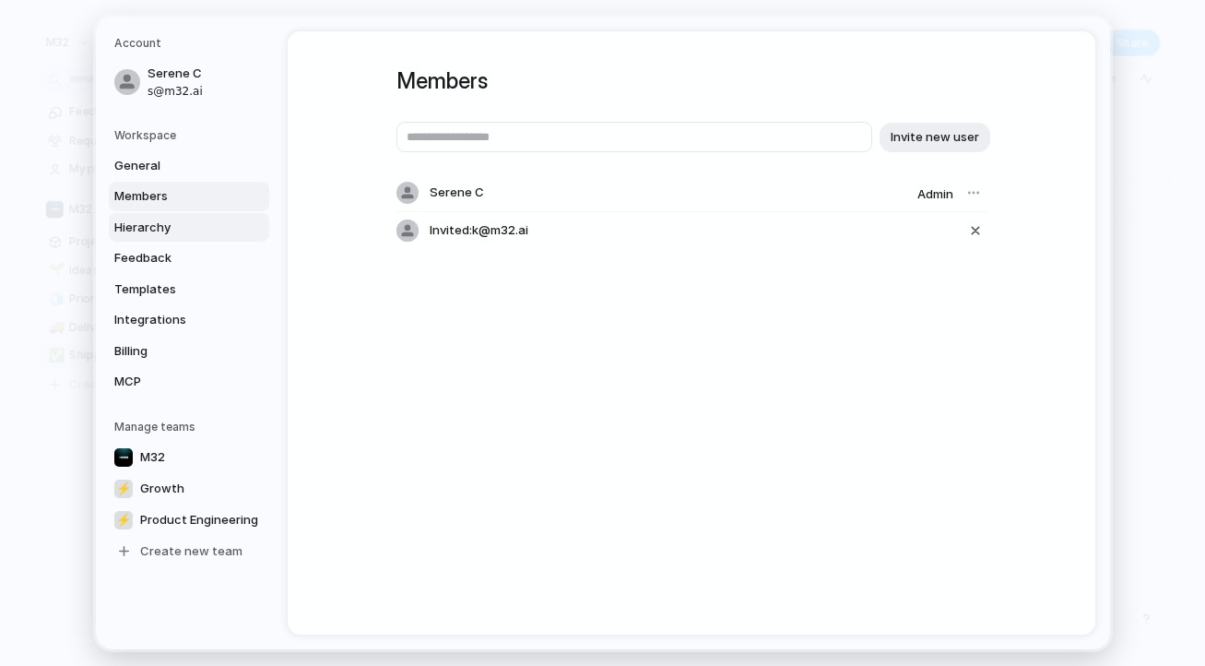
click at [187, 226] on span "Hierarchy" at bounding box center [173, 227] width 118 height 18
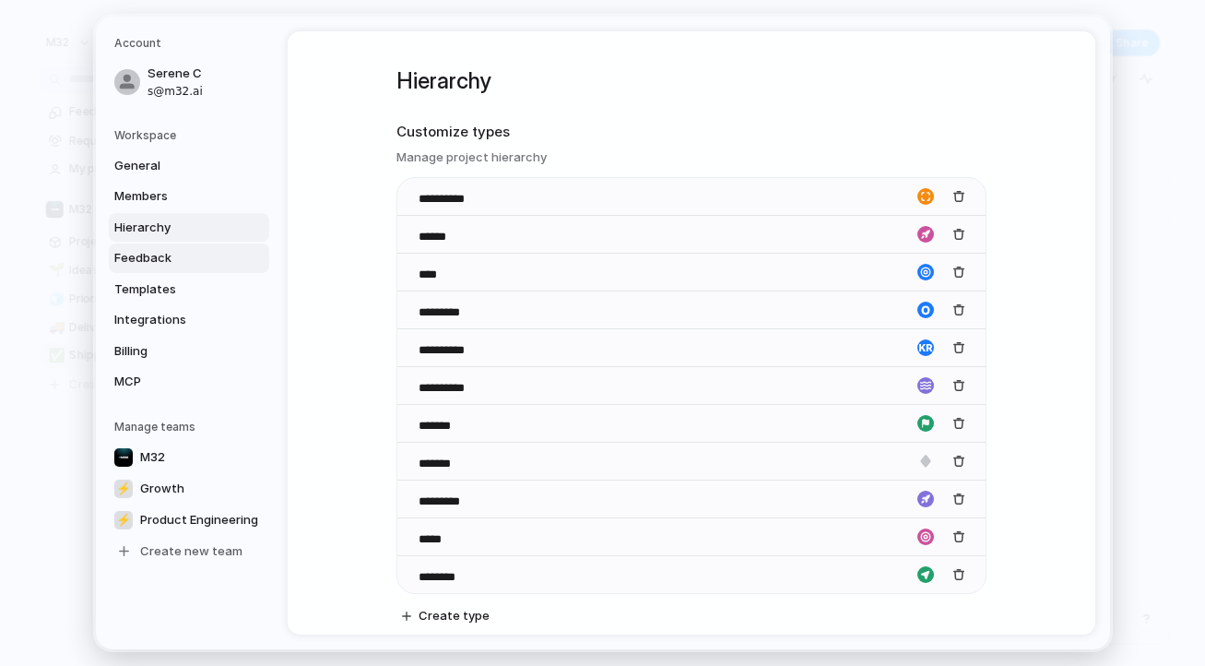
click at [200, 265] on span "Feedback" at bounding box center [173, 258] width 118 height 18
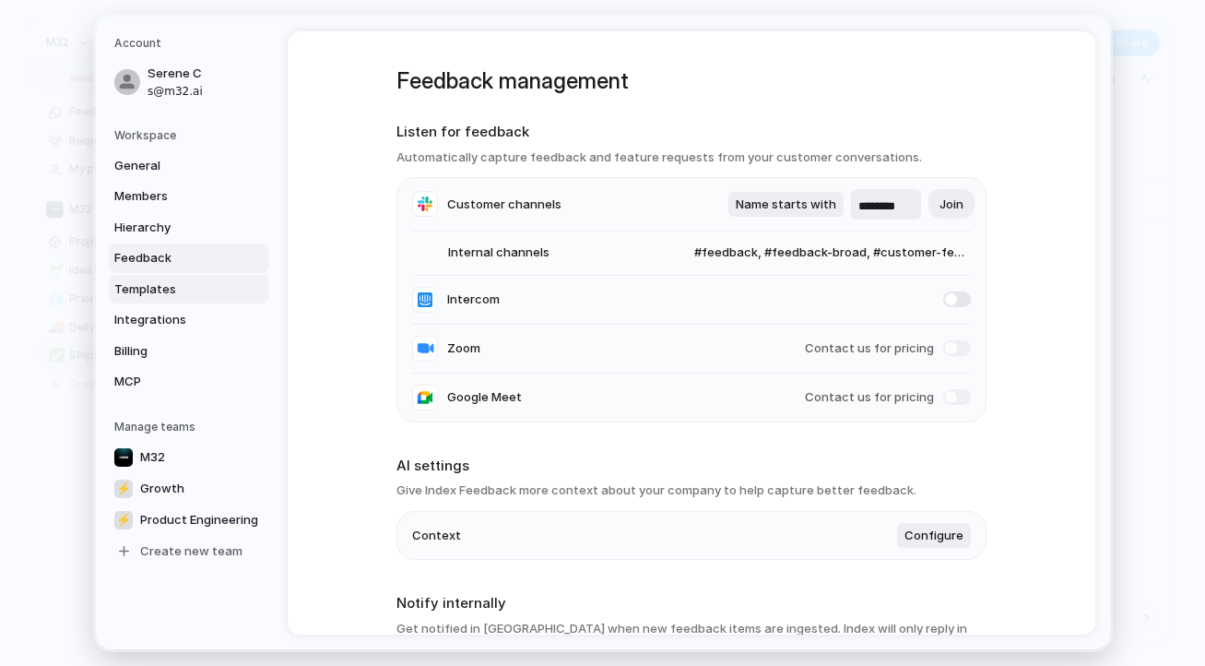
click at [201, 283] on span "Templates" at bounding box center [173, 289] width 118 height 18
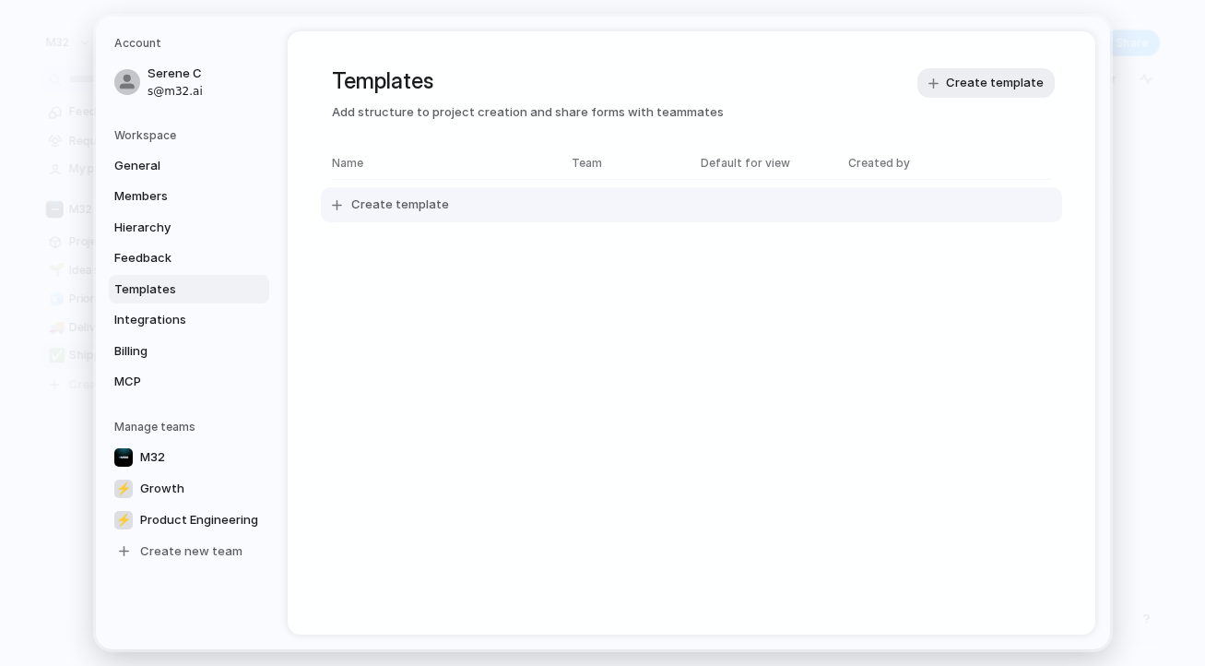
click at [391, 206] on span "Create template" at bounding box center [400, 204] width 98 height 18
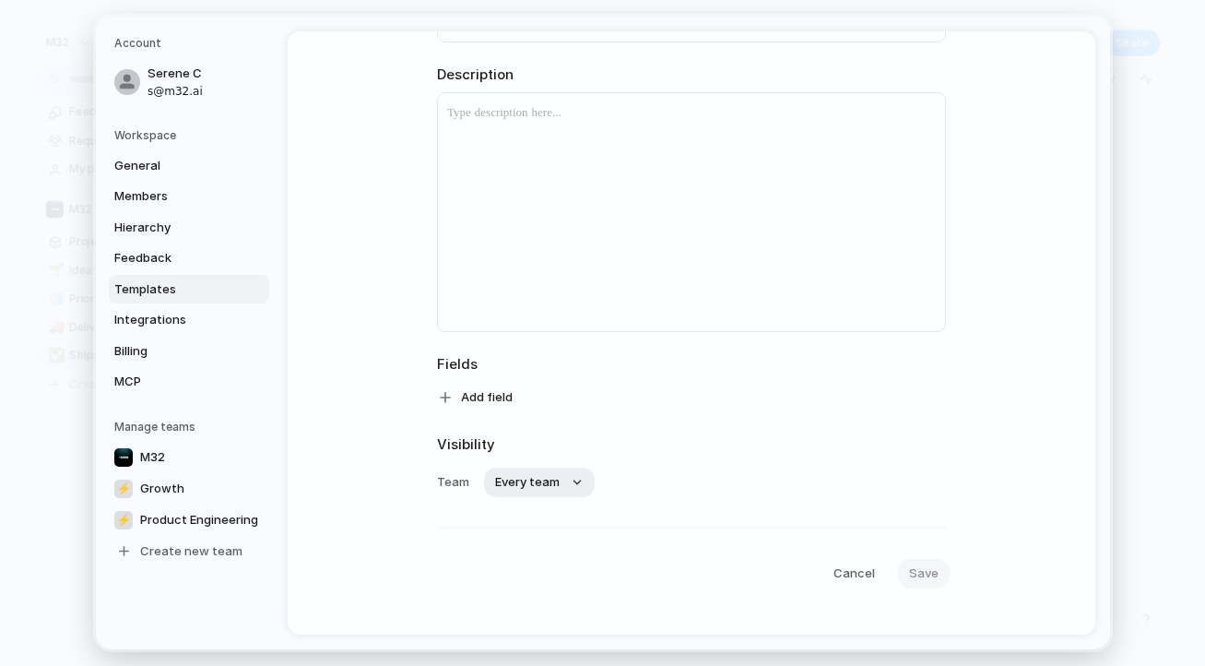
scroll to position [185, 0]
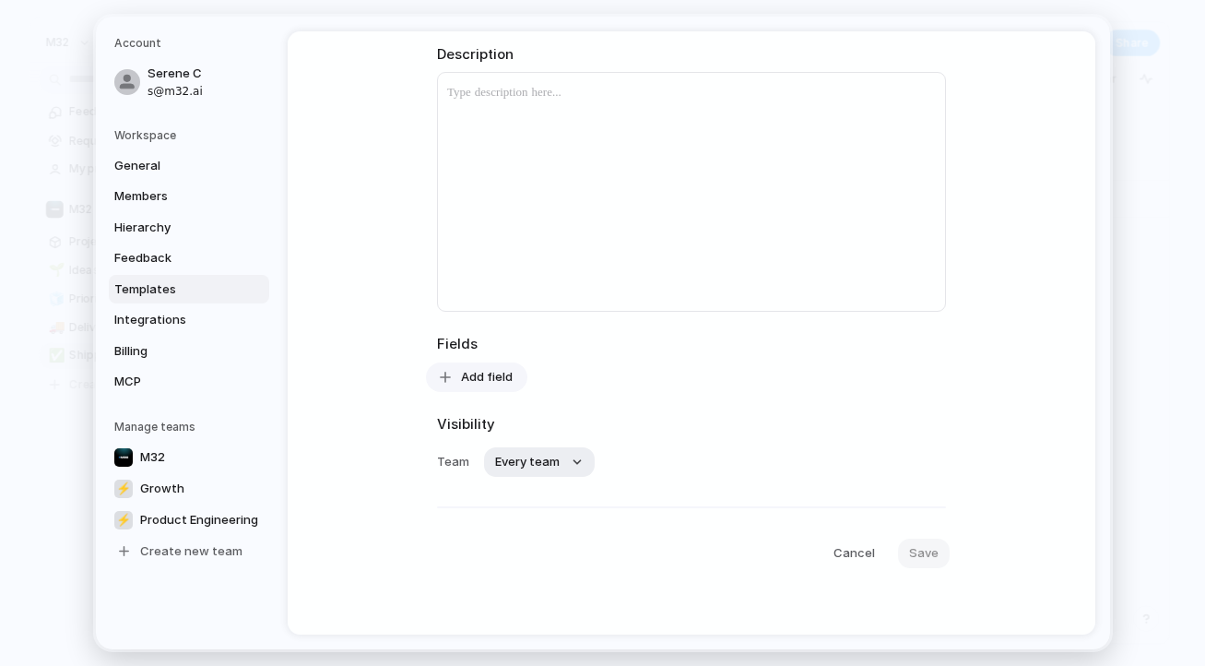
click at [460, 384] on button "Add field" at bounding box center [476, 376] width 101 height 29
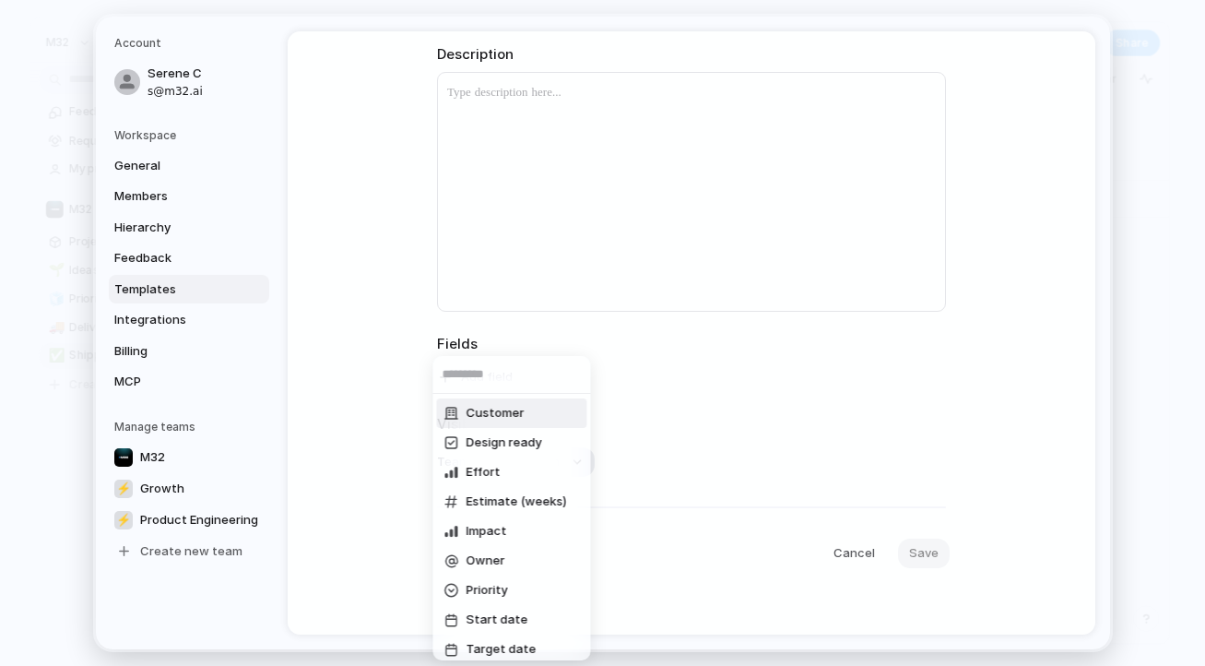
scroll to position [38, 0]
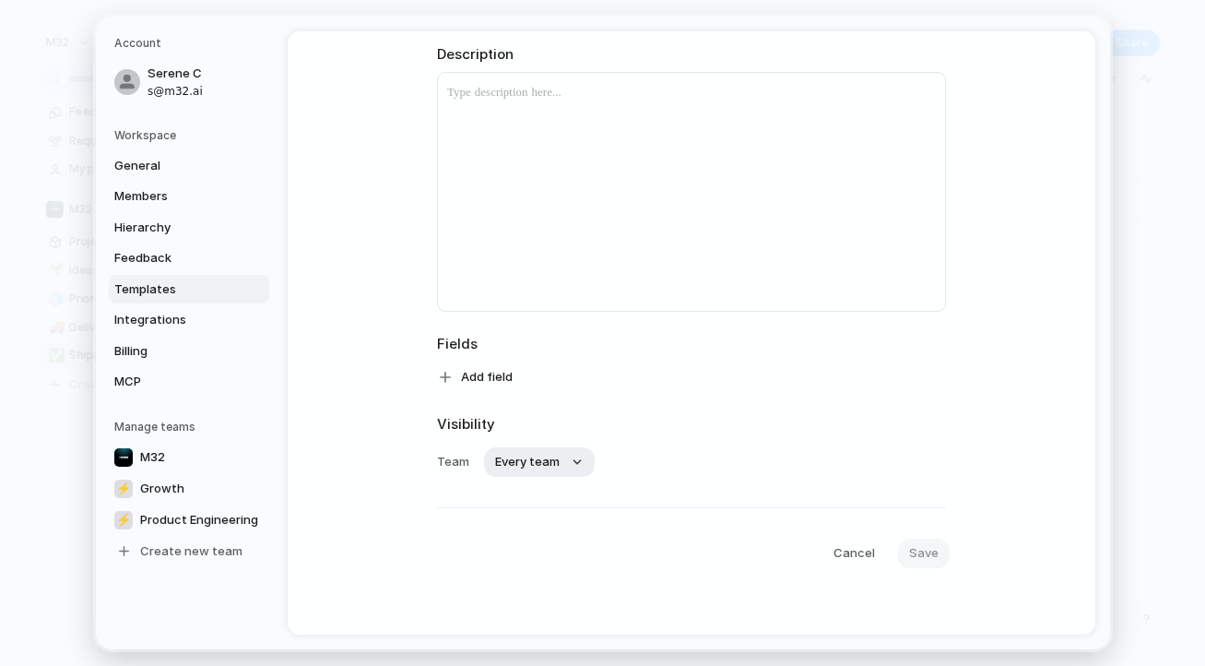
click at [206, 324] on div "Customer Design ready Effort Estimate (weeks) Impact Owner Priority Start date …" at bounding box center [602, 333] width 1205 height 666
click at [195, 324] on span "Integrations" at bounding box center [173, 320] width 118 height 18
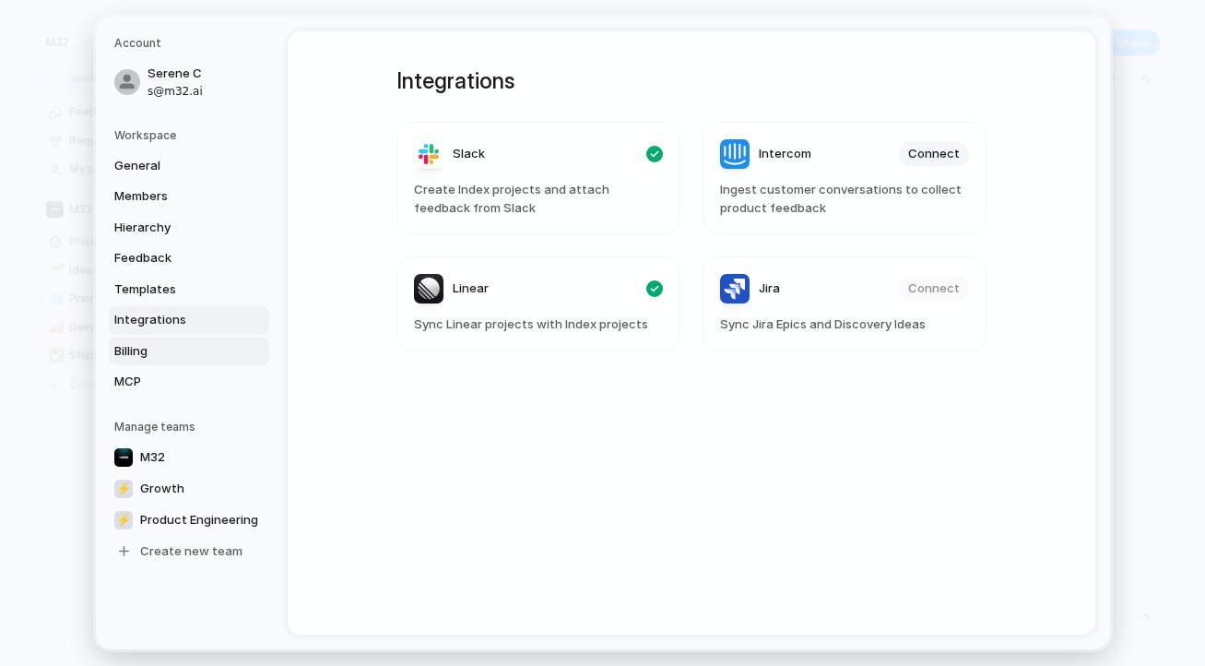
click at [189, 342] on span "Billing" at bounding box center [173, 351] width 118 height 18
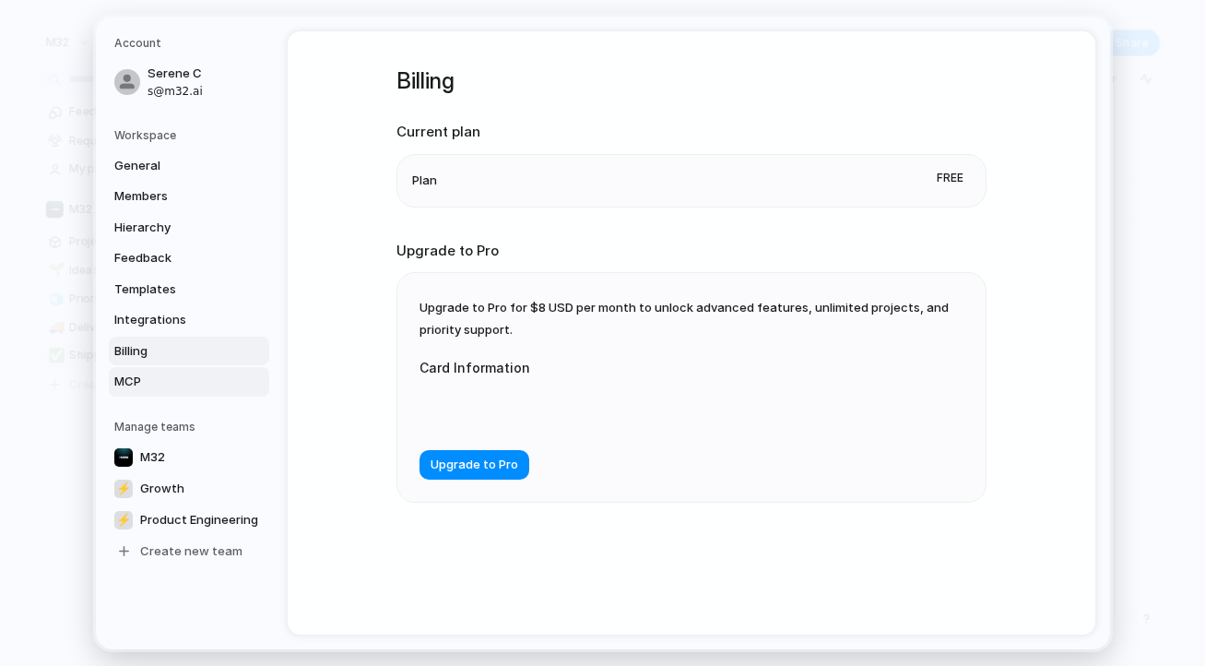
click at [183, 384] on span "MCP" at bounding box center [173, 381] width 118 height 18
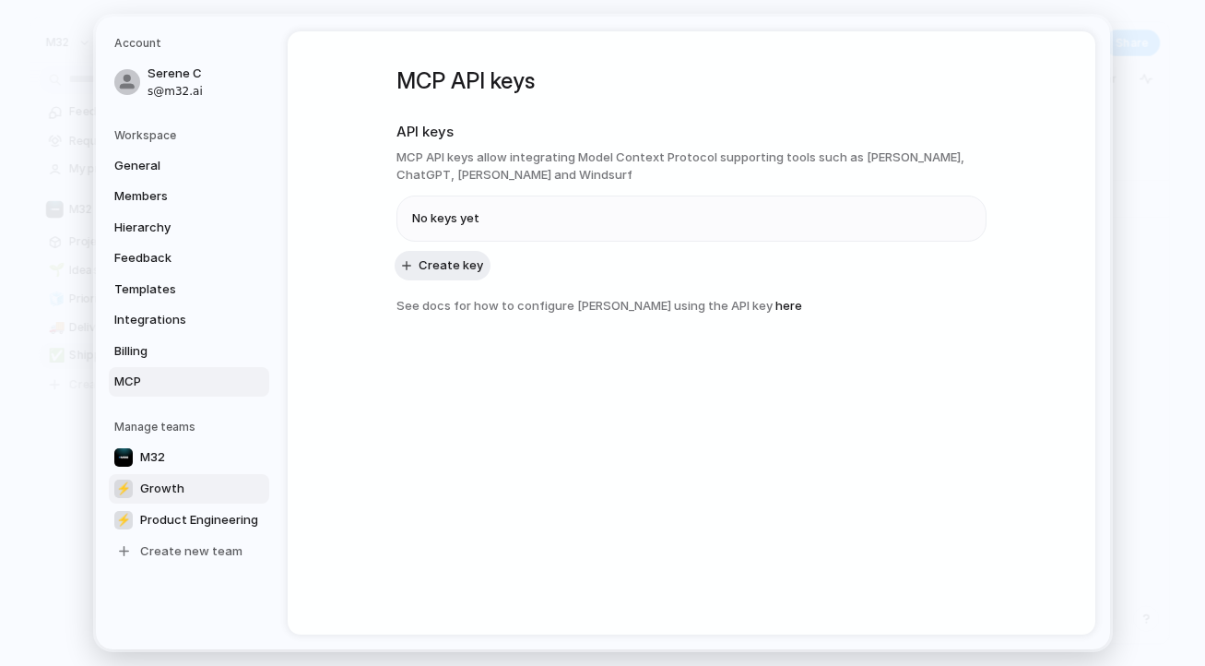
click at [172, 496] on span "Growth" at bounding box center [162, 488] width 44 height 18
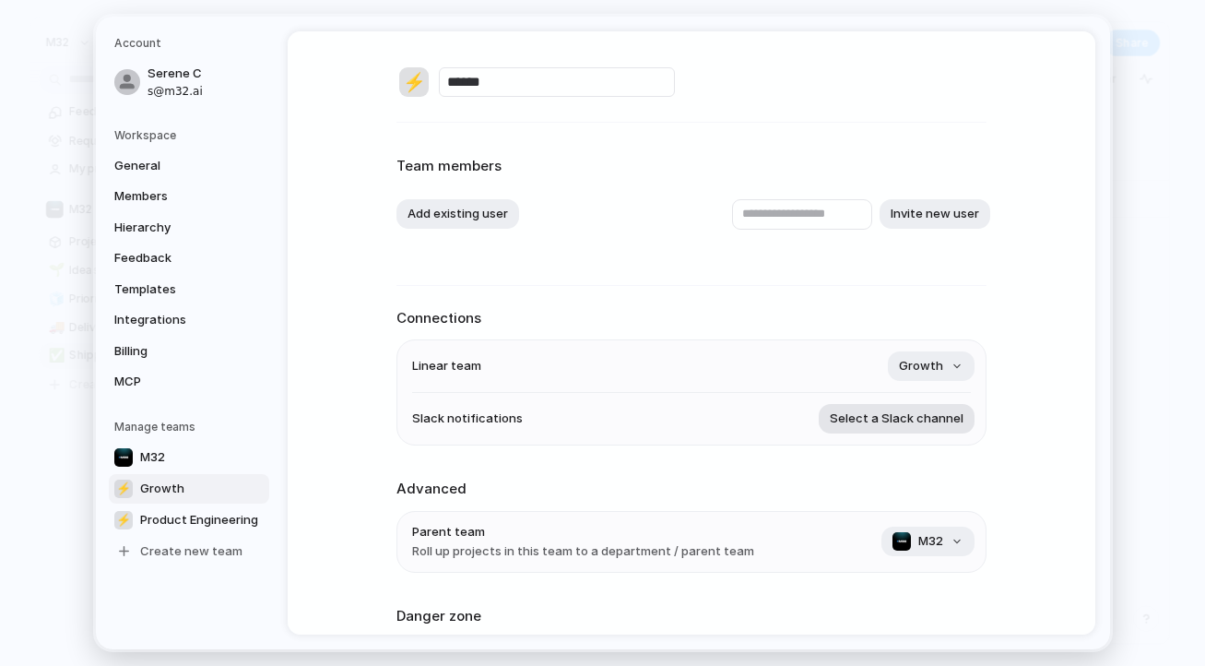
click at [890, 412] on span "Select a Slack channel" at bounding box center [897, 418] width 134 height 18
type input "*"
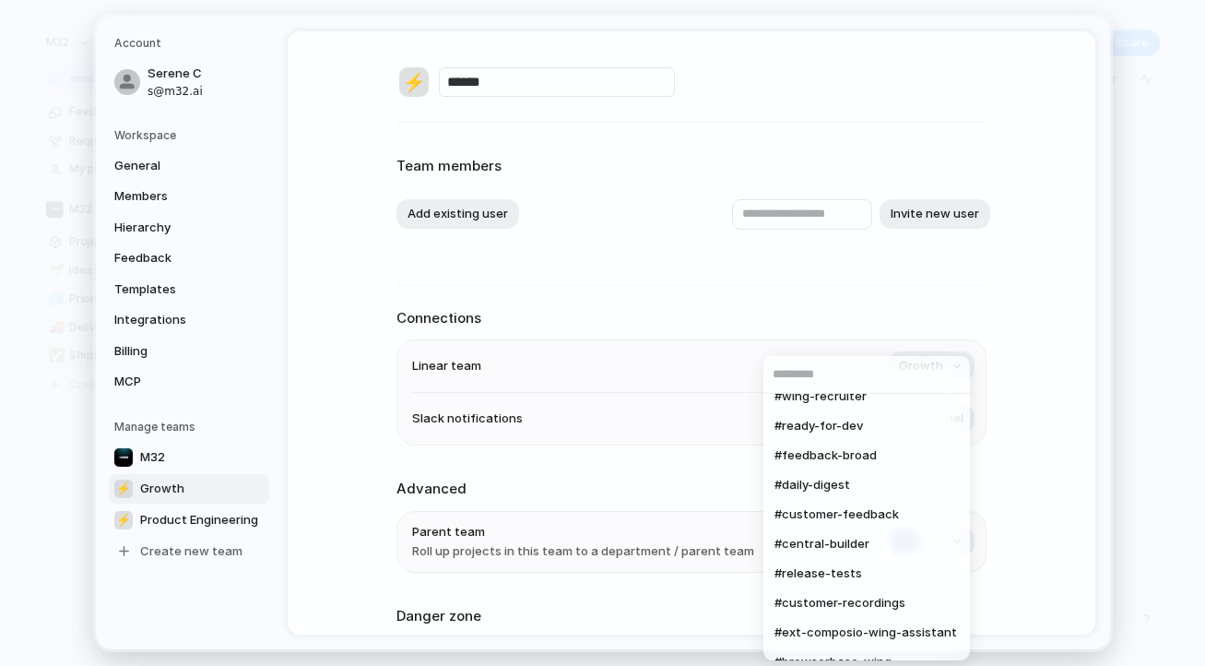
scroll to position [303, 0]
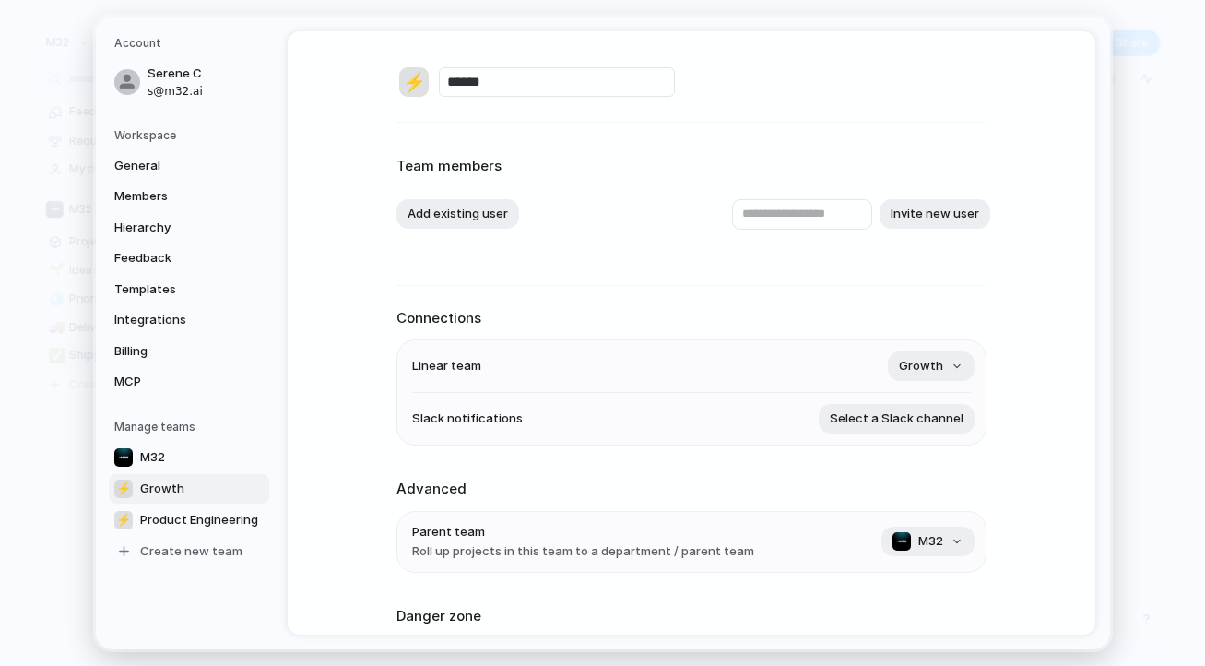
click at [1054, 426] on div "#social #general #feedback #central-chats #central-ea #sales-central #ask-centr…" at bounding box center [602, 333] width 1205 height 666
click at [230, 513] on span "Product Engineering" at bounding box center [199, 520] width 118 height 18
click at [858, 424] on span "Select a Slack channel" at bounding box center [897, 418] width 134 height 18
type input "****"
click at [848, 500] on span "#daily-digest" at bounding box center [812, 499] width 76 height 18
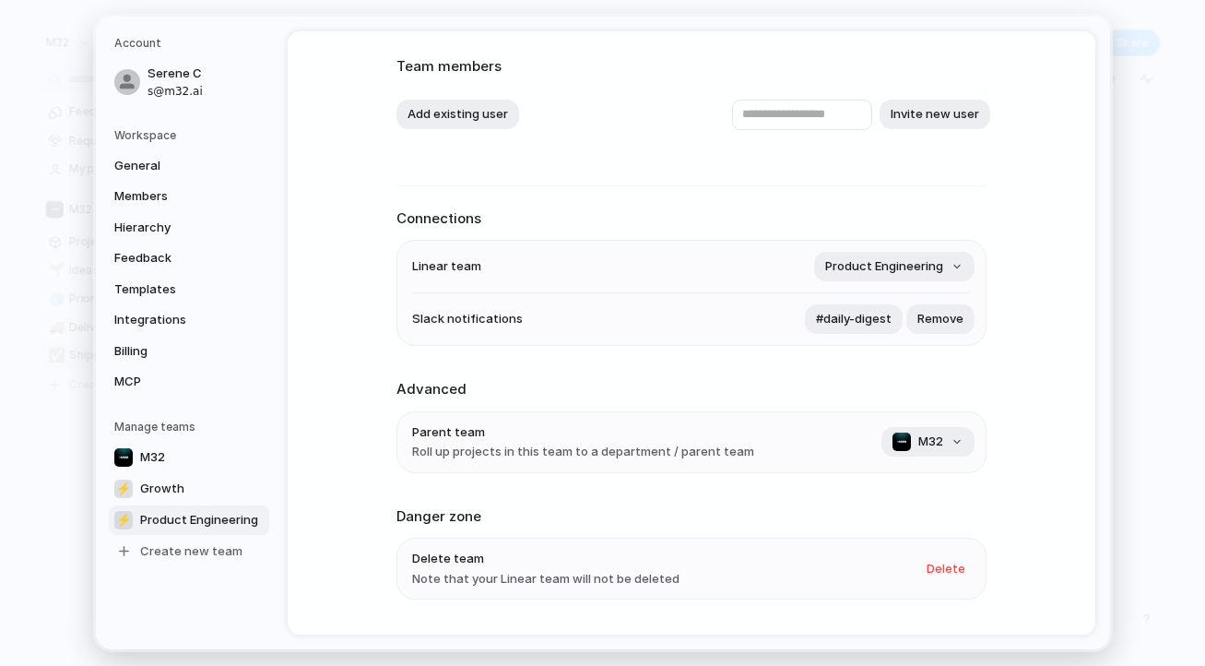
scroll to position [107, 0]
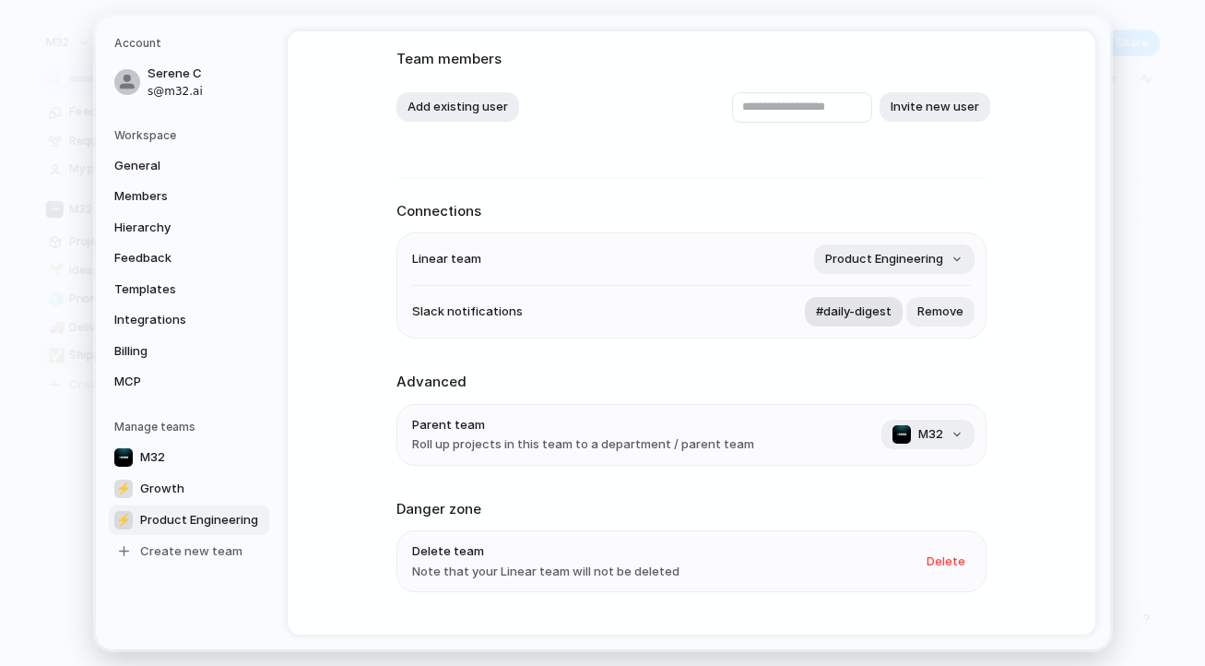
click at [862, 313] on span "#daily-digest" at bounding box center [854, 311] width 76 height 18
type input "***"
click at [798, 226] on div "*** #ready-for-dev" at bounding box center [602, 333] width 1205 height 666
click at [1075, 202] on div "**********" at bounding box center [692, 332] width 808 height 603
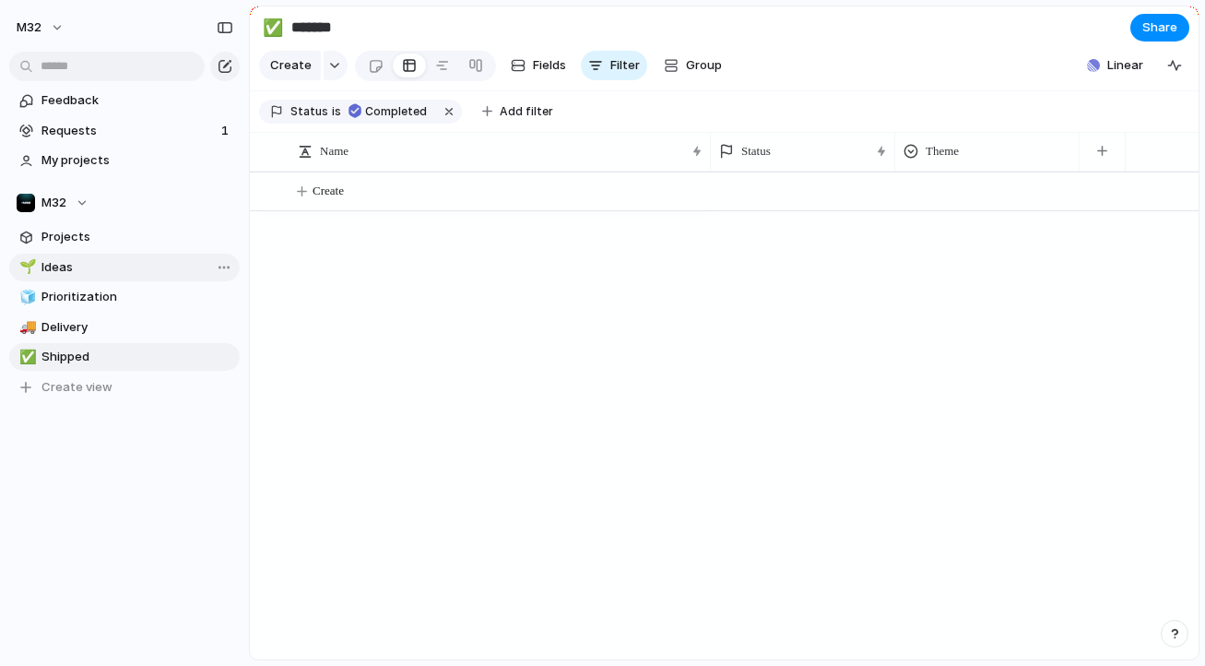
click at [97, 279] on link "🌱 Ideas" at bounding box center [124, 268] width 230 height 28
type input "*****"
